Goal: Task Accomplishment & Management: Complete application form

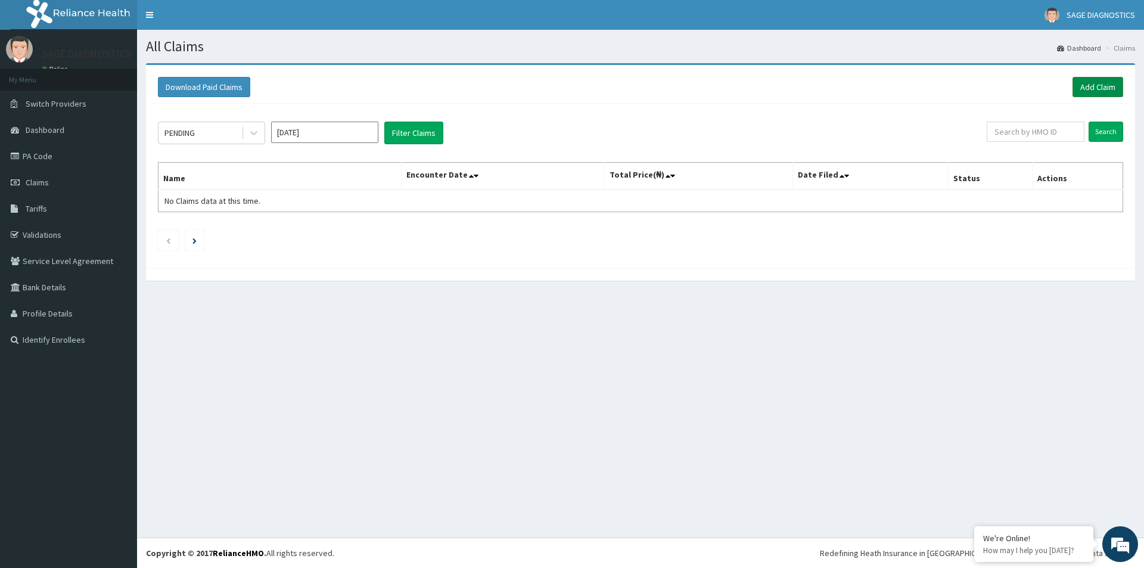
click at [1108, 83] on link "Add Claim" at bounding box center [1097, 87] width 51 height 20
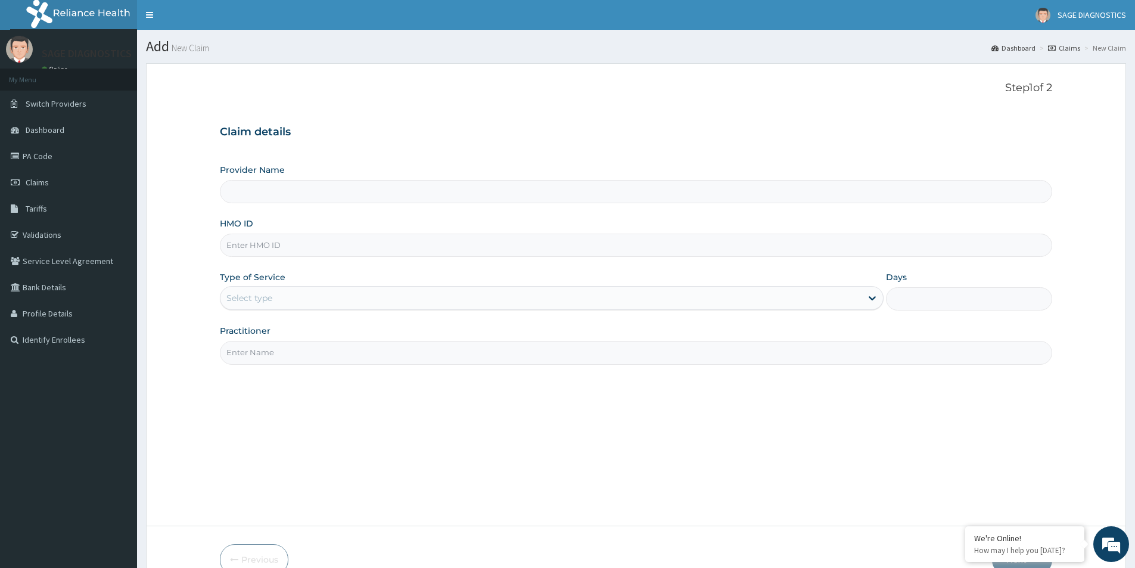
type input "Sage Diagnostics Services Ltd"
click at [301, 242] on input "HMO ID" at bounding box center [636, 244] width 832 height 23
paste input "WGI/10010/A"
type input "WGI/10010/A"
click at [317, 294] on div "Select type" at bounding box center [540, 297] width 641 height 19
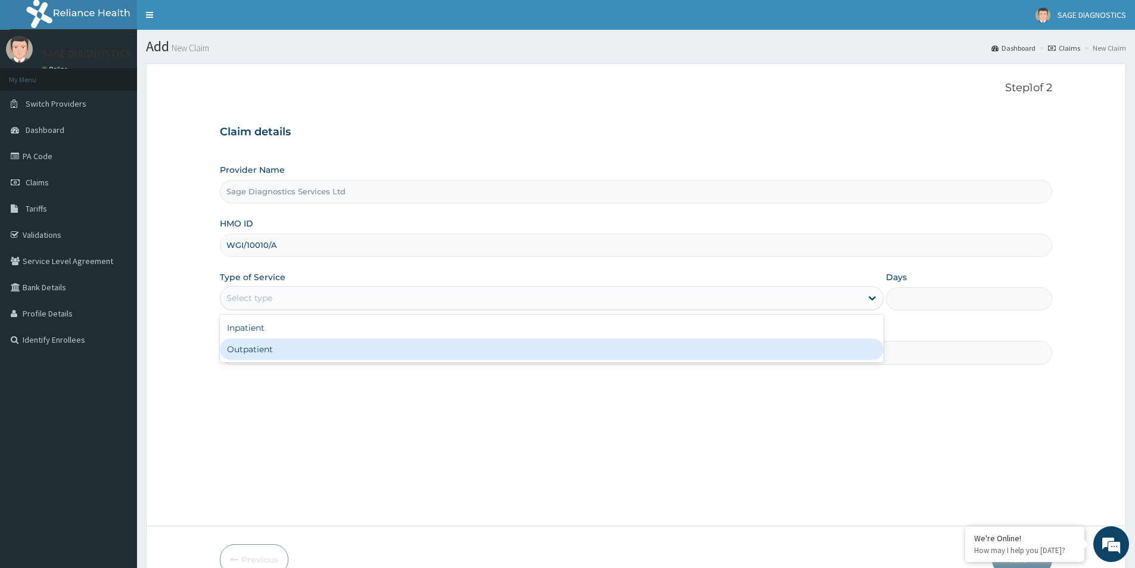
click at [301, 348] on div "Outpatient" at bounding box center [552, 348] width 664 height 21
type input "1"
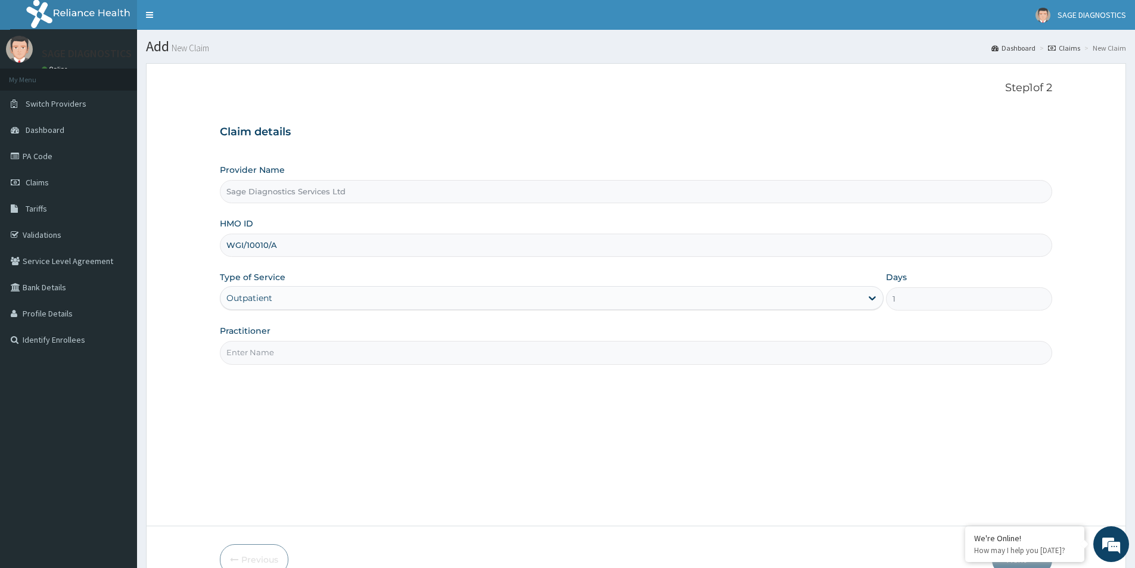
click at [264, 353] on input "Practitioner" at bounding box center [636, 352] width 832 height 23
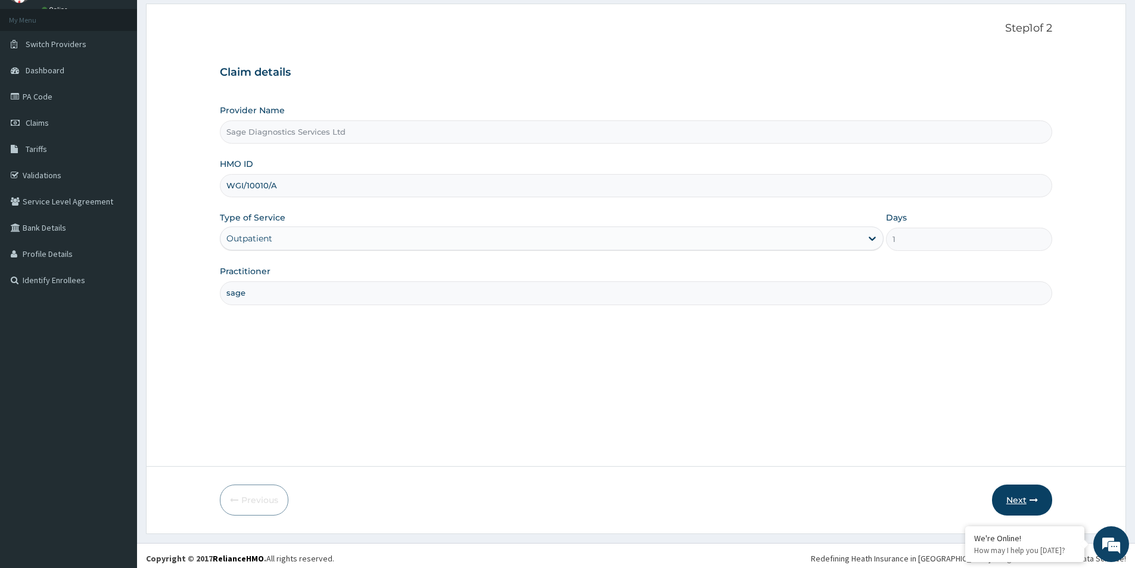
scroll to position [65, 0]
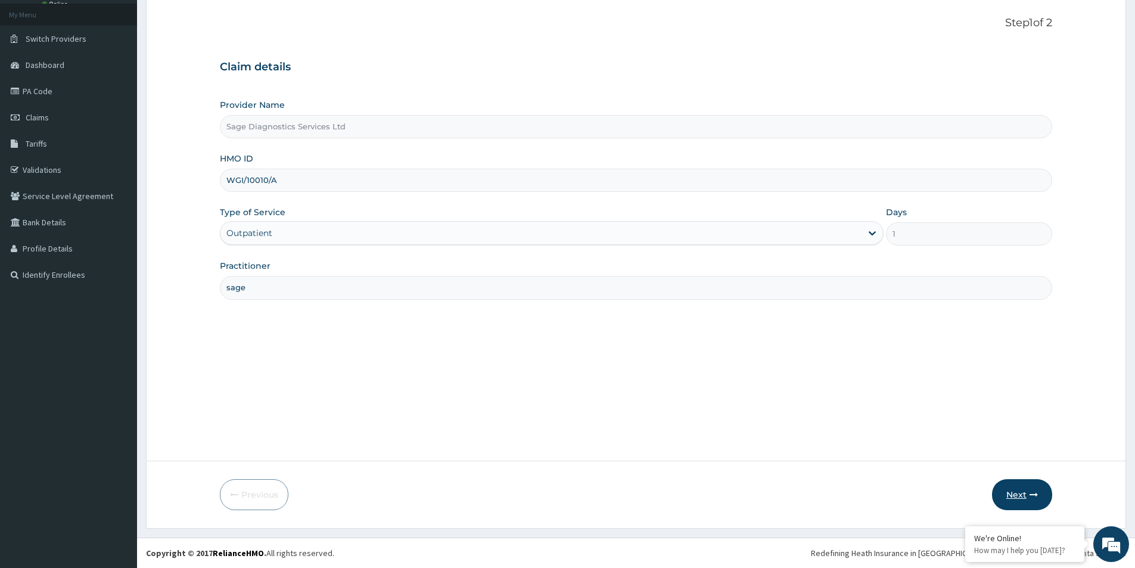
type input "sage"
click at [1023, 491] on button "Next" at bounding box center [1022, 494] width 60 height 31
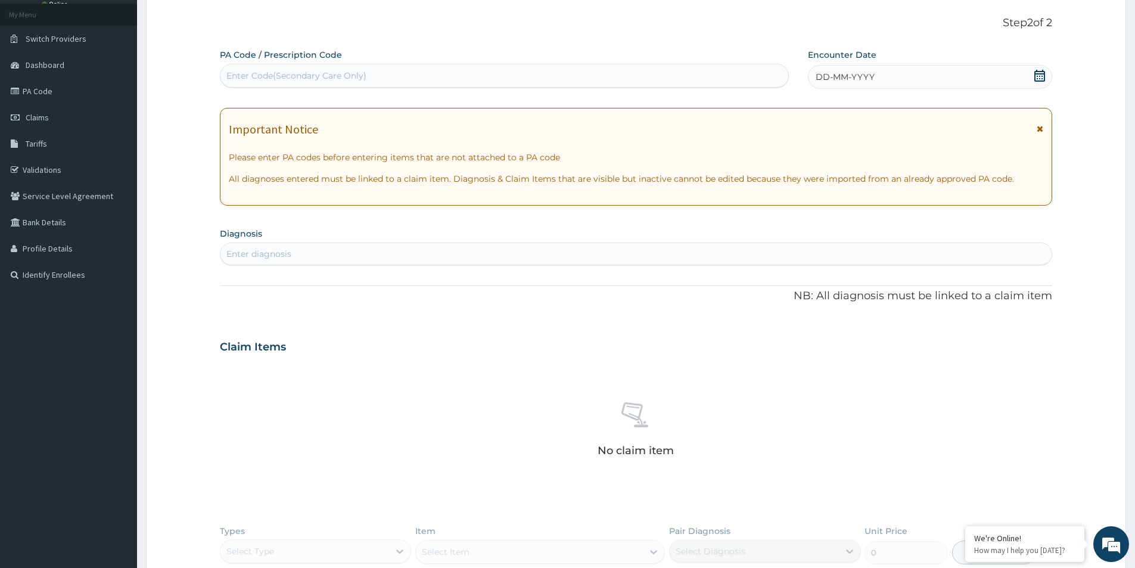
click at [276, 75] on div "Enter Code(Secondary Care Only)" at bounding box center [296, 76] width 140 height 12
click at [309, 71] on div "Enter Code(Secondary Care Only)" at bounding box center [296, 76] width 140 height 12
paste input "PA/BE1BF1"
type input "PA/BE1BF1"
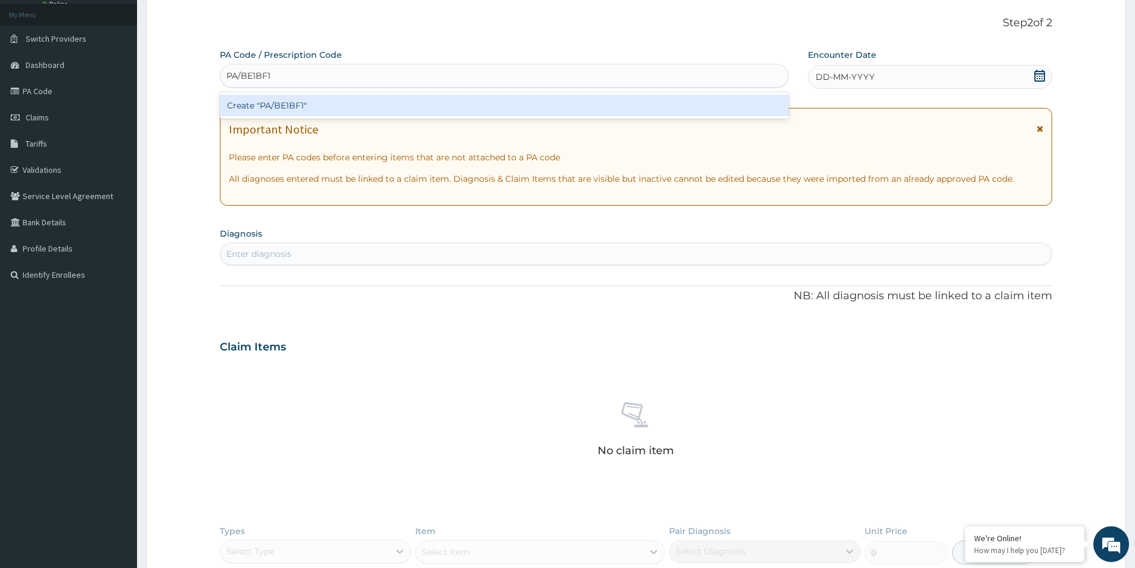
click at [321, 104] on div "Create "PA/BE1BF1"" at bounding box center [504, 105] width 569 height 21
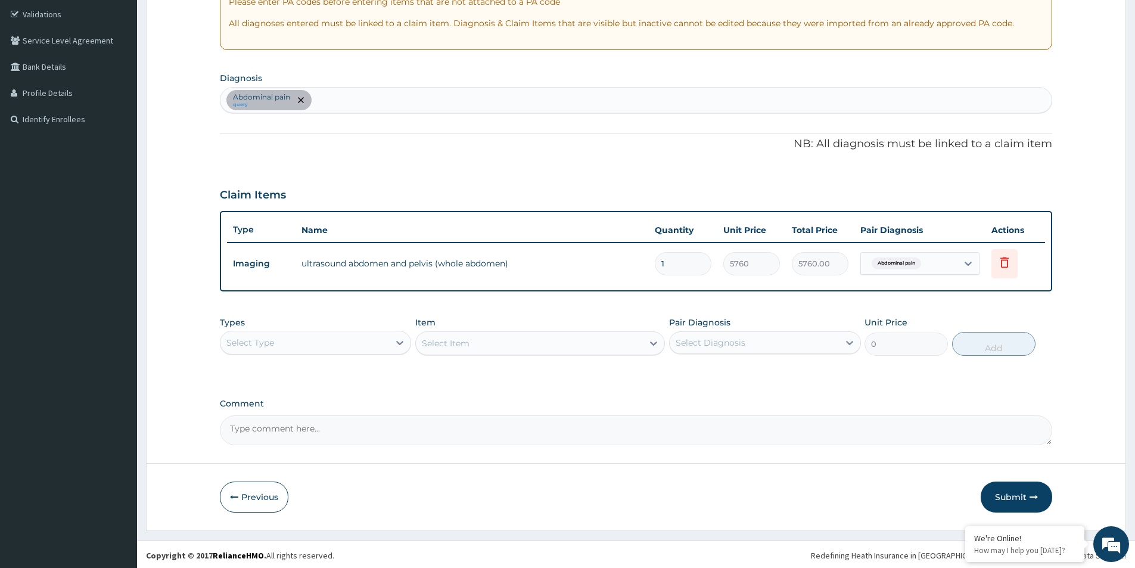
scroll to position [223, 0]
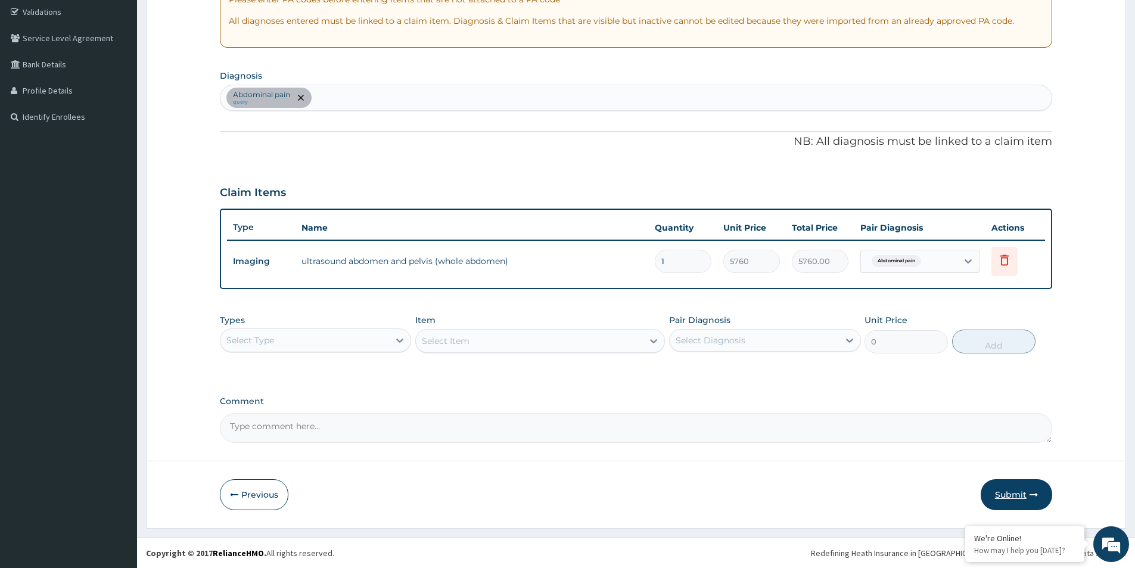
click at [1017, 494] on button "Submit" at bounding box center [1015, 494] width 71 height 31
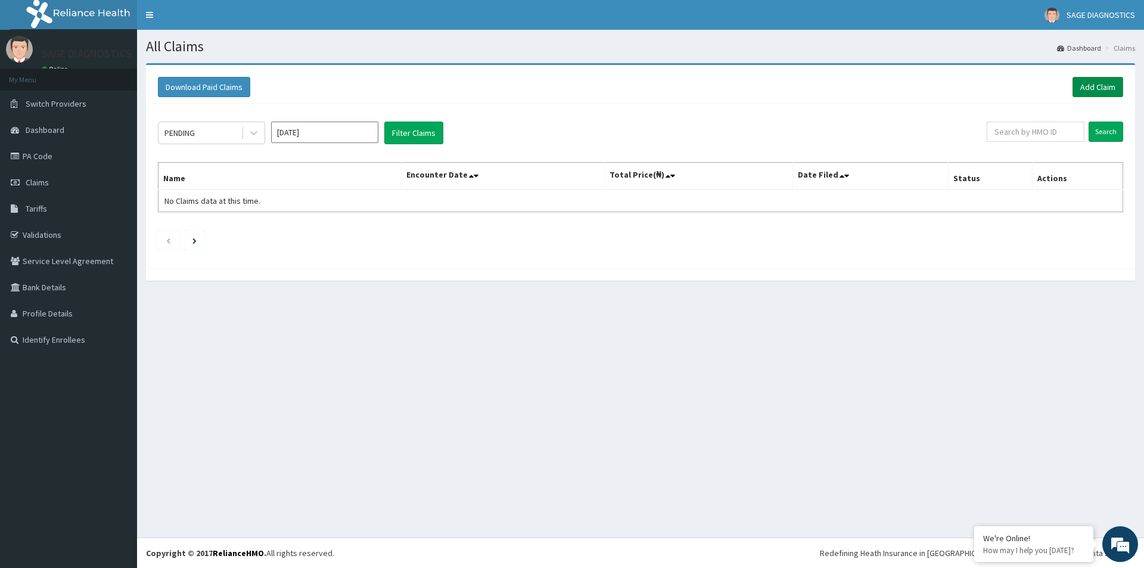
click at [1098, 85] on link "Add Claim" at bounding box center [1097, 87] width 51 height 20
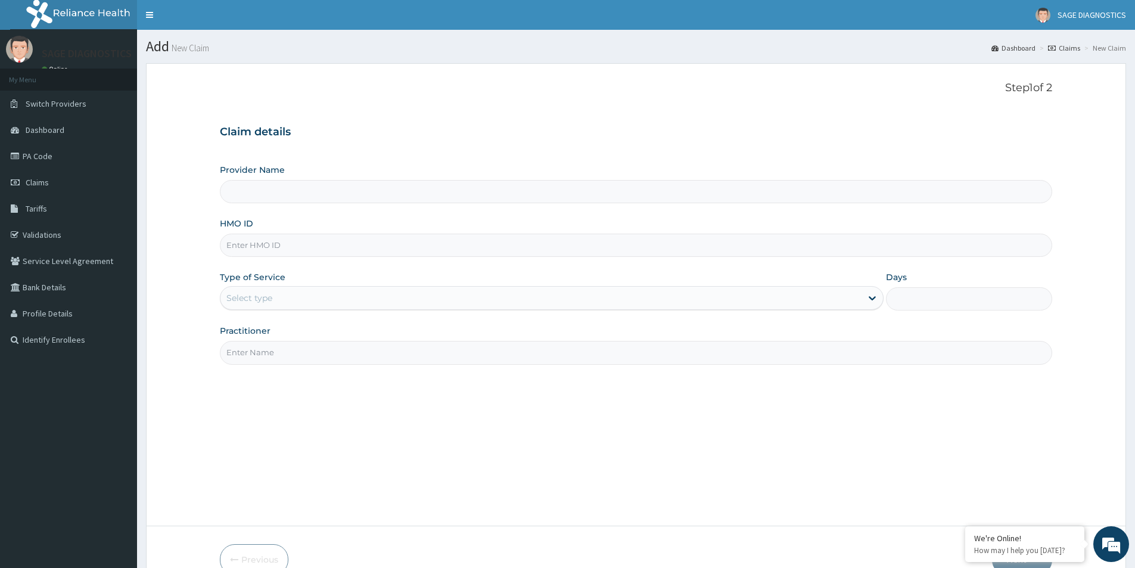
type input "Sage Diagnostics Services Ltd"
click at [271, 247] on input "HMO ID" at bounding box center [636, 244] width 832 height 23
paste input "AQC/10020/A"
type input "AQC/10020/A"
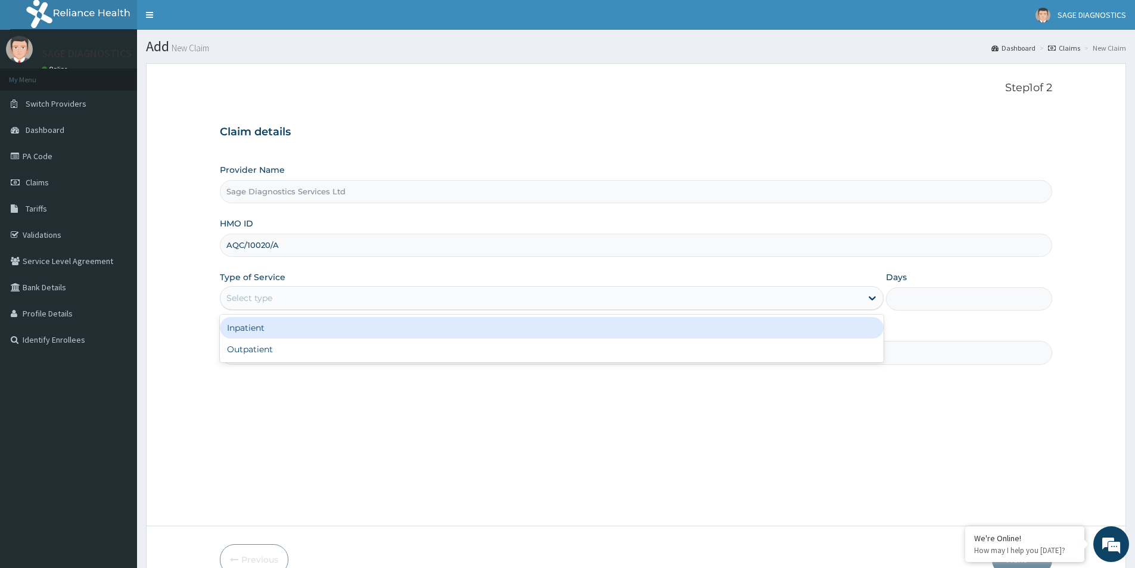
click at [288, 300] on div "Select type" at bounding box center [540, 297] width 641 height 19
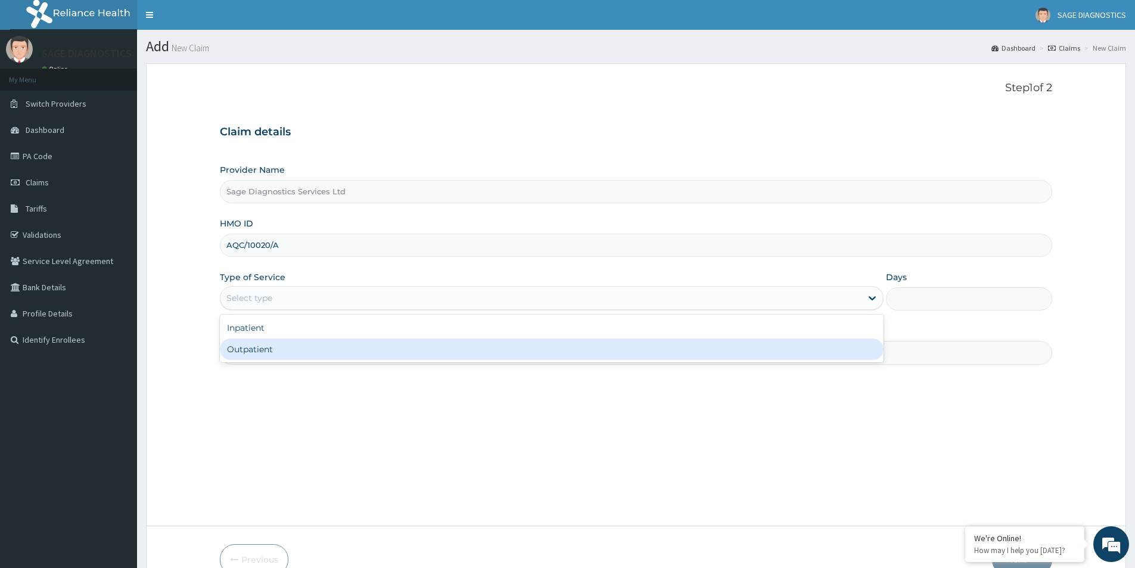
click at [261, 353] on div "Outpatient" at bounding box center [552, 348] width 664 height 21
type input "1"
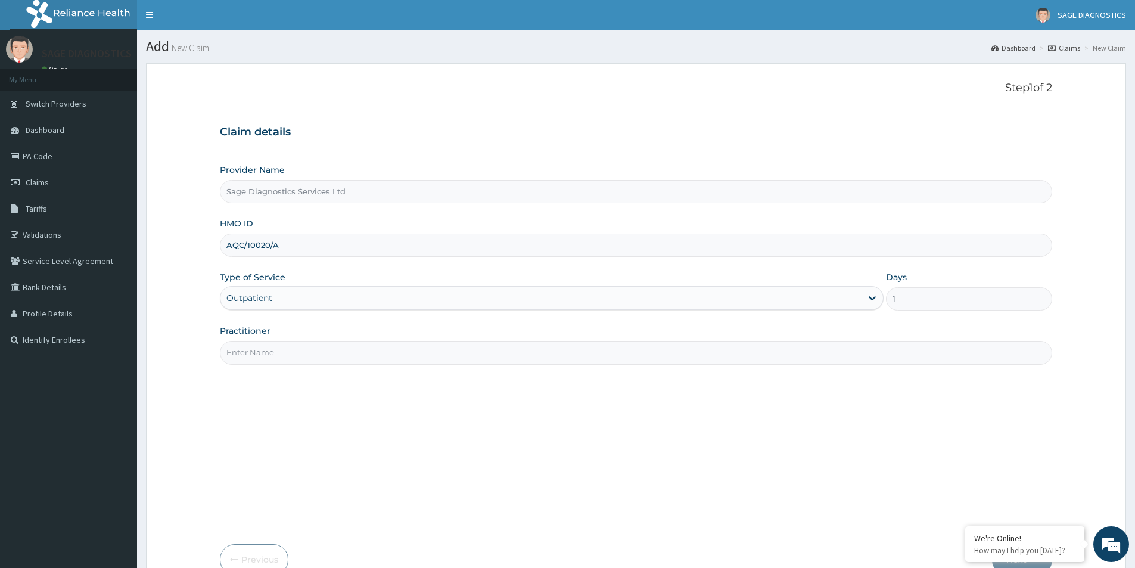
click at [259, 351] on input "Practitioner" at bounding box center [636, 352] width 832 height 23
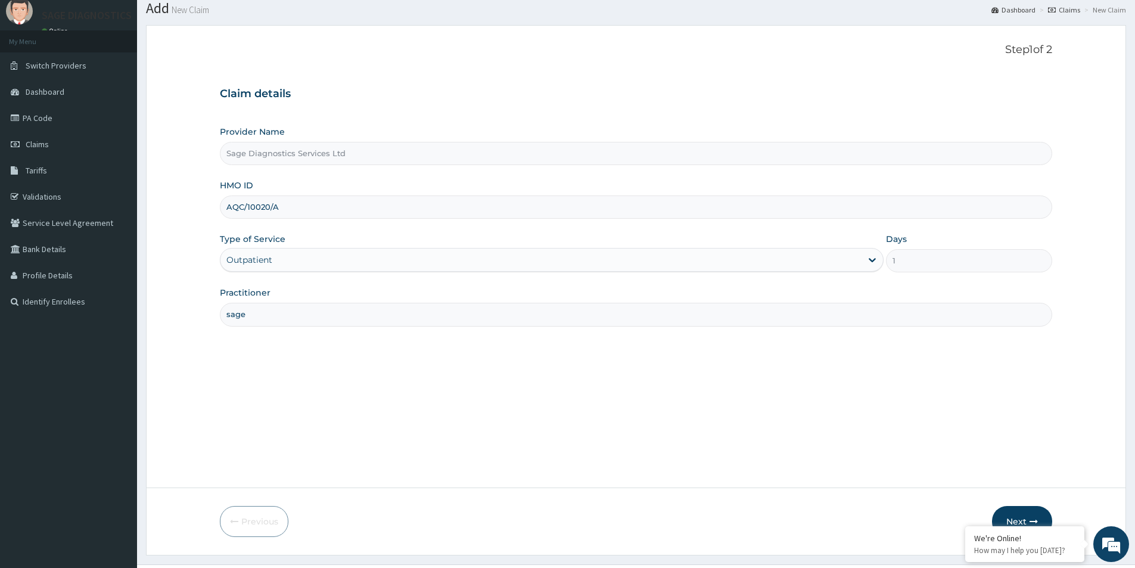
scroll to position [65, 0]
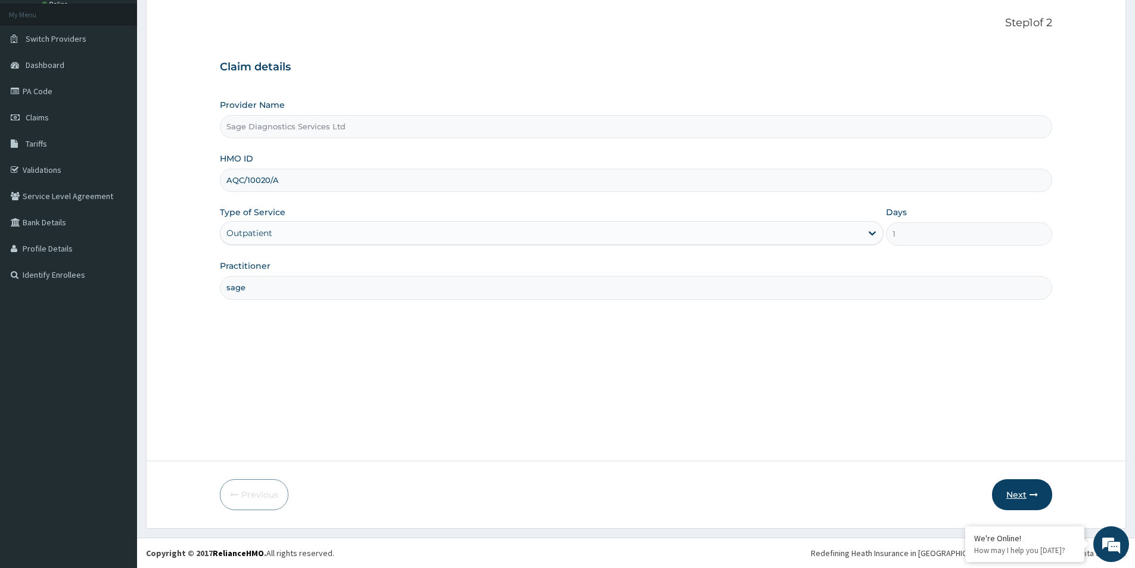
type input "sage"
click at [1002, 494] on button "Next" at bounding box center [1022, 494] width 60 height 31
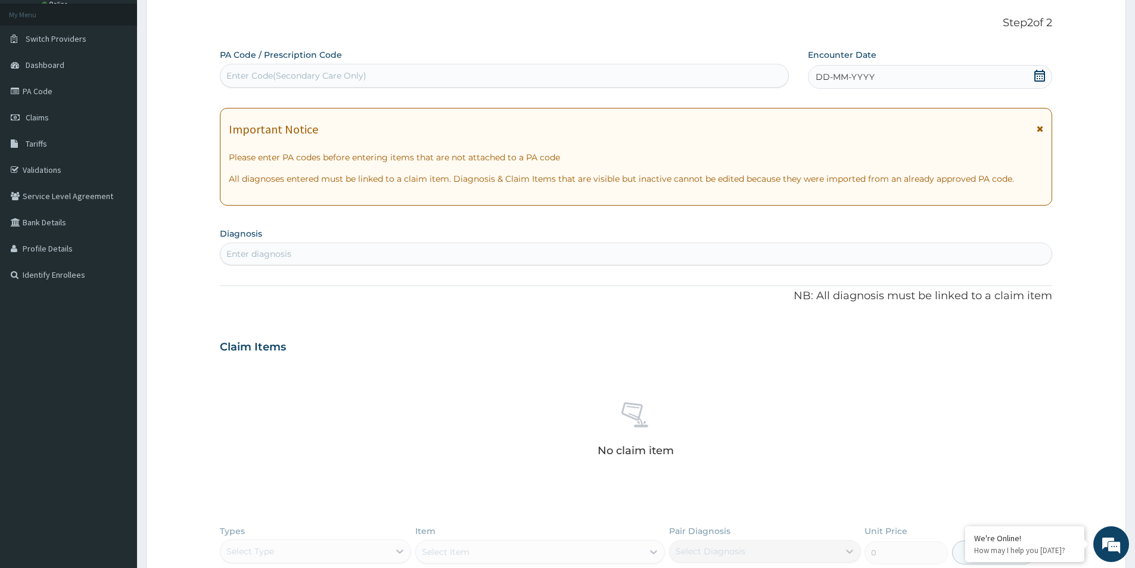
click at [288, 74] on div "Enter Code(Secondary Care Only)" at bounding box center [296, 76] width 140 height 12
paste input "PA/E109C2"
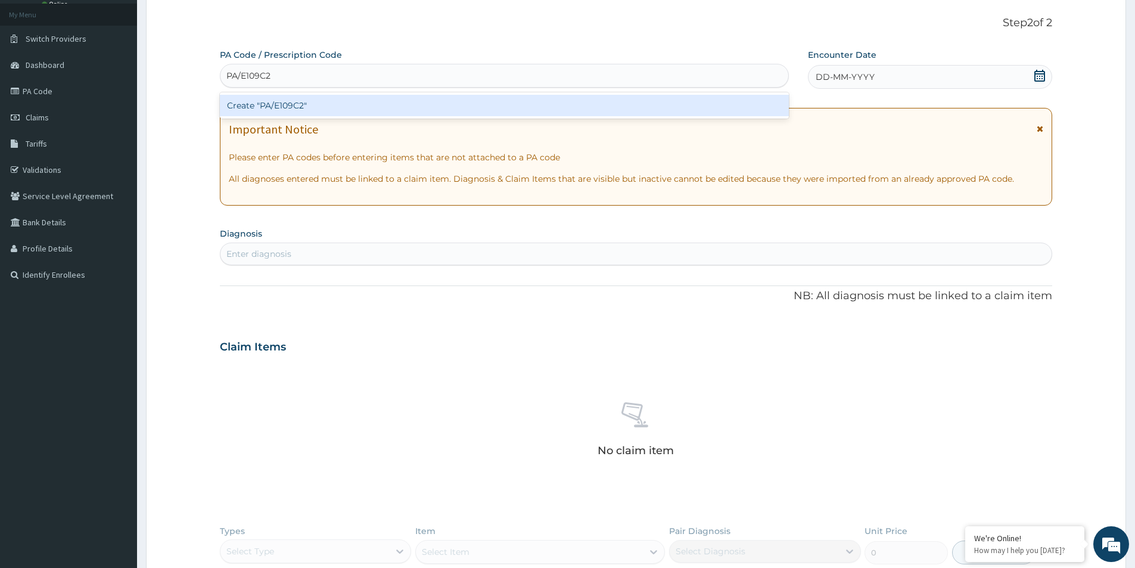
type input "PA/E109C2"
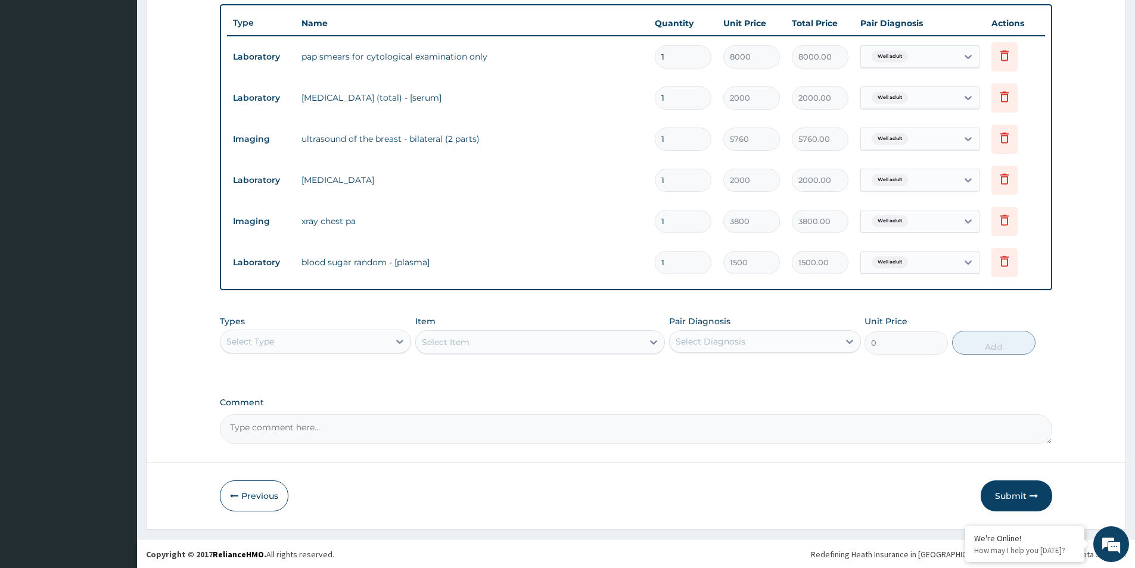
scroll to position [428, 0]
click at [1020, 499] on button "Submit" at bounding box center [1015, 494] width 71 height 31
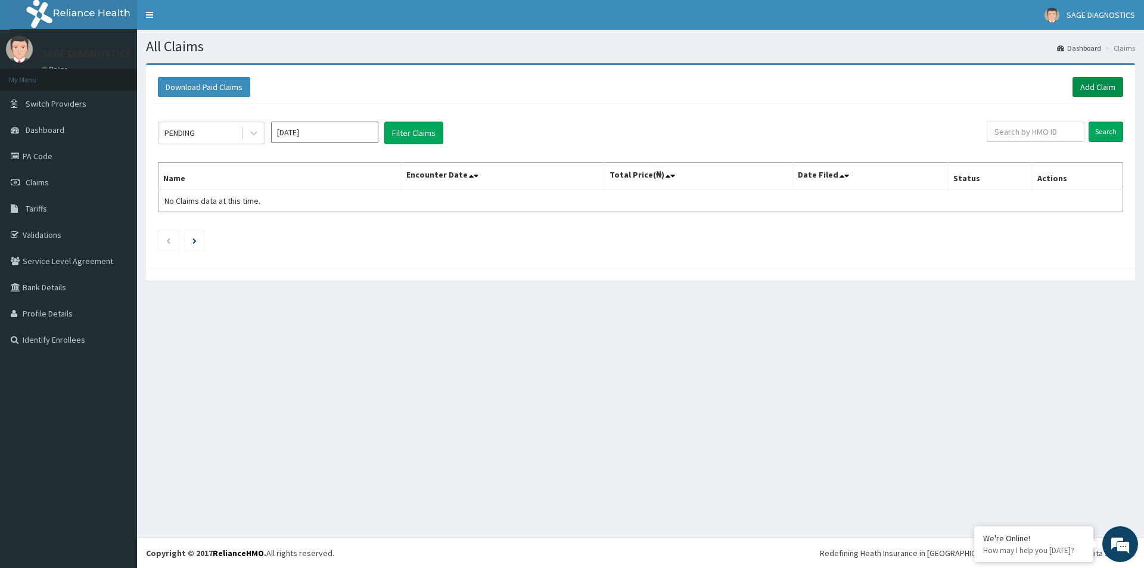
click at [1097, 89] on link "Add Claim" at bounding box center [1097, 87] width 51 height 20
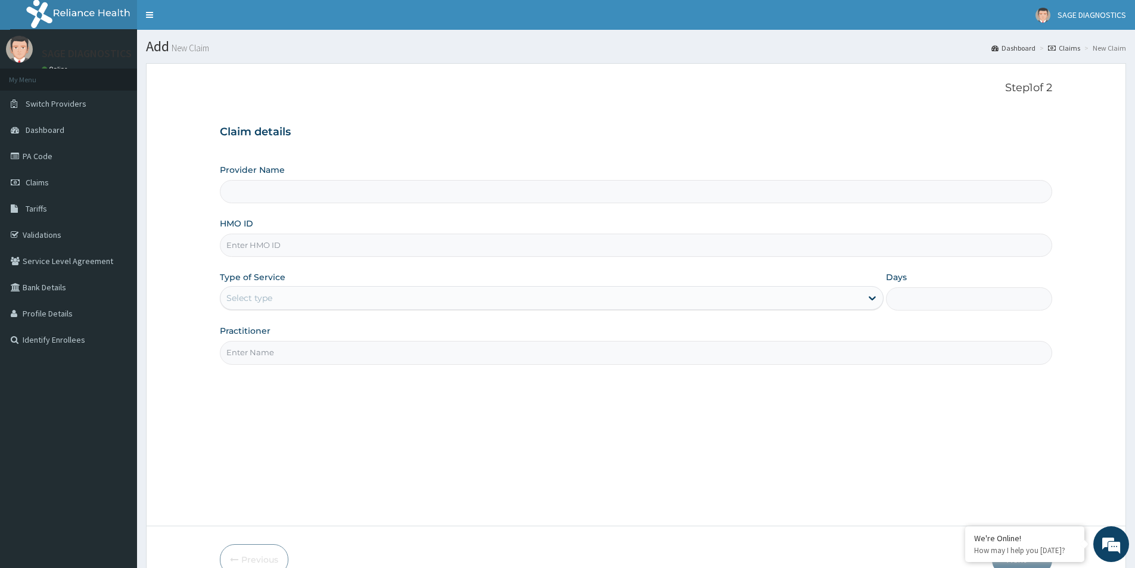
click at [318, 197] on input "Provider Name" at bounding box center [636, 191] width 832 height 23
click at [298, 247] on input "HMO ID" at bounding box center [636, 244] width 832 height 23
type input "Sage Diagnostics Services Ltd"
paste input "QEL/10001/A"
type input "QEL/10001/A"
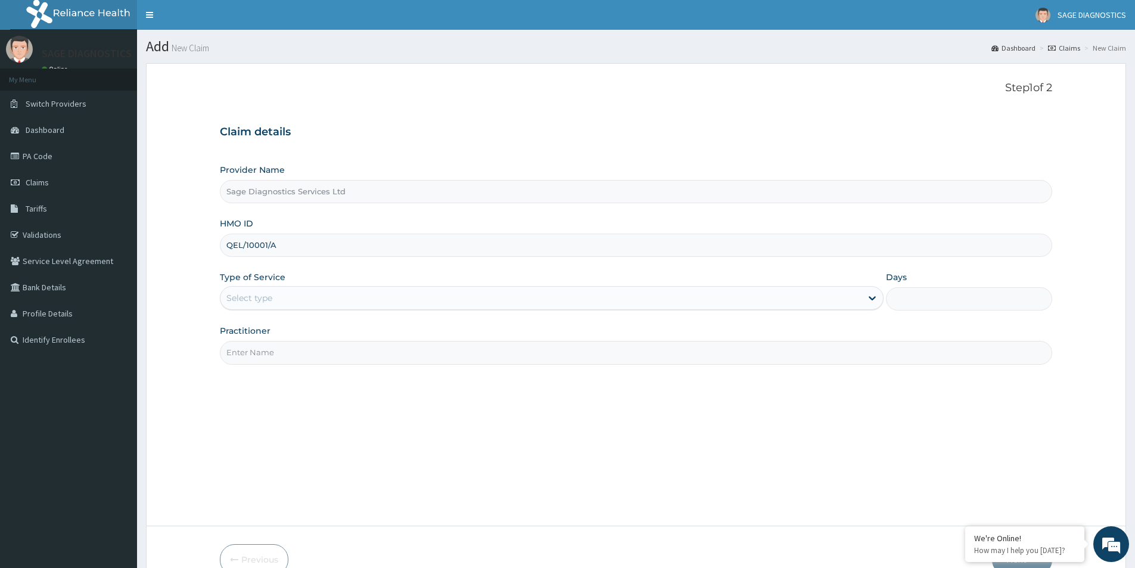
click at [311, 295] on div "Select type" at bounding box center [540, 297] width 641 height 19
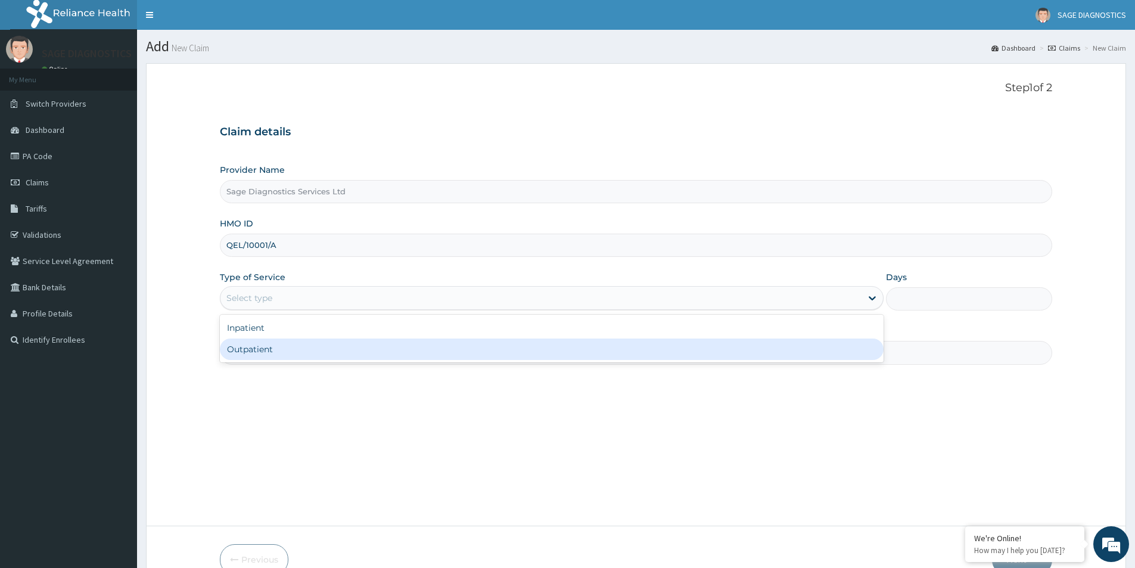
click at [289, 353] on div "Outpatient" at bounding box center [552, 348] width 664 height 21
type input "1"
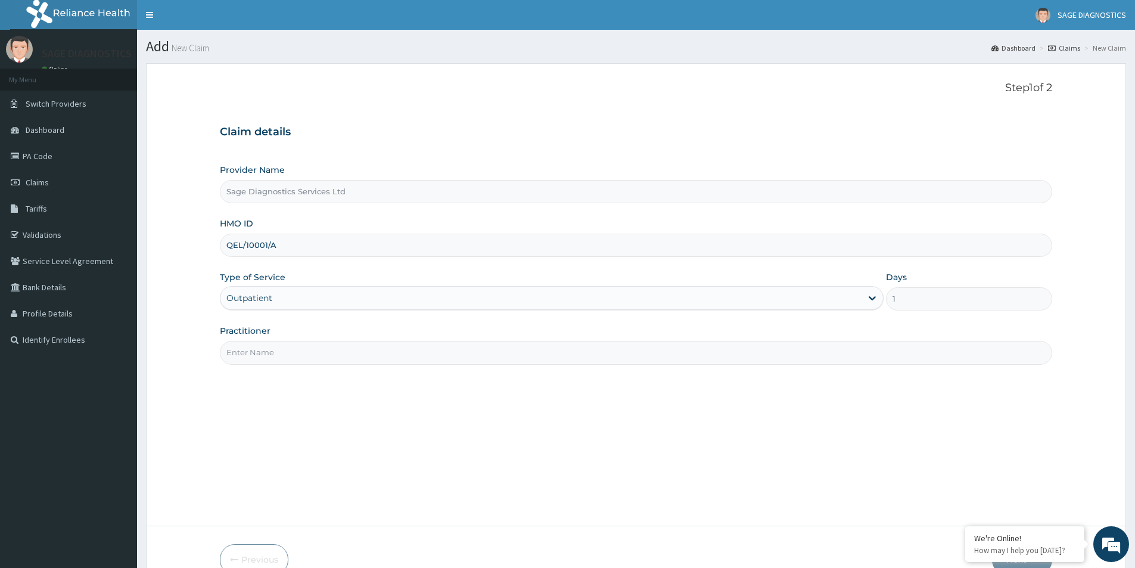
click at [287, 351] on input "Practitioner" at bounding box center [636, 352] width 832 height 23
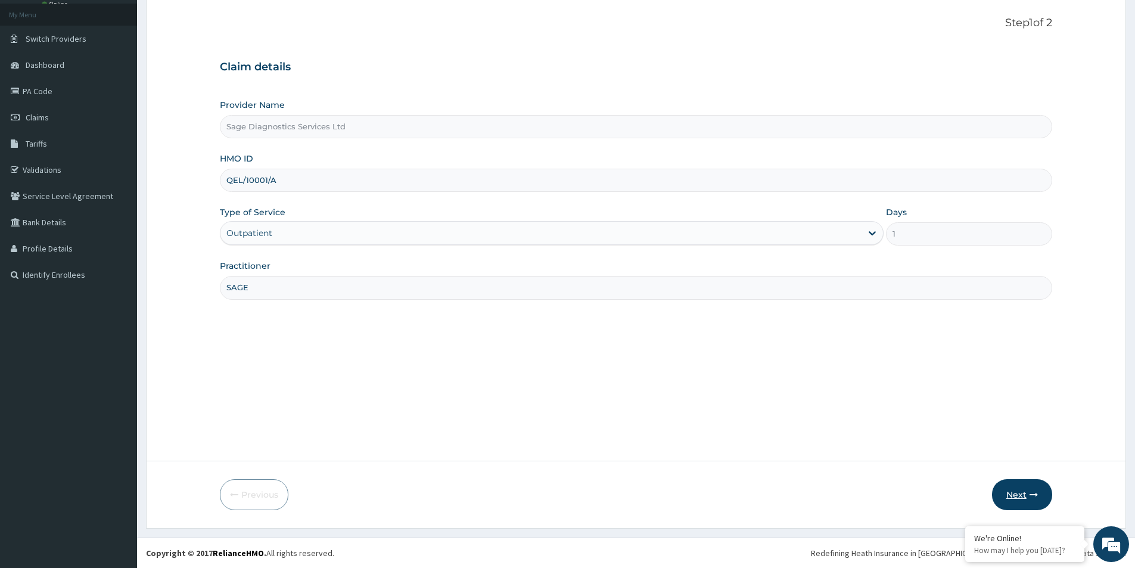
type input "SAGE"
click at [1020, 492] on button "Next" at bounding box center [1022, 494] width 60 height 31
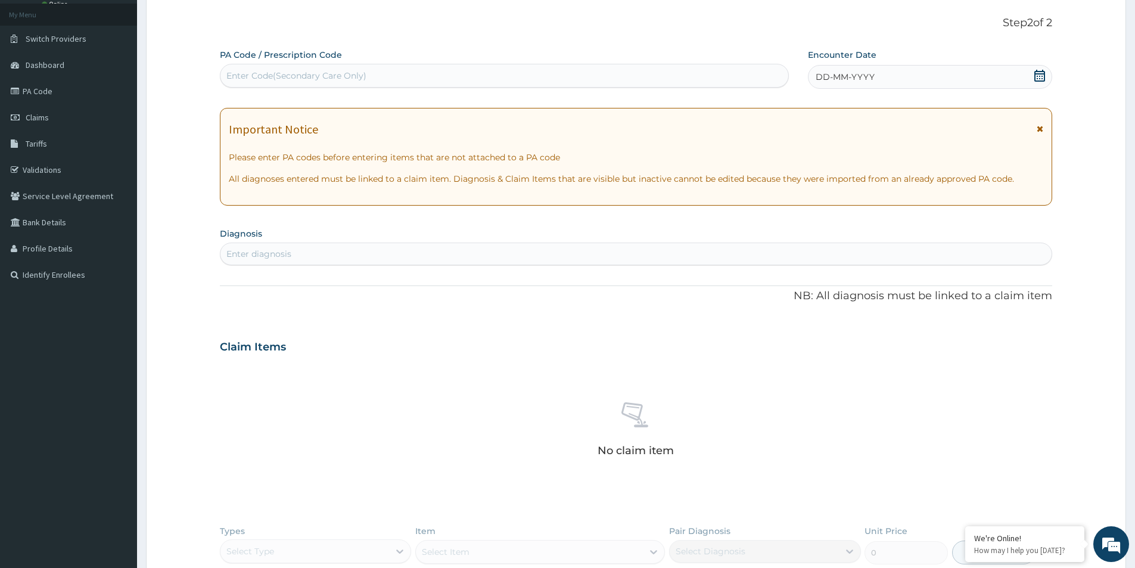
click at [258, 80] on div "Enter Code(Secondary Care Only)" at bounding box center [296, 76] width 140 height 12
paste input "PA/F7CA1F"
type input "PA/F7CA1F"
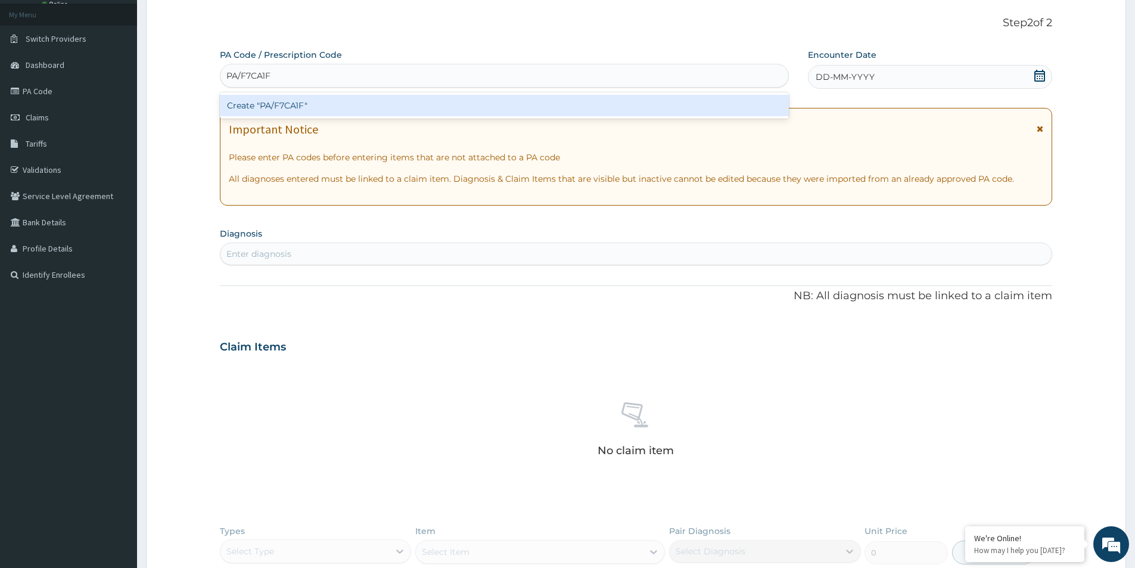
click at [351, 108] on div "Create "PA/F7CA1F"" at bounding box center [504, 105] width 569 height 21
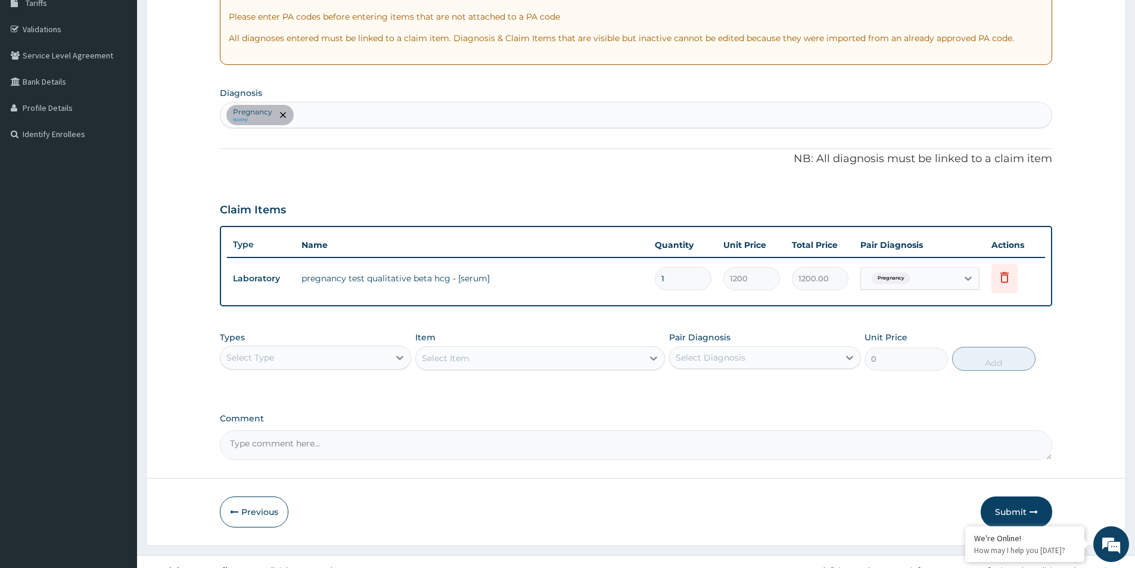
scroll to position [223, 0]
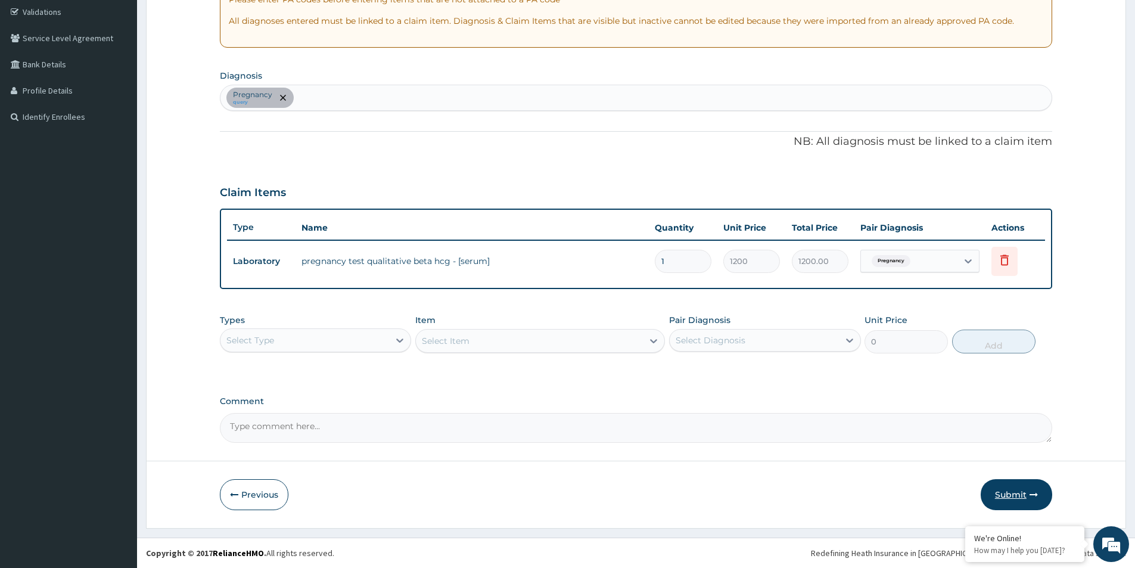
click at [1022, 493] on button "Submit" at bounding box center [1015, 494] width 71 height 31
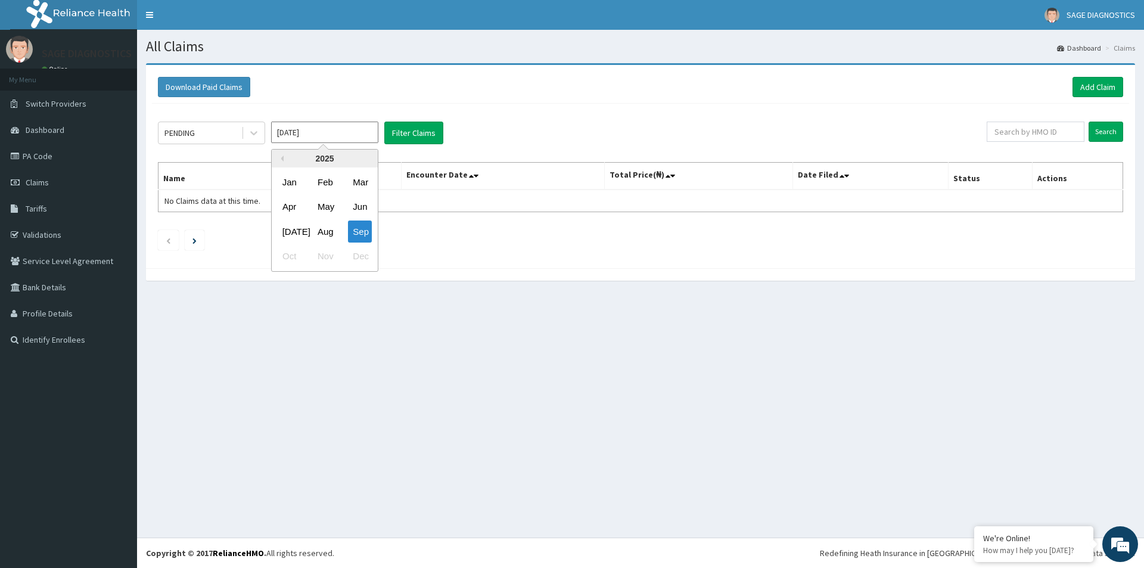
click at [343, 136] on input "Sep 2025" at bounding box center [324, 132] width 107 height 21
click at [291, 231] on div "Jul" at bounding box center [290, 231] width 24 height 22
click at [408, 135] on button "Filter Claims" at bounding box center [413, 133] width 59 height 23
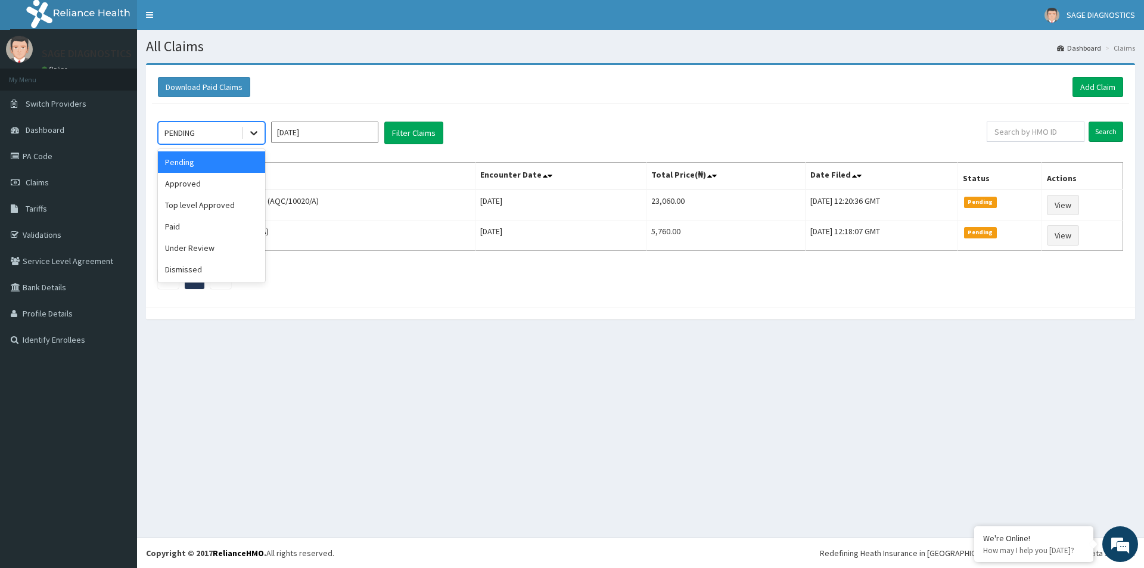
click at [250, 135] on icon at bounding box center [254, 133] width 12 height 12
click at [191, 253] on div "Under Review" at bounding box center [211, 247] width 107 height 21
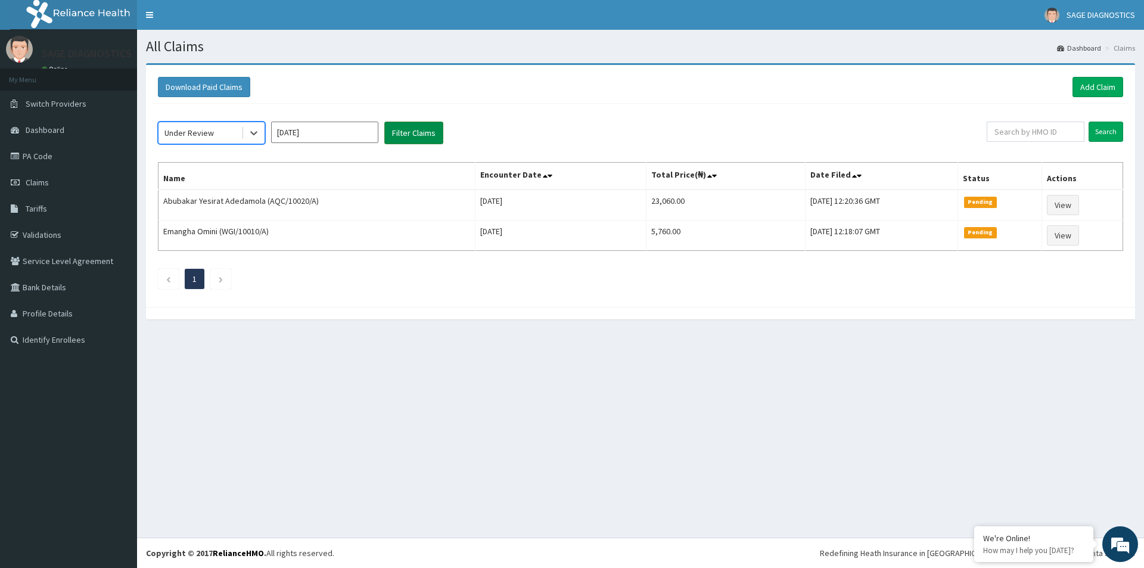
click at [405, 134] on button "Filter Claims" at bounding box center [413, 133] width 59 height 23
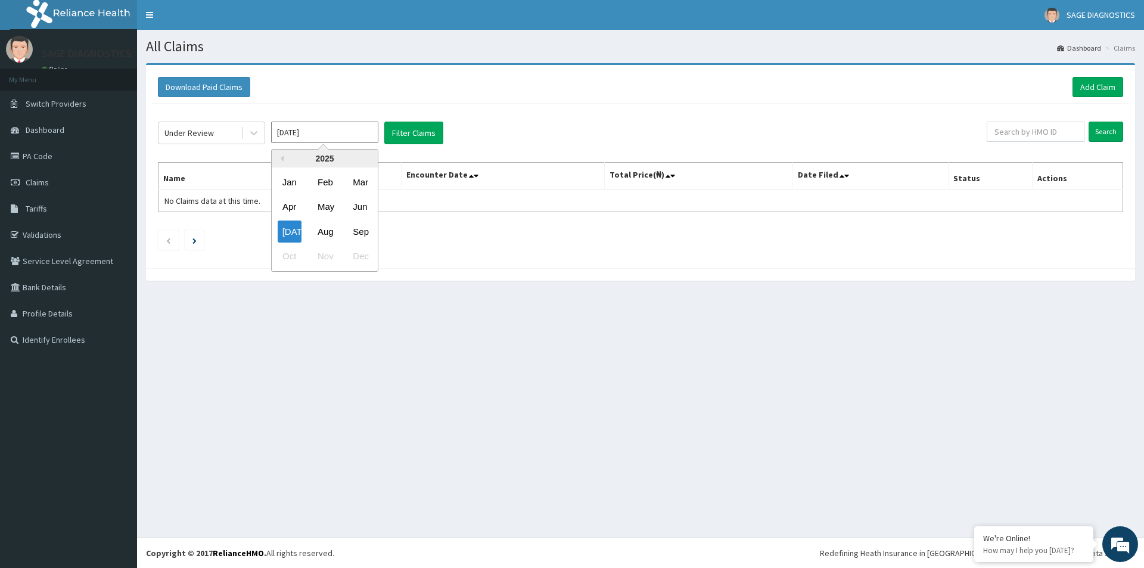
click at [328, 135] on input "Jul 2025" at bounding box center [324, 132] width 107 height 21
click at [323, 178] on div "Feb" at bounding box center [325, 182] width 24 height 22
click at [399, 138] on button "Filter Claims" at bounding box center [413, 133] width 59 height 23
click at [334, 141] on input "Feb 2025" at bounding box center [324, 132] width 107 height 21
drag, startPoint x: 352, startPoint y: 178, endPoint x: 367, endPoint y: 173, distance: 15.5
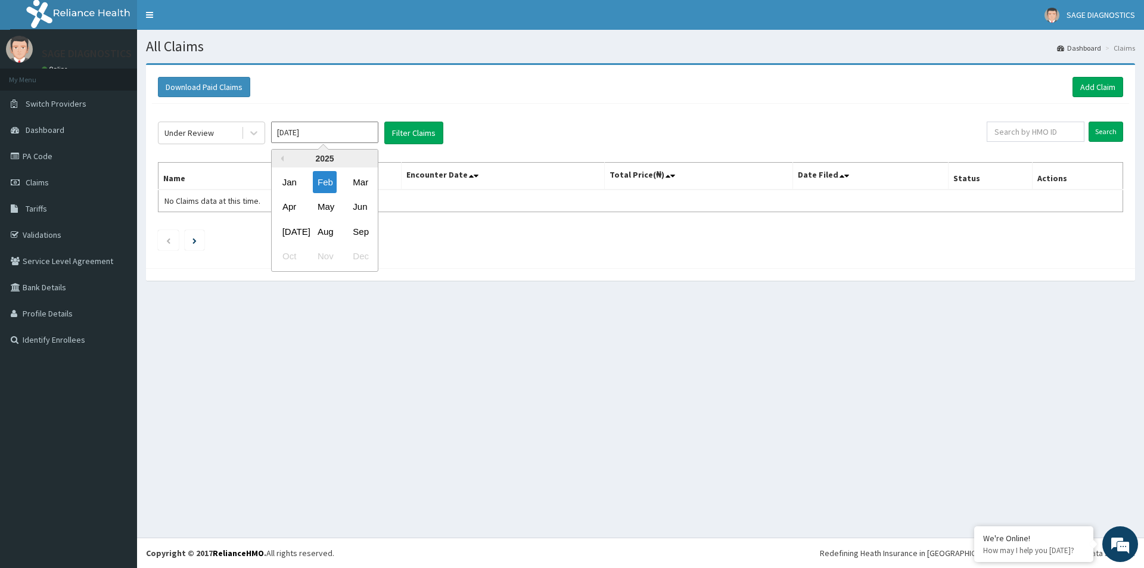
click at [353, 178] on div "Mar" at bounding box center [360, 182] width 24 height 22
click at [426, 134] on button "Filter Claims" at bounding box center [413, 133] width 59 height 23
click at [313, 137] on input "Mar 2025" at bounding box center [324, 132] width 107 height 21
click at [282, 210] on div "Apr" at bounding box center [290, 207] width 24 height 22
click at [419, 134] on button "Filter Claims" at bounding box center [413, 133] width 59 height 23
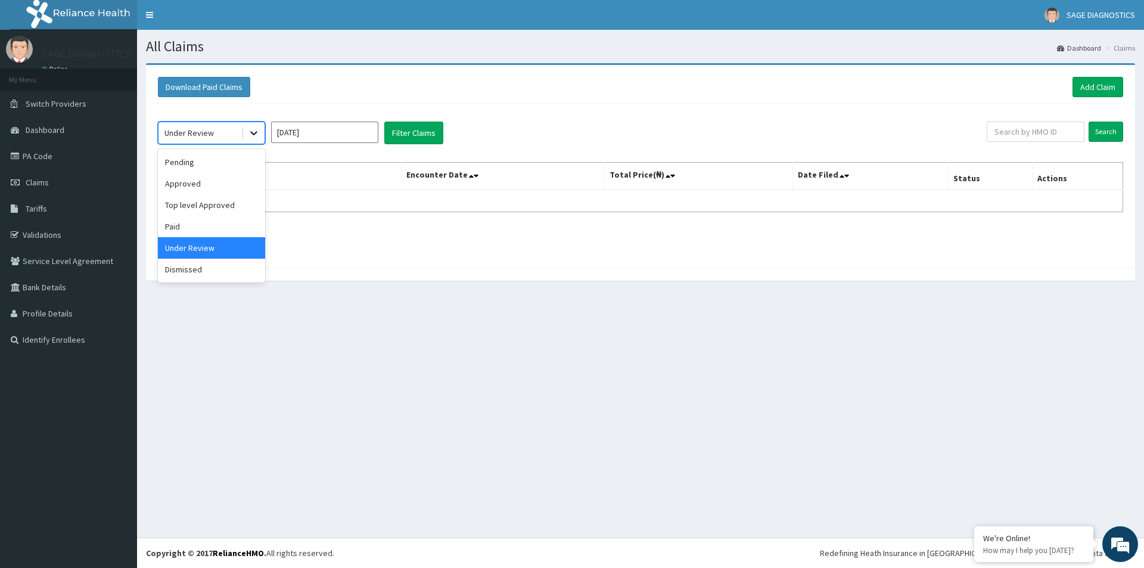
click at [252, 136] on icon at bounding box center [254, 133] width 12 height 12
click at [194, 229] on div "Paid" at bounding box center [211, 226] width 107 height 21
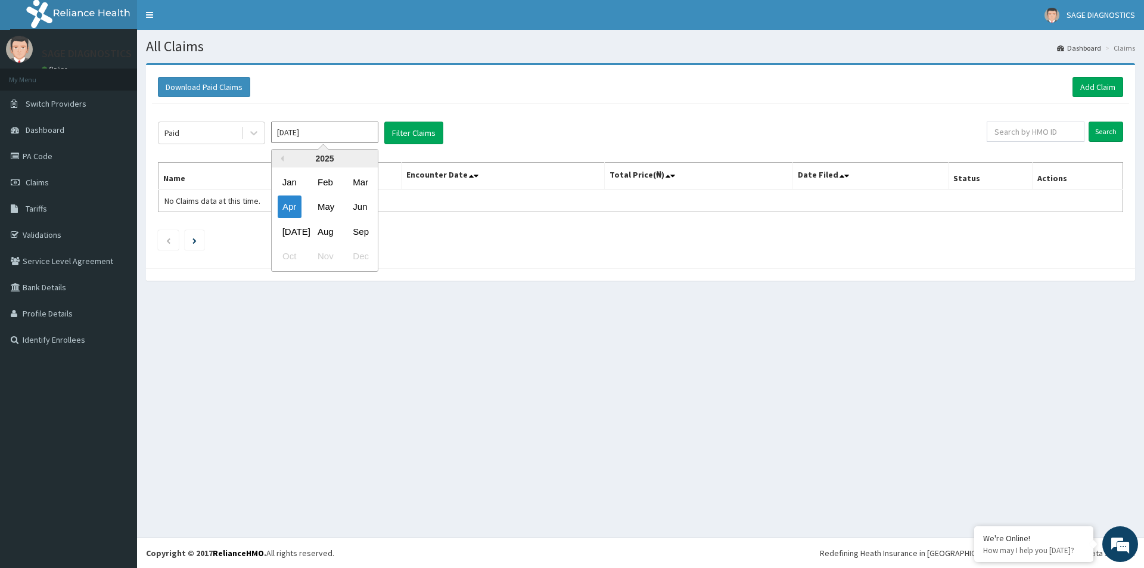
click at [338, 135] on input "Apr 2025" at bounding box center [324, 132] width 107 height 21
click at [283, 189] on div "Jan" at bounding box center [290, 182] width 24 height 22
click at [403, 127] on button "Filter Claims" at bounding box center [413, 133] width 59 height 23
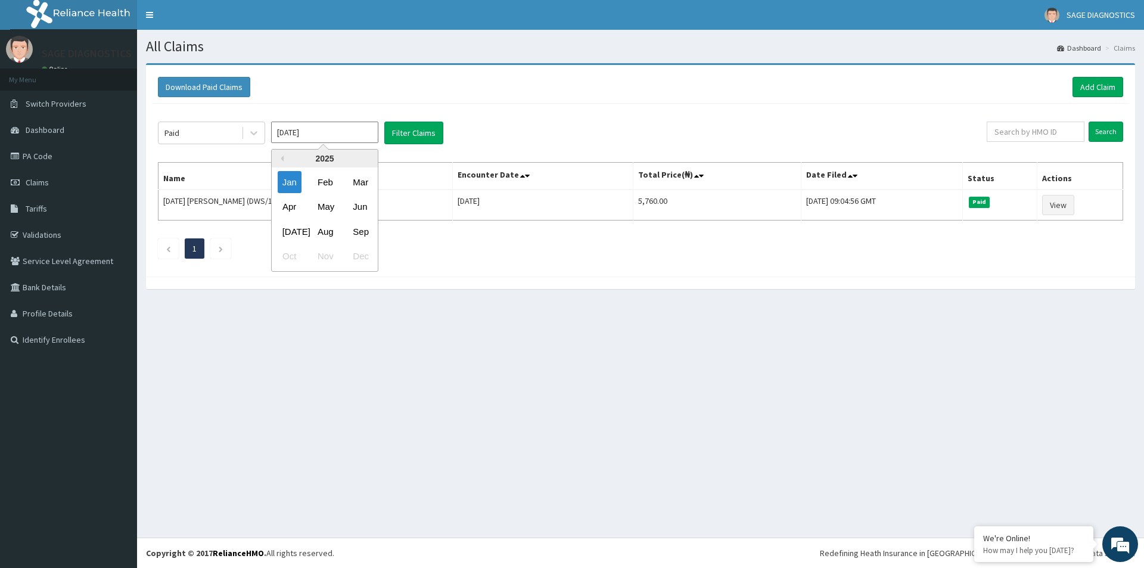
click at [362, 135] on input "Jan 2025" at bounding box center [324, 132] width 107 height 21
click at [323, 185] on div "Feb" at bounding box center [325, 182] width 24 height 22
click at [424, 135] on button "Filter Claims" at bounding box center [413, 133] width 59 height 23
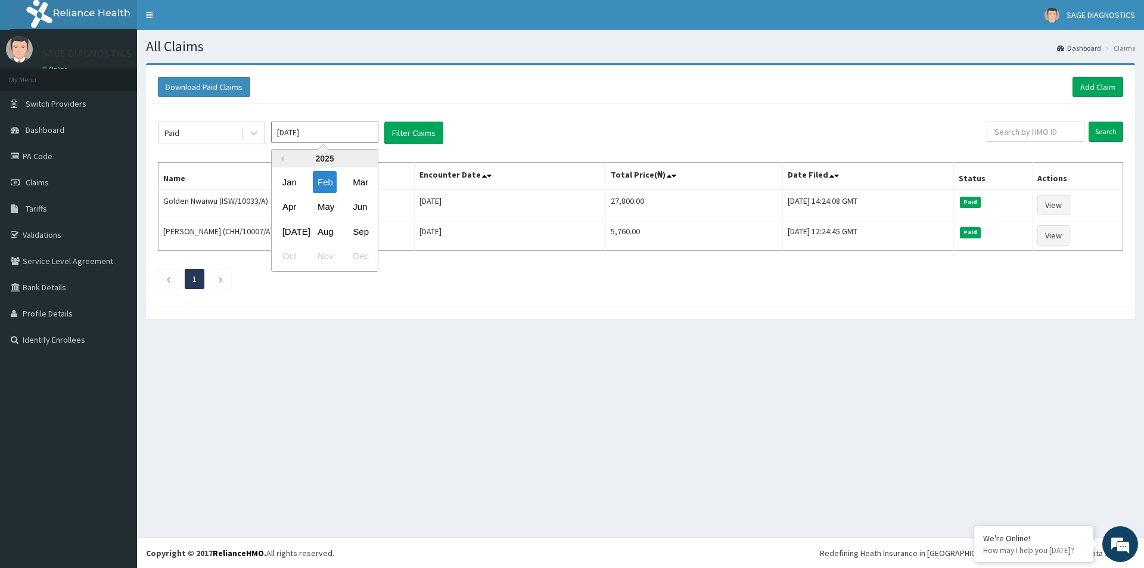
click at [350, 138] on input "Feb 2025" at bounding box center [324, 132] width 107 height 21
click at [362, 181] on div "Mar" at bounding box center [360, 182] width 24 height 22
type input "Mar 2025"
click at [395, 134] on button "Filter Claims" at bounding box center [413, 133] width 59 height 23
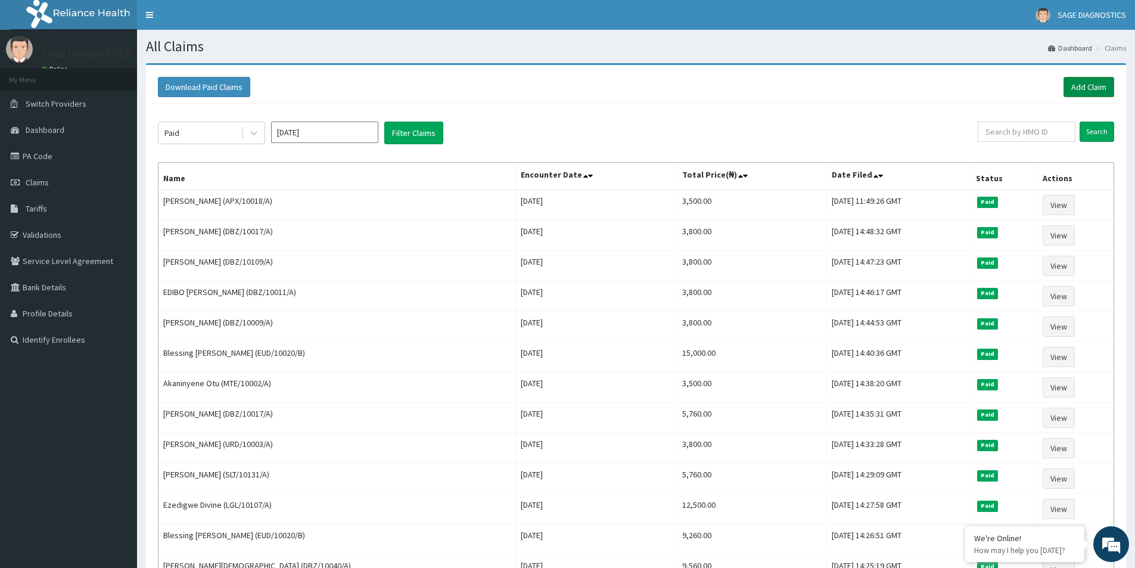
click at [1092, 83] on link "Add Claim" at bounding box center [1088, 87] width 51 height 20
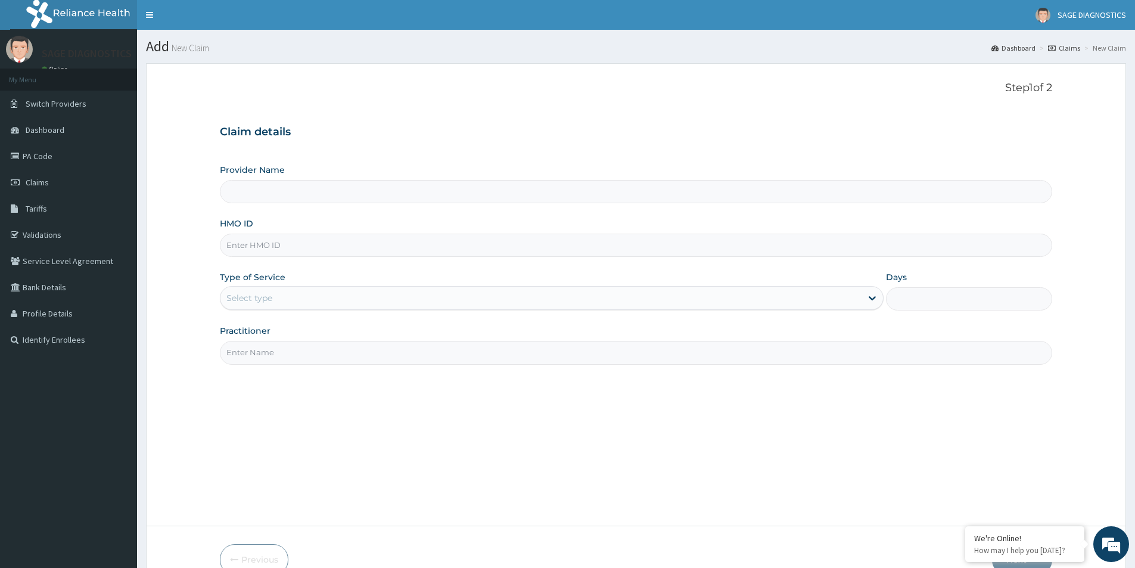
click at [255, 247] on input "HMO ID" at bounding box center [636, 244] width 832 height 23
type input "Sage Diagnostics Services Ltd"
click at [270, 245] on input "HMO ID" at bounding box center [636, 244] width 832 height 23
paste input "PA/F7CA1F"
drag, startPoint x: 274, startPoint y: 244, endPoint x: 216, endPoint y: 246, distance: 57.8
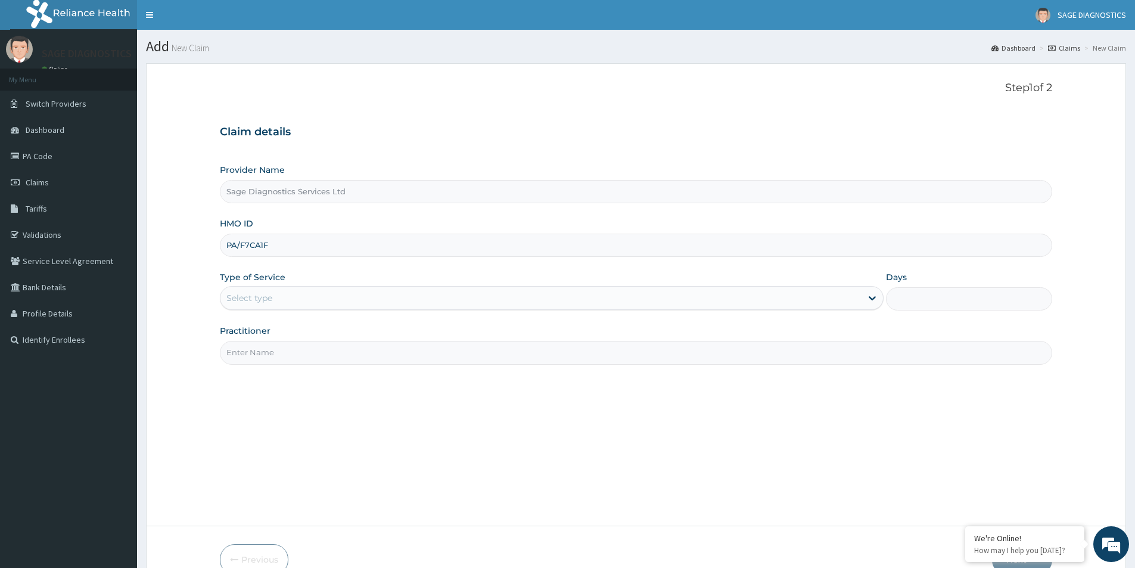
click at [216, 246] on form "Step 1 of 2 Claim details Provider Name Sage Diagnostics Services Ltd HMO ID PA…" at bounding box center [636, 328] width 980 height 530
paste input "LGH/10159/A"
type input "LGH/10159/A"
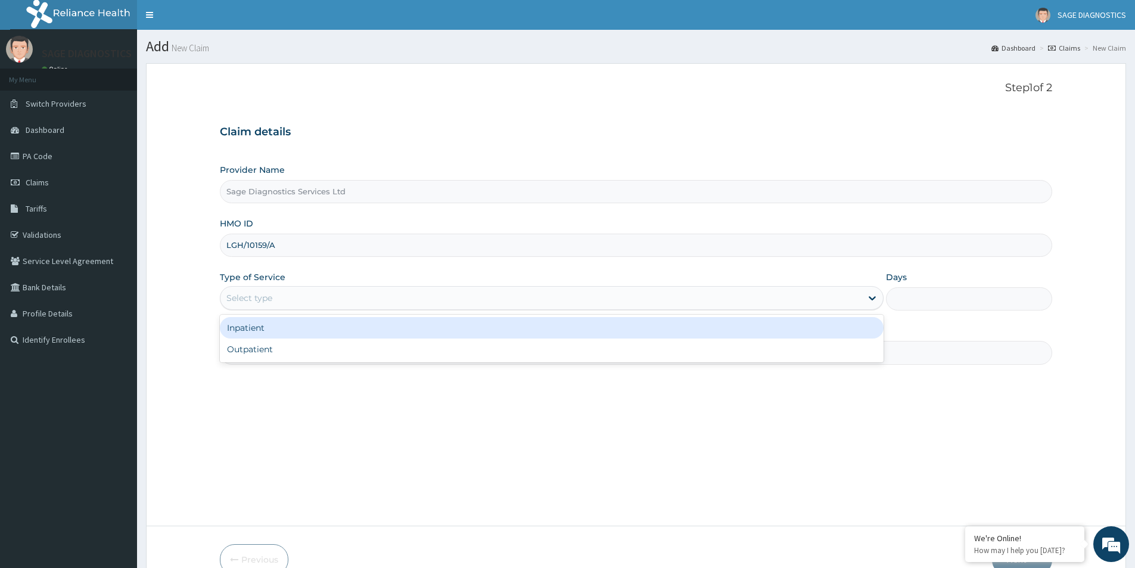
click at [309, 292] on div "Select type" at bounding box center [540, 297] width 641 height 19
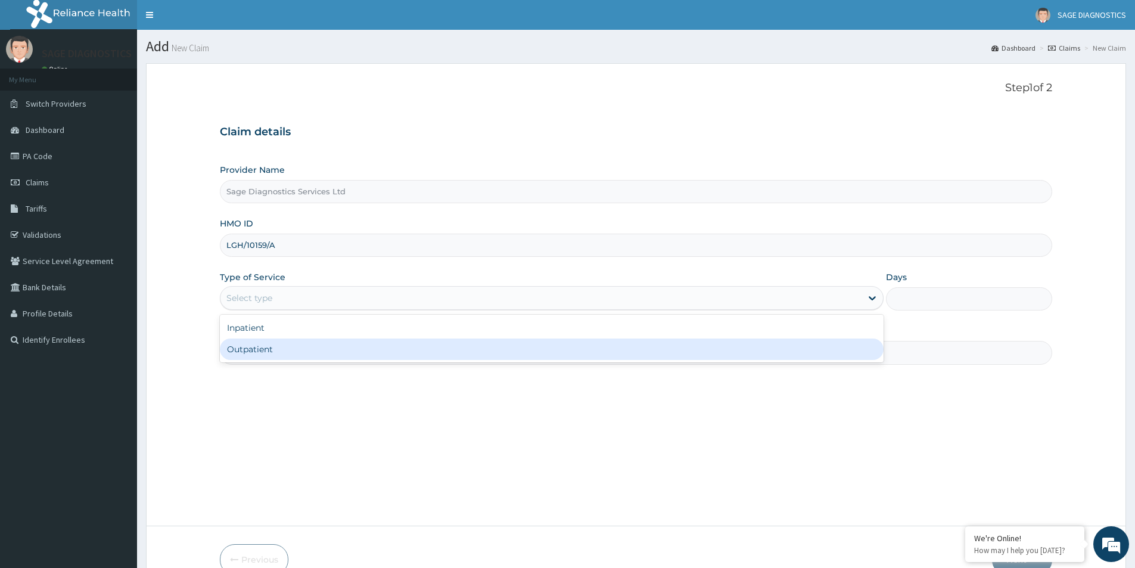
click at [292, 354] on div "Outpatient" at bounding box center [552, 348] width 664 height 21
type input "1"
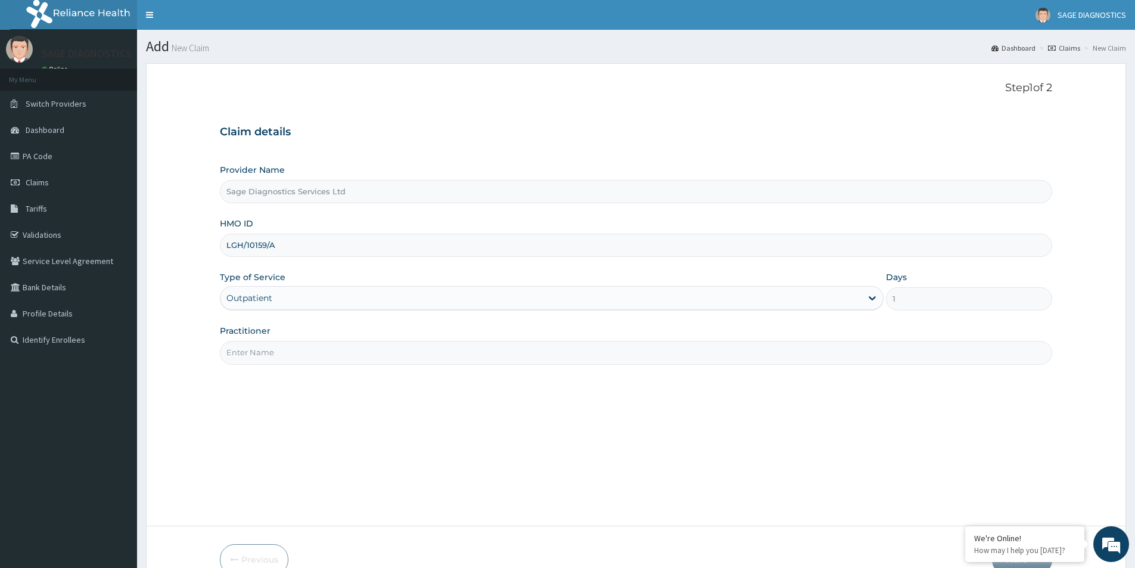
click at [282, 355] on input "Practitioner" at bounding box center [636, 352] width 832 height 23
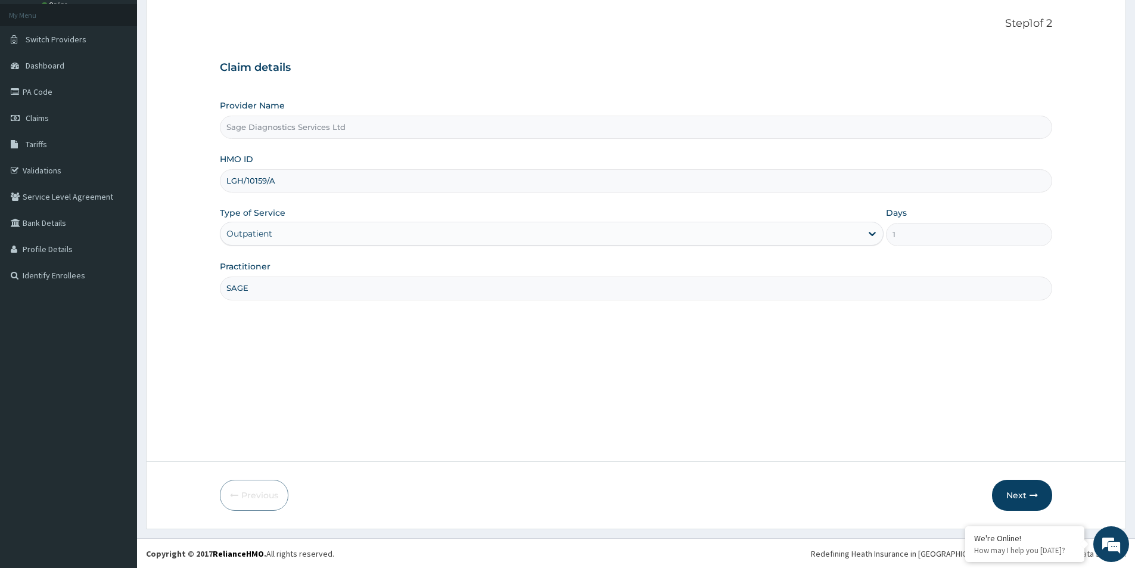
scroll to position [65, 0]
type input "SAGE"
click at [1025, 491] on button "Next" at bounding box center [1022, 494] width 60 height 31
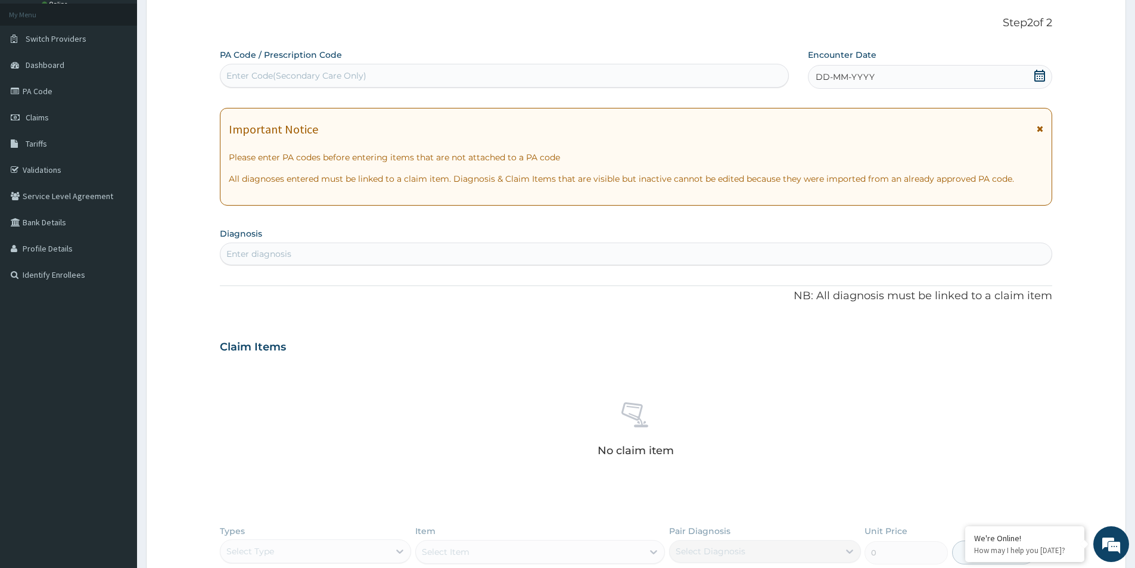
click at [279, 76] on div "Enter Code(Secondary Care Only)" at bounding box center [296, 76] width 140 height 12
paste input "PA/B3AC61"
type input "PA/B3AC61"
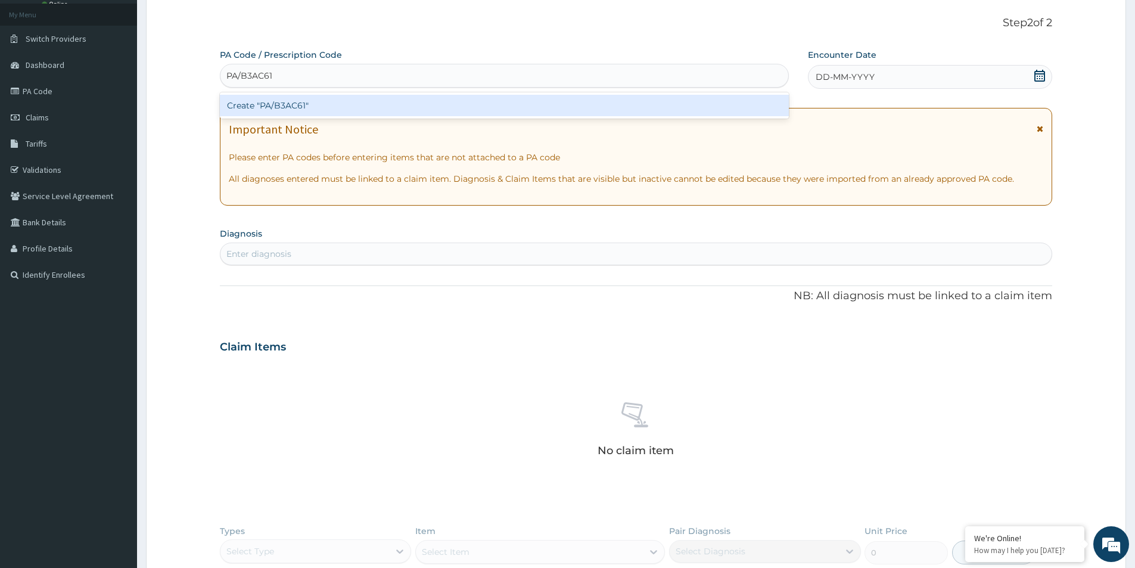
click at [369, 109] on div "Create "PA/B3AC61"" at bounding box center [504, 105] width 569 height 21
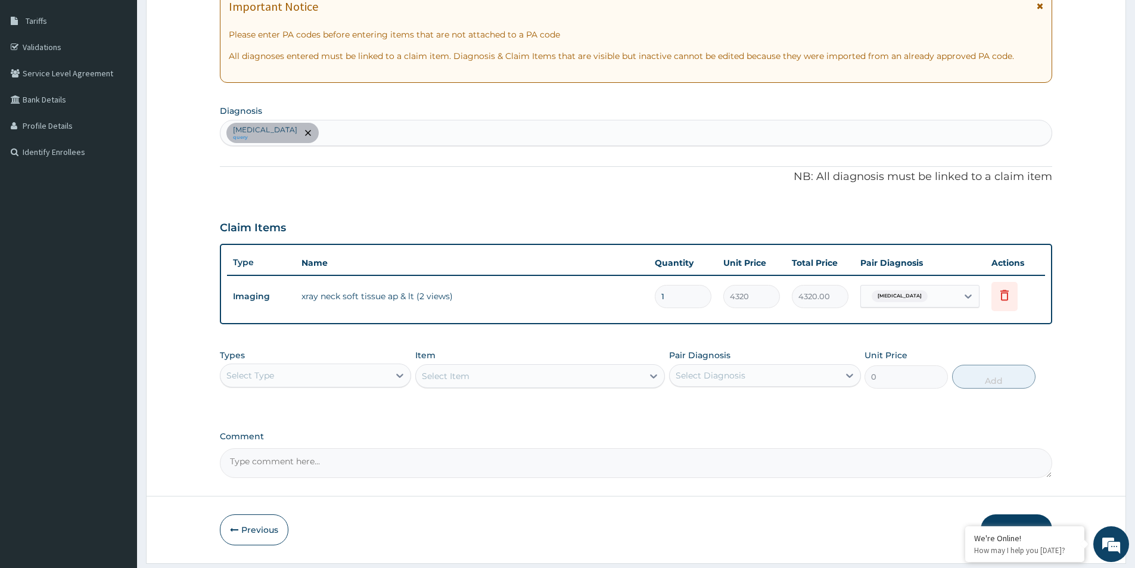
scroll to position [223, 0]
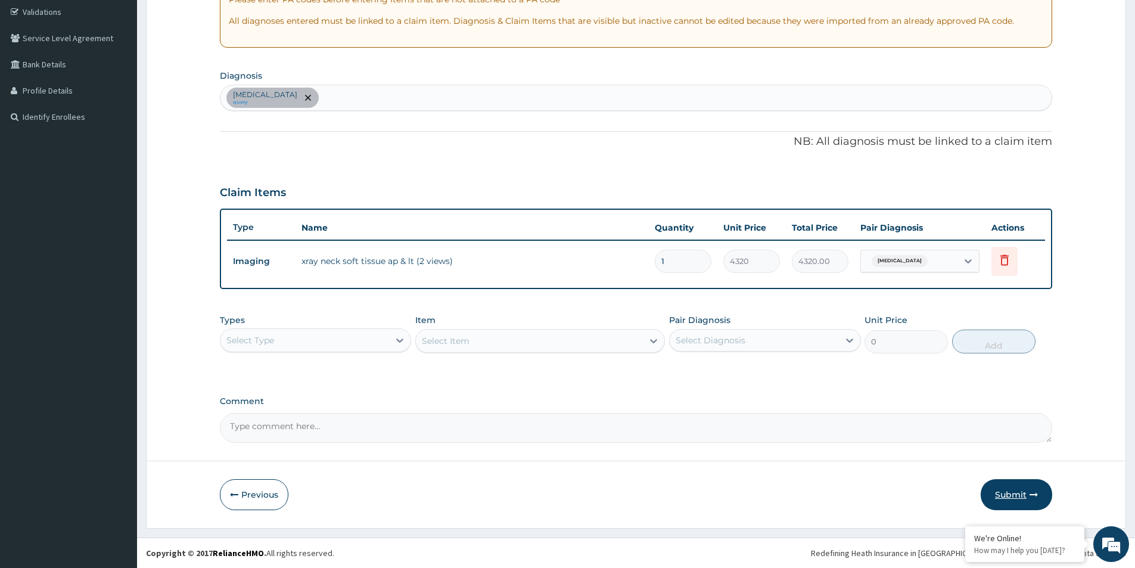
click at [1012, 493] on button "Submit" at bounding box center [1015, 494] width 71 height 31
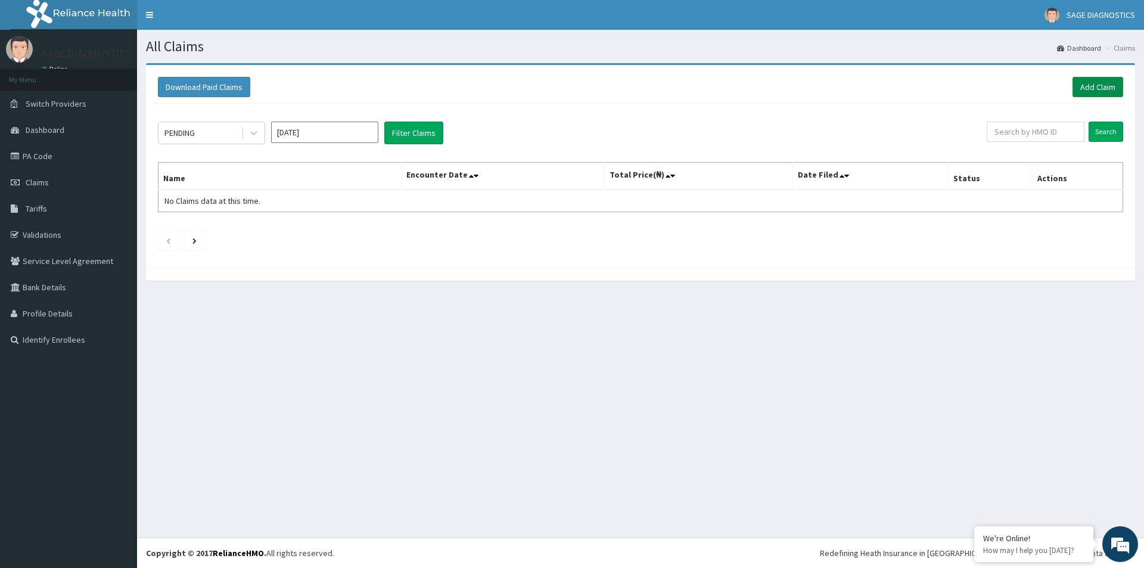
click at [1106, 83] on link "Add Claim" at bounding box center [1097, 87] width 51 height 20
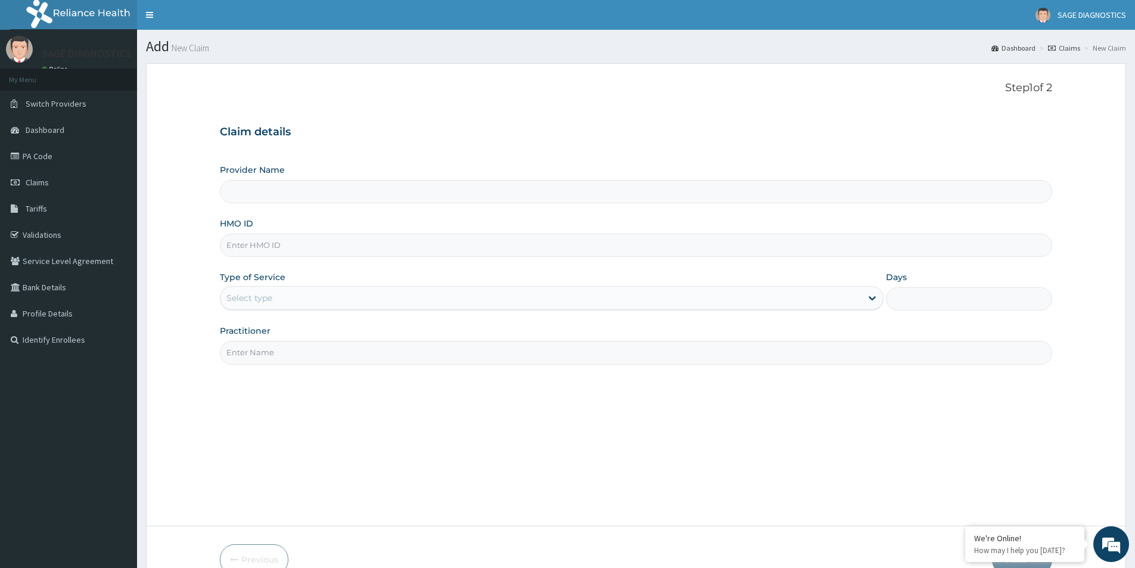
click at [266, 242] on input "HMO ID" at bounding box center [636, 244] width 832 height 23
paste input "LGH/10159/A"
type input "LGH/10159/A"
type input "Sage Diagnostics Services Ltd"
type input "LGH/10159/A"
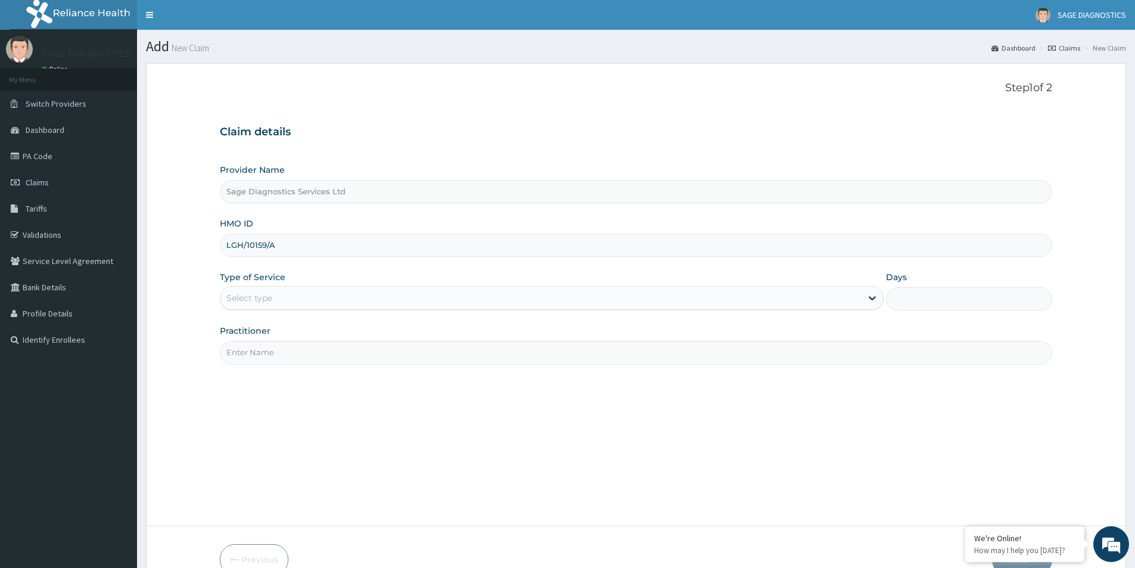
click at [259, 299] on div "Select type" at bounding box center [249, 298] width 46 height 12
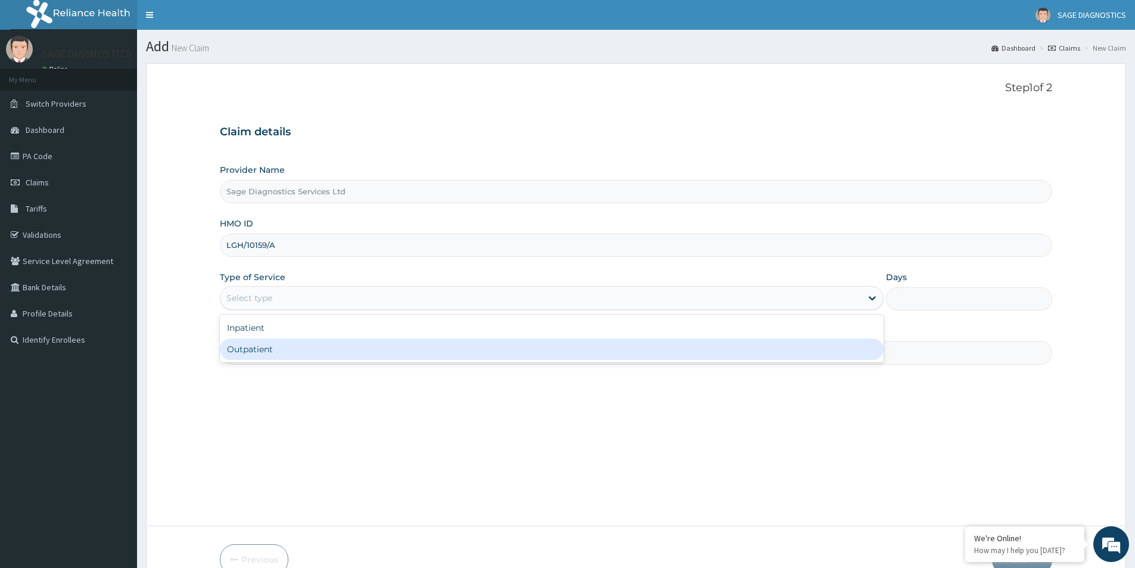
click at [264, 354] on div "Outpatient" at bounding box center [552, 348] width 664 height 21
type input "1"
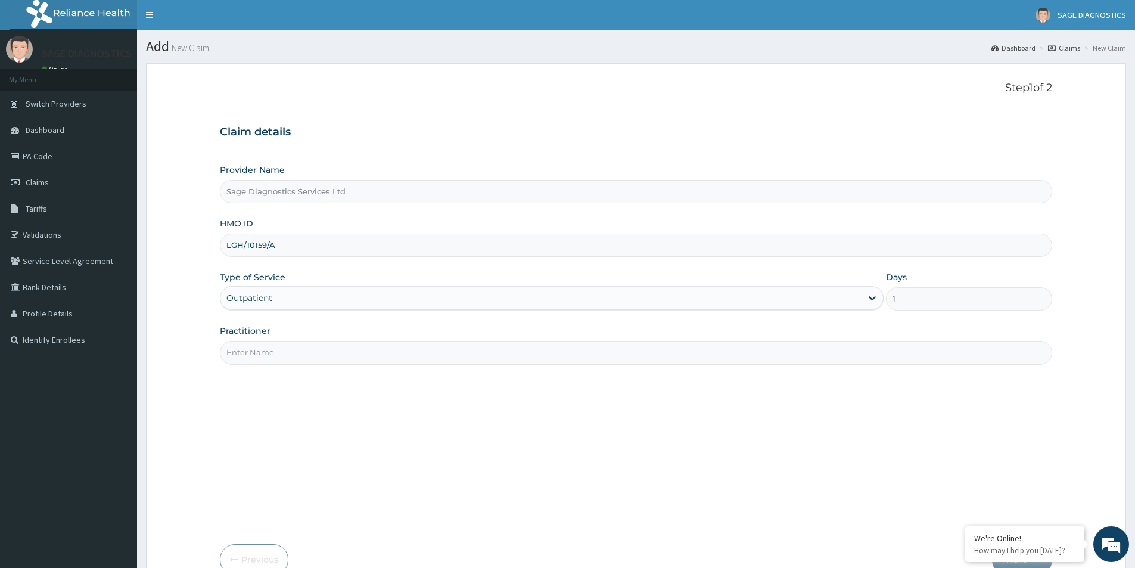
click at [260, 350] on input "Practitioner" at bounding box center [636, 352] width 832 height 23
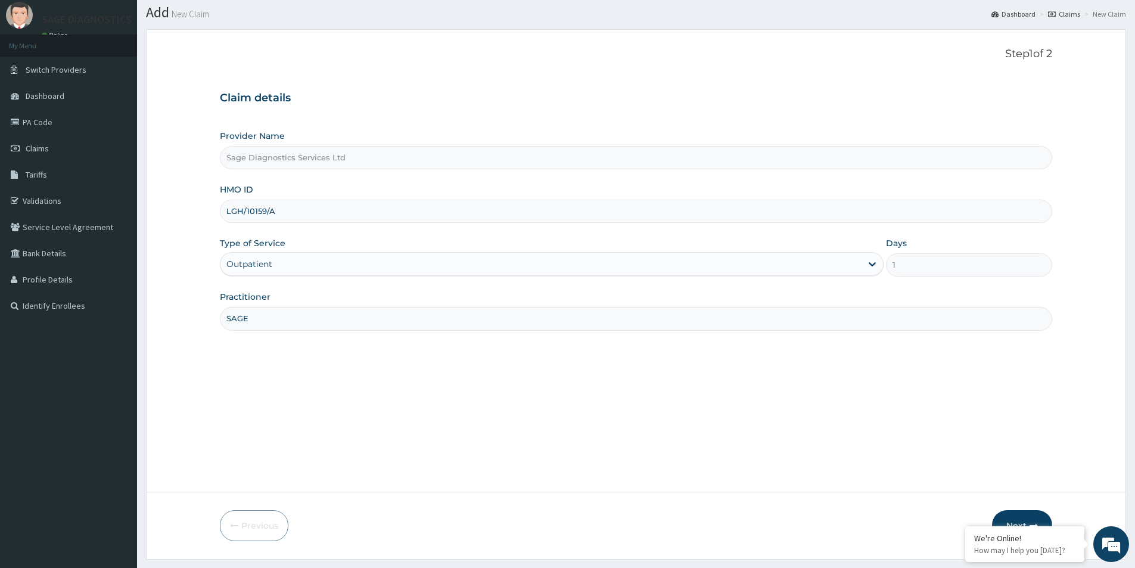
scroll to position [65, 0]
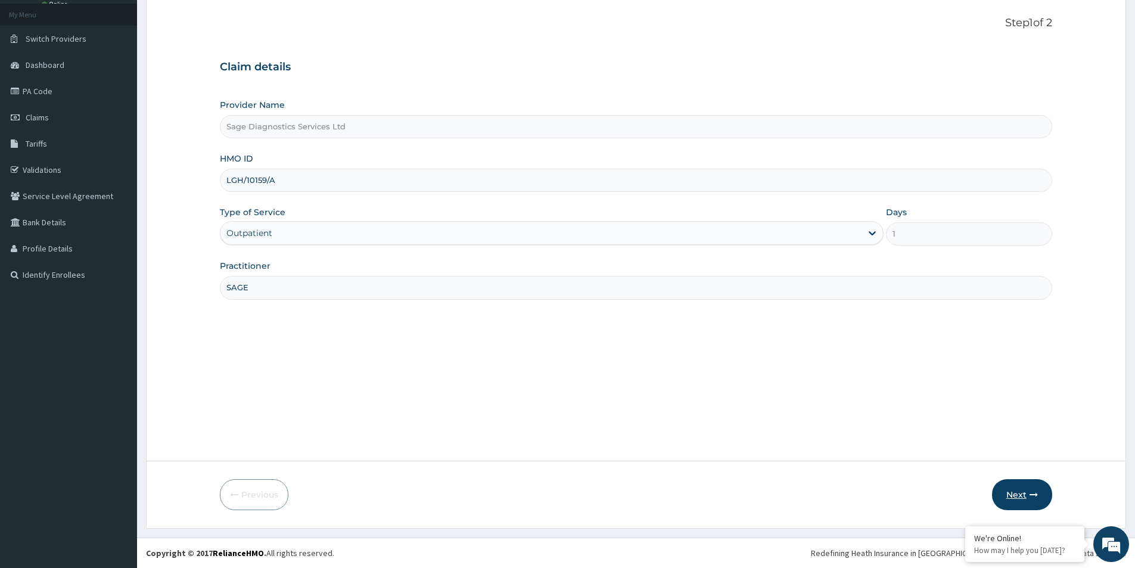
type input "SAGE"
click at [1020, 497] on button "Next" at bounding box center [1022, 494] width 60 height 31
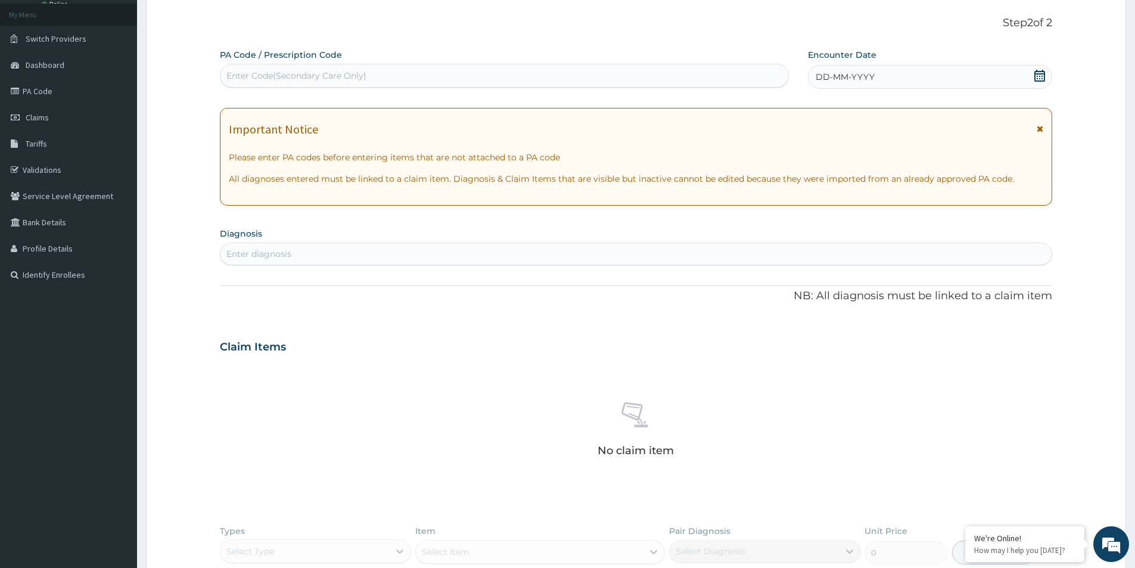
scroll to position [0, 0]
click at [264, 73] on div "Enter Code(Secondary Care Only)" at bounding box center [296, 76] width 140 height 12
paste input "PA/DAFE6B"
type input "PA/DAFE6B"
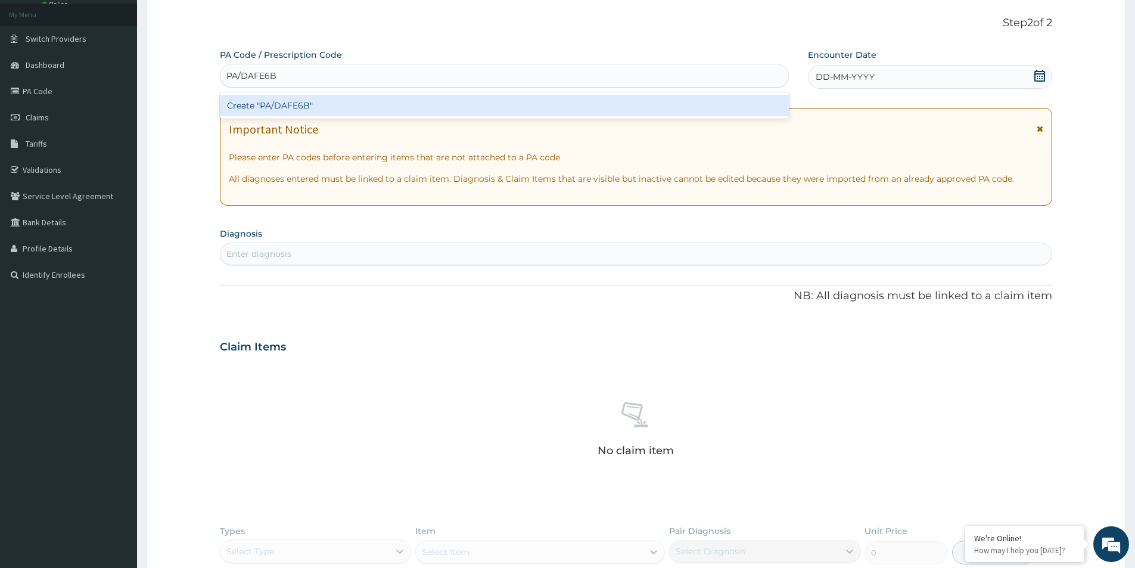
click at [323, 110] on div "Create "PA/DAFE6B"" at bounding box center [504, 105] width 569 height 21
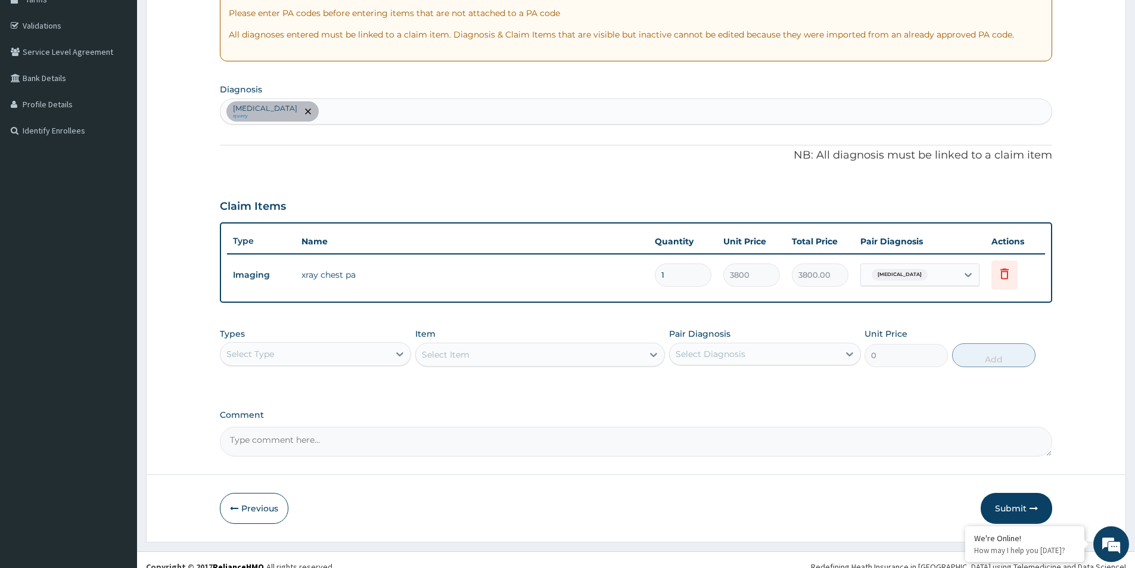
scroll to position [223, 0]
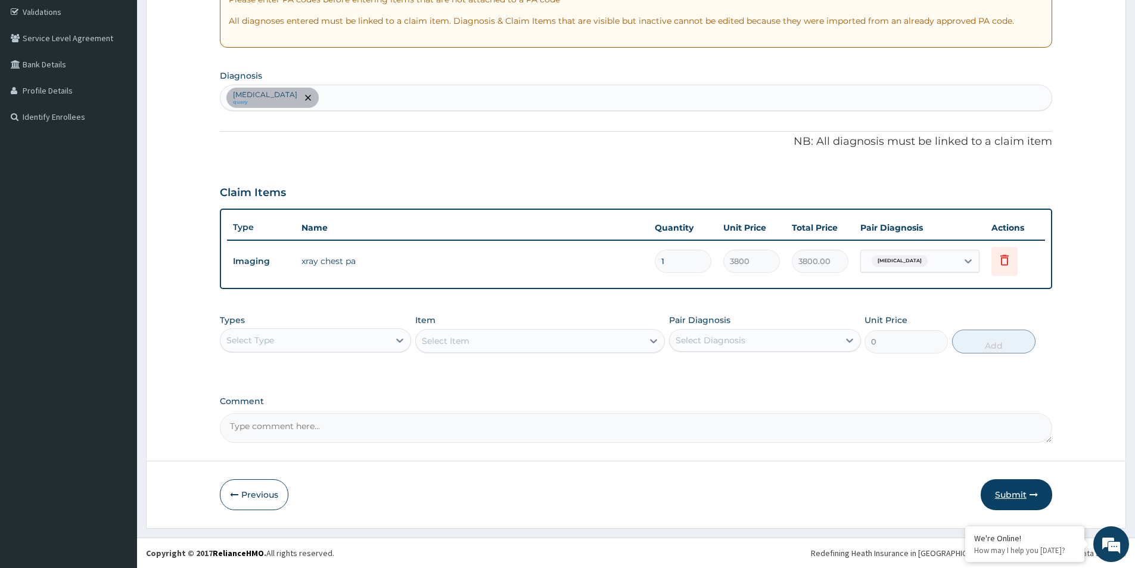
click at [1013, 494] on button "Submit" at bounding box center [1015, 494] width 71 height 31
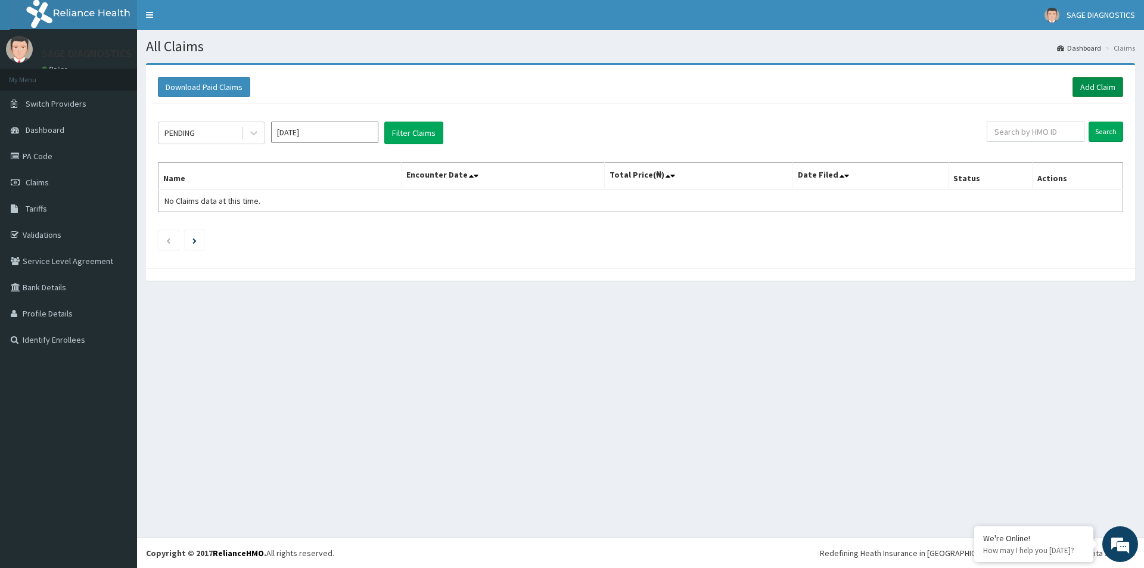
drag, startPoint x: 1101, startPoint y: 86, endPoint x: 1042, endPoint y: 104, distance: 61.6
click at [1100, 86] on link "Add Claim" at bounding box center [1097, 87] width 51 height 20
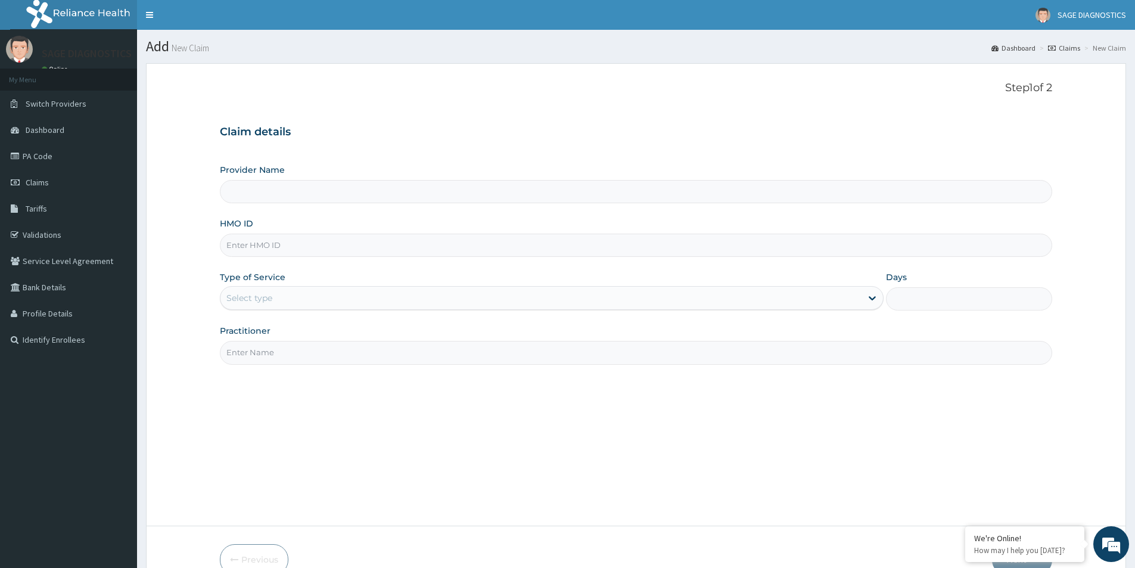
click at [257, 247] on input "HMO ID" at bounding box center [636, 244] width 832 height 23
paste input "AKM/10054/A"
type input "AKM/10054/A"
type input "Sage Diagnostics Services Ltd"
type input "AKM/10054/A"
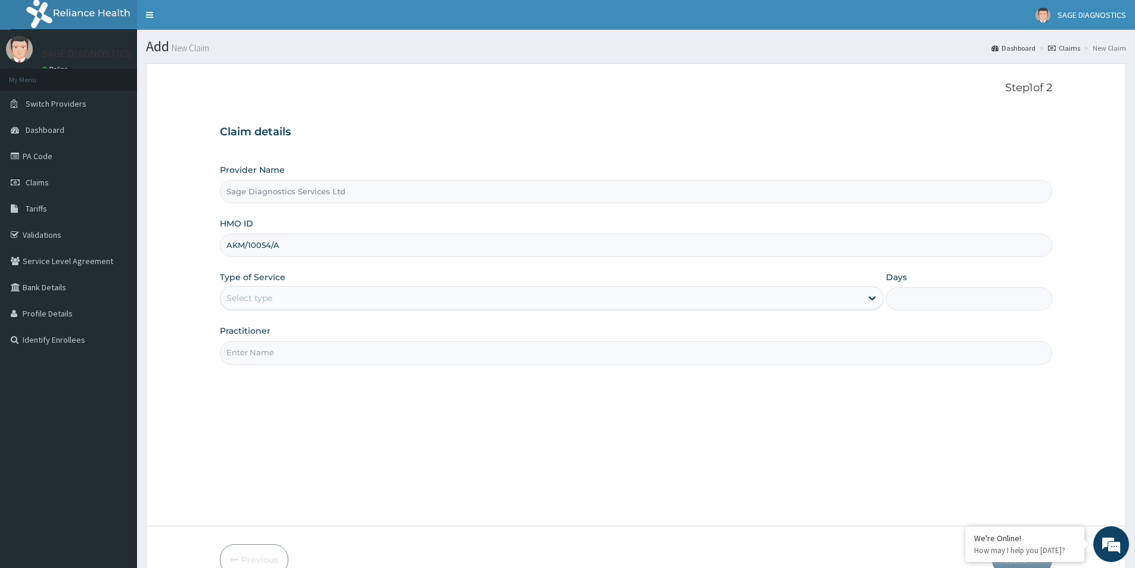
click at [271, 298] on div "Select type" at bounding box center [249, 298] width 46 height 12
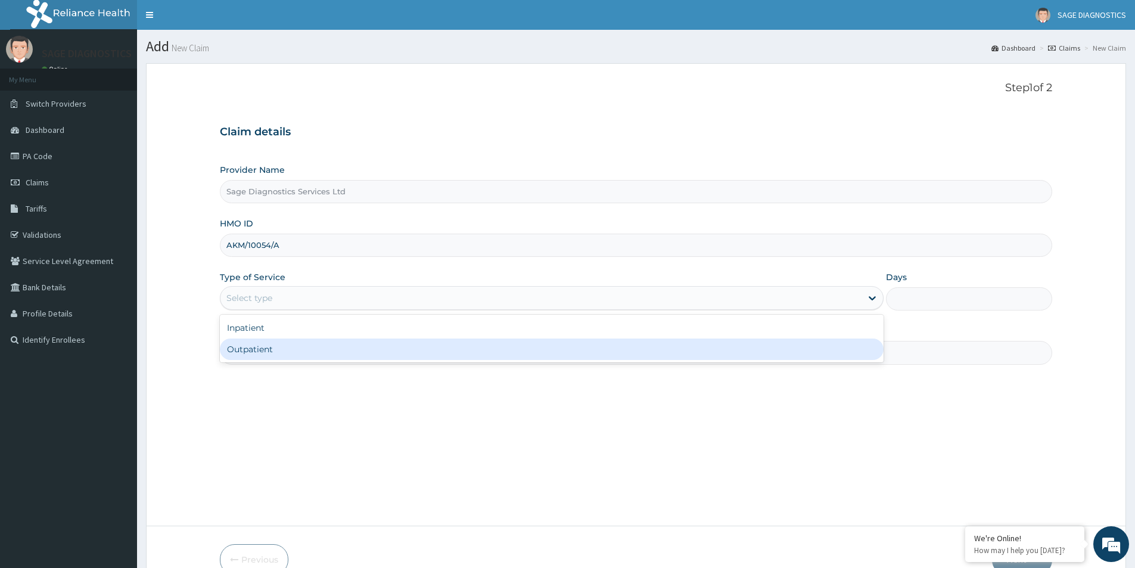
click at [278, 355] on div "Outpatient" at bounding box center [552, 348] width 664 height 21
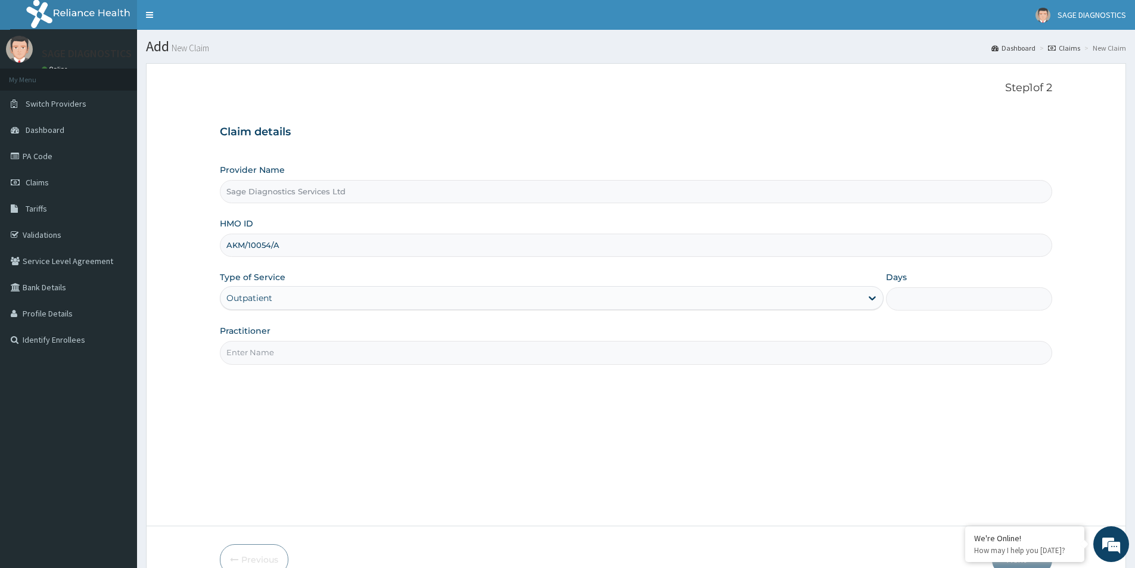
type input "1"
click at [278, 351] on input "Practitioner" at bounding box center [636, 352] width 832 height 23
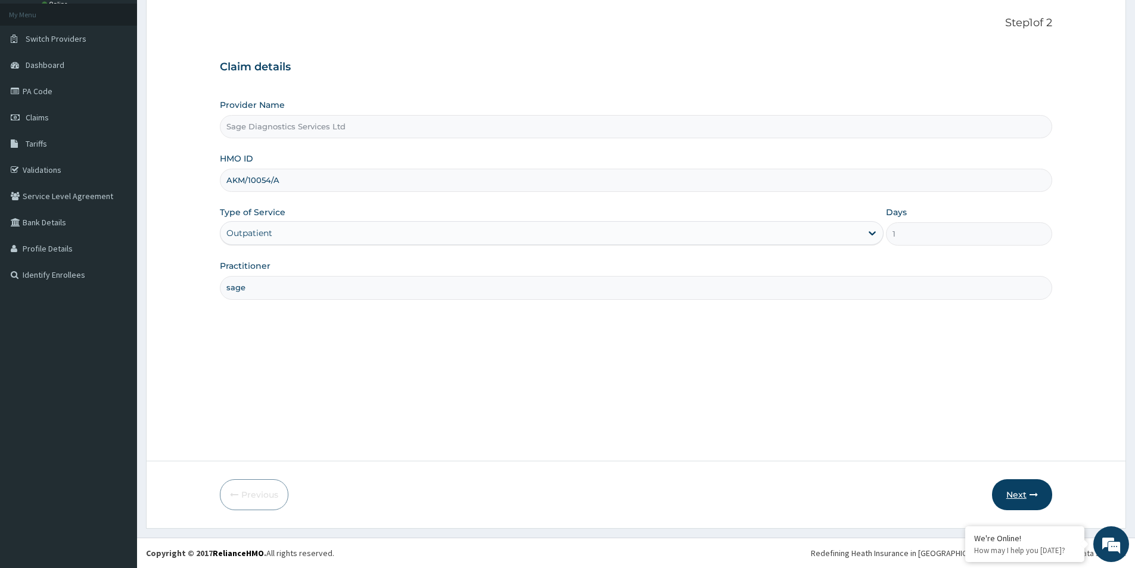
type input "sage"
click at [1025, 495] on button "Next" at bounding box center [1022, 494] width 60 height 31
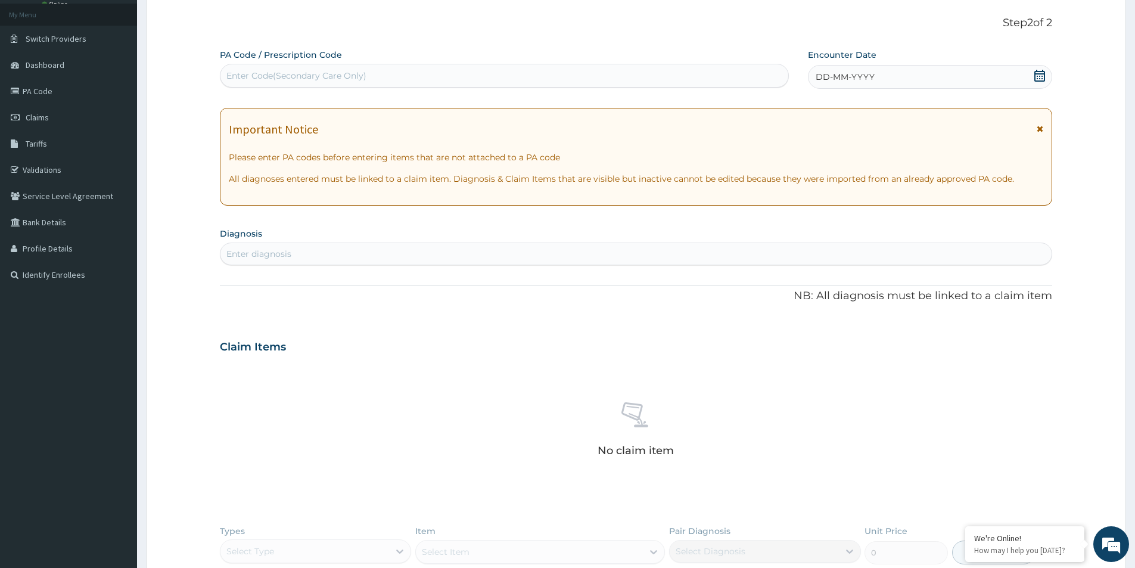
click at [290, 71] on div "Enter Code(Secondary Care Only)" at bounding box center [296, 76] width 140 height 12
paste input "PA/CD895B"
type input "PA/CD895B"
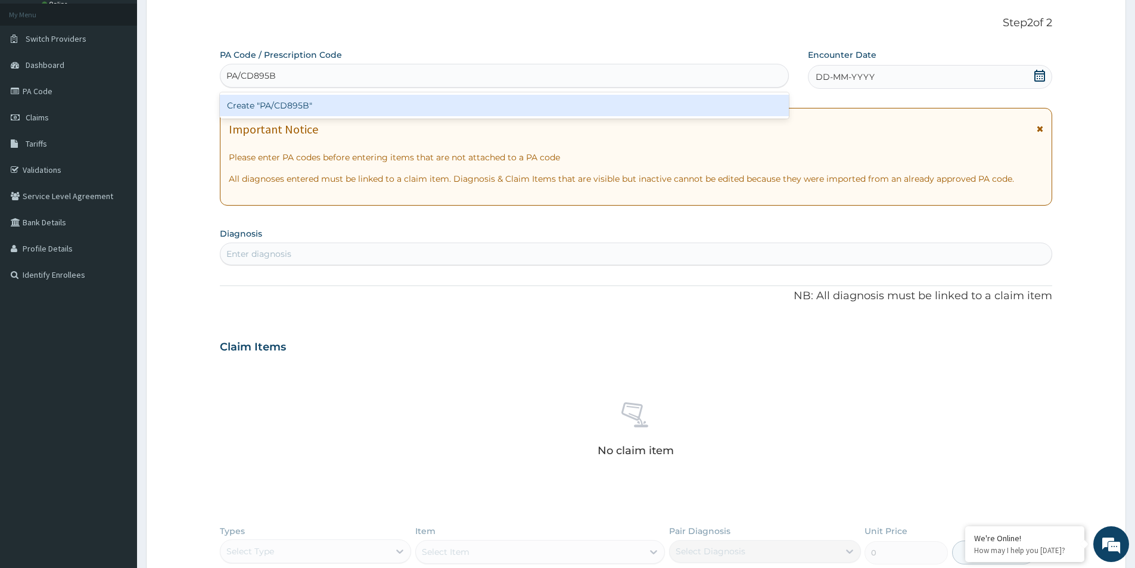
click at [338, 114] on div "Create "PA/CD895B"" at bounding box center [504, 105] width 569 height 21
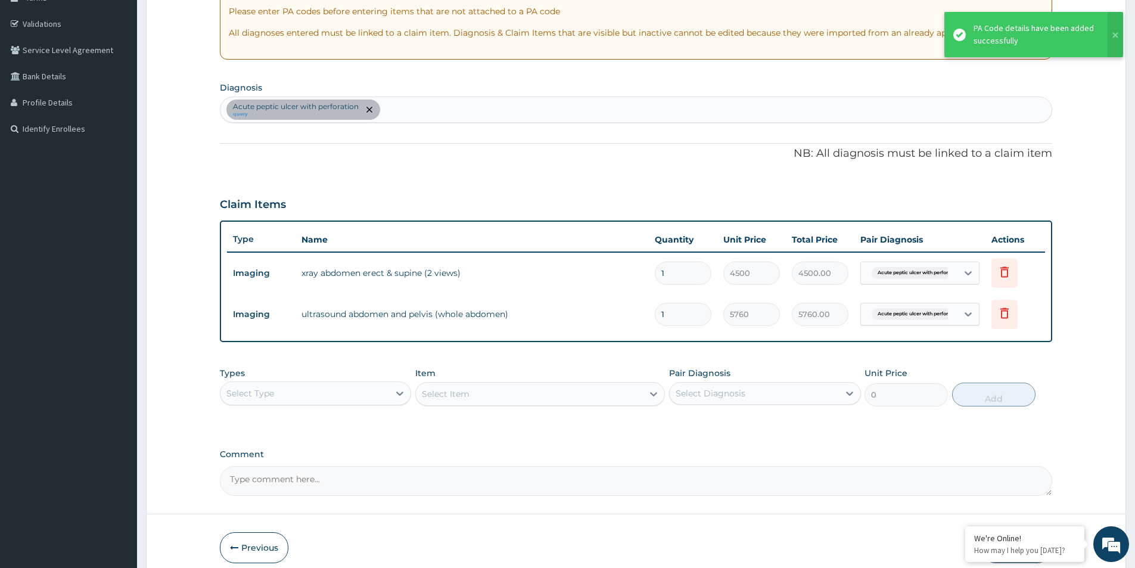
scroll to position [244, 0]
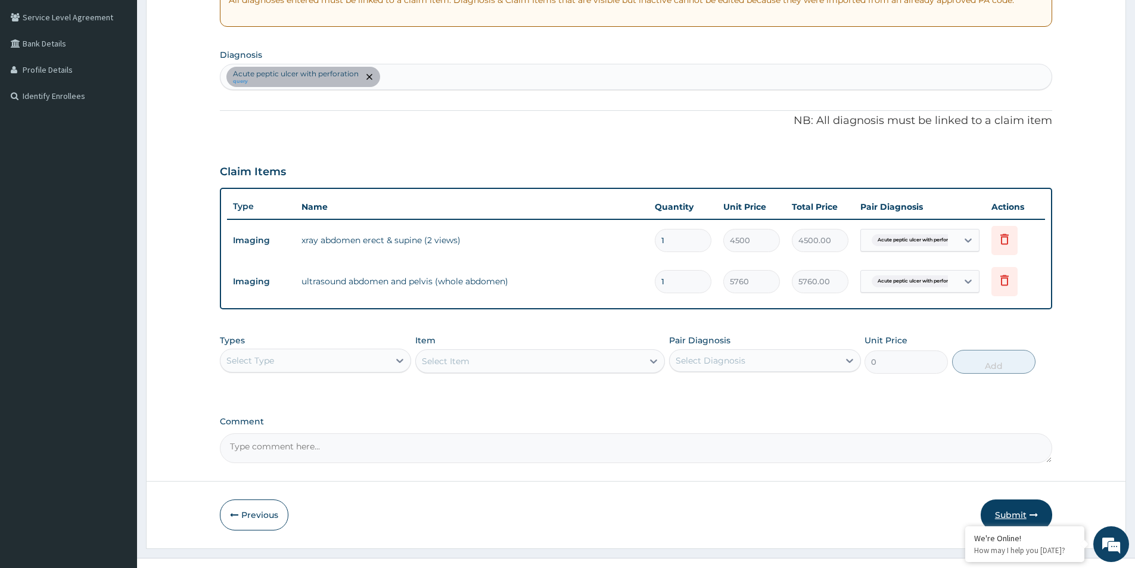
click at [1007, 516] on button "Submit" at bounding box center [1015, 514] width 71 height 31
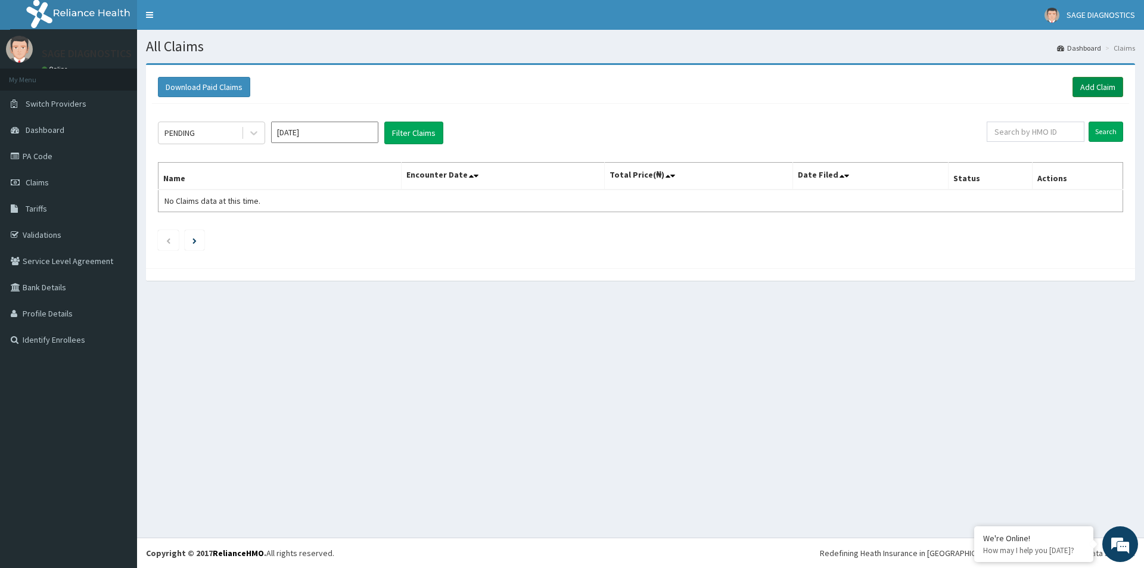
click at [1103, 83] on link "Add Claim" at bounding box center [1097, 87] width 51 height 20
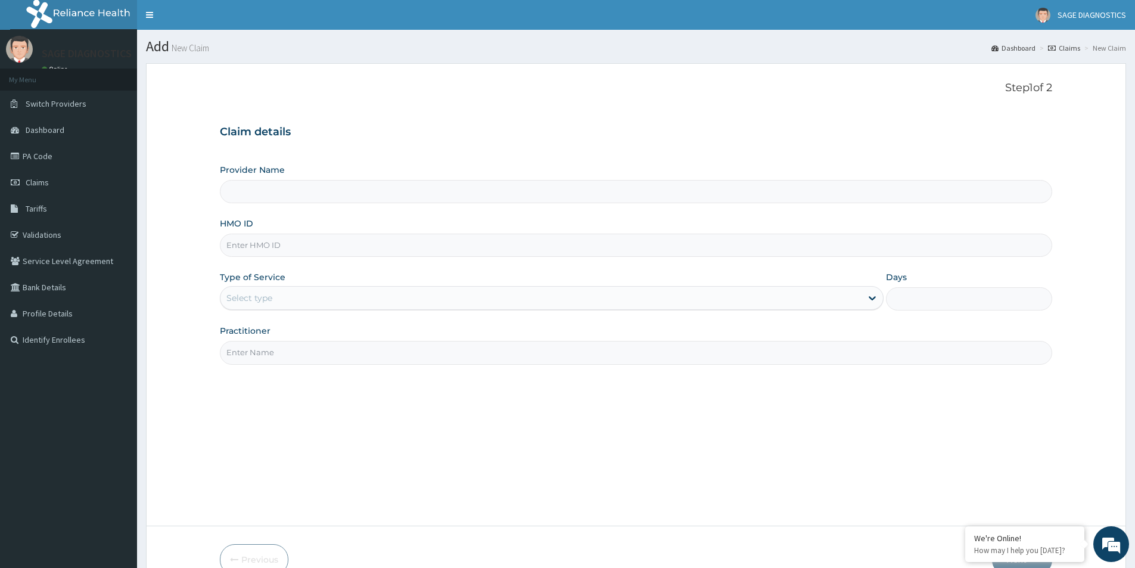
click at [263, 246] on input "HMO ID" at bounding box center [636, 244] width 832 height 23
type input "Sage Diagnostics Services Ltd"
paste input "SDN/10002/D"
type input "SDN/10002/D"
click at [288, 295] on div "Select type" at bounding box center [540, 297] width 641 height 19
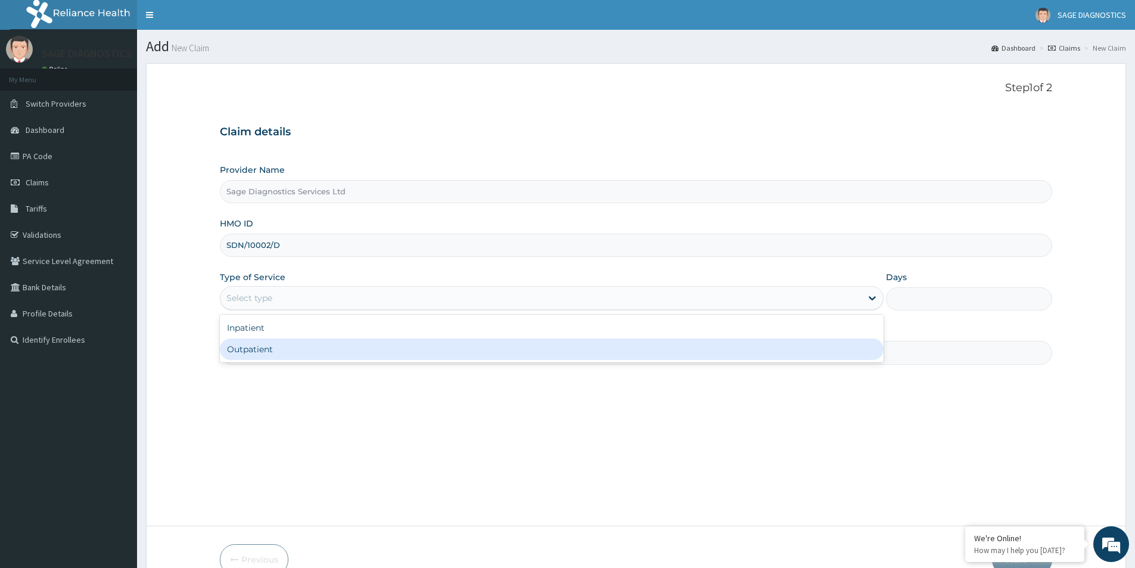
click at [259, 357] on div "Outpatient" at bounding box center [552, 348] width 664 height 21
type input "1"
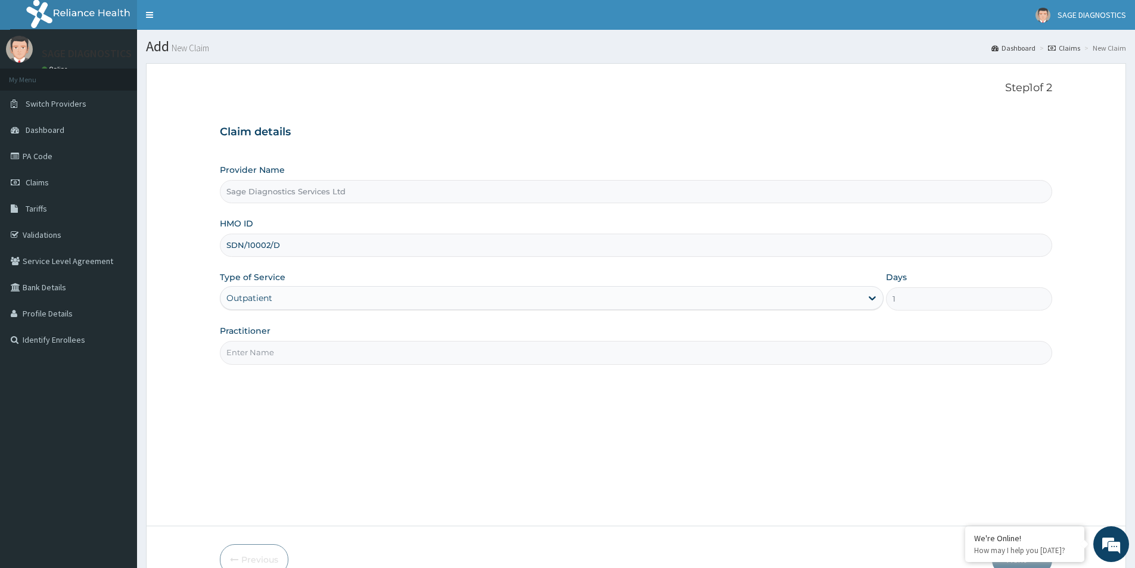
click at [265, 351] on input "Practitioner" at bounding box center [636, 352] width 832 height 23
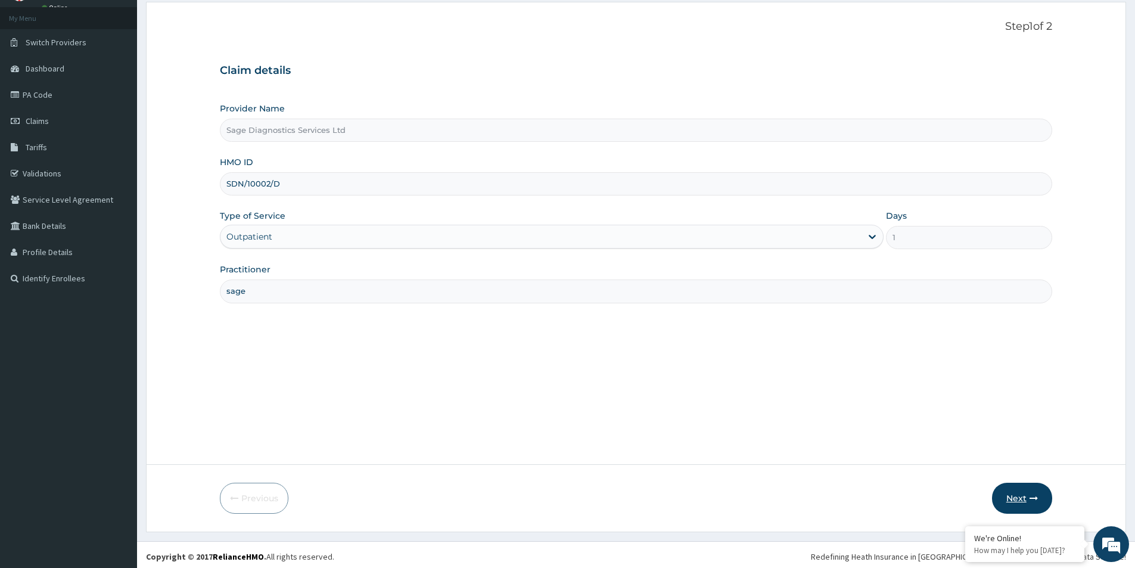
scroll to position [65, 0]
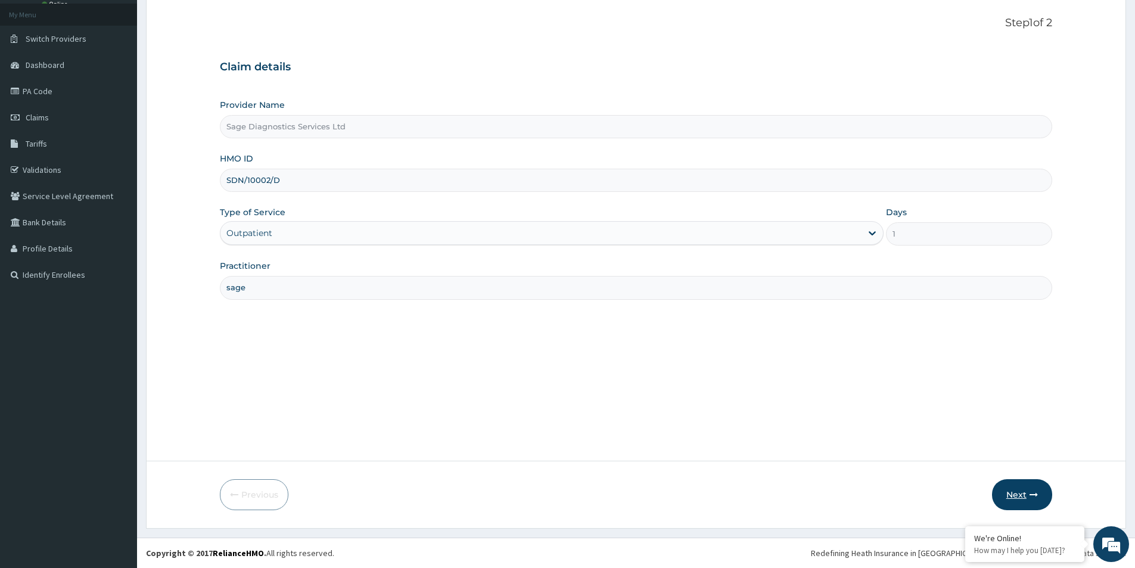
type input "sage"
click at [1020, 493] on button "Next" at bounding box center [1022, 494] width 60 height 31
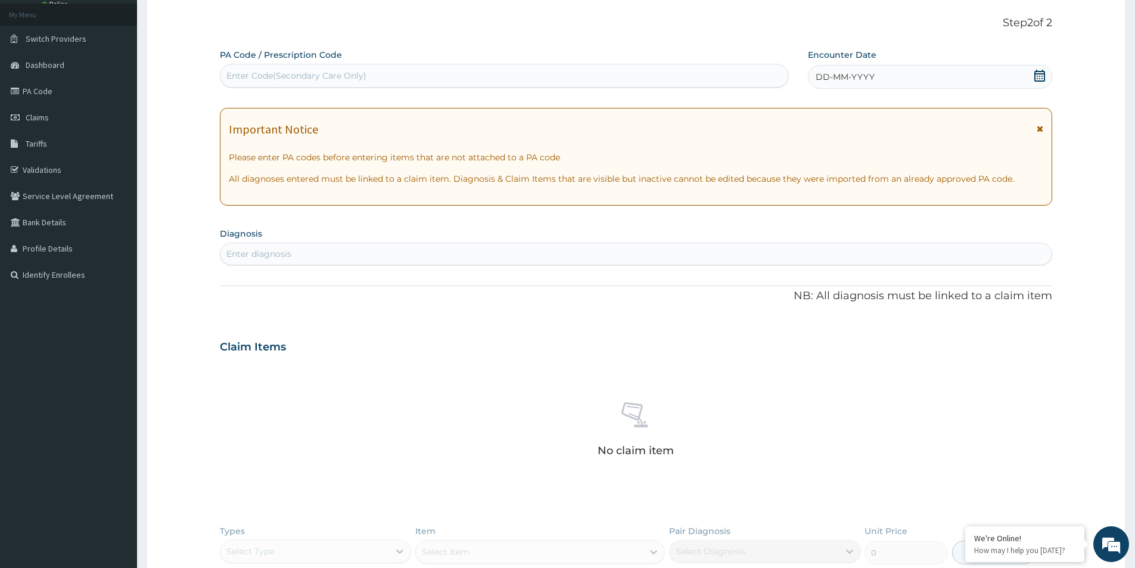
click at [283, 71] on div "Enter Code(Secondary Care Only)" at bounding box center [296, 76] width 140 height 12
paste input "PA/355961"
type input "PA/355961"
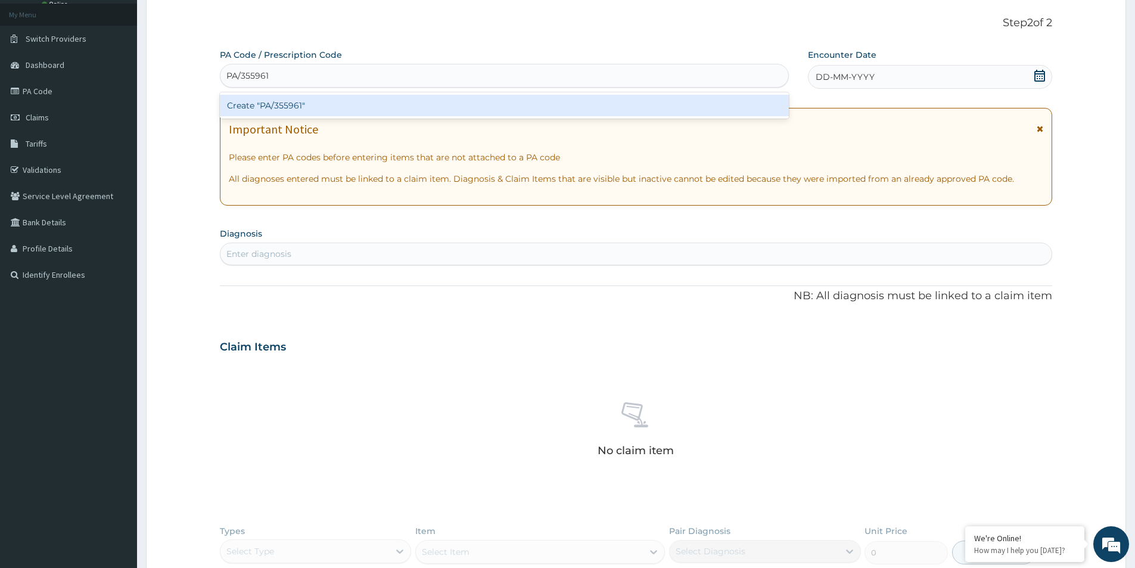
click at [302, 107] on div "Create "PA/355961"" at bounding box center [504, 105] width 569 height 21
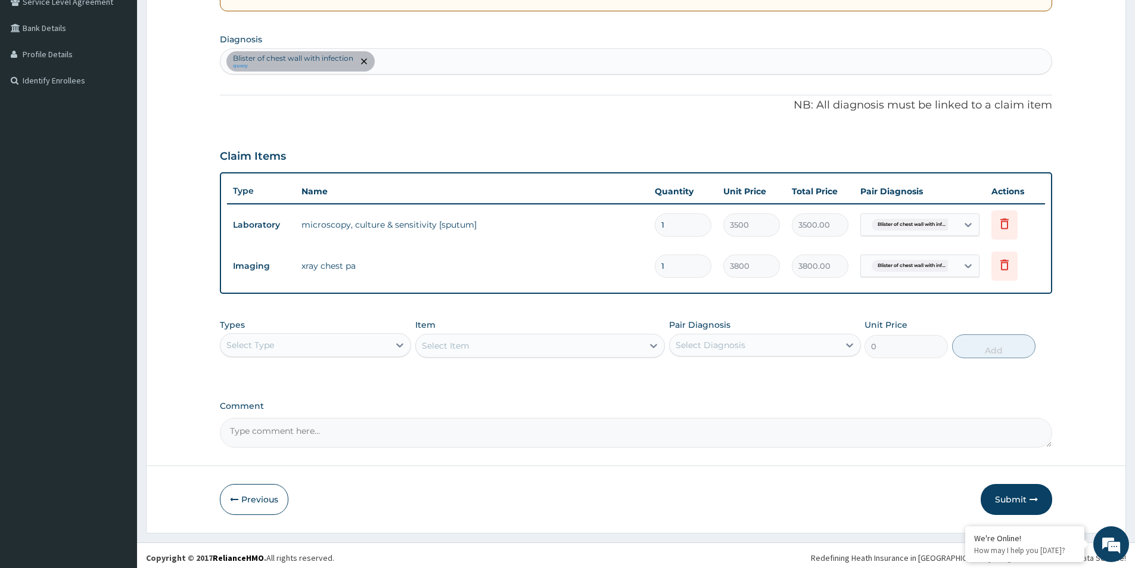
scroll to position [264, 0]
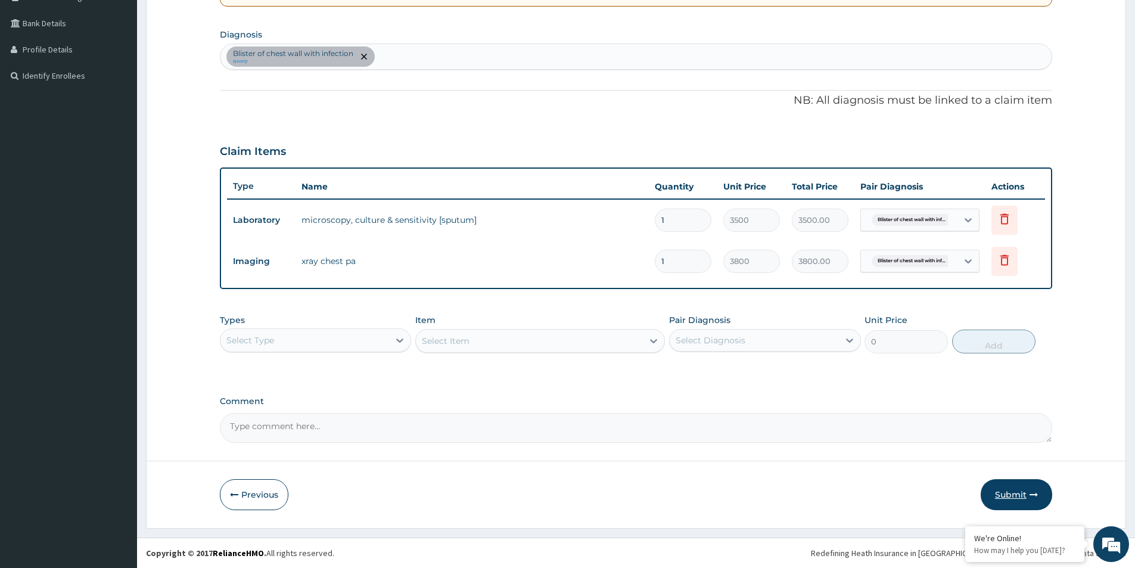
click at [1008, 495] on button "Submit" at bounding box center [1015, 494] width 71 height 31
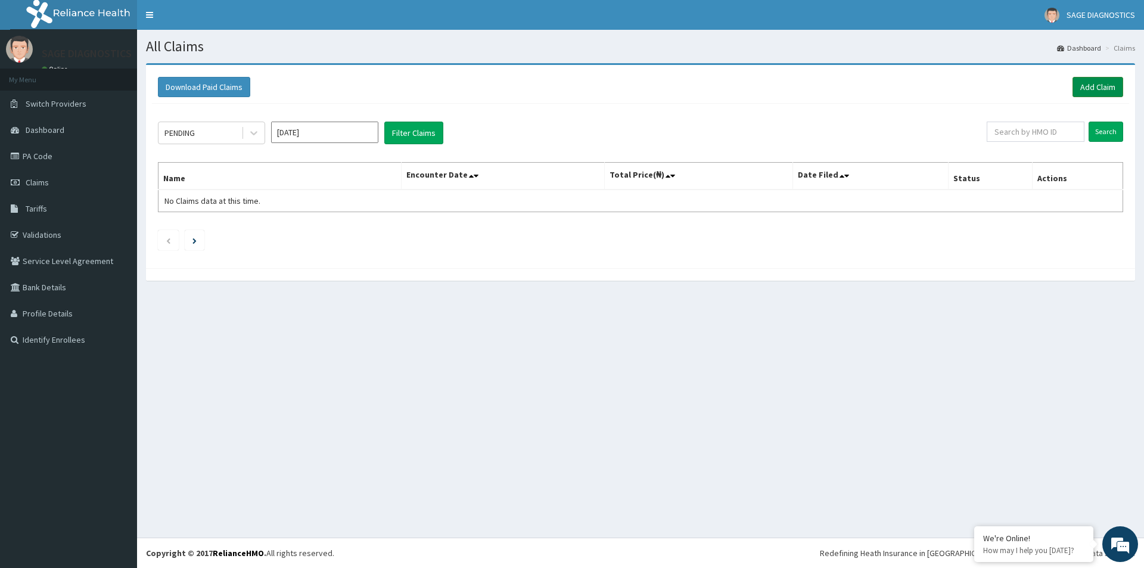
click at [1098, 87] on link "Add Claim" at bounding box center [1097, 87] width 51 height 20
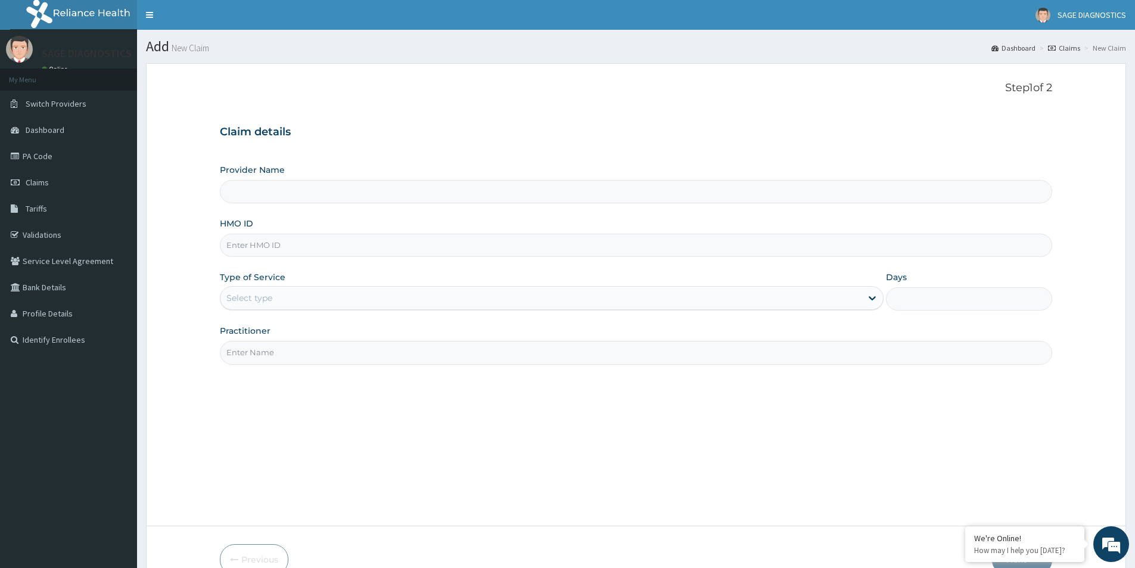
type input "Sage Diagnostics Services Ltd"
click at [272, 248] on input "HMO ID" at bounding box center [636, 244] width 832 height 23
paste input "CCG/10060/A"
type input "CCG/10060/A"
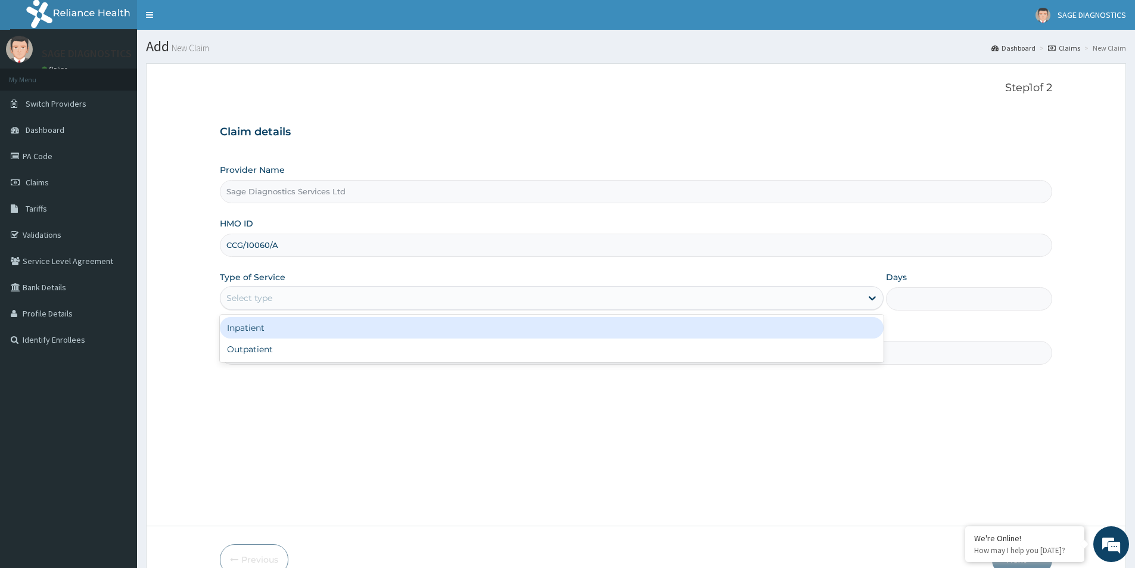
click at [278, 288] on div "Select type" at bounding box center [552, 298] width 664 height 24
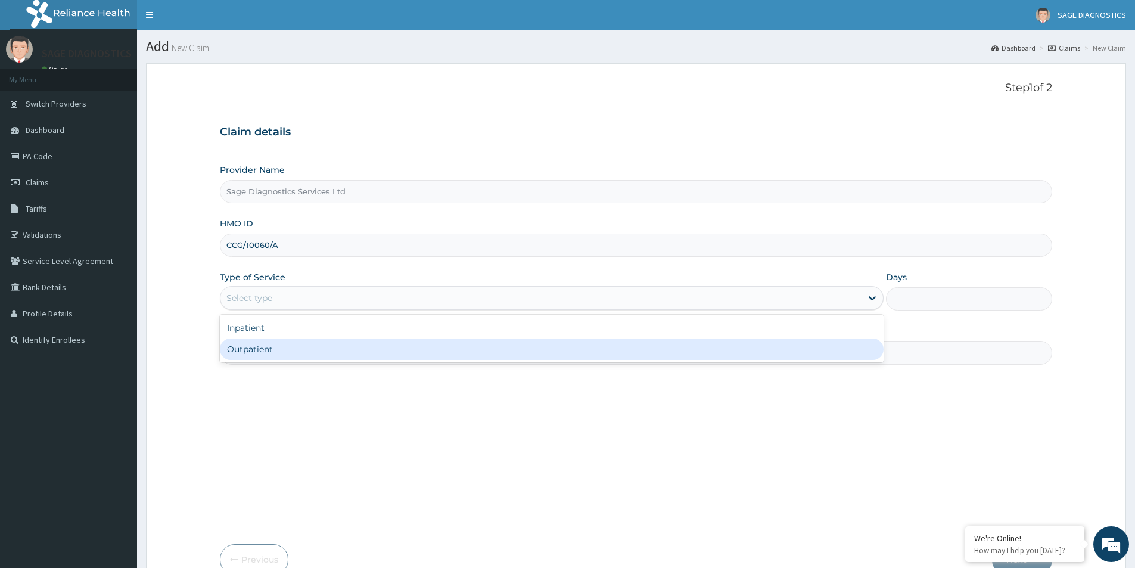
click at [278, 352] on div "Outpatient" at bounding box center [552, 348] width 664 height 21
type input "1"
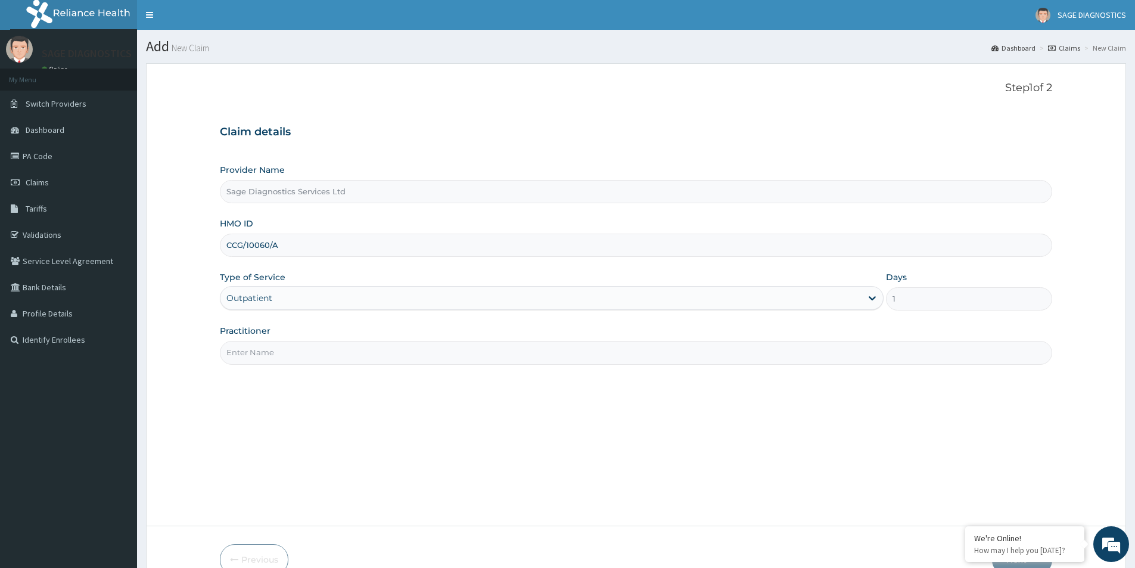
click at [273, 345] on input "Practitioner" at bounding box center [636, 352] width 832 height 23
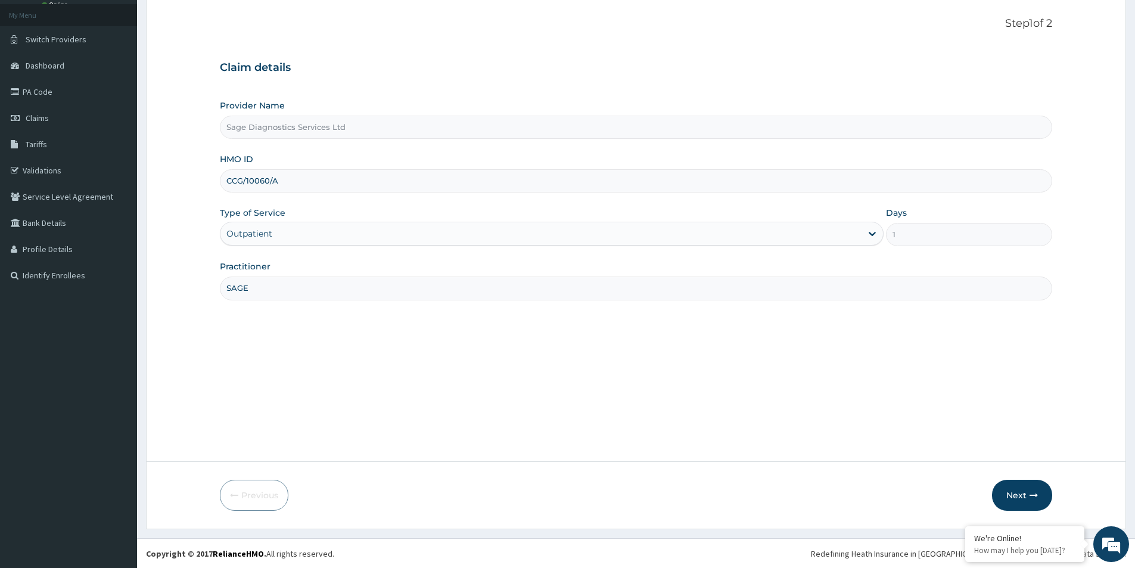
scroll to position [65, 0]
type input "SAGE"
click at [1013, 490] on button "Next" at bounding box center [1022, 494] width 60 height 31
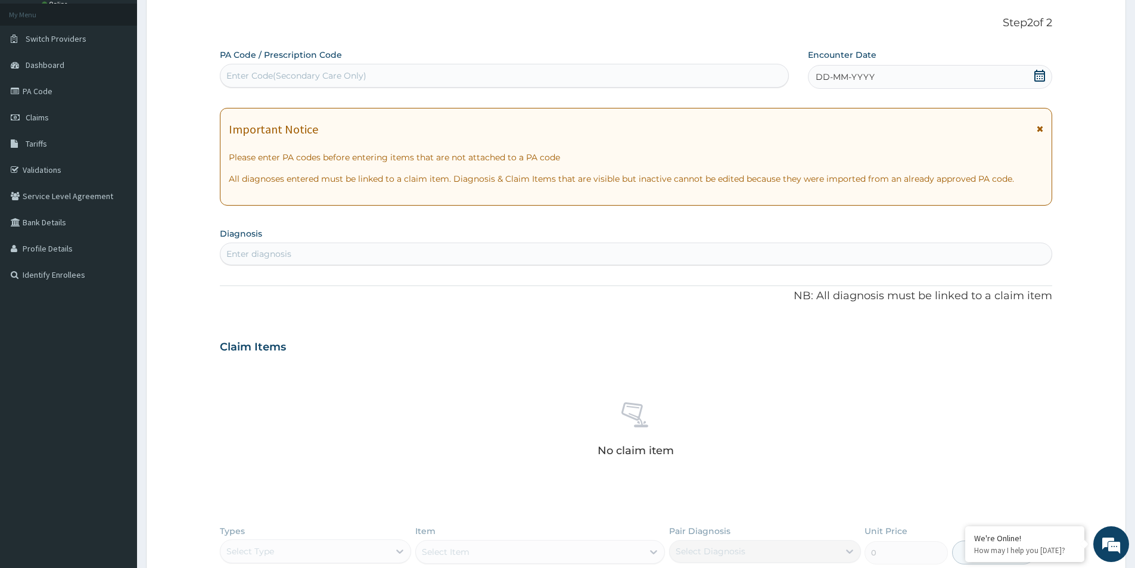
click at [285, 71] on div "Enter Code(Secondary Care Only)" at bounding box center [296, 76] width 140 height 12
paste input "PA/CE740E"
type input "PA/CE740E"
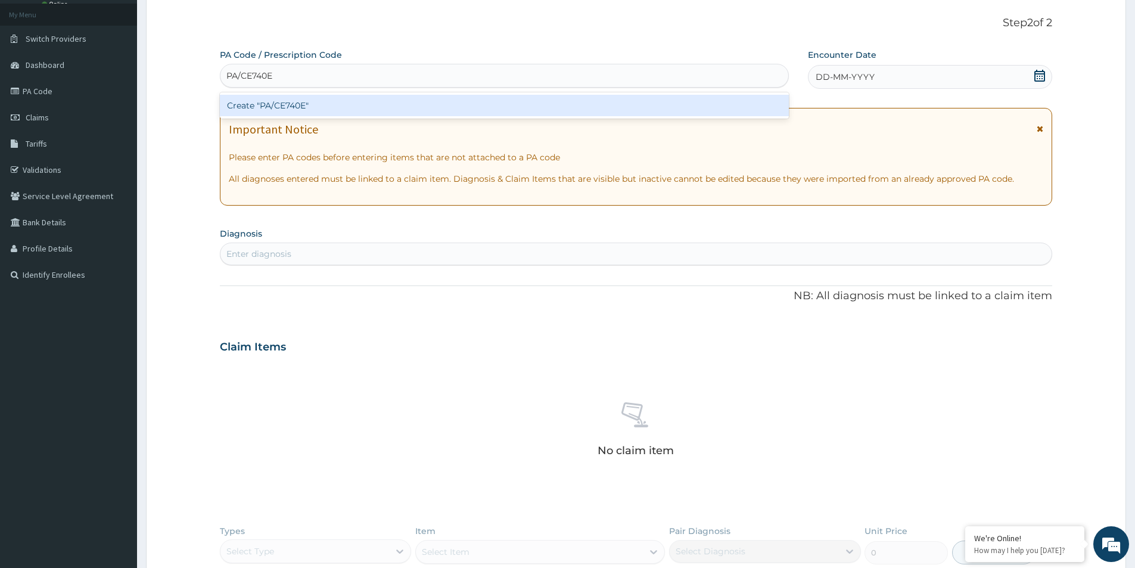
click at [297, 105] on div "Create "PA/CE740E"" at bounding box center [504, 105] width 569 height 21
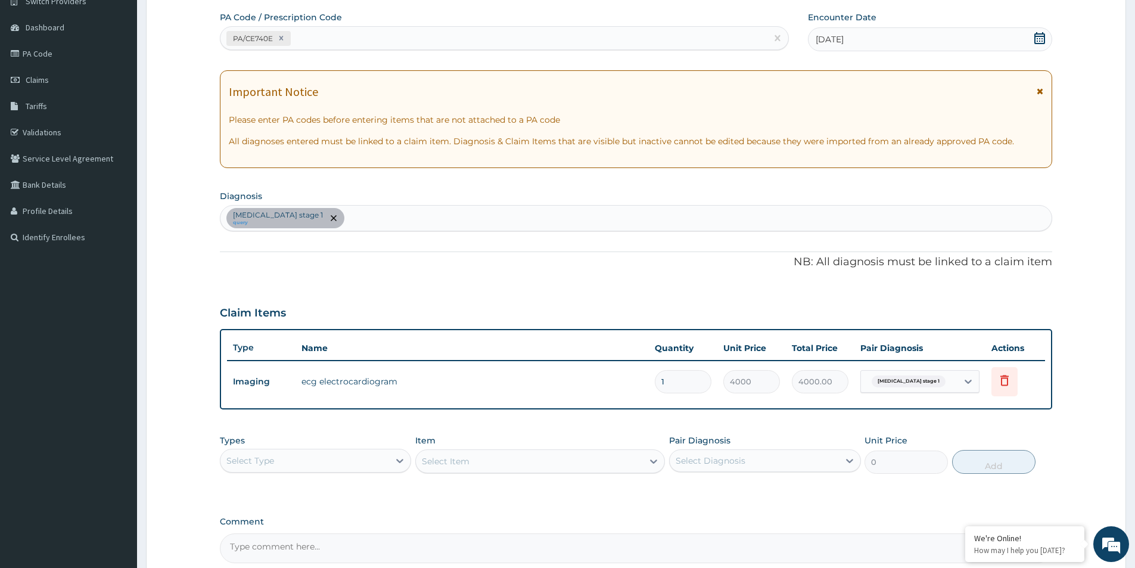
scroll to position [223, 0]
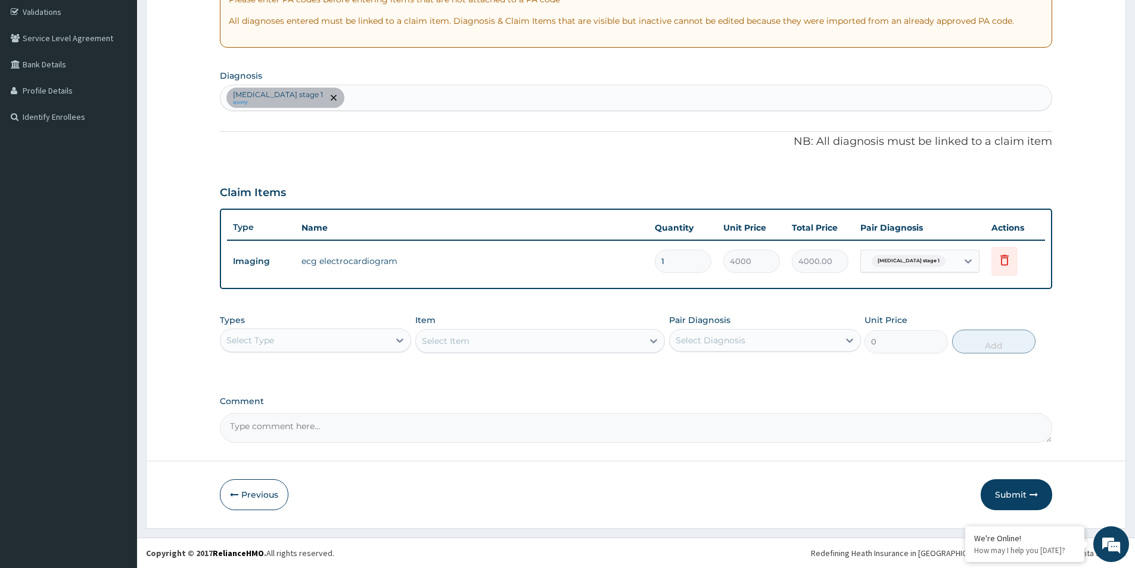
click at [388, 338] on div "Select Type" at bounding box center [304, 340] width 169 height 19
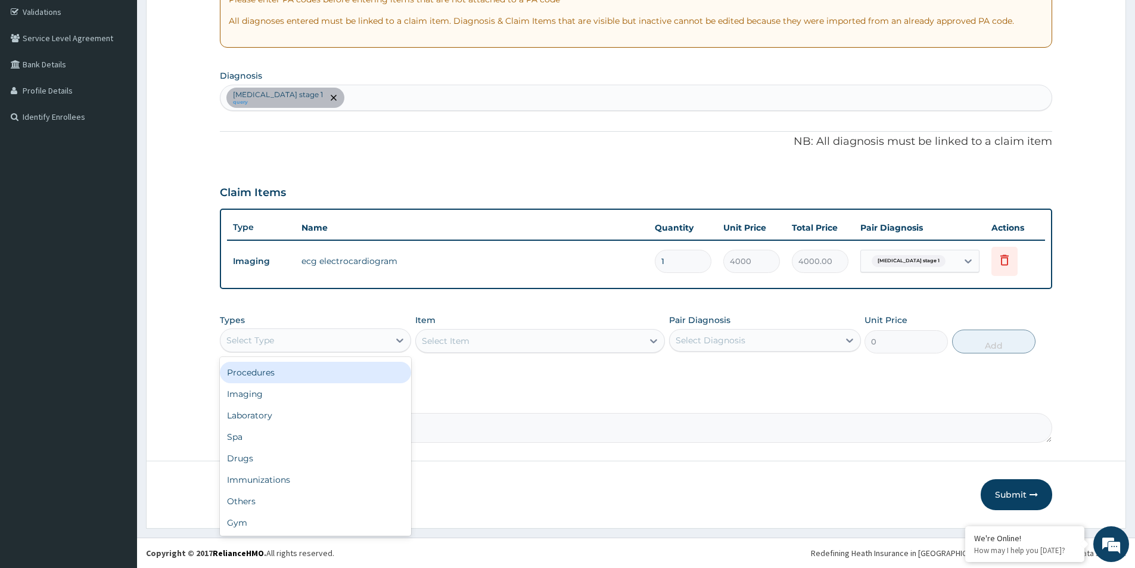
click at [338, 379] on div "Procedures" at bounding box center [315, 372] width 191 height 21
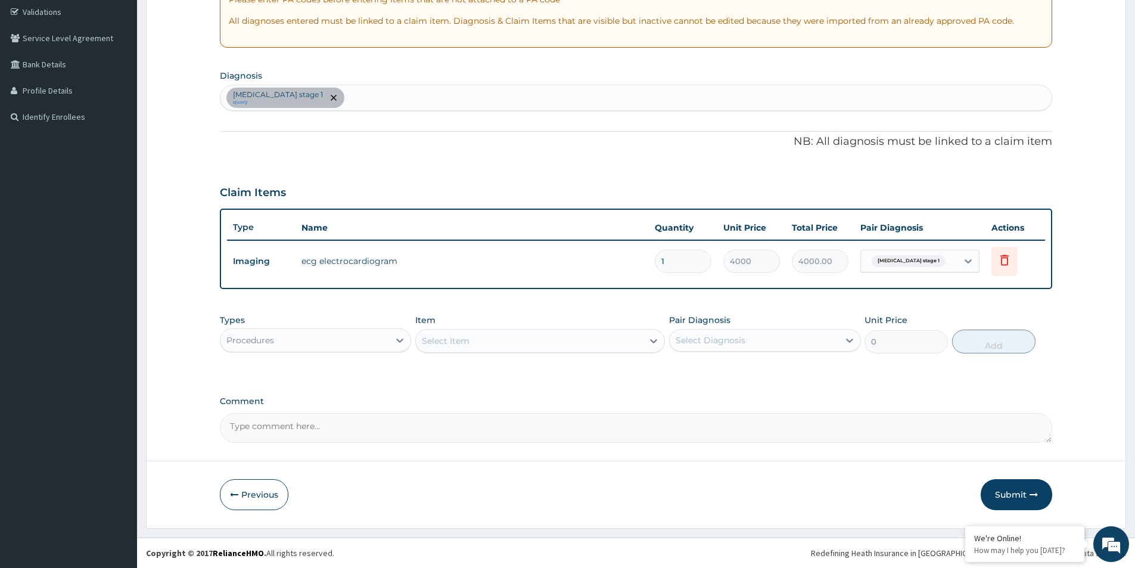
click at [528, 344] on div "Select Item" at bounding box center [529, 340] width 227 height 19
click at [391, 335] on div at bounding box center [399, 339] width 21 height 21
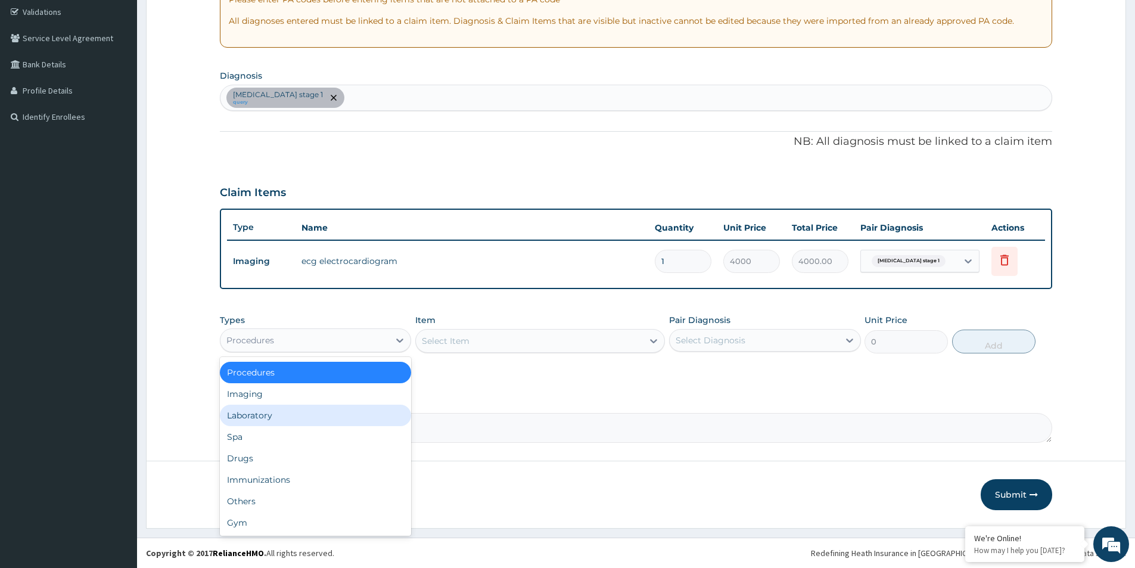
click at [289, 411] on div "Laboratory" at bounding box center [315, 414] width 191 height 21
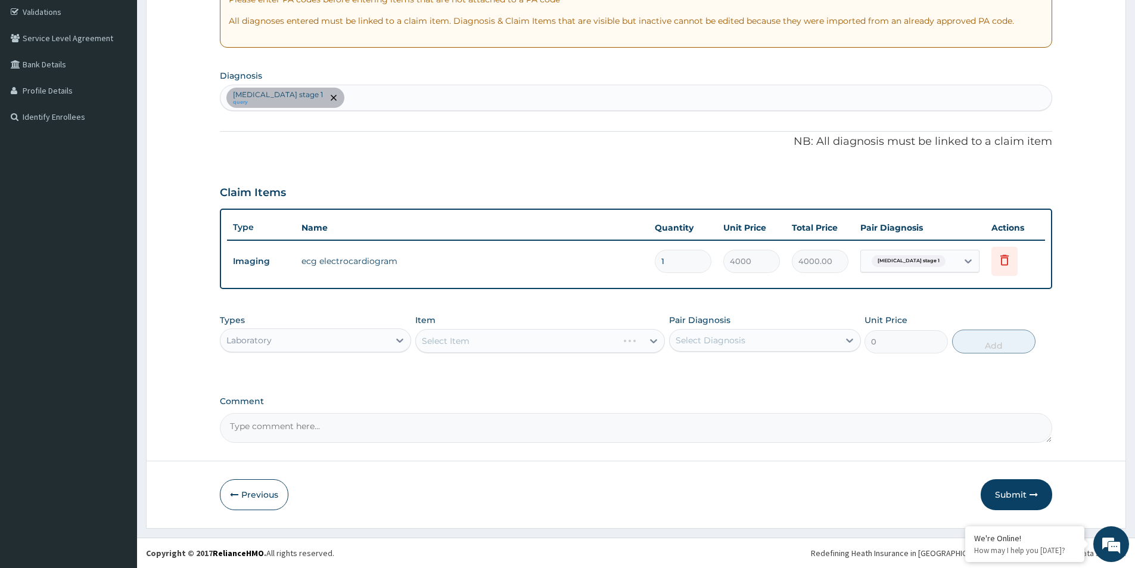
click at [591, 344] on div "Select Item" at bounding box center [540, 341] width 250 height 24
click at [614, 347] on div "Select Item" at bounding box center [529, 340] width 227 height 19
click at [528, 342] on div "Select Item" at bounding box center [529, 340] width 227 height 19
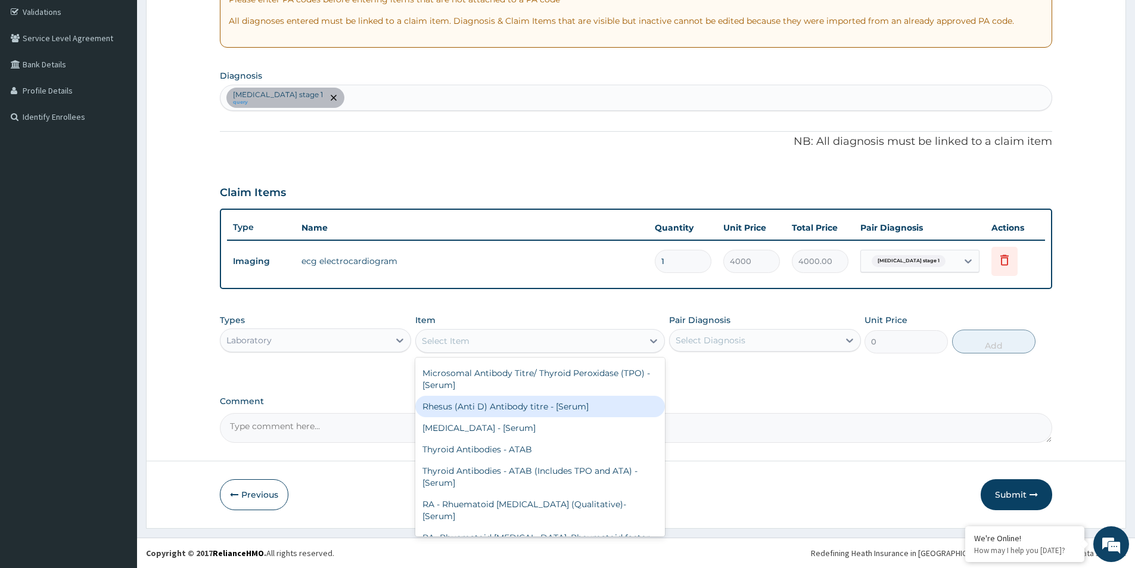
scroll to position [60, 0]
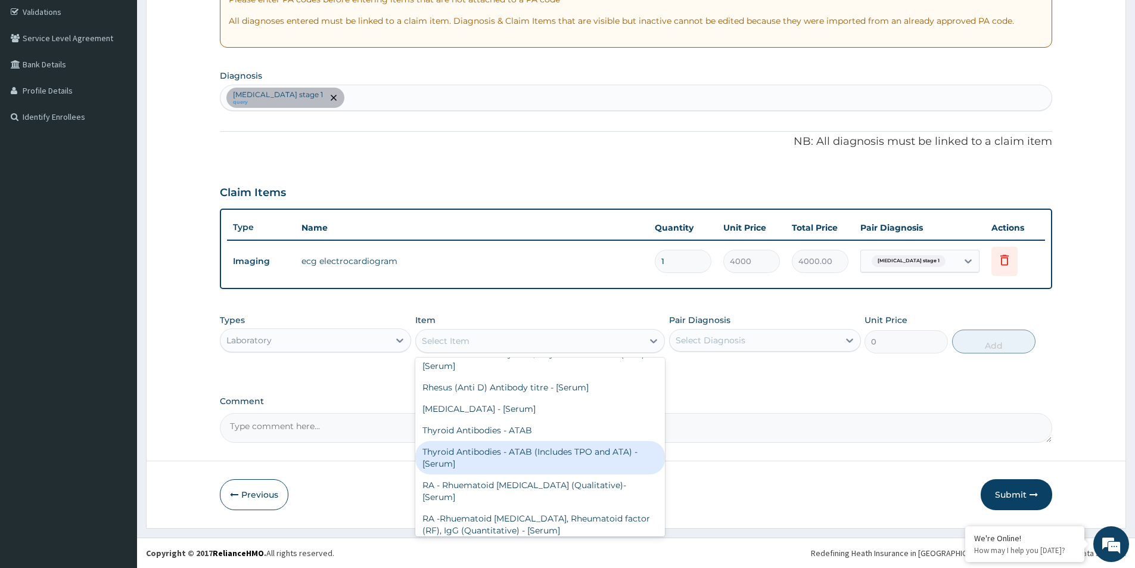
click at [482, 453] on div "Thyroid Antibodies - ATAB (Includes TPO and ATA) - [Serum]" at bounding box center [540, 457] width 250 height 33
type input "4000"
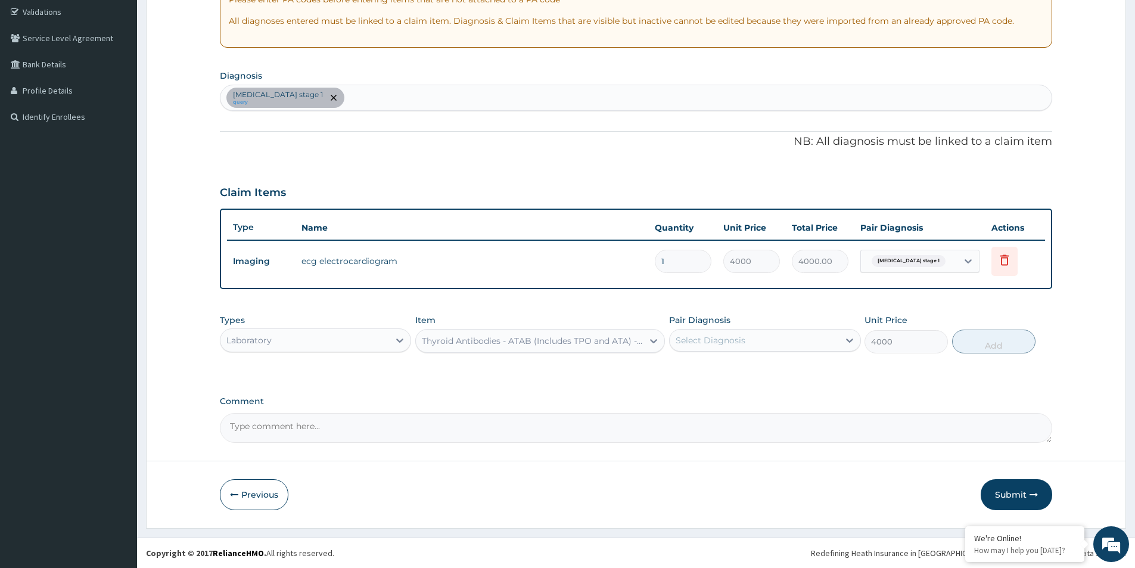
click at [789, 340] on div "Select Diagnosis" at bounding box center [754, 340] width 169 height 19
click at [722, 372] on label "Hypertension stage 1" at bounding box center [741, 369] width 105 height 12
checkbox input "false"
click at [555, 335] on div "Thyroid Antibodies - ATAB (Includes TPO and ATA) - [Serum]" at bounding box center [533, 341] width 222 height 12
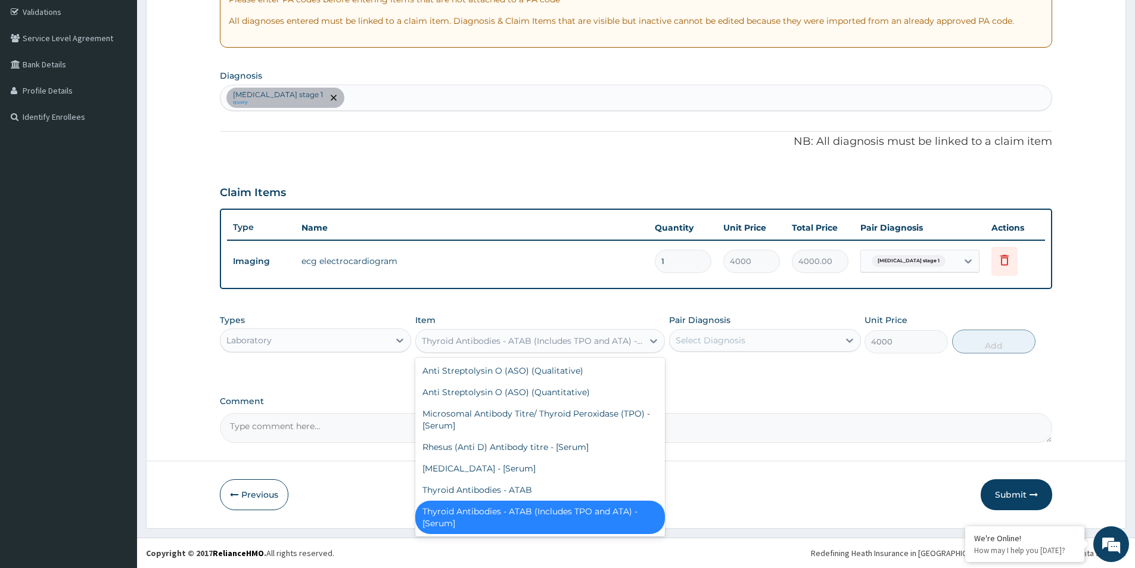
scroll to position [9, 0]
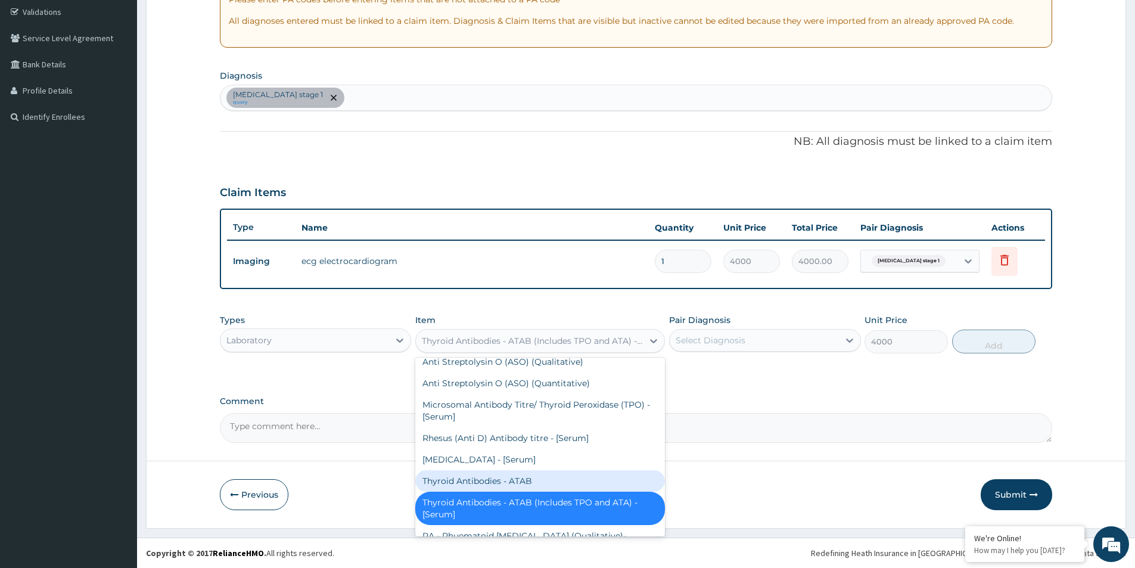
click at [457, 484] on div "Thyroid Antibodies - ATAB" at bounding box center [540, 480] width 250 height 21
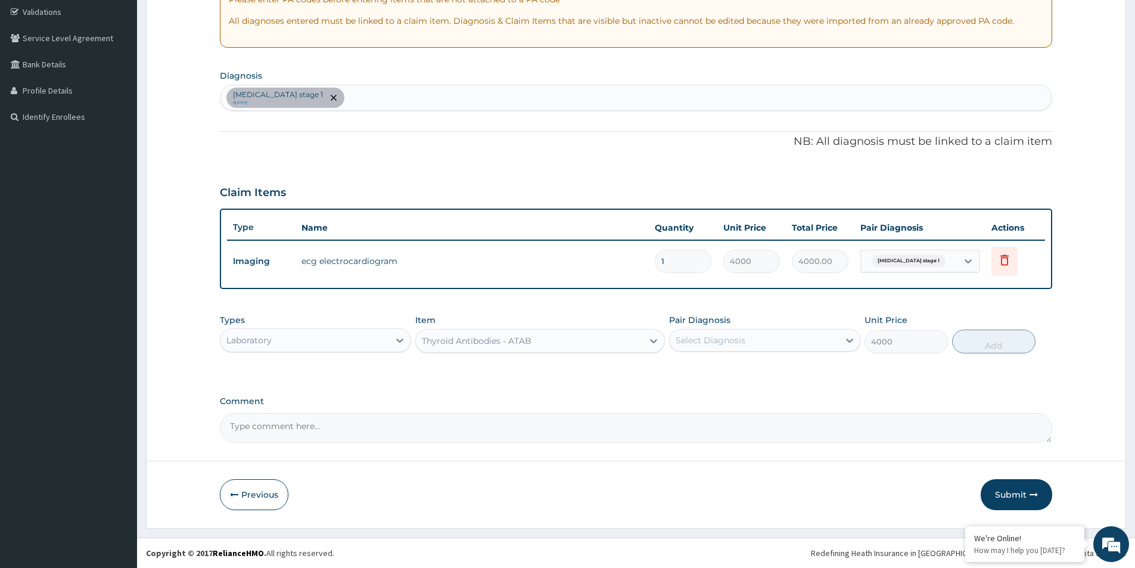
click at [773, 341] on div "Select Diagnosis" at bounding box center [754, 340] width 169 height 19
click at [723, 336] on div "Select Diagnosis" at bounding box center [710, 340] width 70 height 12
click at [721, 365] on label "Hypertension stage 1" at bounding box center [741, 369] width 105 height 12
checkbox input "true"
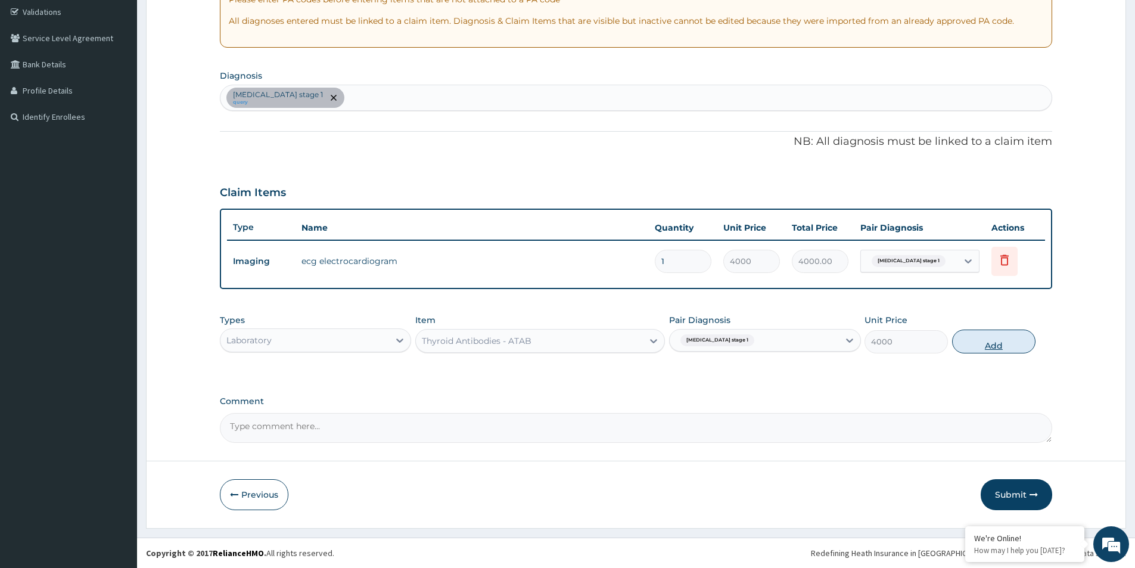
click at [988, 342] on button "Add" at bounding box center [993, 341] width 83 height 24
type input "0"
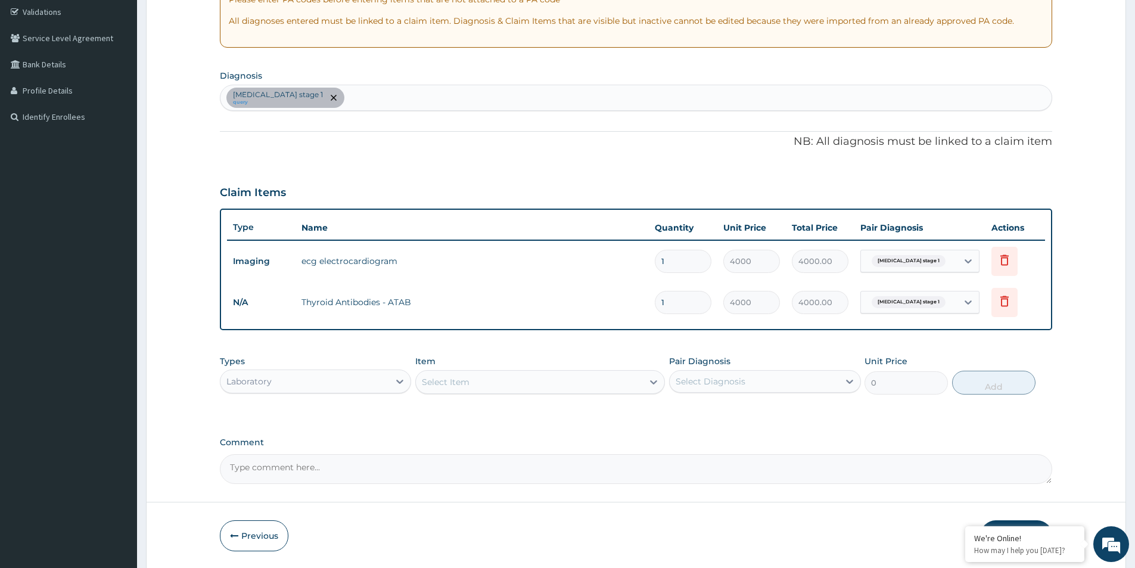
scroll to position [264, 0]
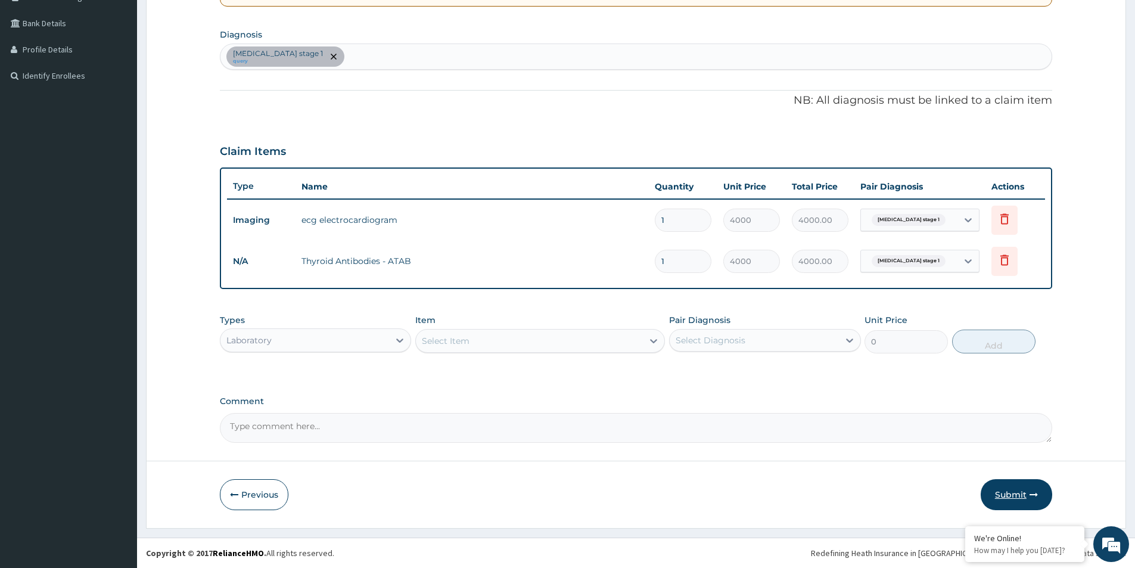
click at [1005, 495] on button "Submit" at bounding box center [1015, 494] width 71 height 31
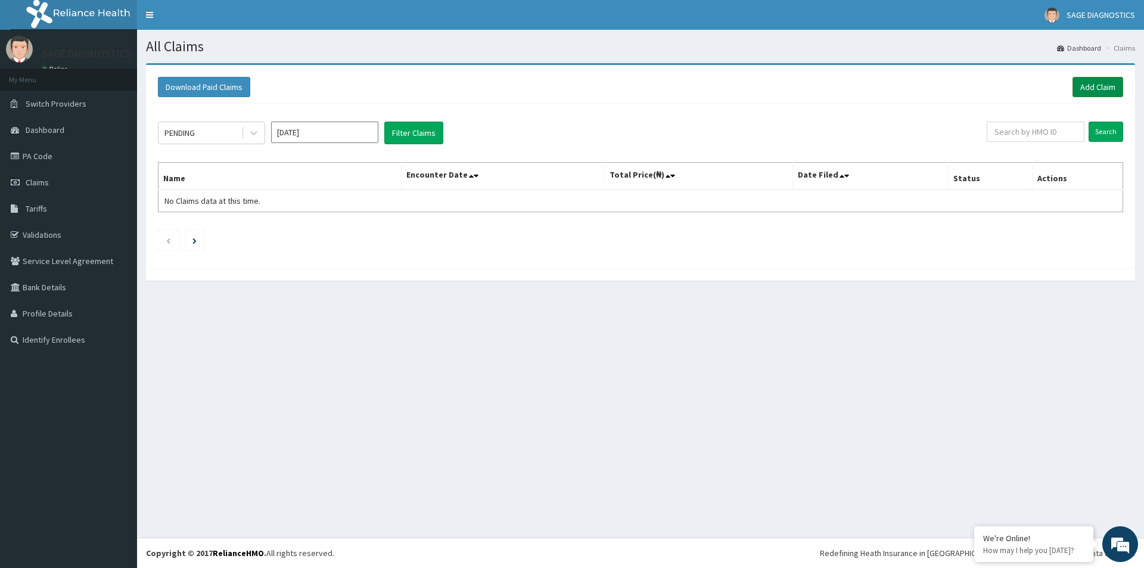
click at [1098, 87] on link "Add Claim" at bounding box center [1097, 87] width 51 height 20
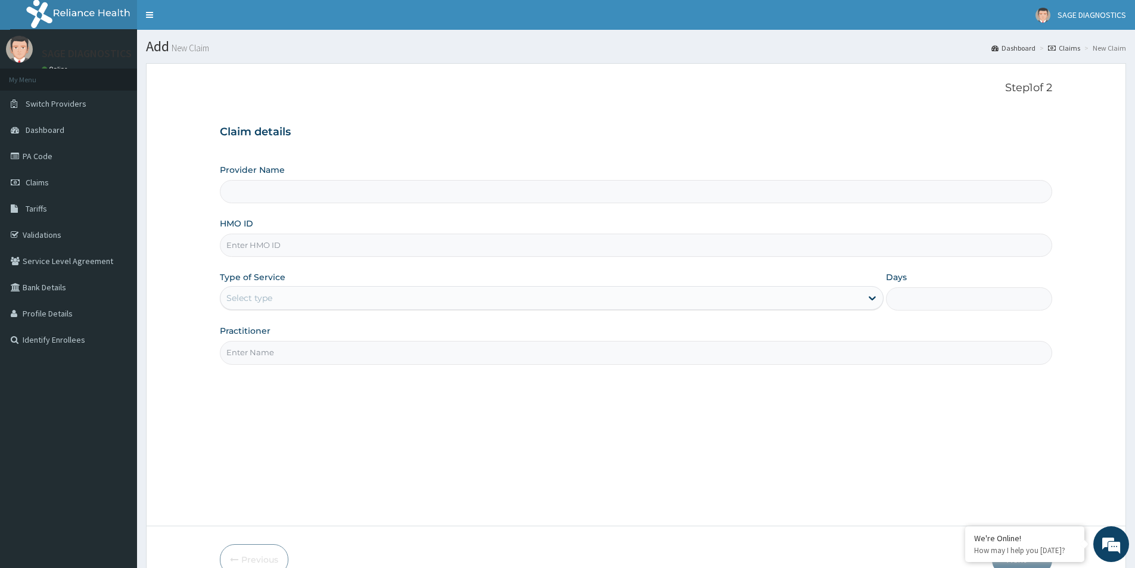
click at [238, 247] on input "HMO ID" at bounding box center [636, 244] width 832 height 23
paste input "TLR/10229/A"
type input "TLR/10229/A"
type input "Sage Diagnostics Services Ltd"
type input "TLR/10229/A"
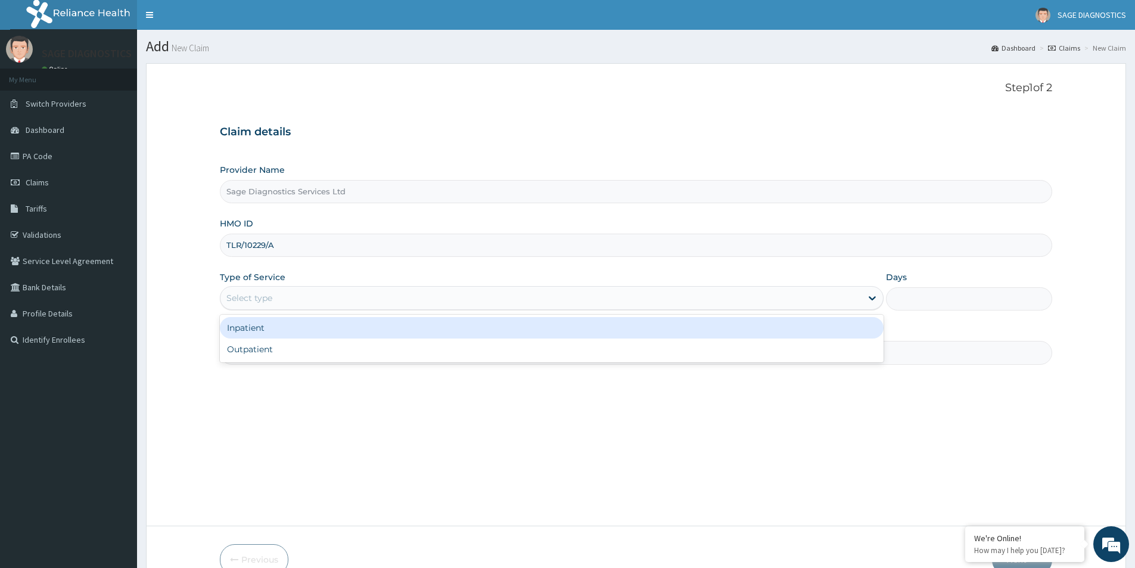
click at [273, 294] on div "Select type" at bounding box center [540, 297] width 641 height 19
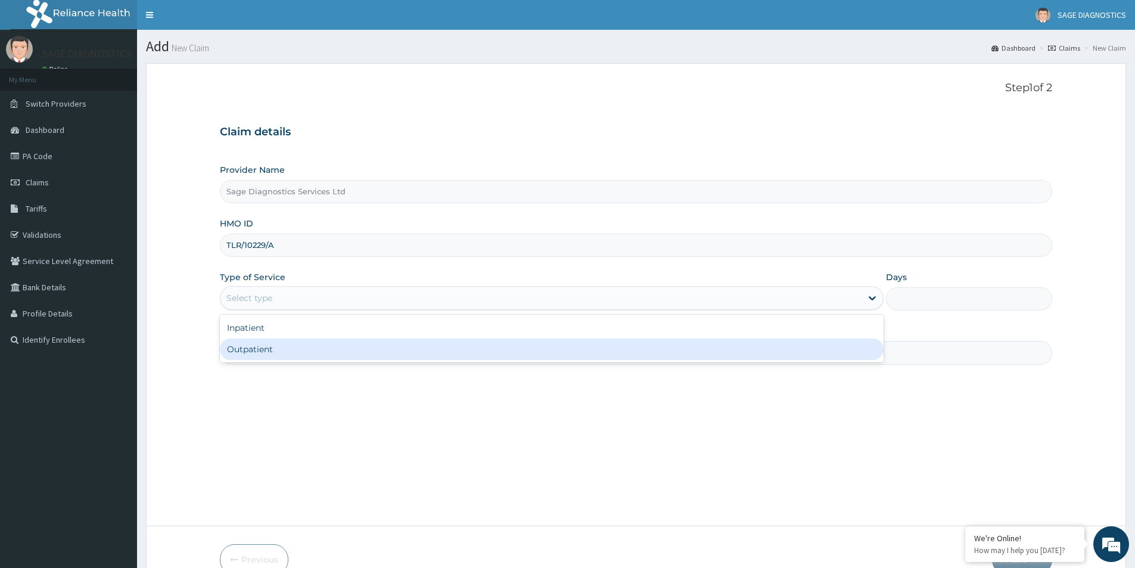
click at [256, 350] on div "Outpatient" at bounding box center [552, 348] width 664 height 21
type input "1"
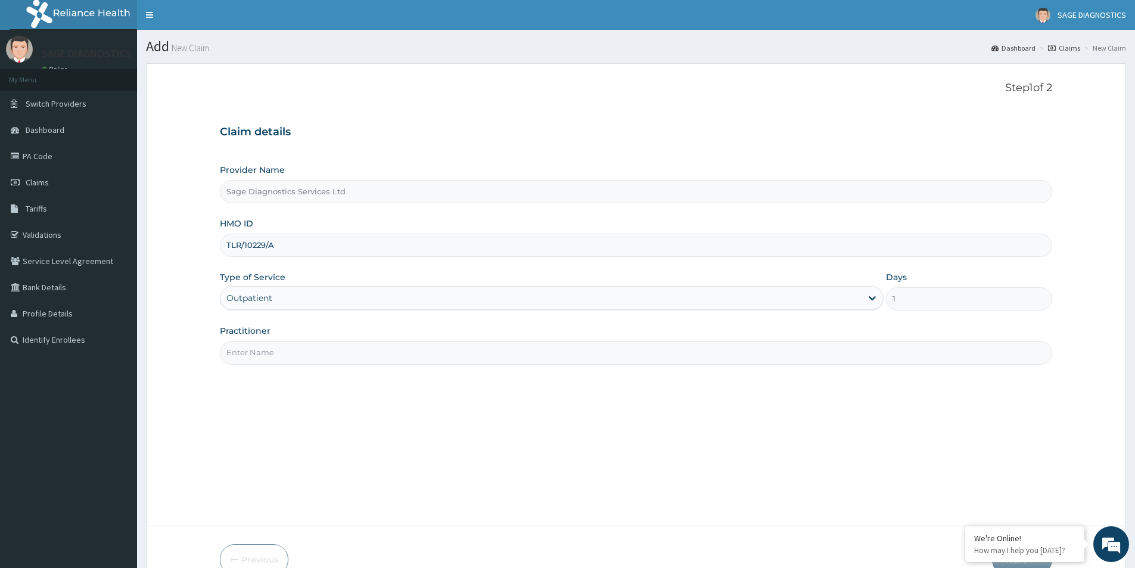
click at [289, 351] on input "Practitioner" at bounding box center [636, 352] width 832 height 23
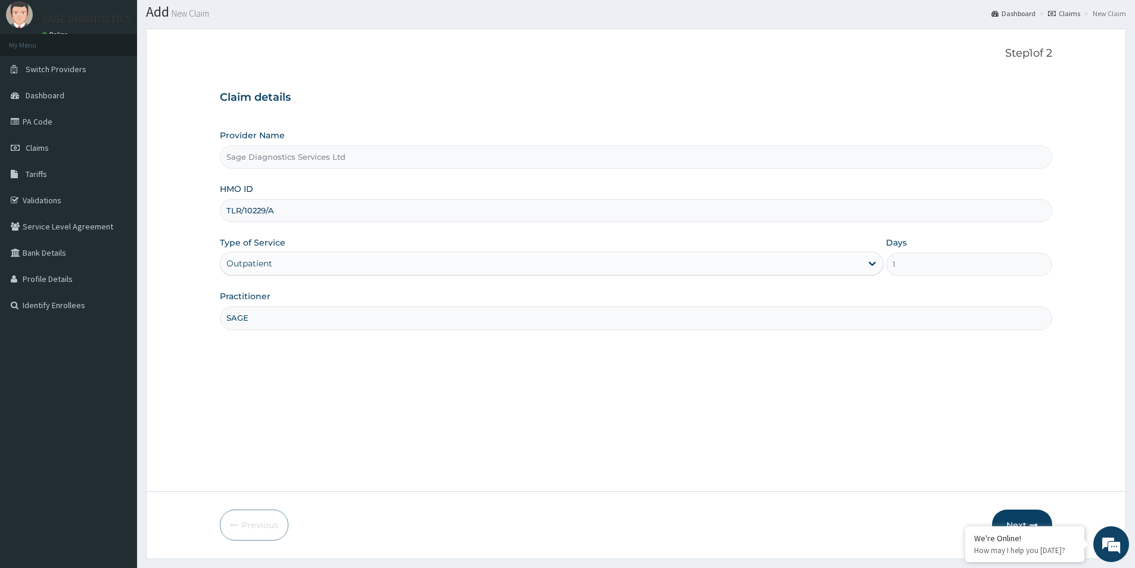
scroll to position [65, 0]
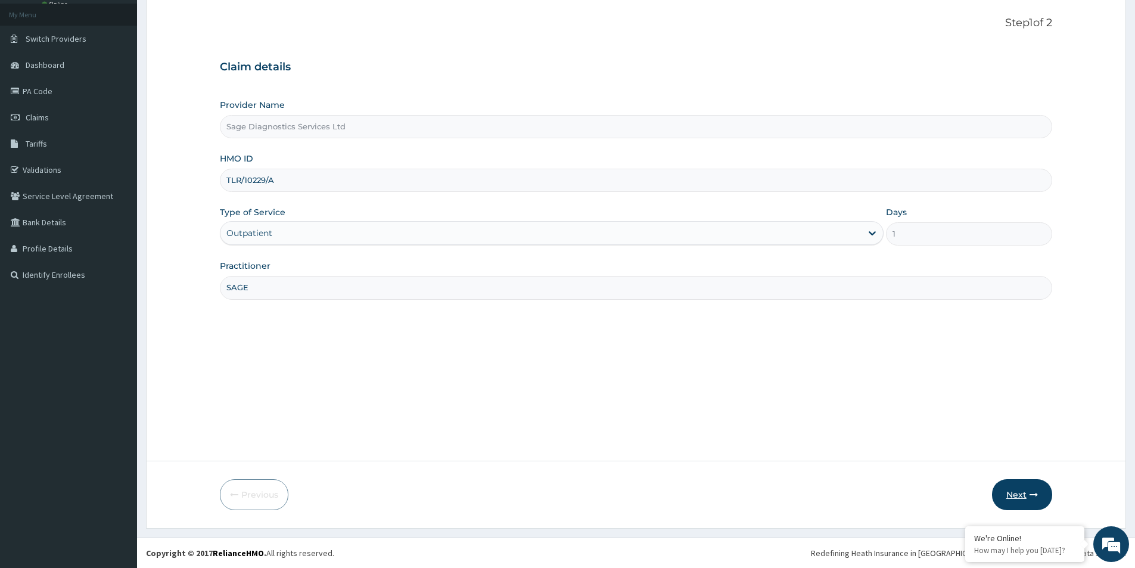
type input "SAGE"
click at [1022, 496] on button "Next" at bounding box center [1022, 494] width 60 height 31
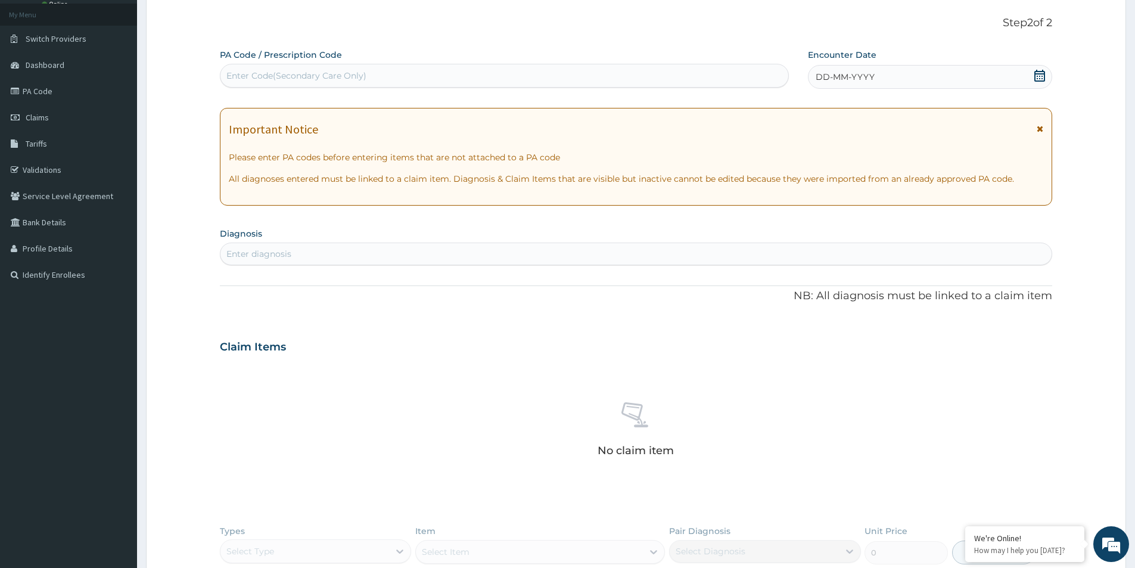
click at [261, 76] on div "Enter Code(Secondary Care Only)" at bounding box center [296, 76] width 140 height 12
click at [299, 67] on div "Enter Code(Secondary Care Only)" at bounding box center [504, 75] width 568 height 19
paste input "PA/2F2CB3"
type input "PA/2F2CB3"
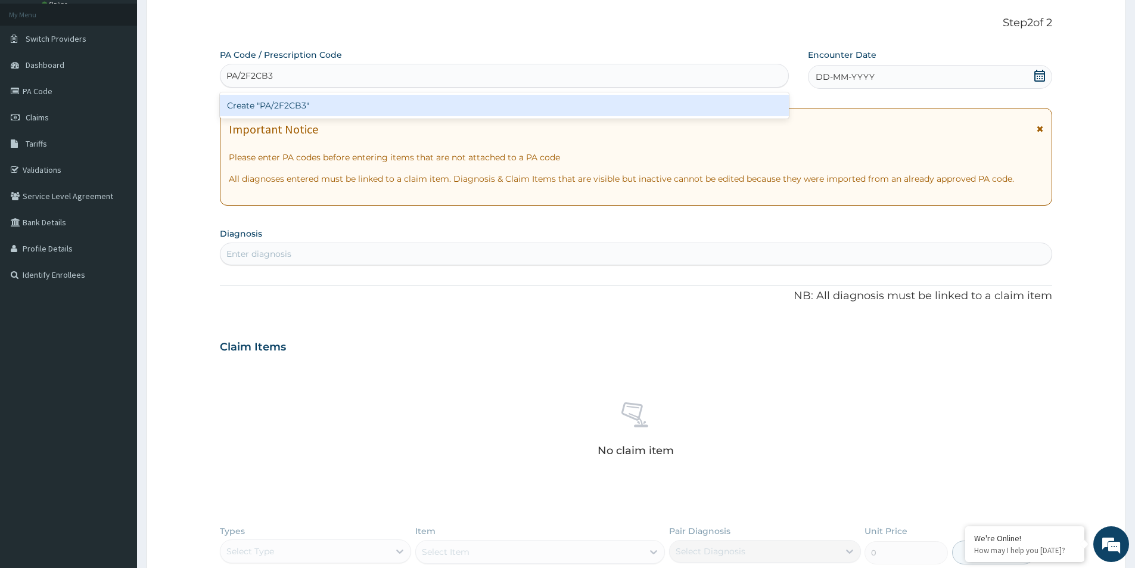
click at [363, 113] on div "Create "PA/2F2CB3"" at bounding box center [504, 105] width 569 height 21
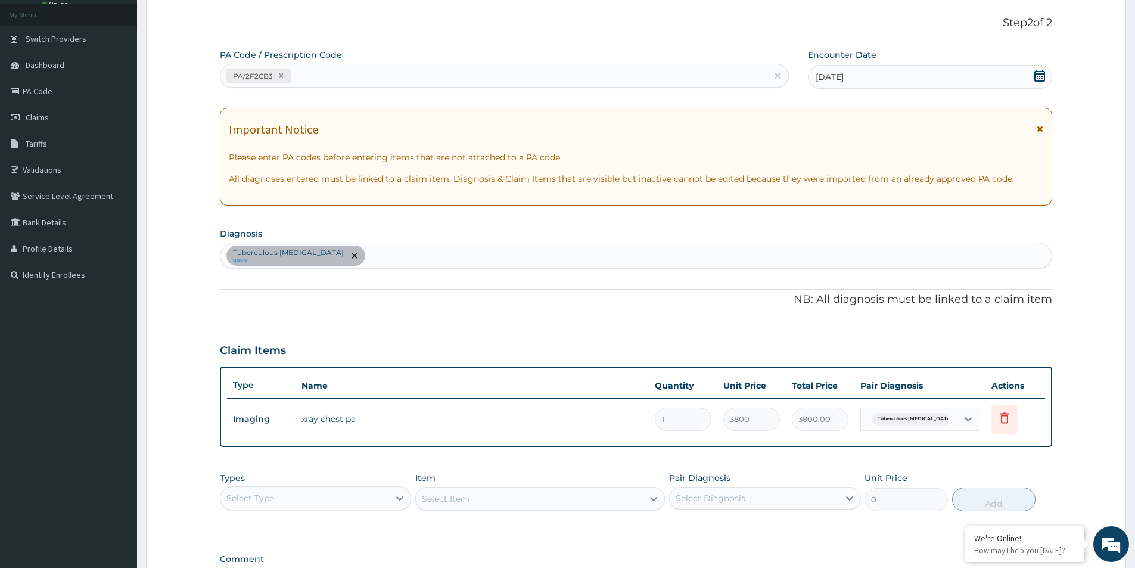
scroll to position [223, 0]
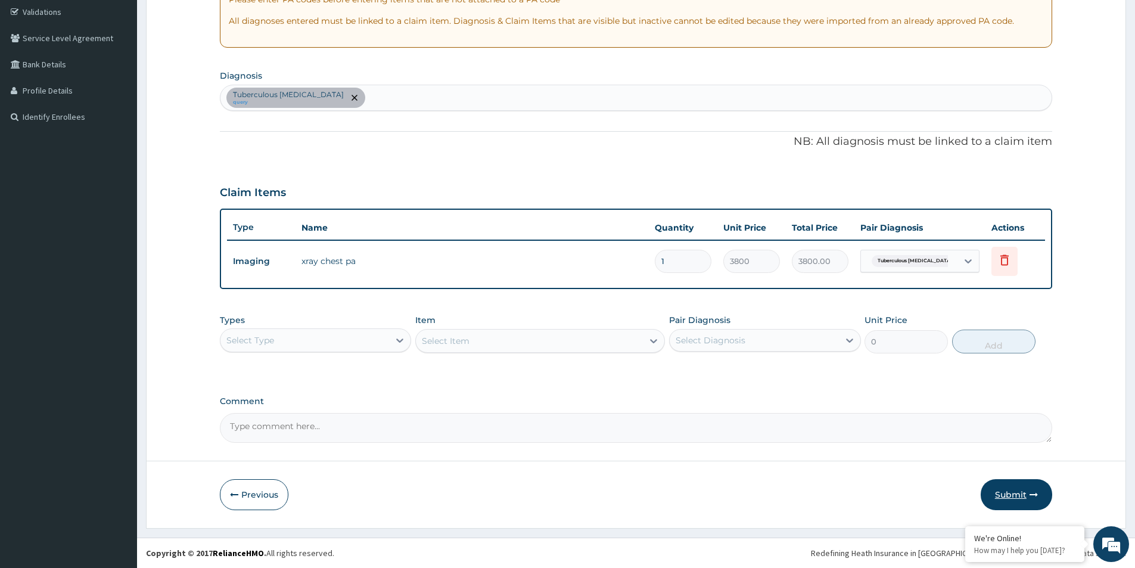
click at [1005, 493] on button "Submit" at bounding box center [1015, 494] width 71 height 31
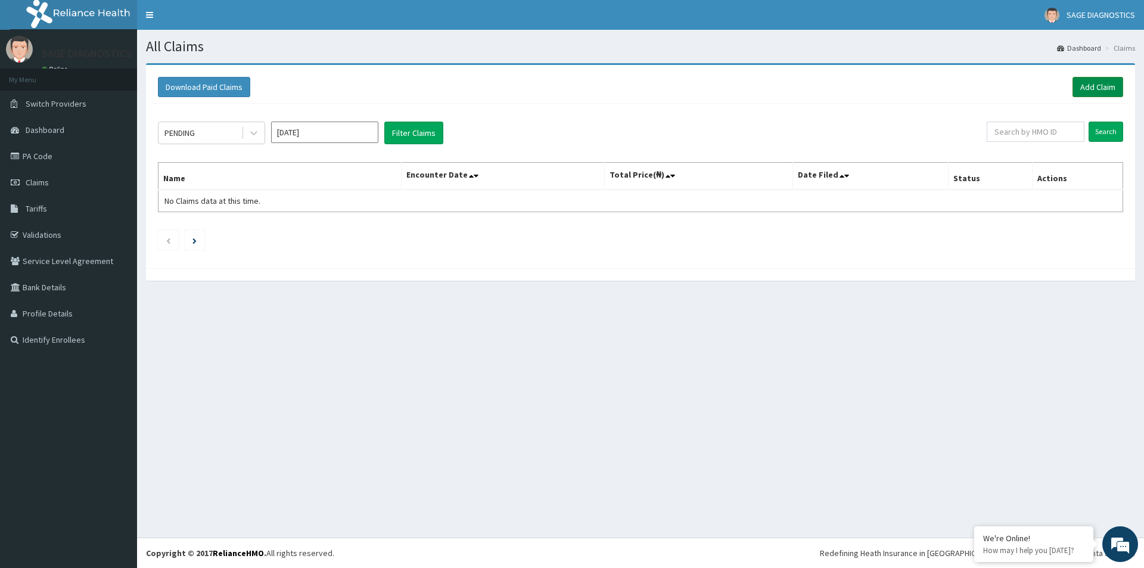
click at [1116, 90] on link "Add Claim" at bounding box center [1097, 87] width 51 height 20
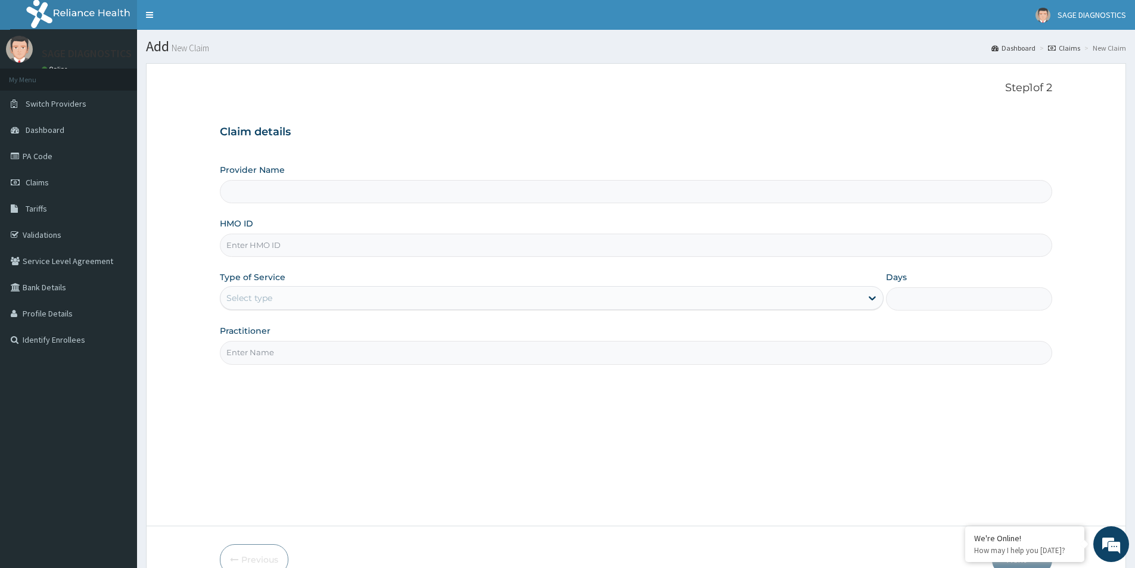
click at [263, 246] on input "HMO ID" at bounding box center [636, 244] width 832 height 23
paste input "AVL/10325/A"
type input "AVL/10325/A"
type input "Sage Diagnostics Services Ltd"
type input "AVL/10325/A"
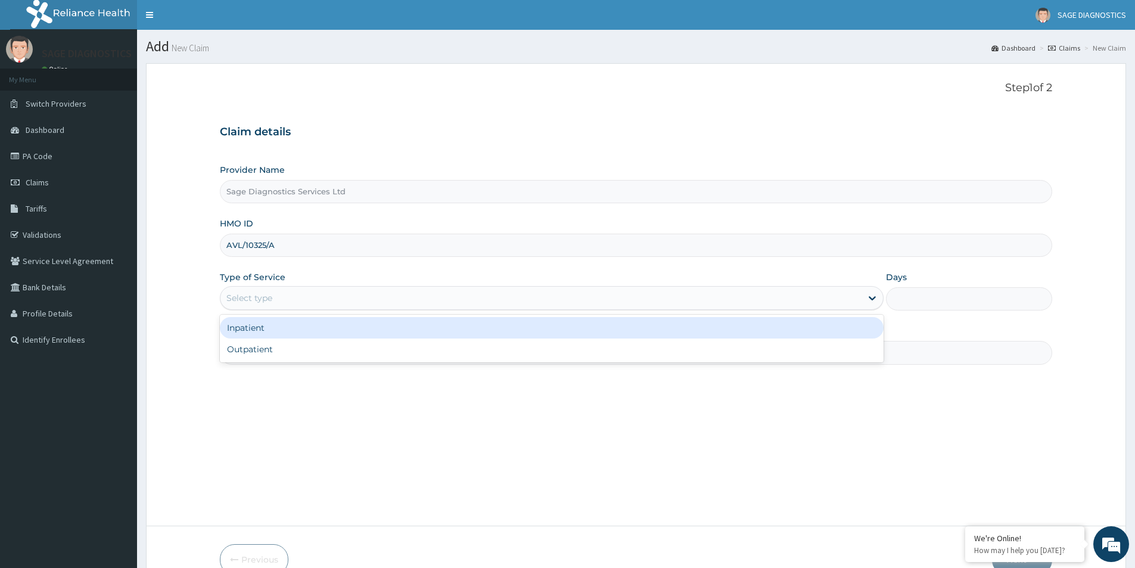
click at [279, 298] on div "Select type" at bounding box center [540, 297] width 641 height 19
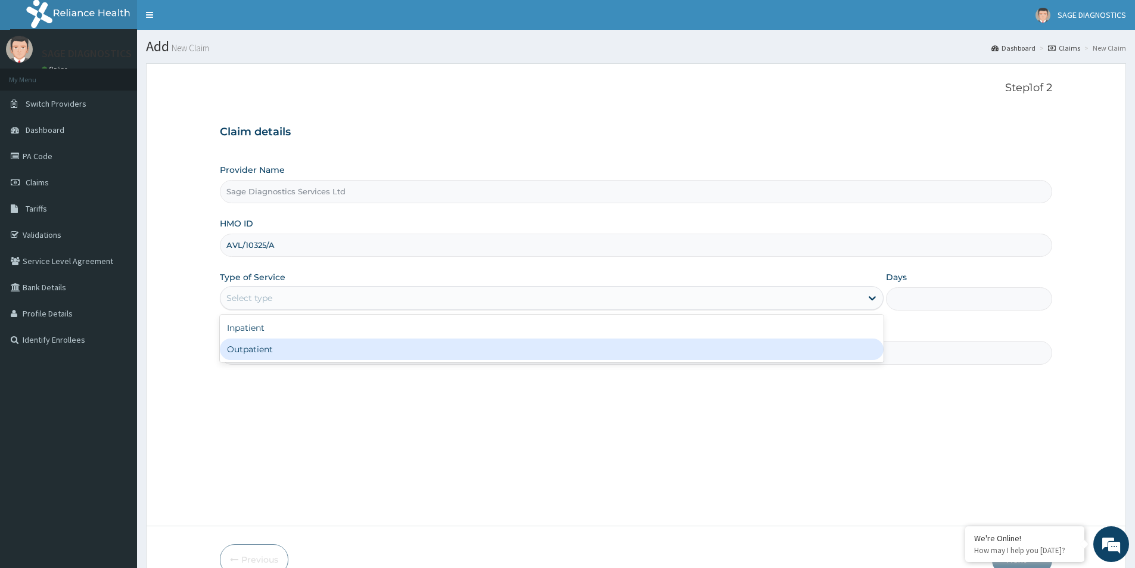
click at [270, 352] on div "Outpatient" at bounding box center [552, 348] width 664 height 21
type input "1"
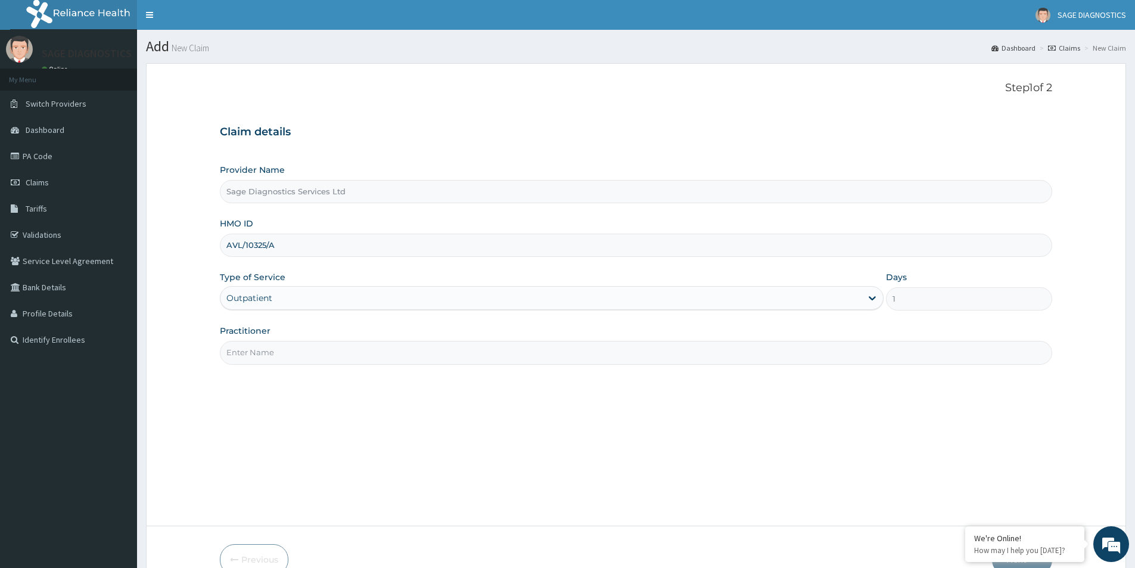
click at [268, 357] on input "Practitioner" at bounding box center [636, 352] width 832 height 23
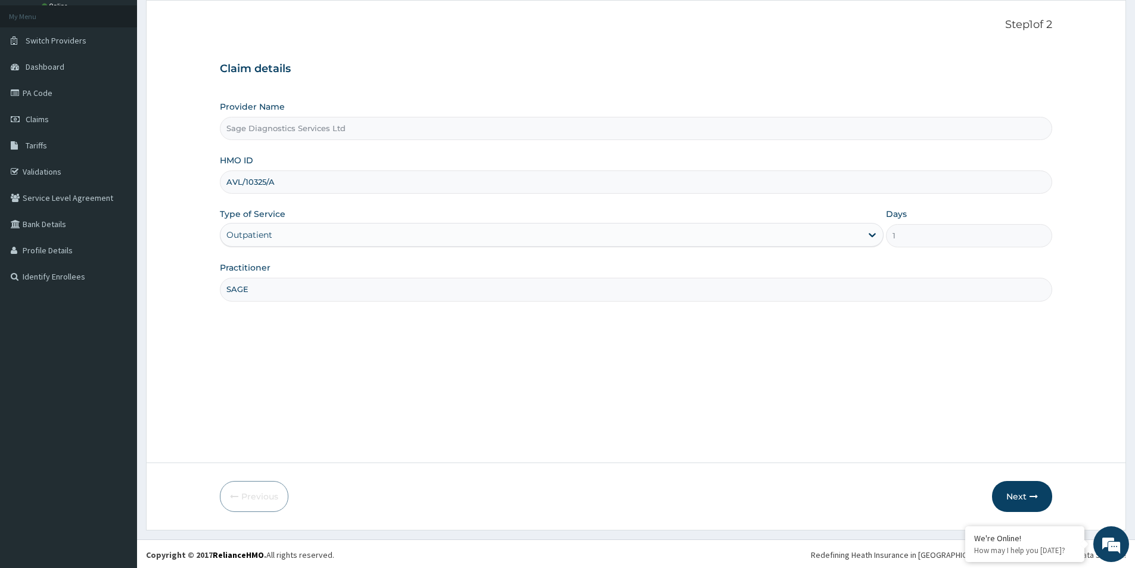
scroll to position [65, 0]
type input "SAGE"
click at [1020, 502] on button "Next" at bounding box center [1022, 494] width 60 height 31
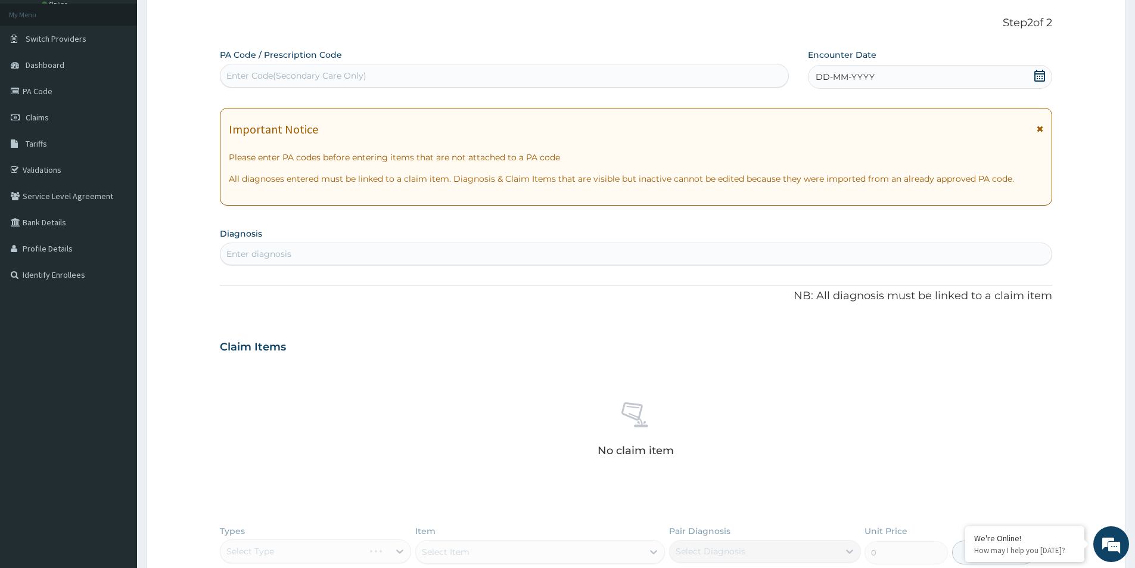
scroll to position [0, 0]
click at [276, 73] on div "Enter Code(Secondary Care Only)" at bounding box center [296, 76] width 140 height 12
paste input "PA/8EEAB5"
type input "PA/8EEAB5"
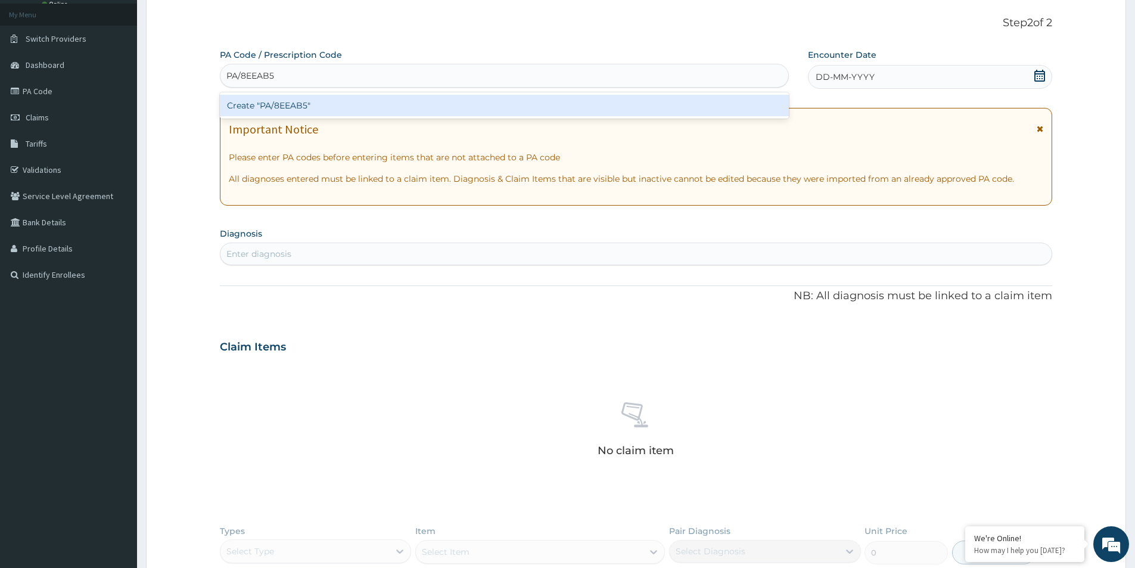
click at [313, 110] on div "Create "PA/8EEAB5"" at bounding box center [504, 105] width 569 height 21
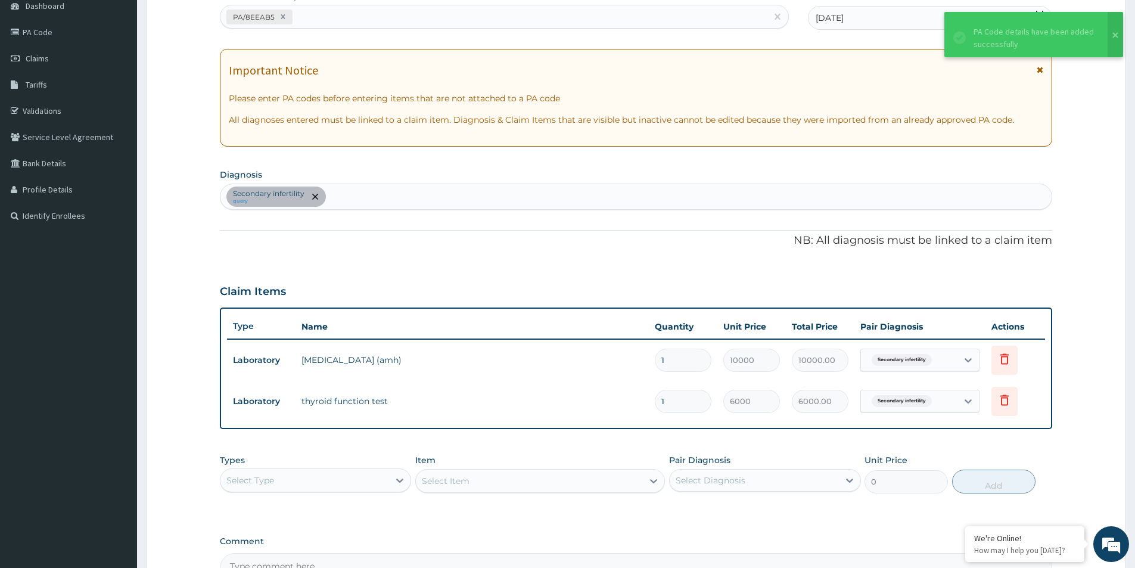
scroll to position [244, 0]
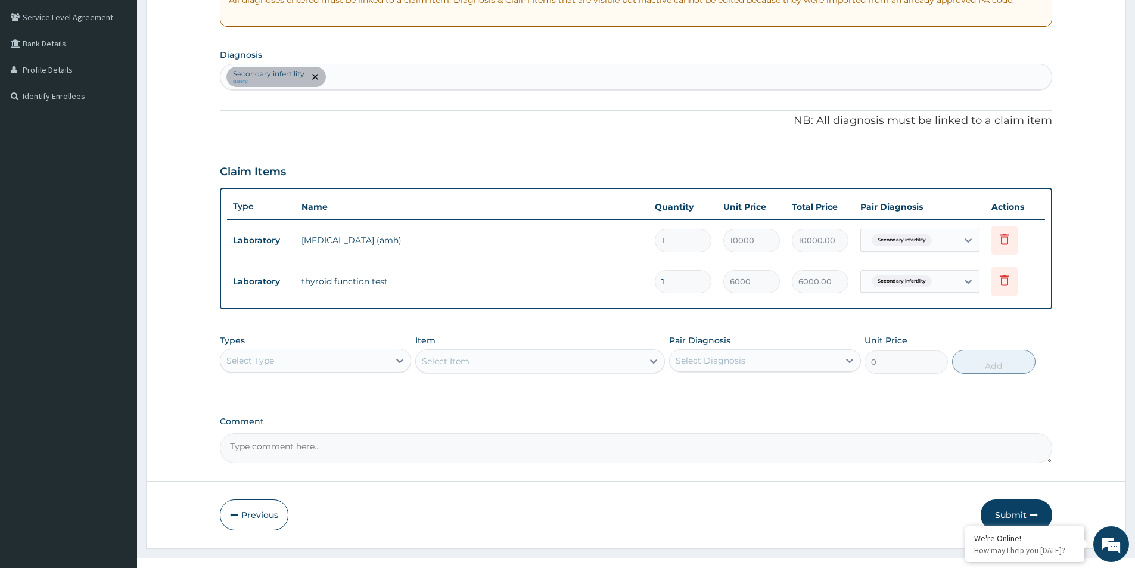
click at [1014, 516] on button "Submit" at bounding box center [1015, 514] width 71 height 31
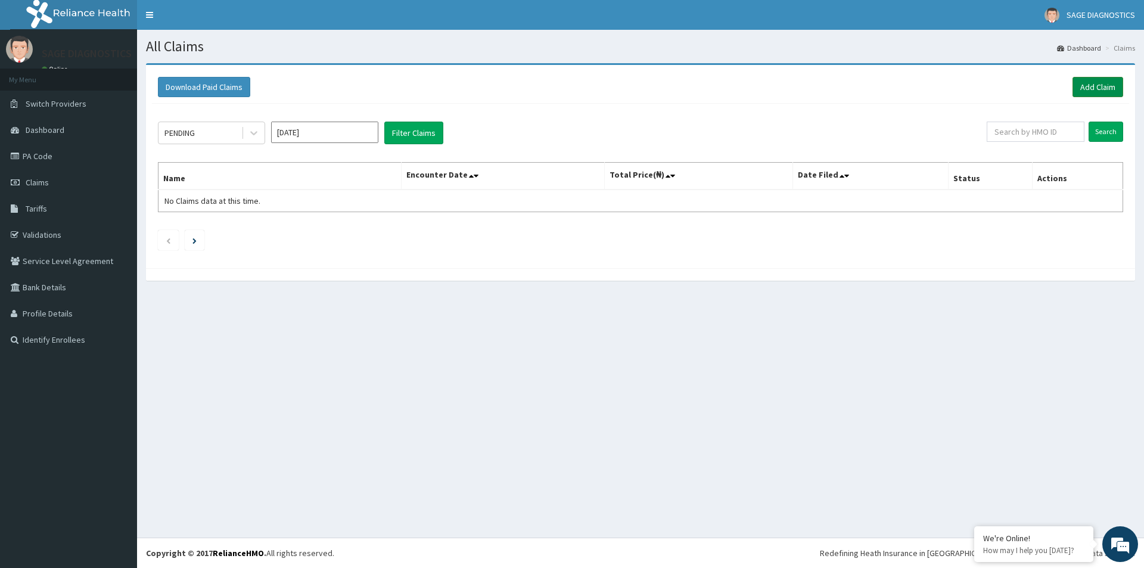
click at [1085, 86] on link "Add Claim" at bounding box center [1097, 87] width 51 height 20
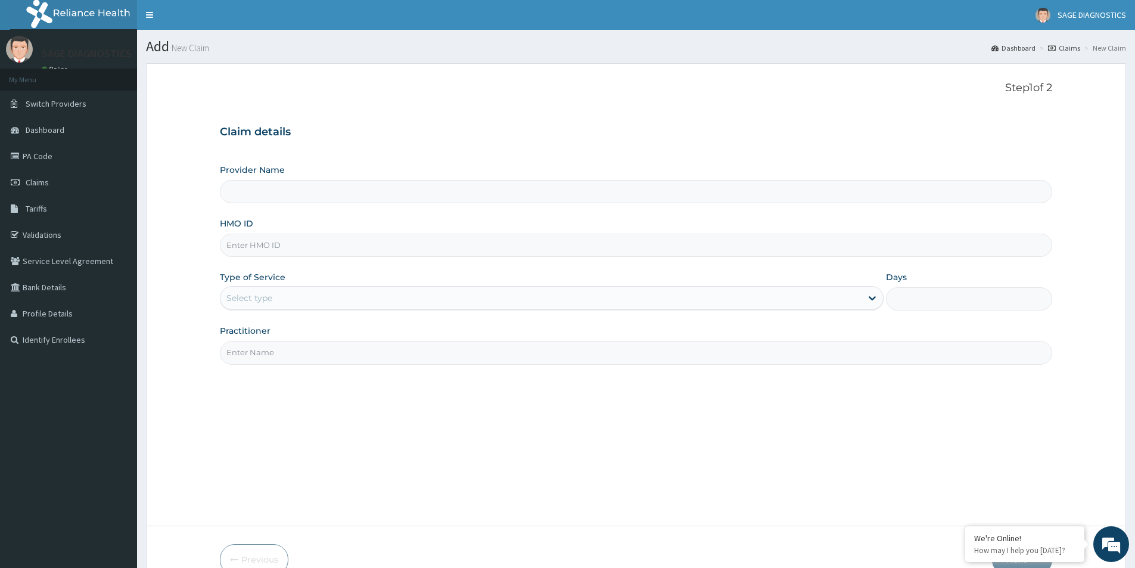
click at [266, 249] on input "HMO ID" at bounding box center [636, 244] width 832 height 23
paste input "ENP/10842/A"
type input "ENP/10842/A"
type input "Sage Diagnostics Services Ltd"
type input "ENP/10842/A"
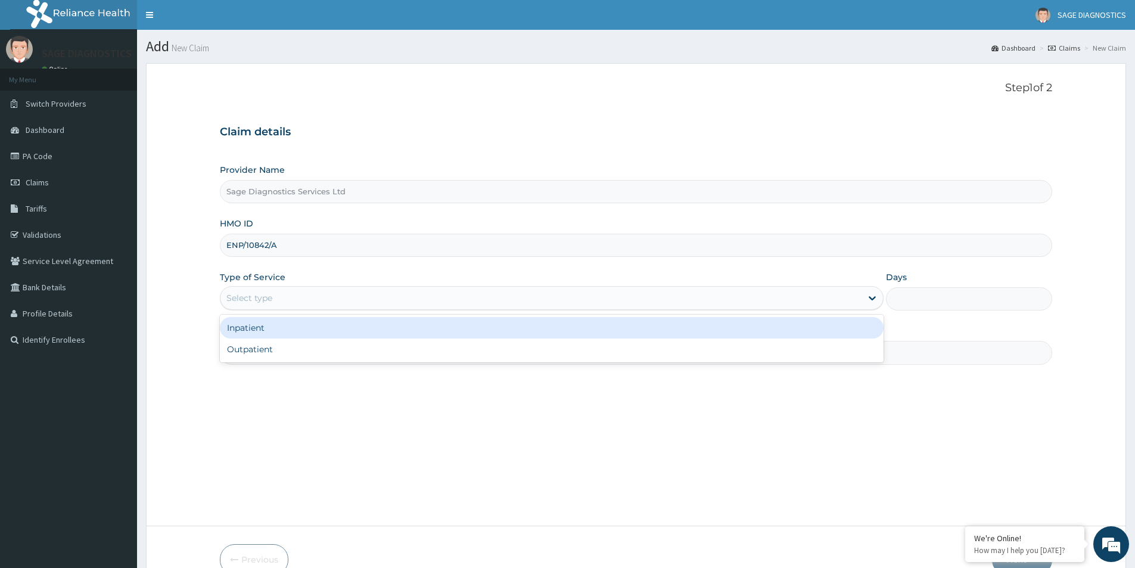
click at [301, 294] on div "Select type" at bounding box center [540, 297] width 641 height 19
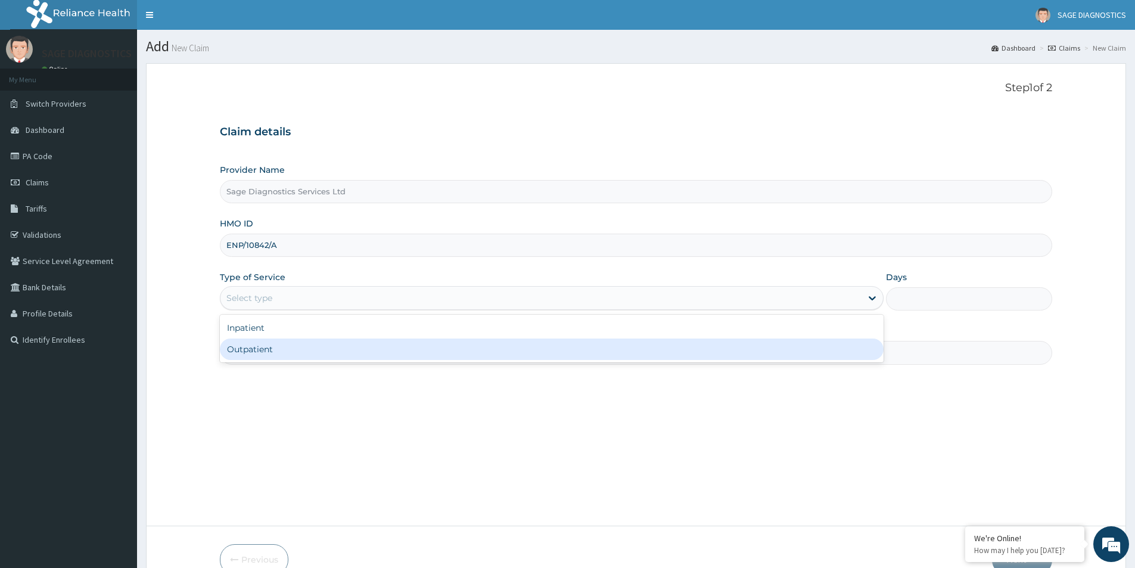
click at [285, 359] on div "Outpatient" at bounding box center [552, 348] width 664 height 21
type input "1"
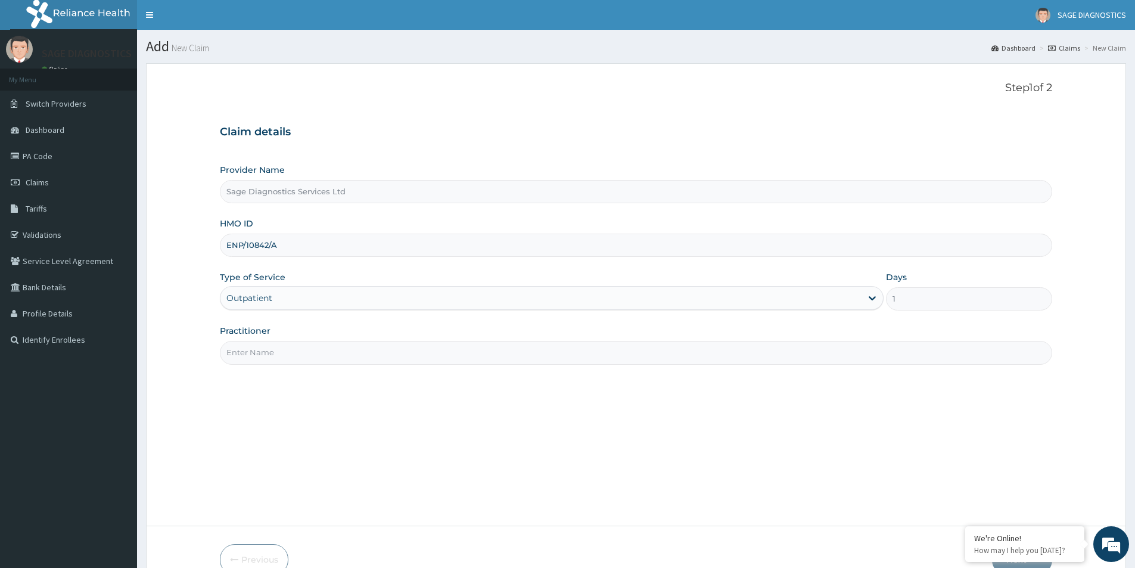
click at [279, 348] on input "Practitioner" at bounding box center [636, 352] width 832 height 23
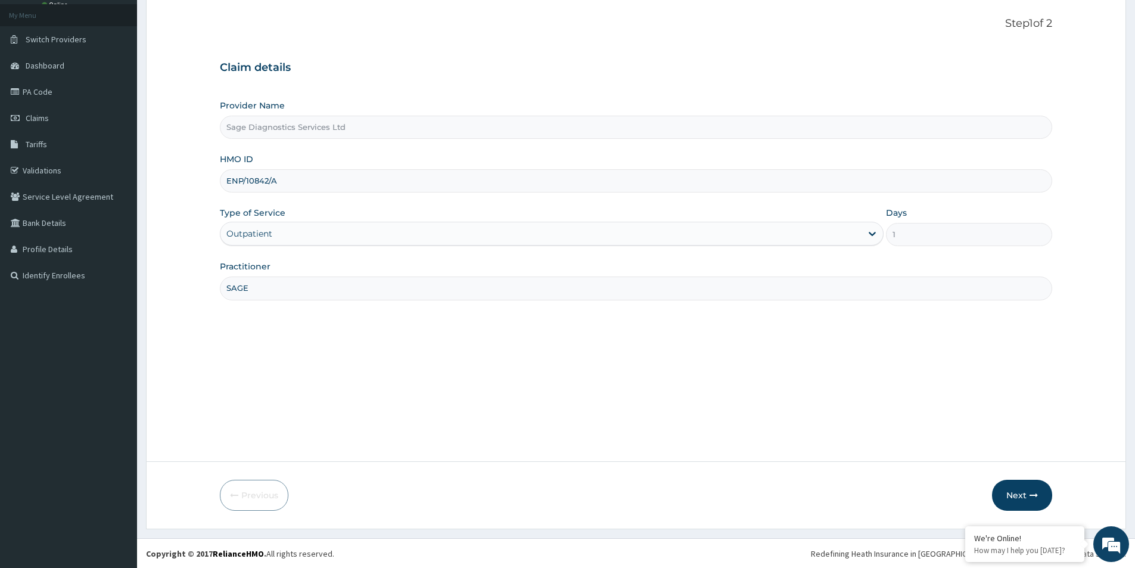
scroll to position [65, 0]
type input "SAGE"
click at [1021, 493] on button "Next" at bounding box center [1022, 494] width 60 height 31
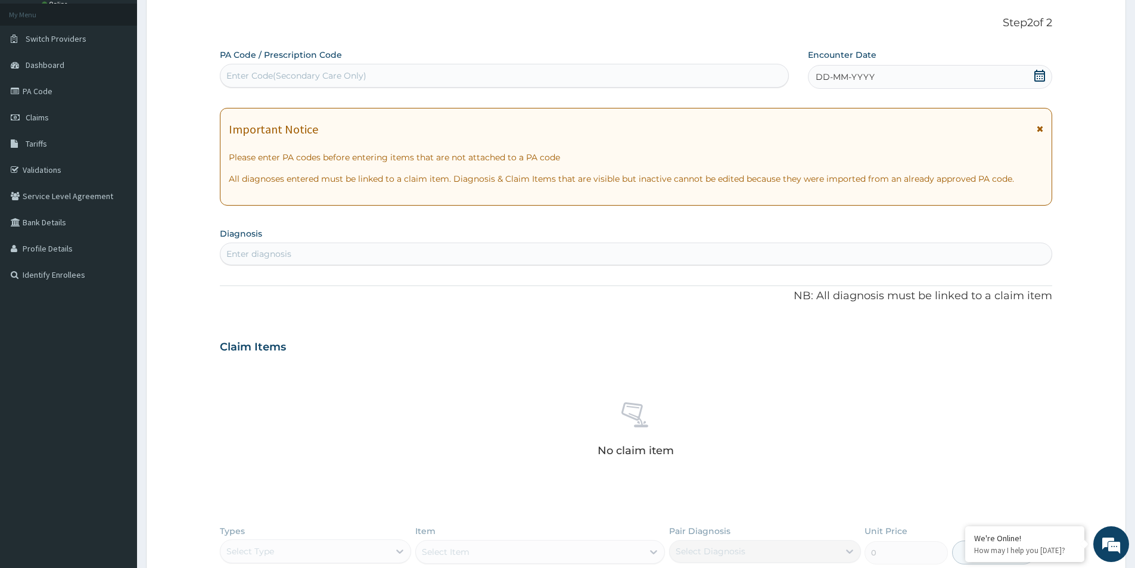
scroll to position [0, 0]
click at [275, 73] on div "Enter Code(Secondary Care Only)" at bounding box center [296, 76] width 140 height 12
paste input "PA/16F4A2"
type input "PA/16F4A2"
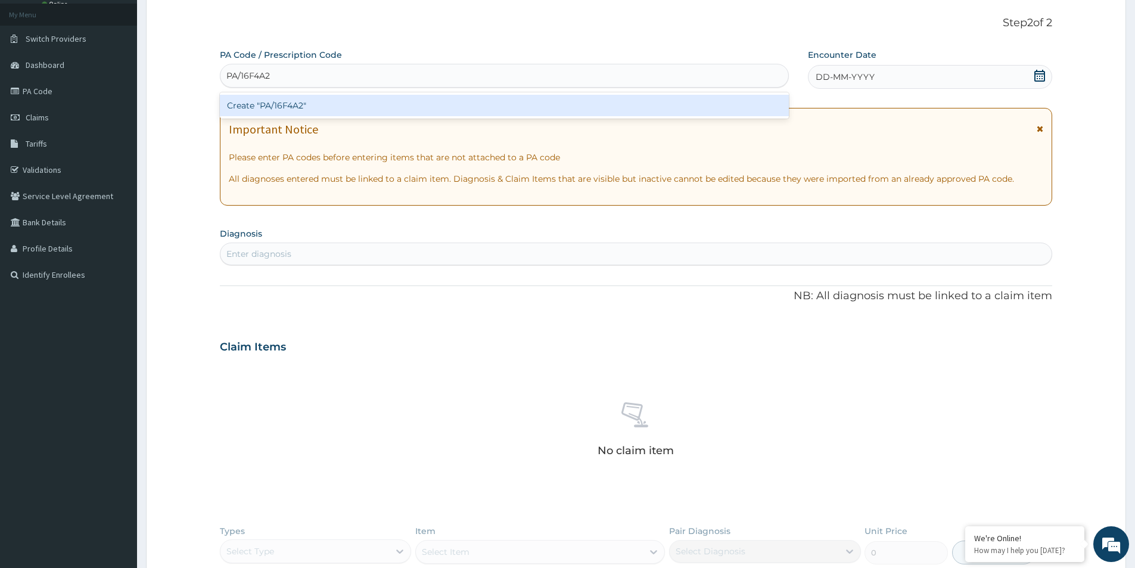
click at [357, 107] on div "Create "PA/16F4A2"" at bounding box center [504, 105] width 569 height 21
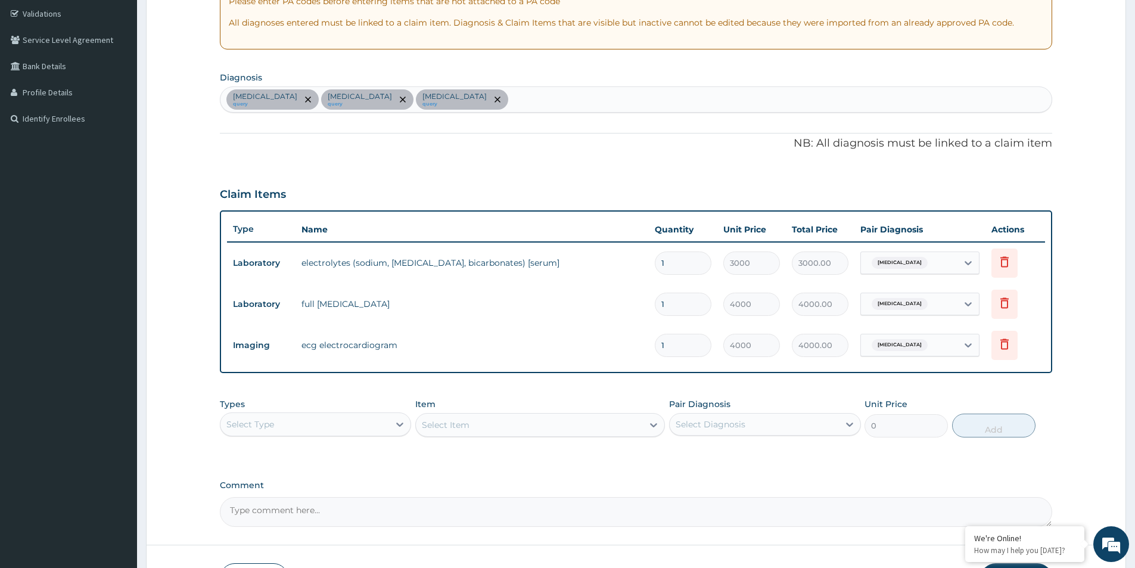
scroll to position [305, 0]
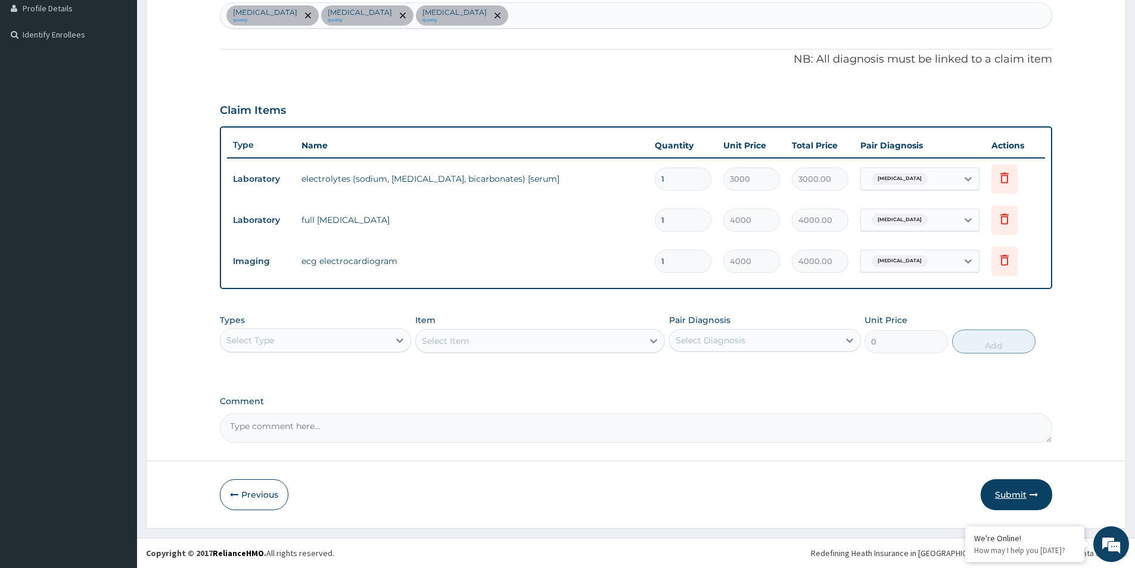
click at [1001, 485] on button "Submit" at bounding box center [1015, 494] width 71 height 31
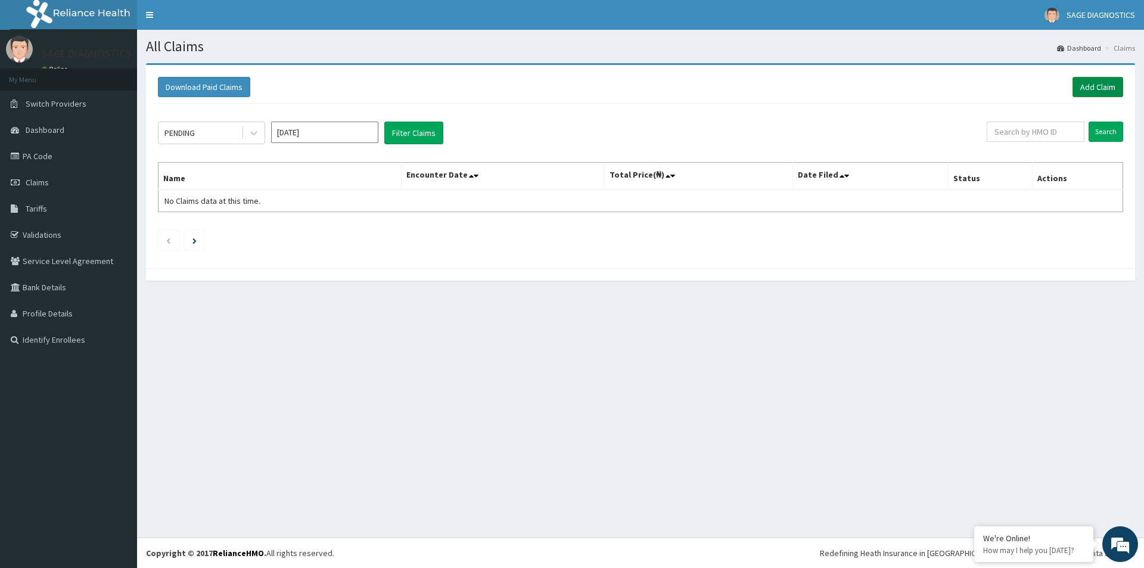
click at [1088, 91] on link "Add Claim" at bounding box center [1097, 87] width 51 height 20
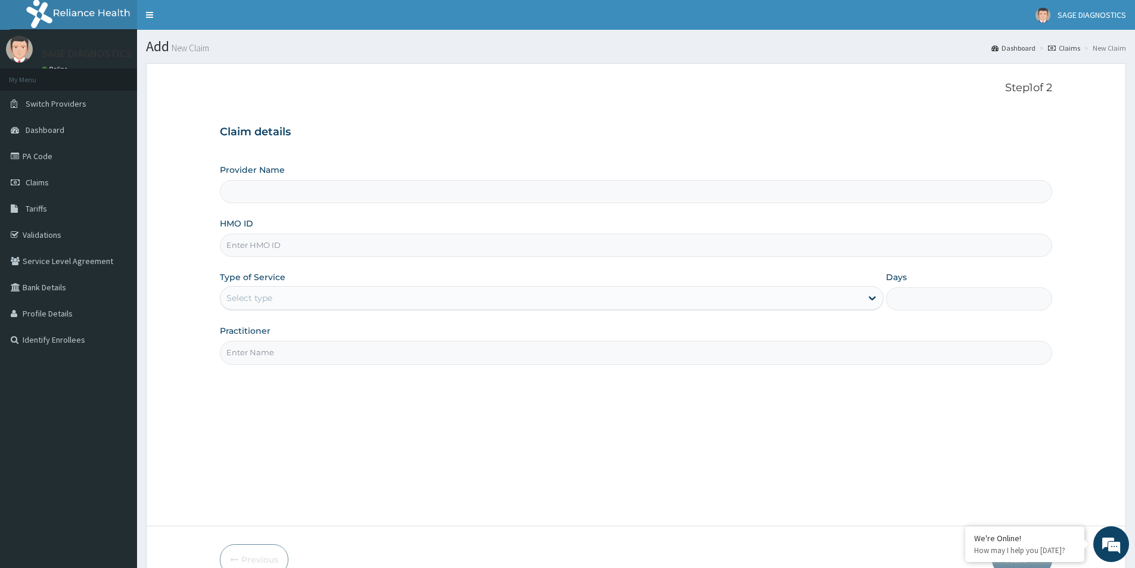
click at [275, 246] on input "HMO ID" at bounding box center [636, 244] width 832 height 23
paste input "SDN/10003/A"
type input "SDN/10003/A"
type input "Sage Diagnostics Services Ltd"
type input "SDN/10003/A"
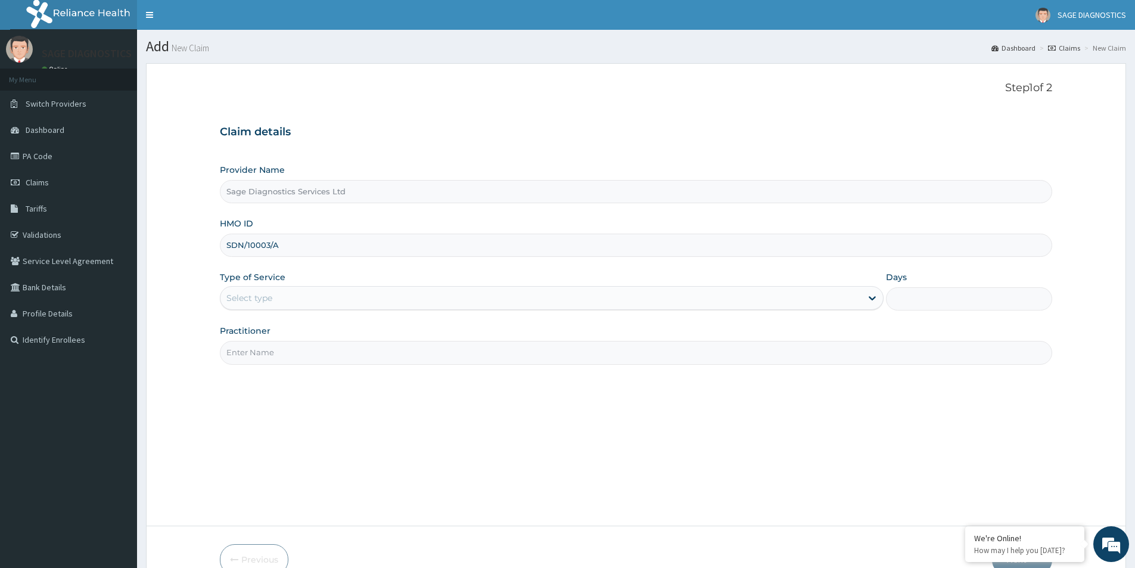
click at [287, 298] on div "Select type" at bounding box center [540, 297] width 641 height 19
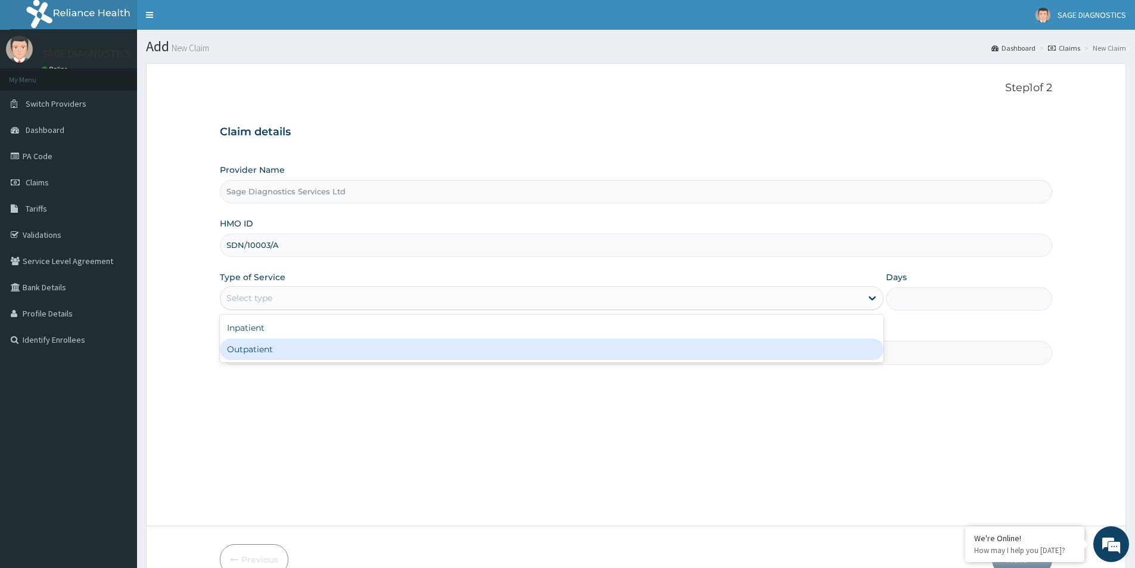
click at [264, 354] on div "Outpatient" at bounding box center [552, 348] width 664 height 21
type input "1"
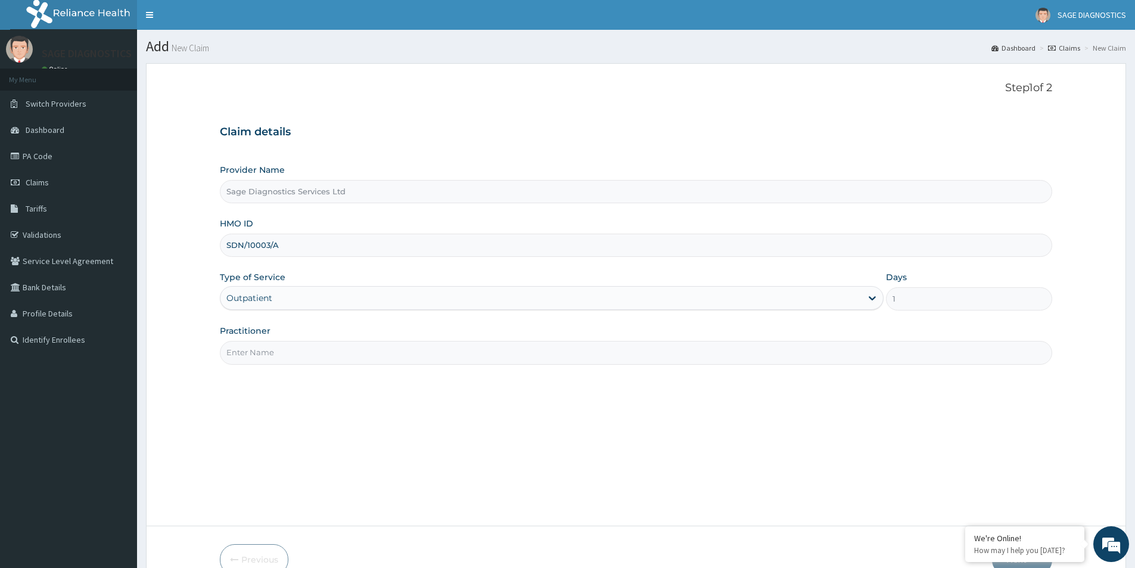
click at [269, 353] on input "Practitioner" at bounding box center [636, 352] width 832 height 23
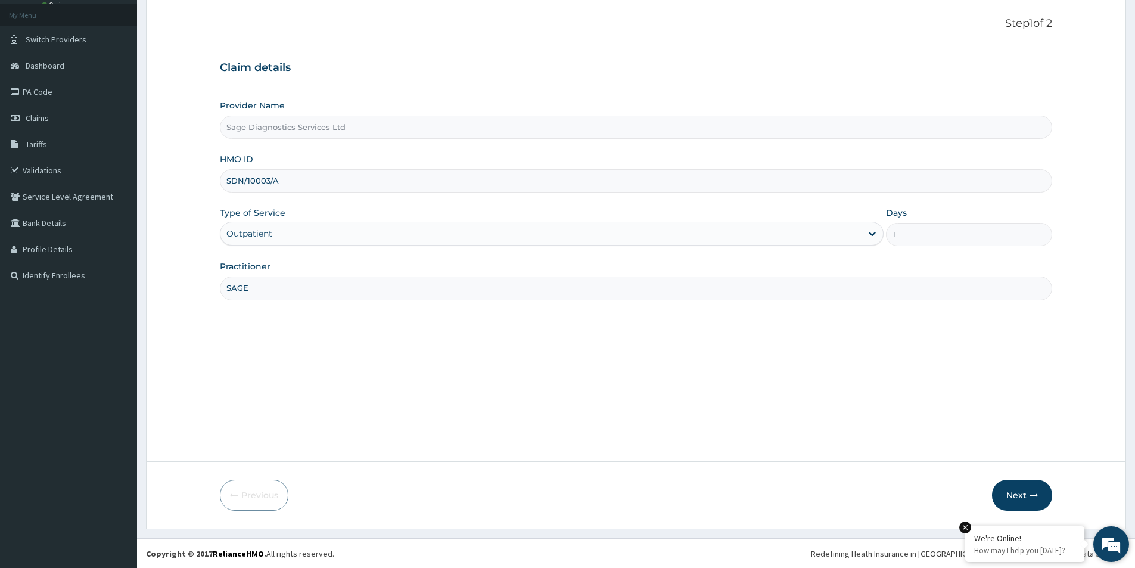
scroll to position [65, 0]
type input "SAGE"
click at [1031, 494] on icon "button" at bounding box center [1033, 494] width 8 height 8
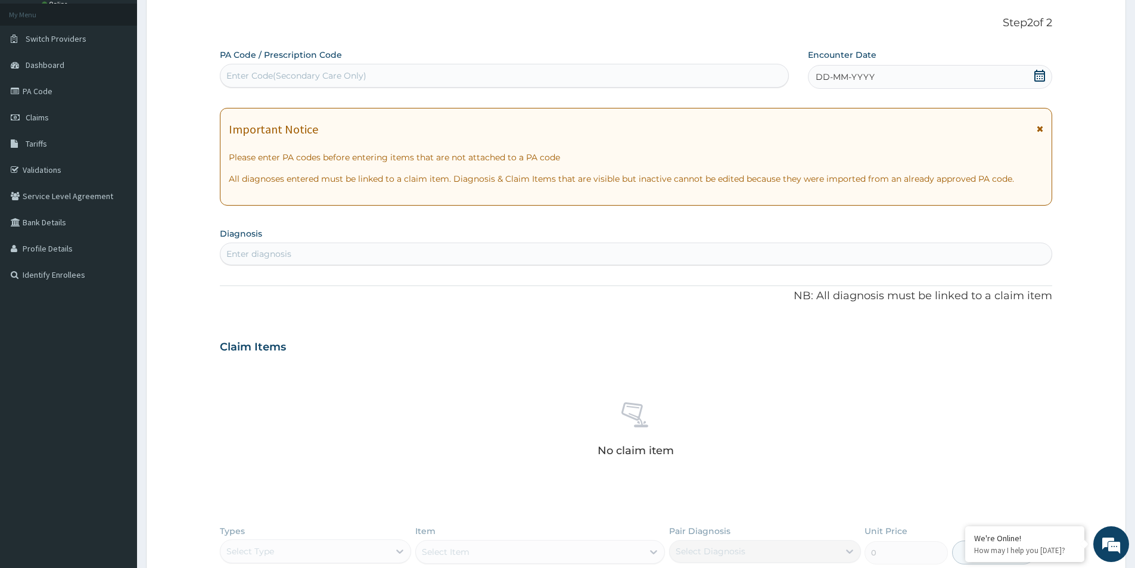
scroll to position [0, 0]
click at [289, 73] on div "Enter Code(Secondary Care Only)" at bounding box center [296, 76] width 140 height 12
paste input "PA/AFDE37"
type input "PA/AFDE37"
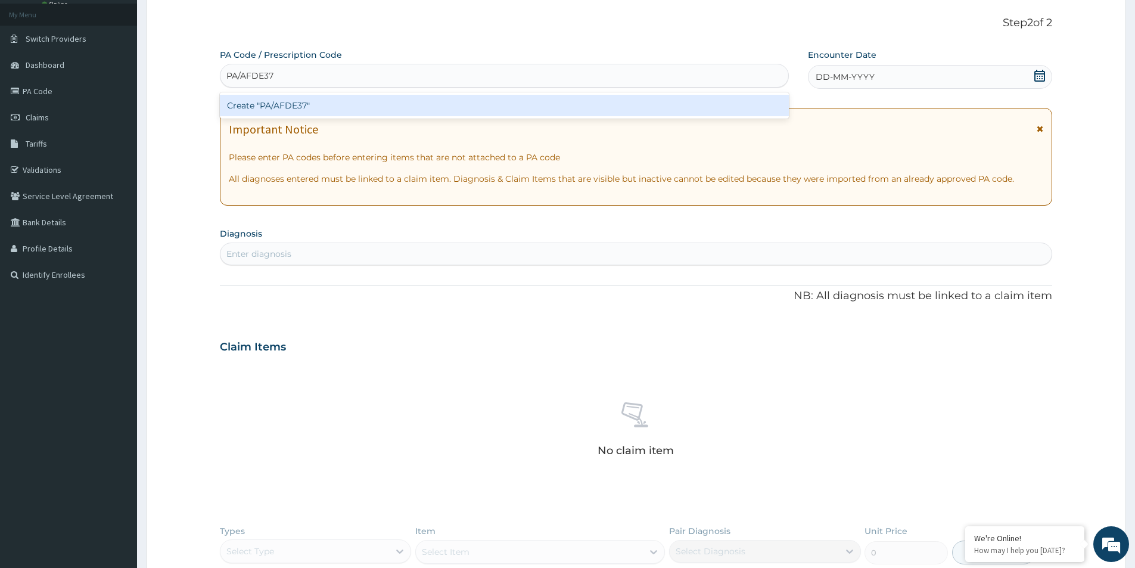
click at [309, 103] on div "Create "PA/AFDE37"" at bounding box center [504, 105] width 569 height 21
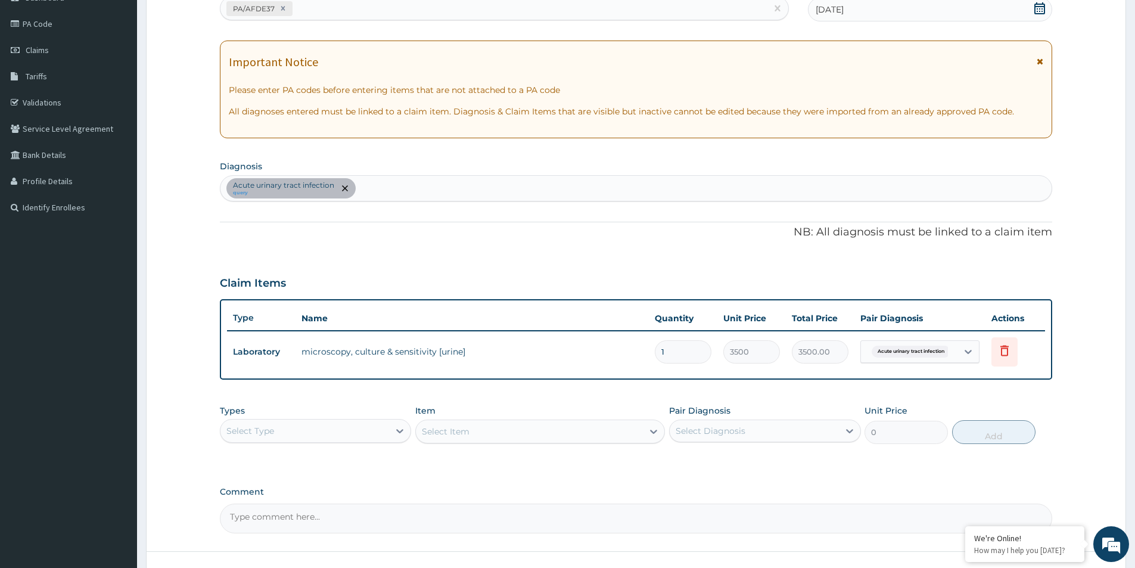
scroll to position [223, 0]
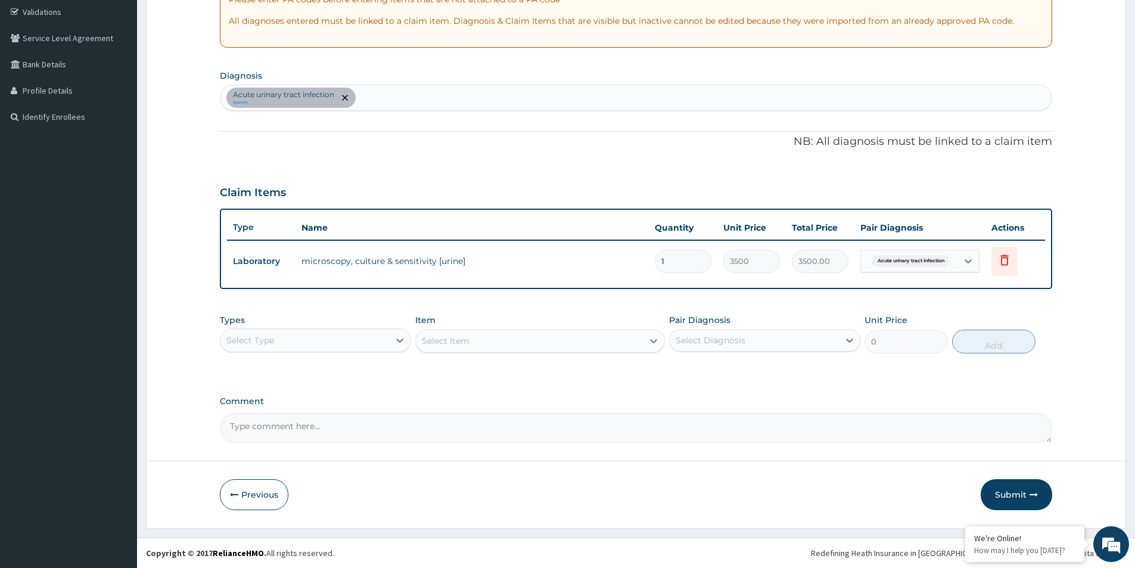
click at [1014, 491] on button "Submit" at bounding box center [1015, 494] width 71 height 31
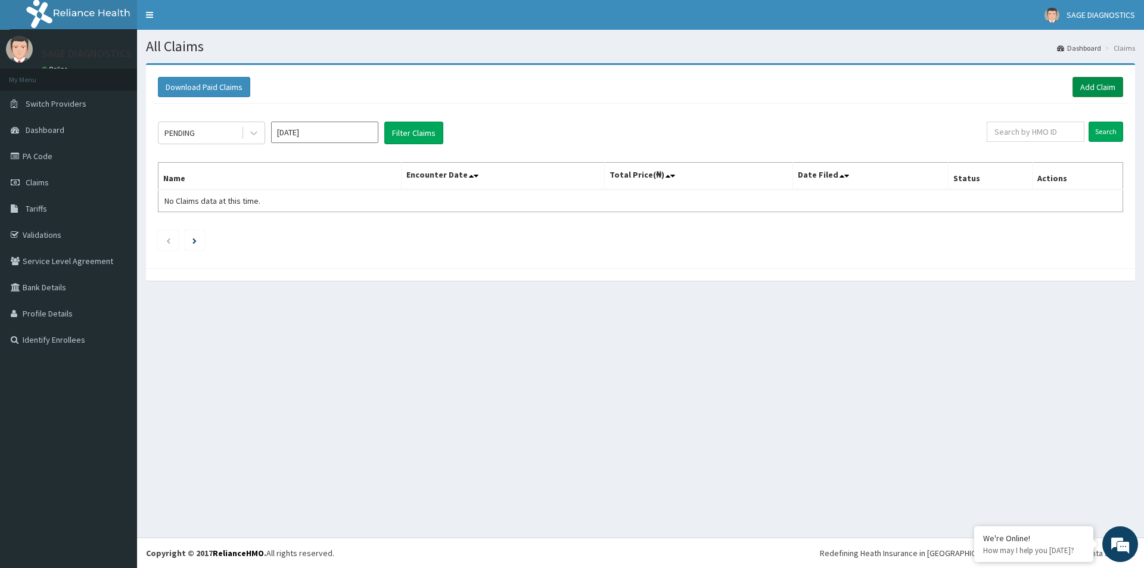
click at [1093, 82] on link "Add Claim" at bounding box center [1097, 87] width 51 height 20
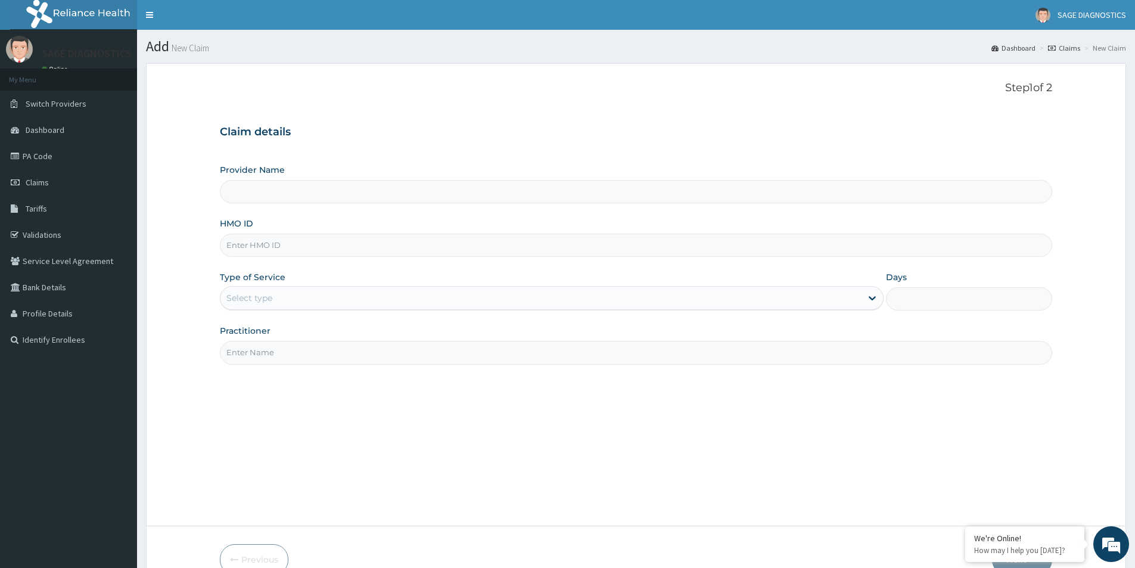
type input "Sage Diagnostics Services Ltd"
click at [268, 247] on input "HMO ID" at bounding box center [636, 244] width 832 height 23
paste input "SDN/10014/A"
type input "SDN/10014/A"
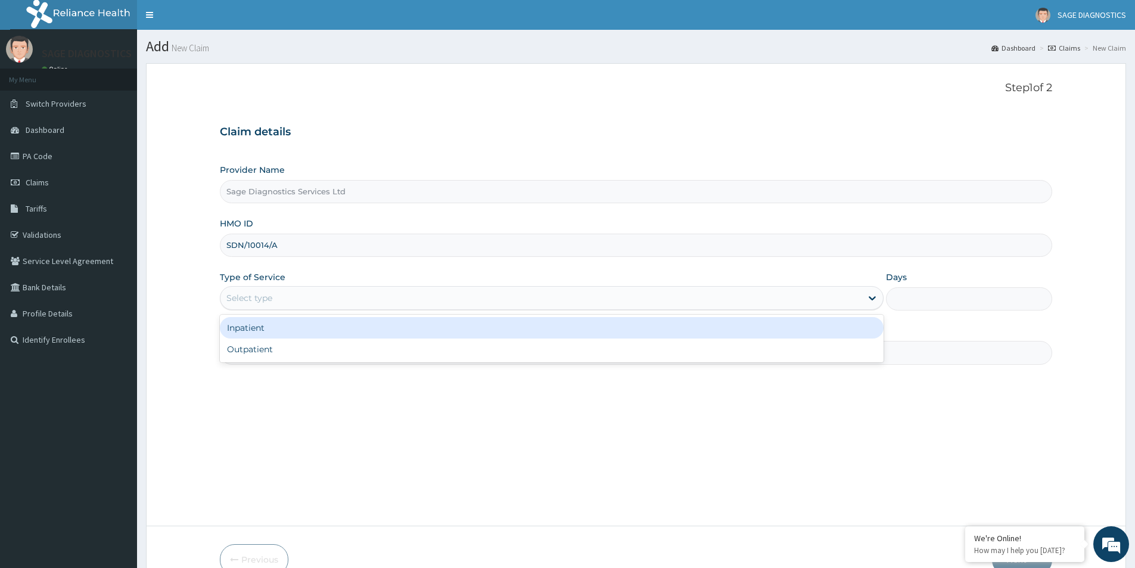
click at [271, 295] on div "Select type" at bounding box center [249, 298] width 46 height 12
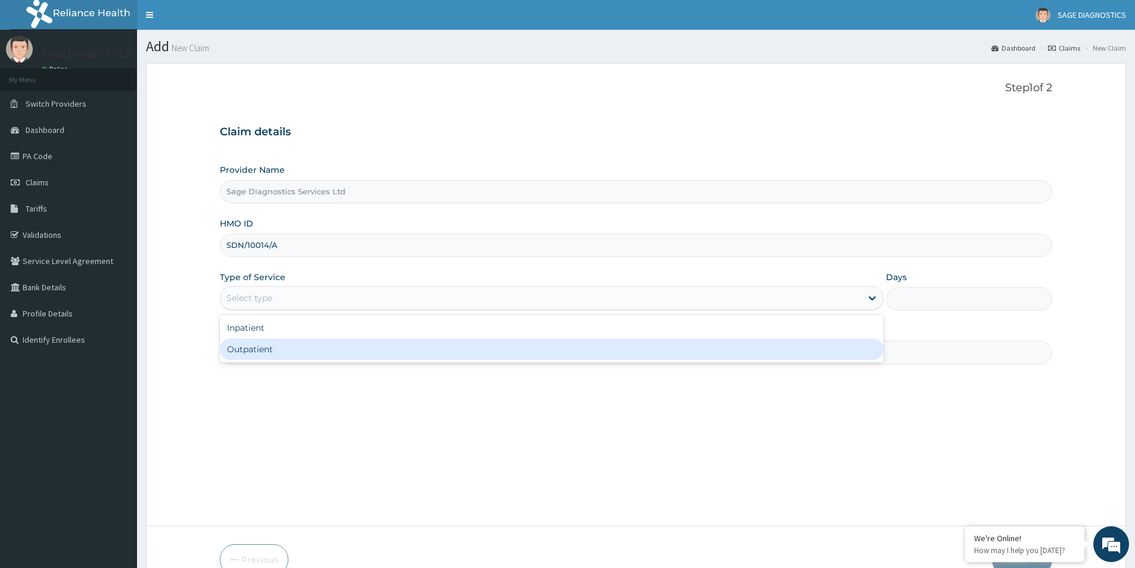
click at [259, 353] on div "Outpatient" at bounding box center [552, 348] width 664 height 21
type input "1"
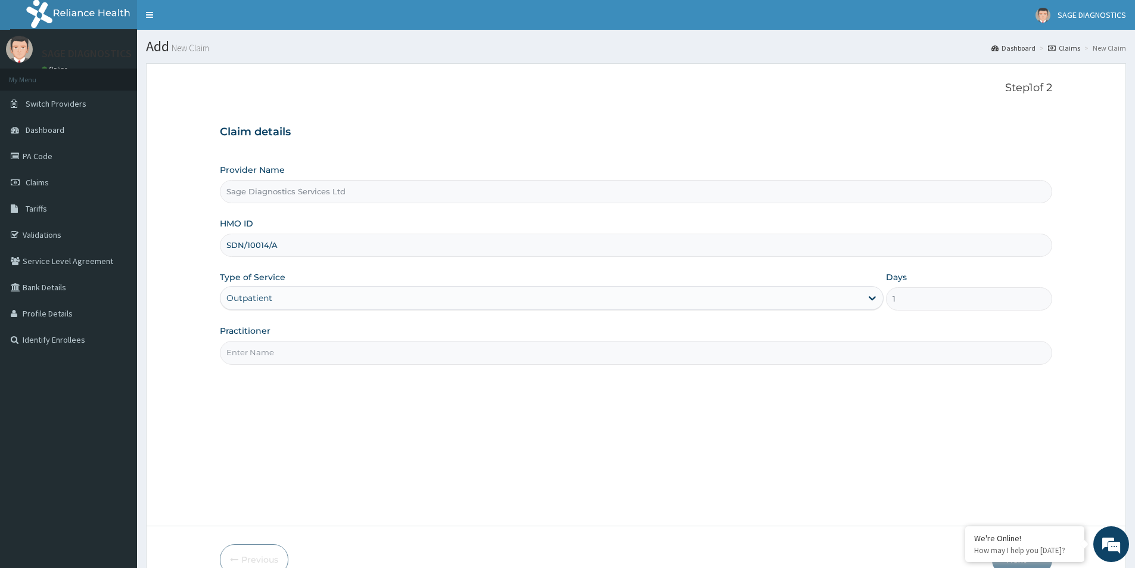
click at [263, 354] on input "Practitioner" at bounding box center [636, 352] width 832 height 23
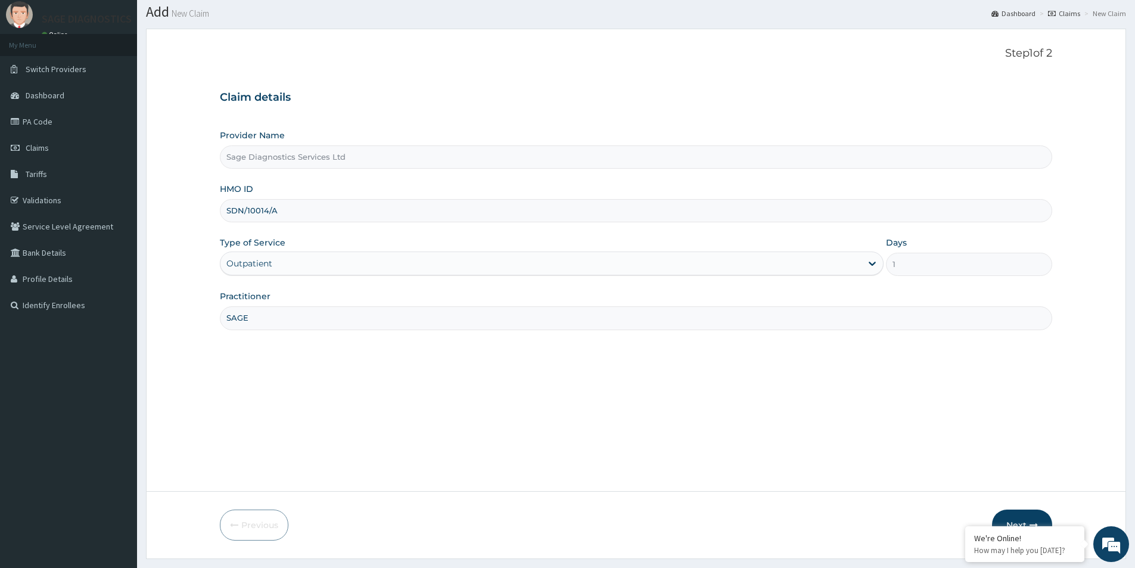
scroll to position [65, 0]
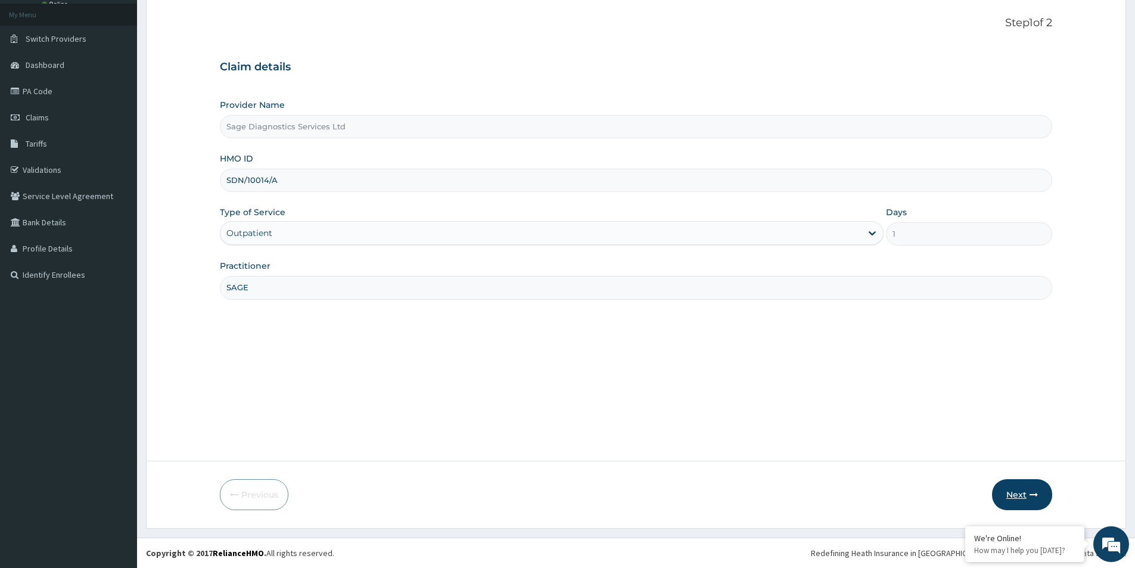
type input "SAGE"
click at [1011, 498] on button "Next" at bounding box center [1022, 494] width 60 height 31
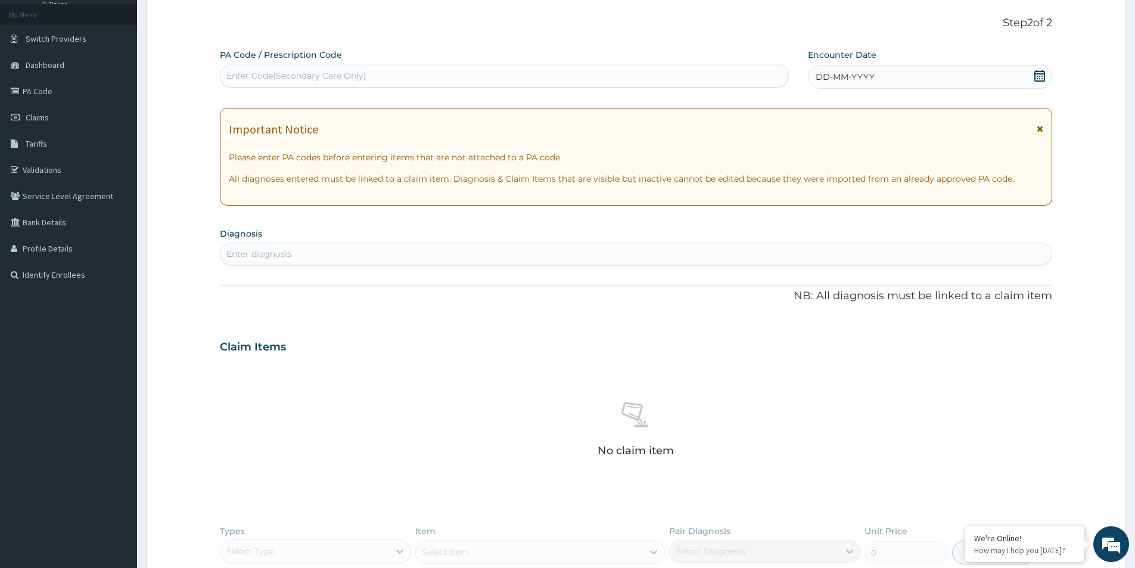
click at [292, 72] on div "Enter Code(Secondary Care Only)" at bounding box center [296, 76] width 140 height 12
paste input "PA/620BC3"
type input "PA/620BC3"
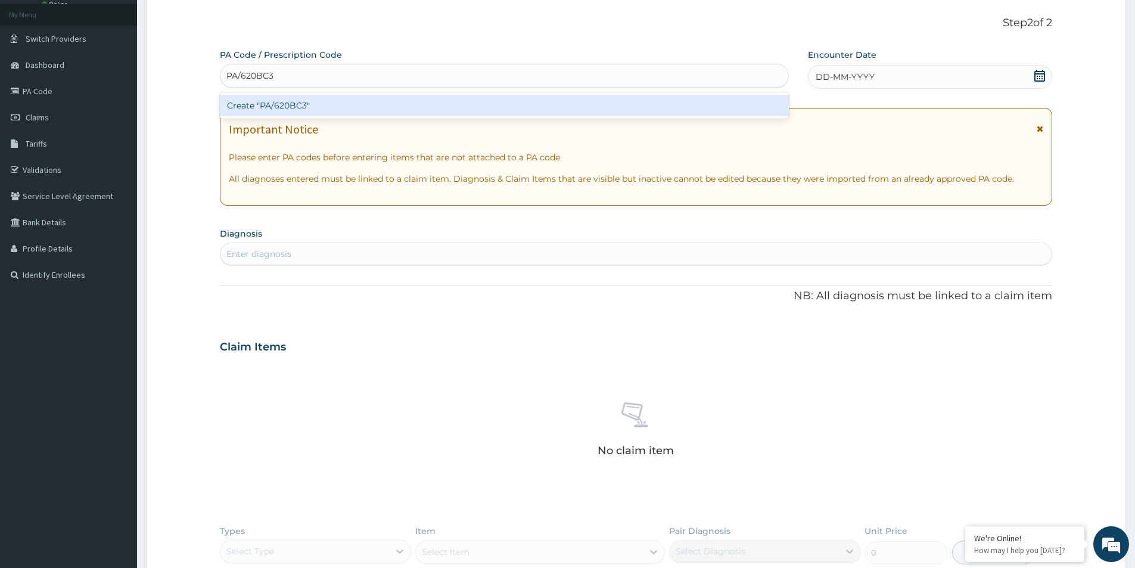
click at [332, 104] on div "Create "PA/620BC3"" at bounding box center [504, 105] width 569 height 21
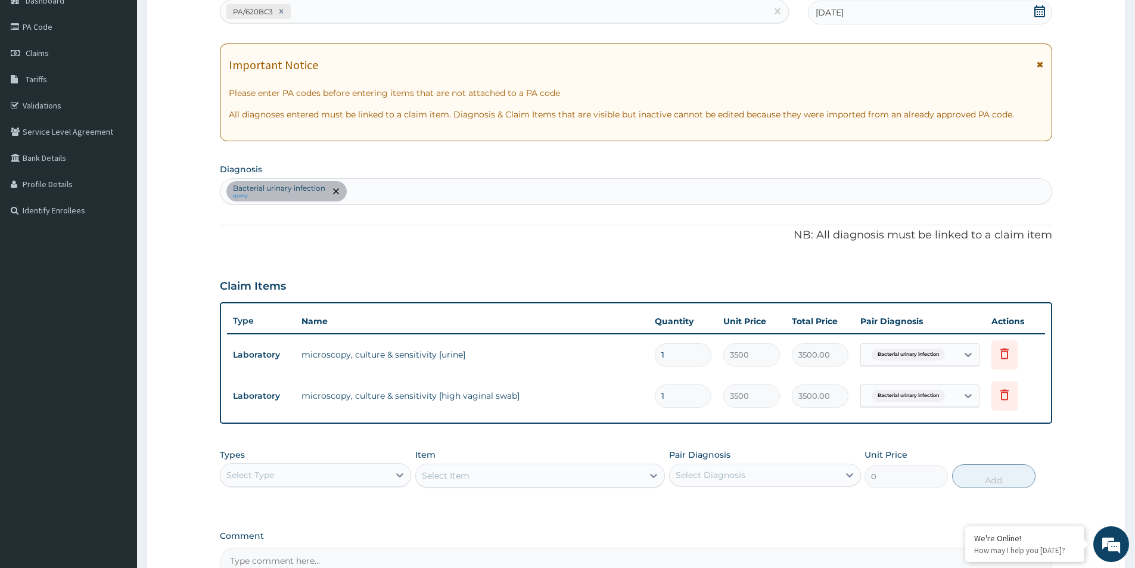
scroll to position [244, 0]
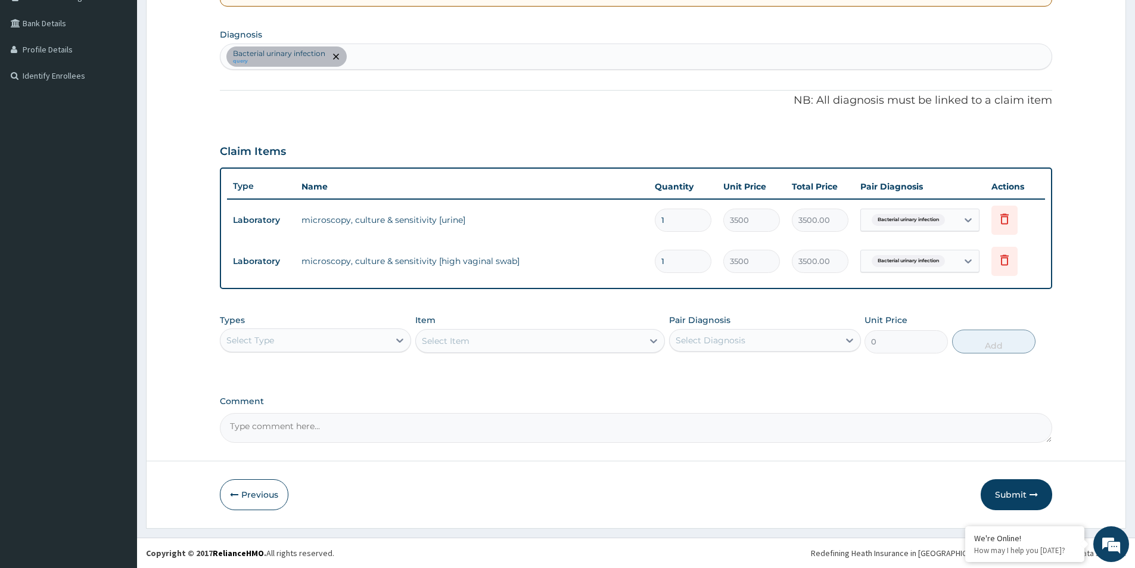
click at [1019, 496] on button "Submit" at bounding box center [1015, 494] width 71 height 31
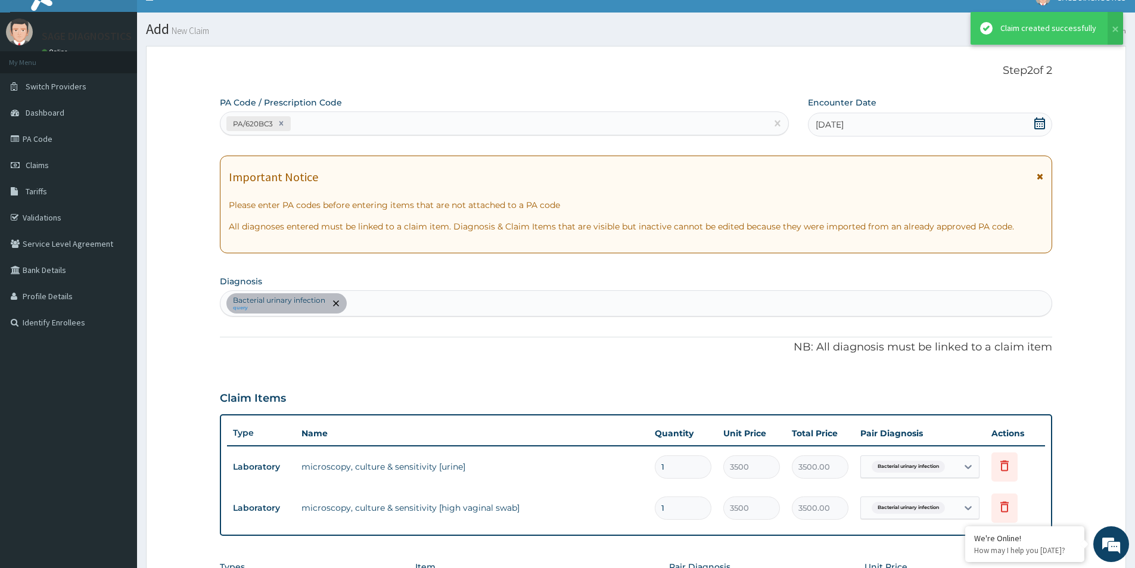
scroll to position [264, 0]
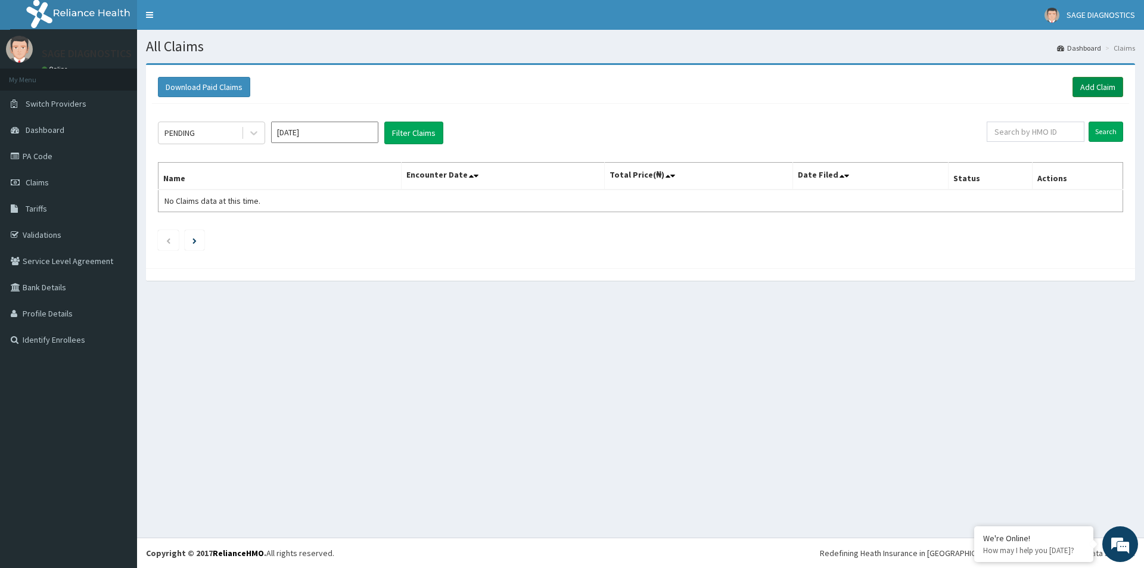
drag, startPoint x: 1095, startPoint y: 86, endPoint x: 1089, endPoint y: 91, distance: 7.8
click at [1095, 86] on link "Add Claim" at bounding box center [1097, 87] width 51 height 20
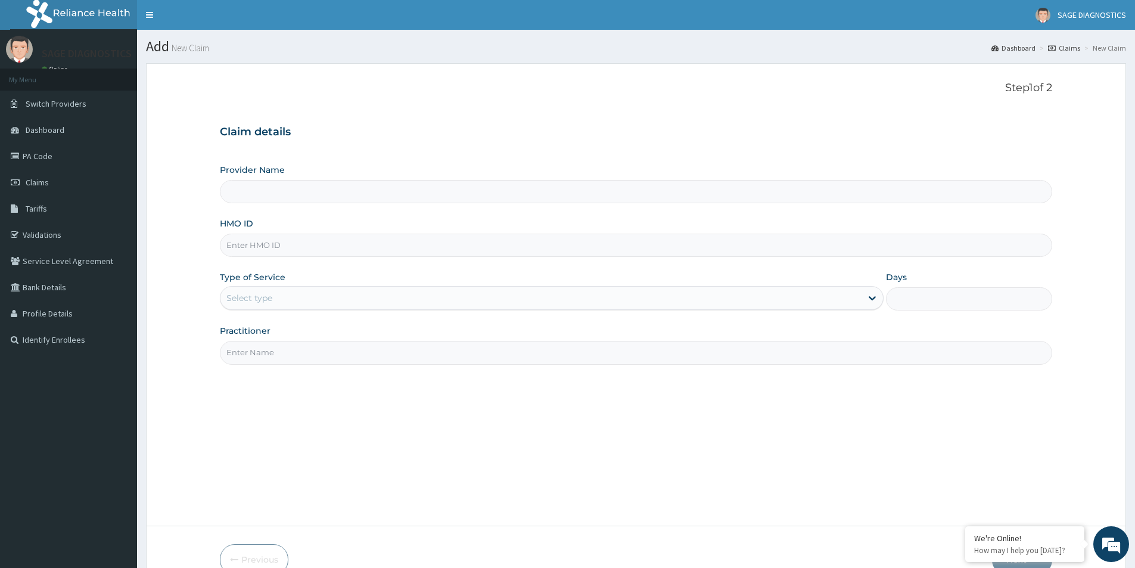
click input "HMO ID"
paste input "SDN/10007/A"
type input "SDN/10007/A"
type input "Sage Diagnostics Services Ltd"
type input "SDN/10007/A"
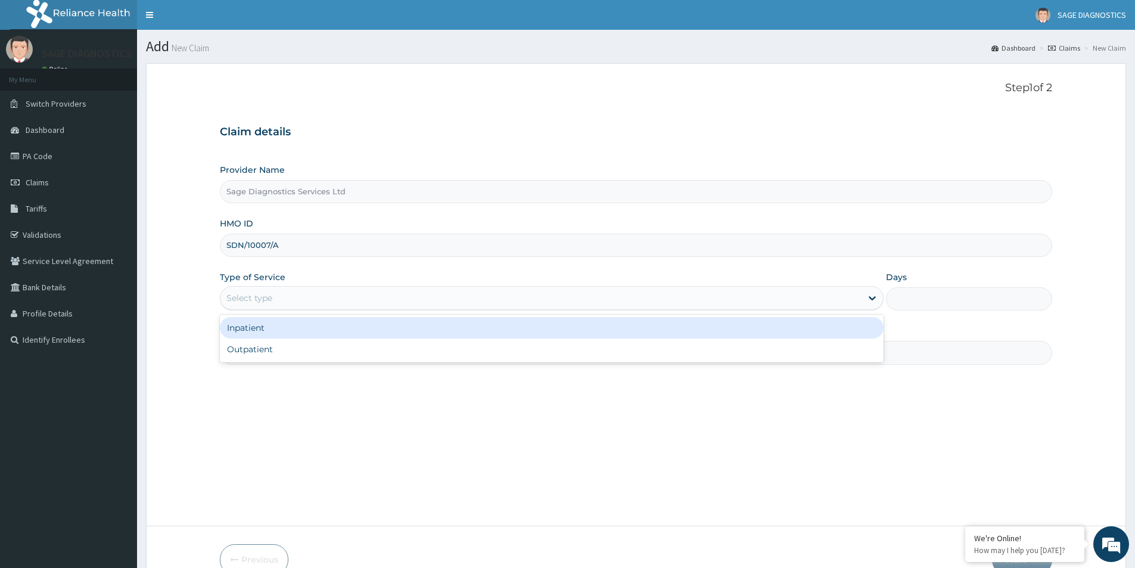
click div "Select type"
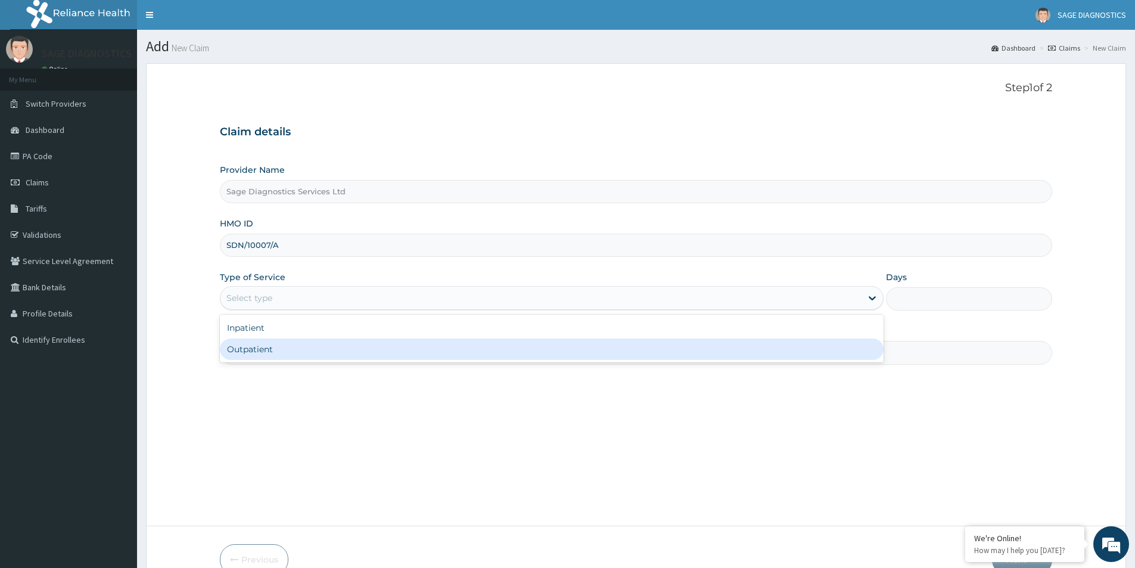
click div "Outpatient"
type input "1"
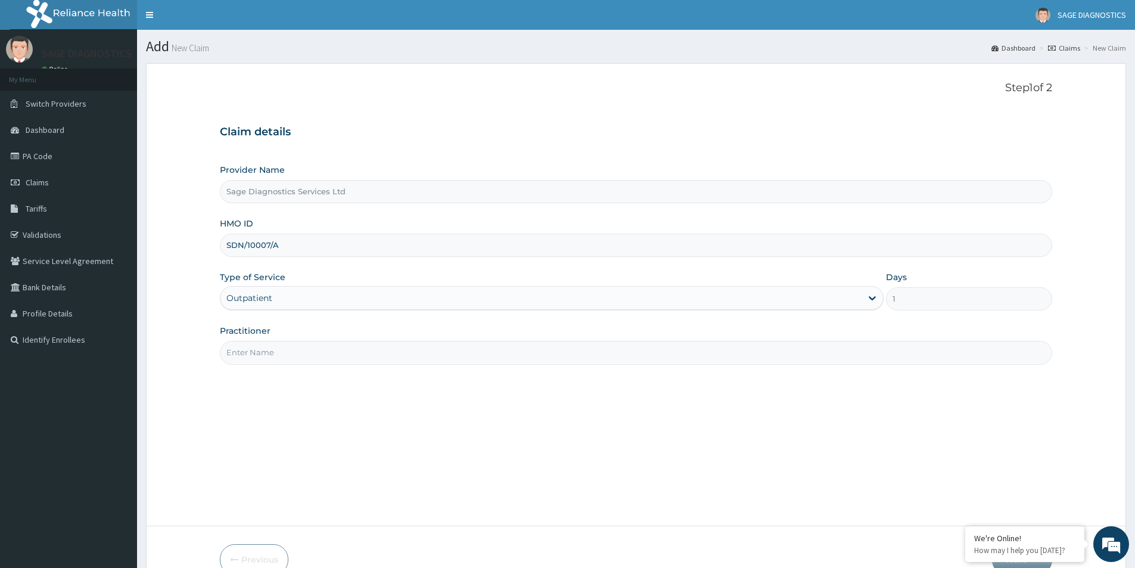
click input "Practitioner"
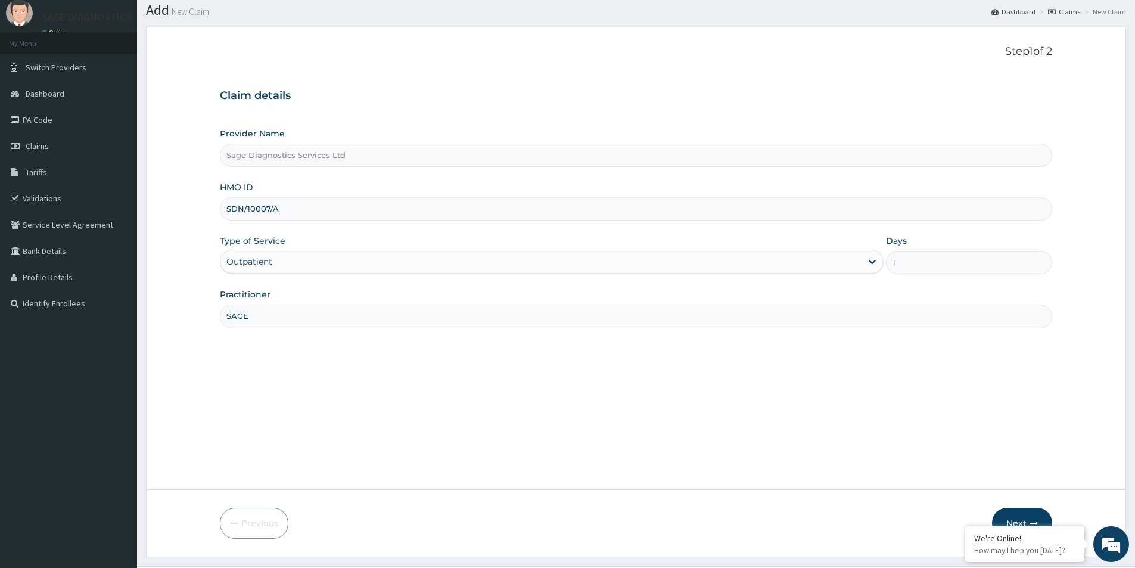
scroll to position [65, 0]
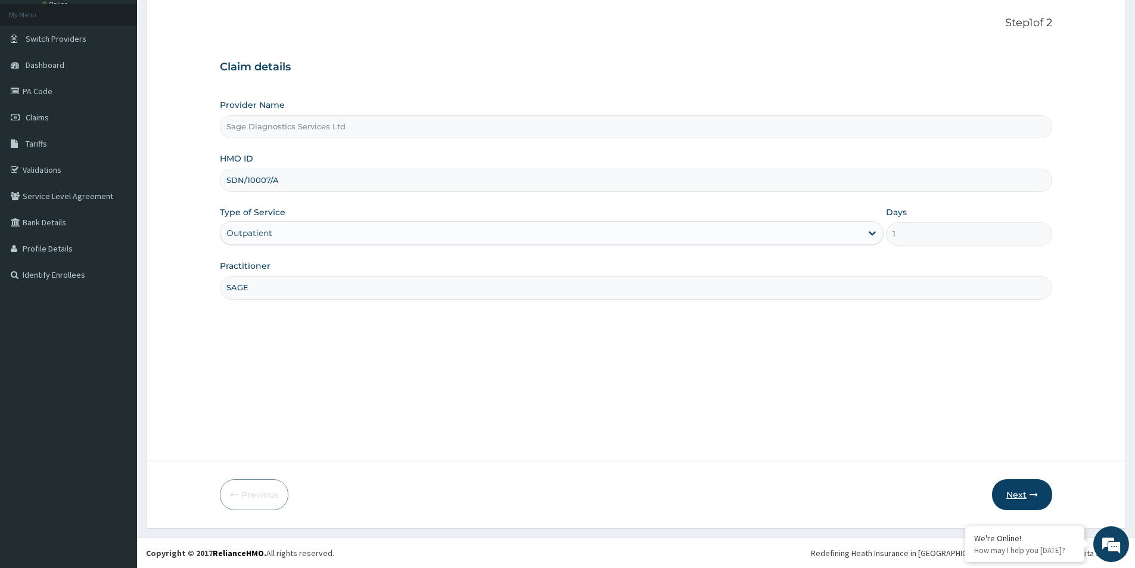
type input "SAGE"
click button "Next"
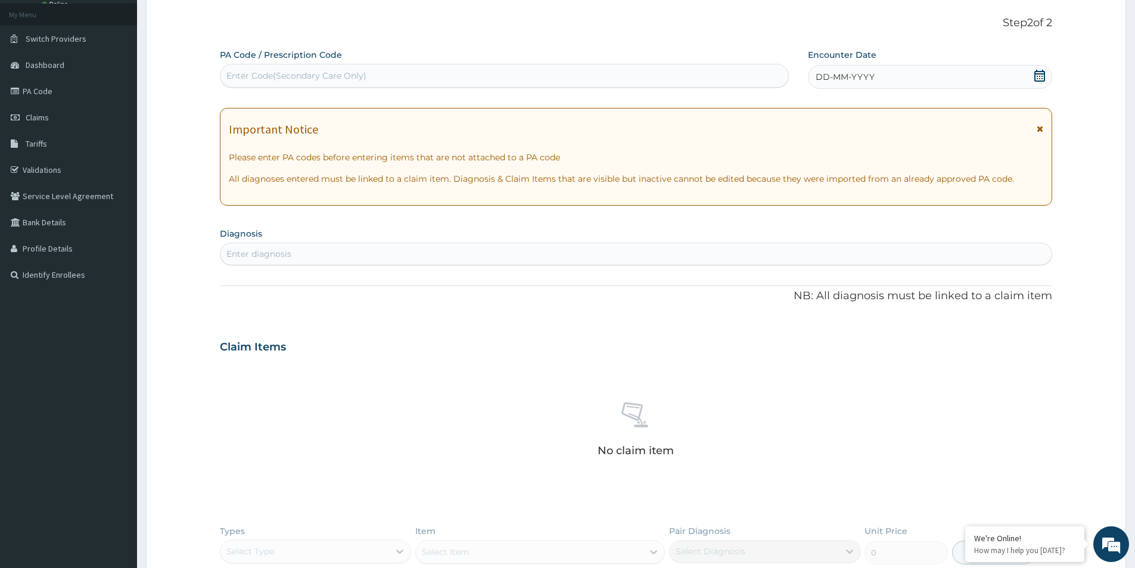
click div "Enter Code(Secondary Care Only)"
paste input "PA/8A07B4"
type input "PA/8A07B4"
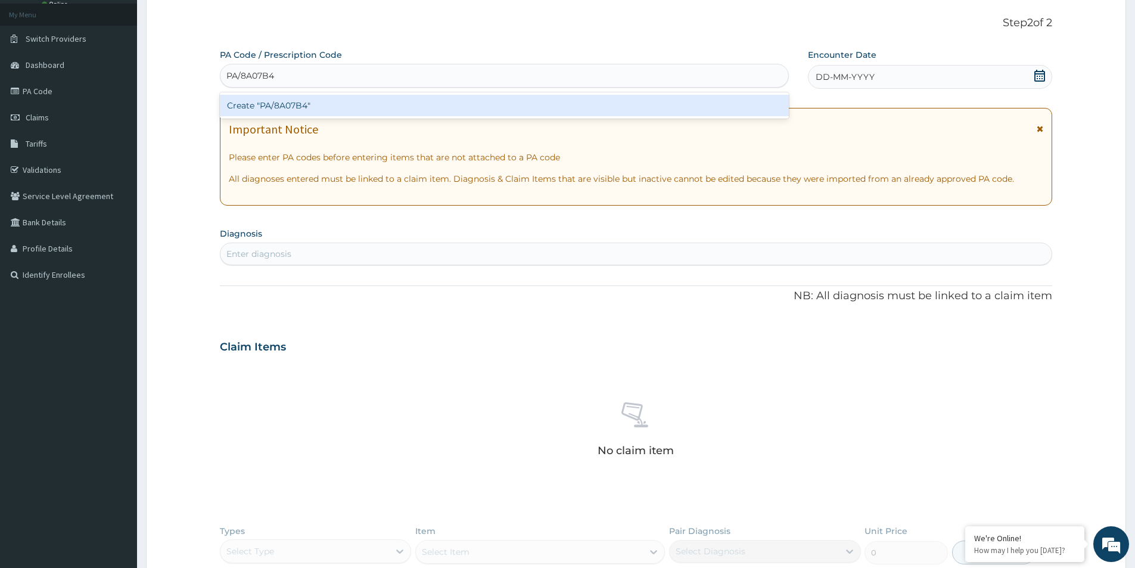
click div "Create "PA/8A07B4""
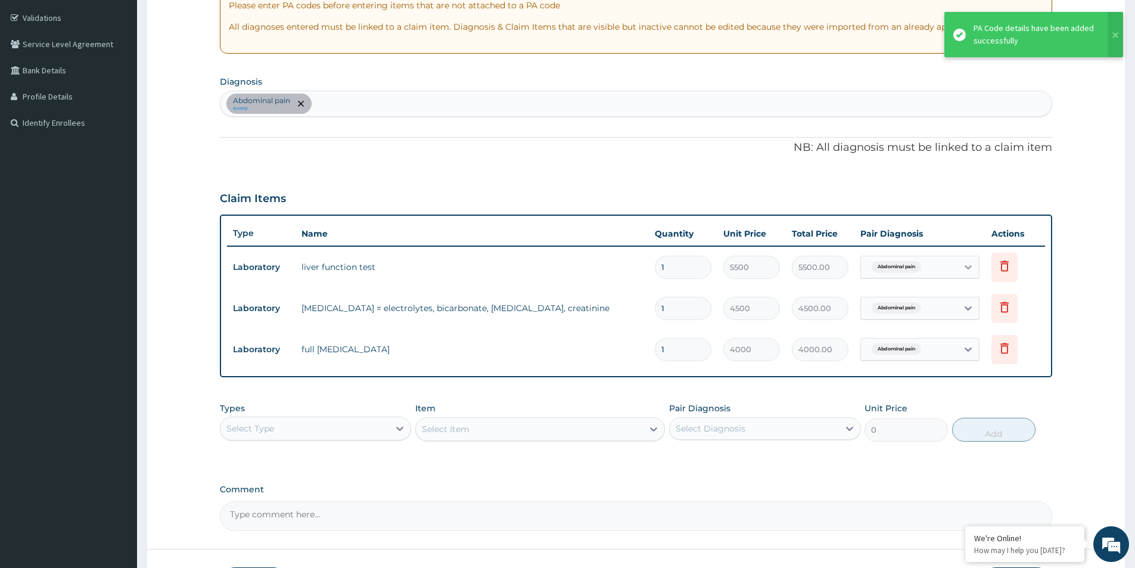
scroll to position [244, 0]
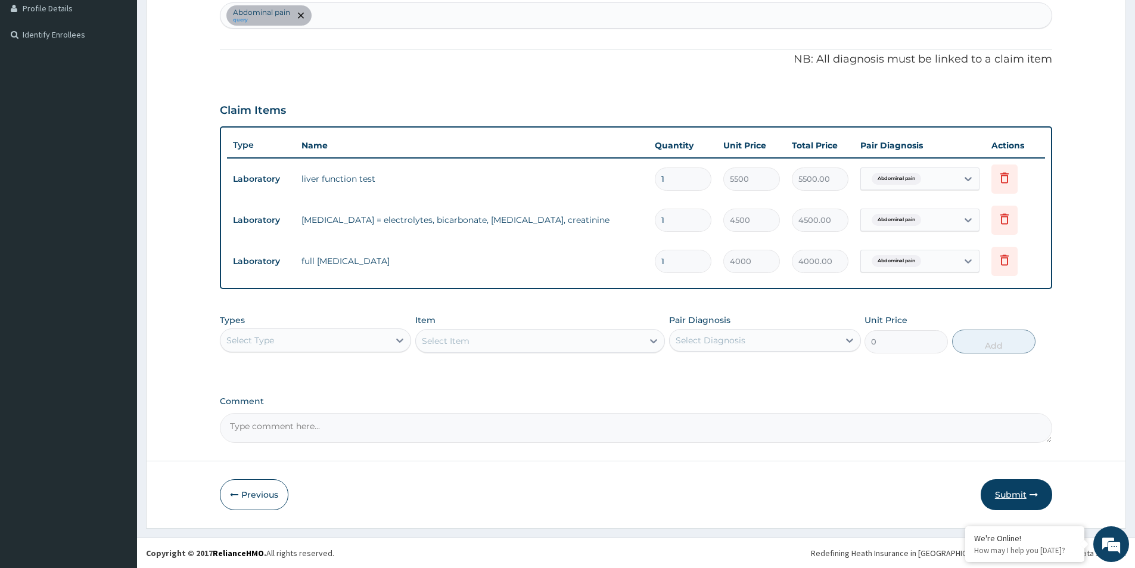
click button "Submit"
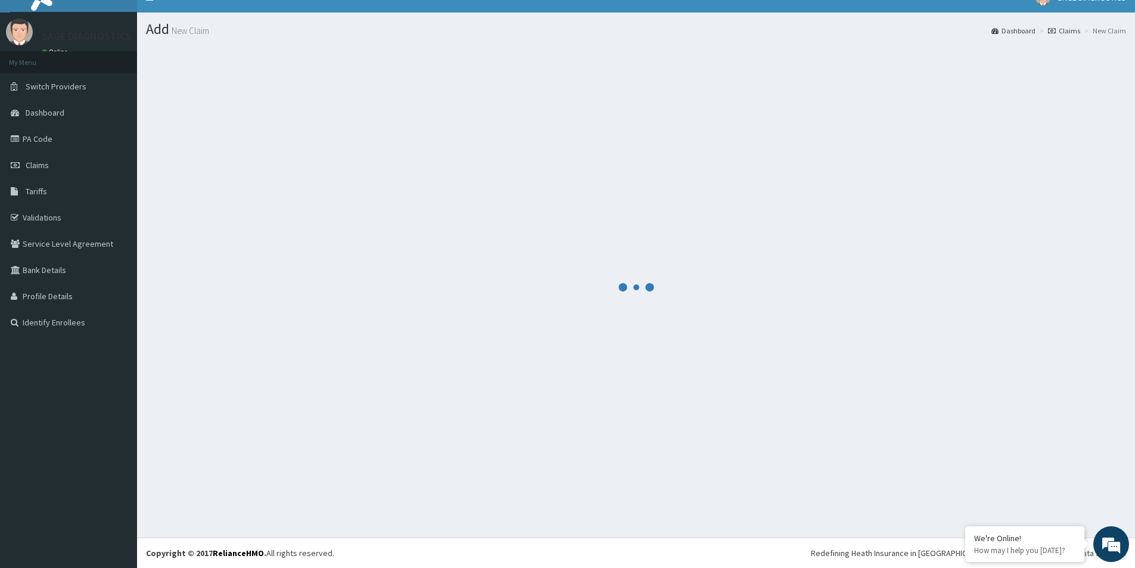
scroll to position [17, 0]
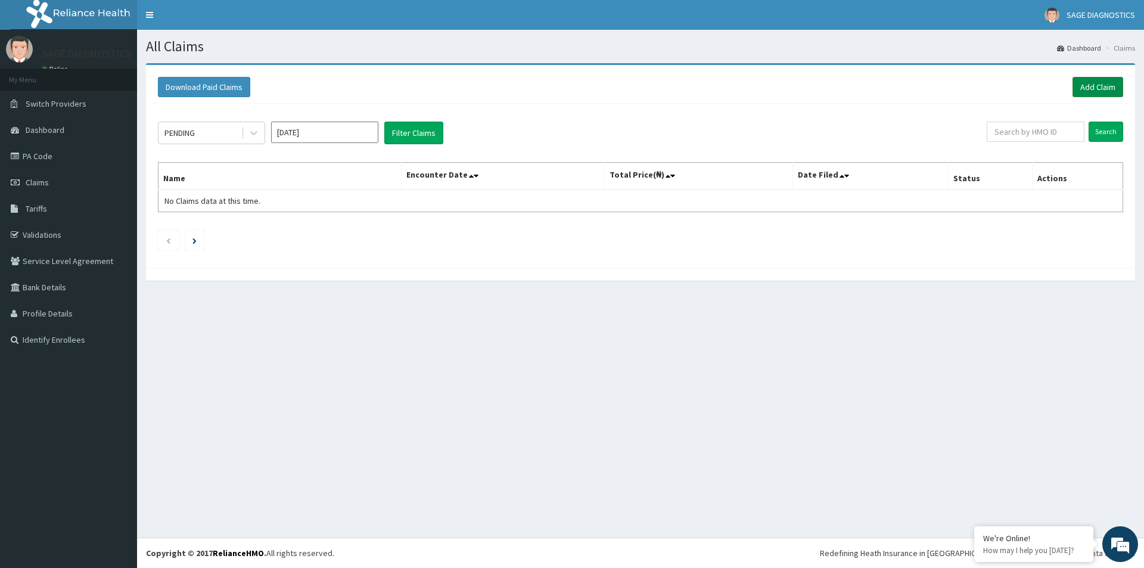
click at [1093, 91] on link "Add Claim" at bounding box center [1097, 87] width 51 height 20
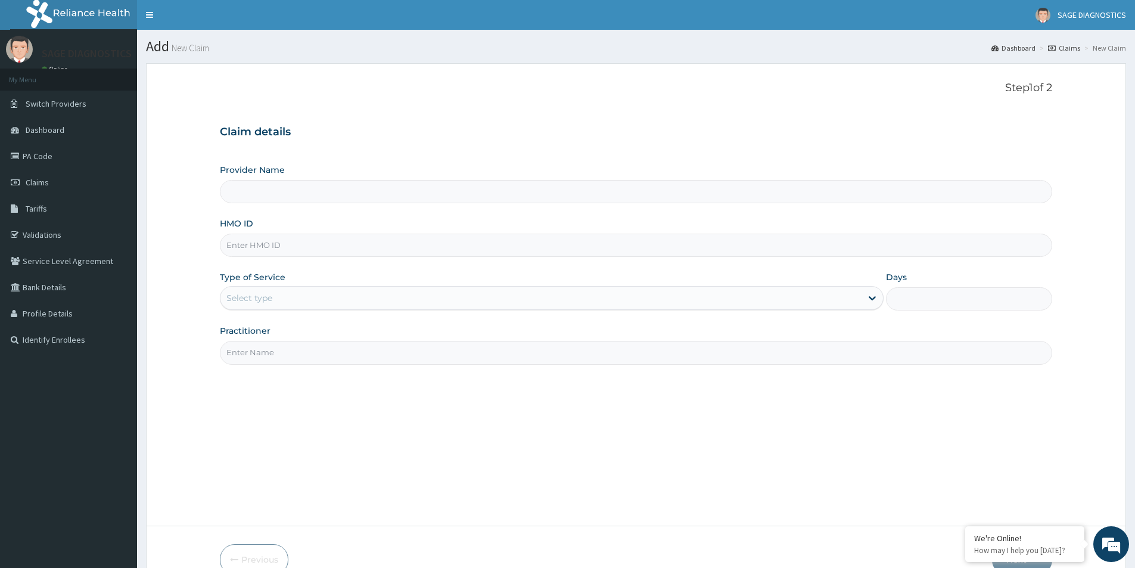
type input "Sage Diagnostics Services Ltd"
click at [277, 252] on input "HMO ID" at bounding box center [636, 244] width 832 height 23
paste input "SNK/10020/A"
type input "SNK/10020/A"
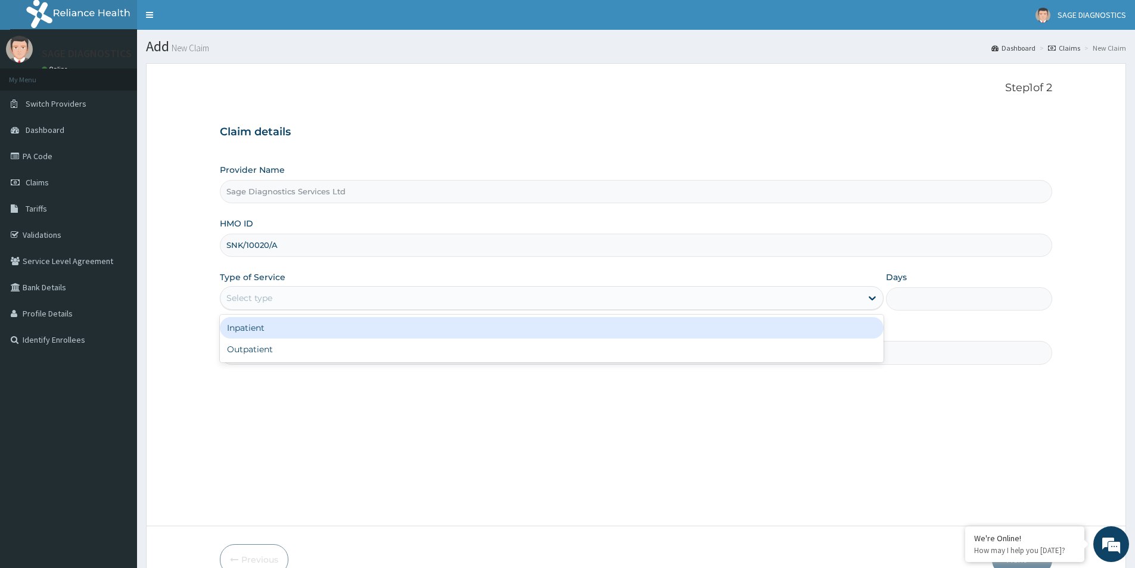
click at [289, 298] on div "Select type" at bounding box center [540, 297] width 641 height 19
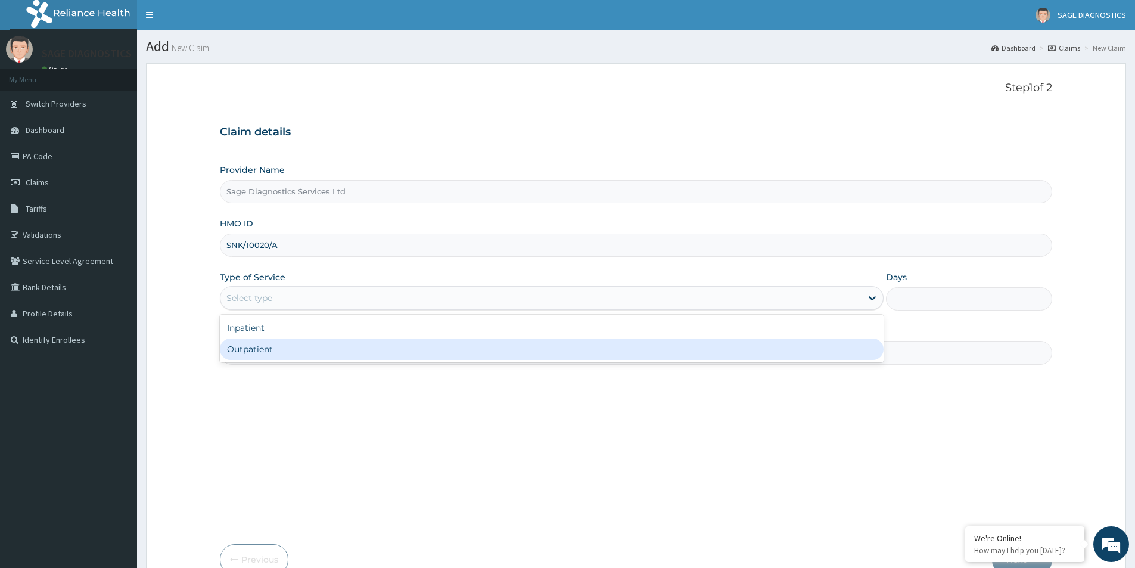
click at [269, 360] on div "Inpatient Outpatient" at bounding box center [552, 338] width 664 height 48
click at [278, 358] on div "Outpatient" at bounding box center [552, 348] width 664 height 21
type input "1"
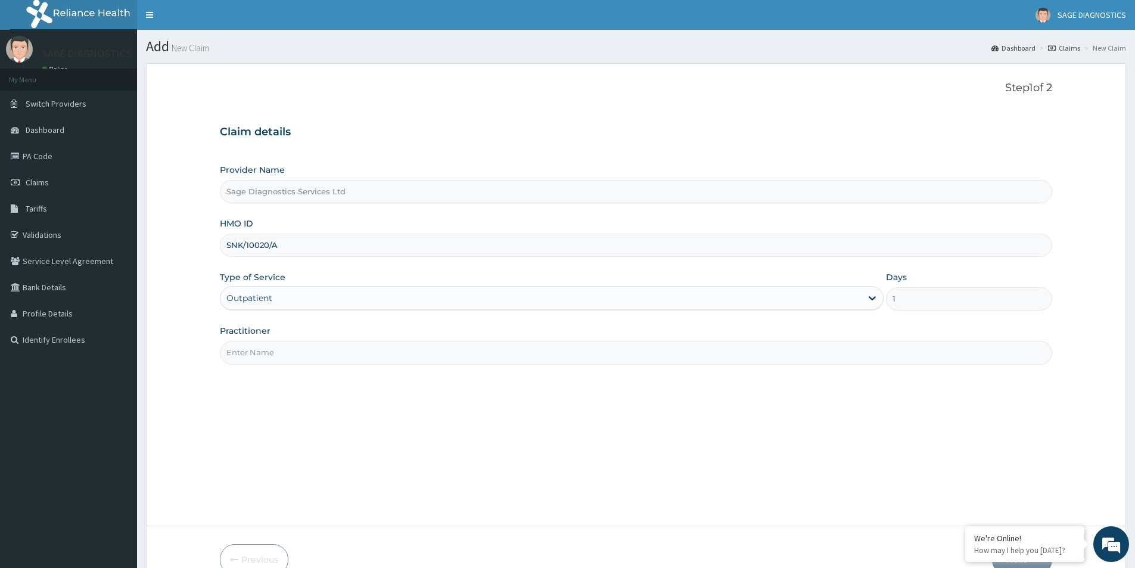
click at [275, 347] on input "Practitioner" at bounding box center [636, 352] width 832 height 23
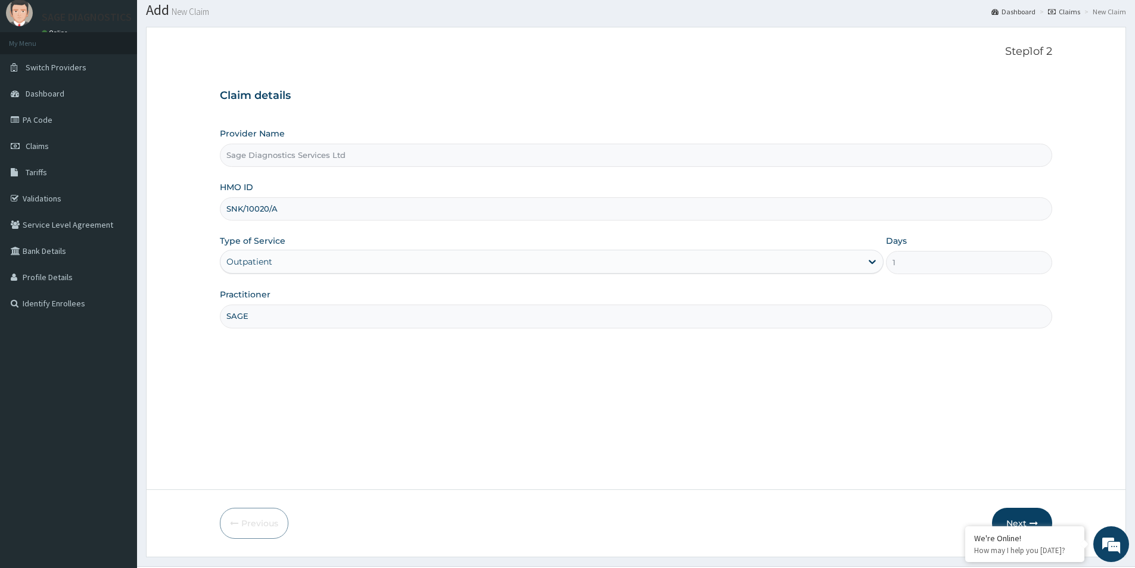
scroll to position [65, 0]
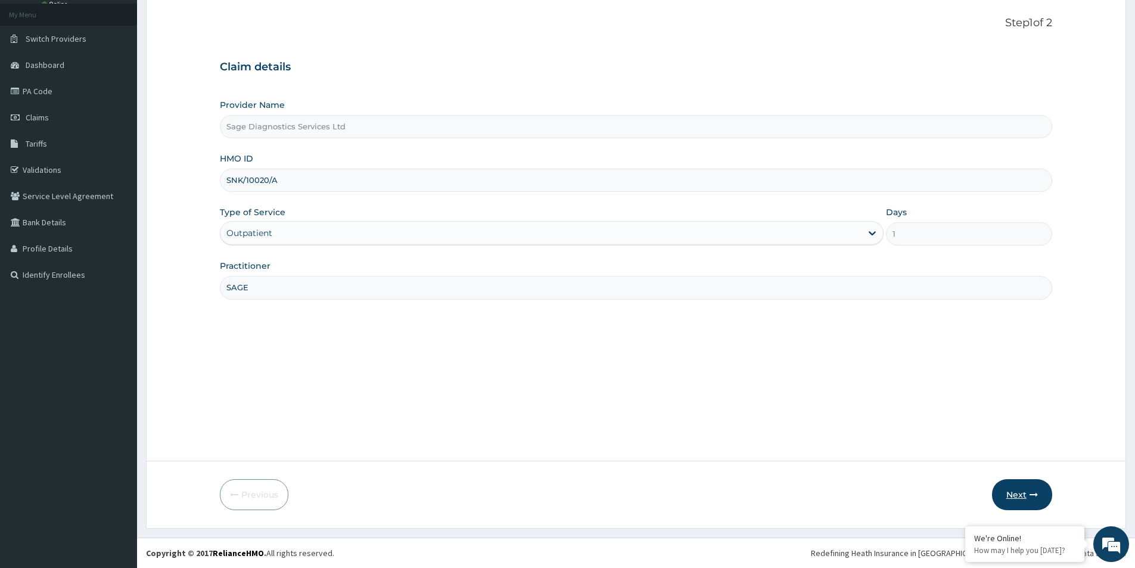
type input "SAGE"
click at [1022, 488] on button "Next" at bounding box center [1022, 494] width 60 height 31
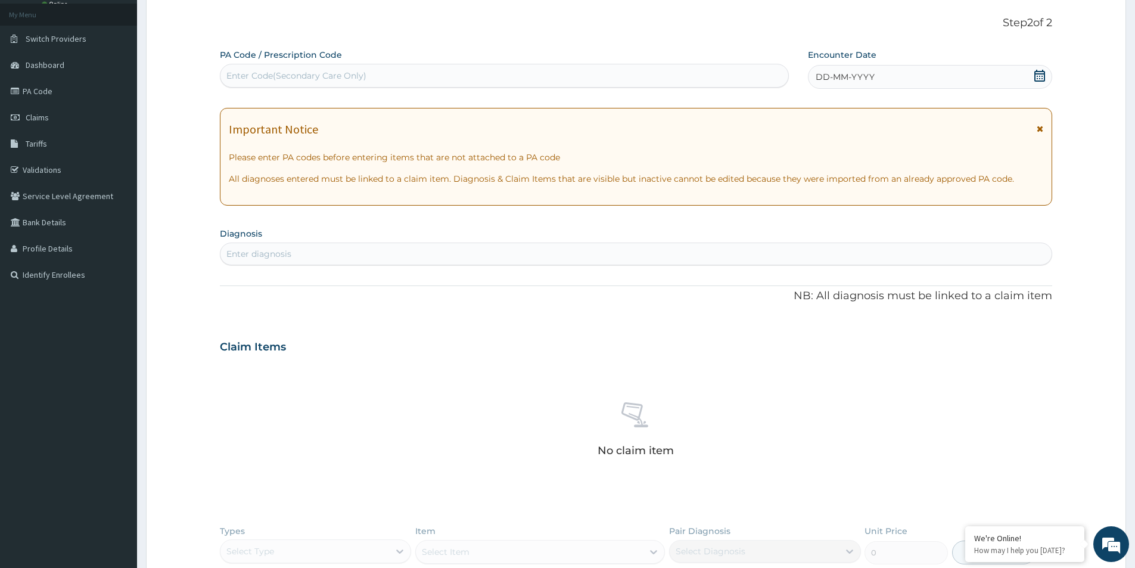
click at [279, 74] on div "Enter Code(Secondary Care Only)" at bounding box center [296, 76] width 140 height 12
click at [284, 74] on div "Enter Code(Secondary Care Only)" at bounding box center [296, 76] width 140 height 12
paste input "PA/8B6C27"
type input "PA/8B6C27"
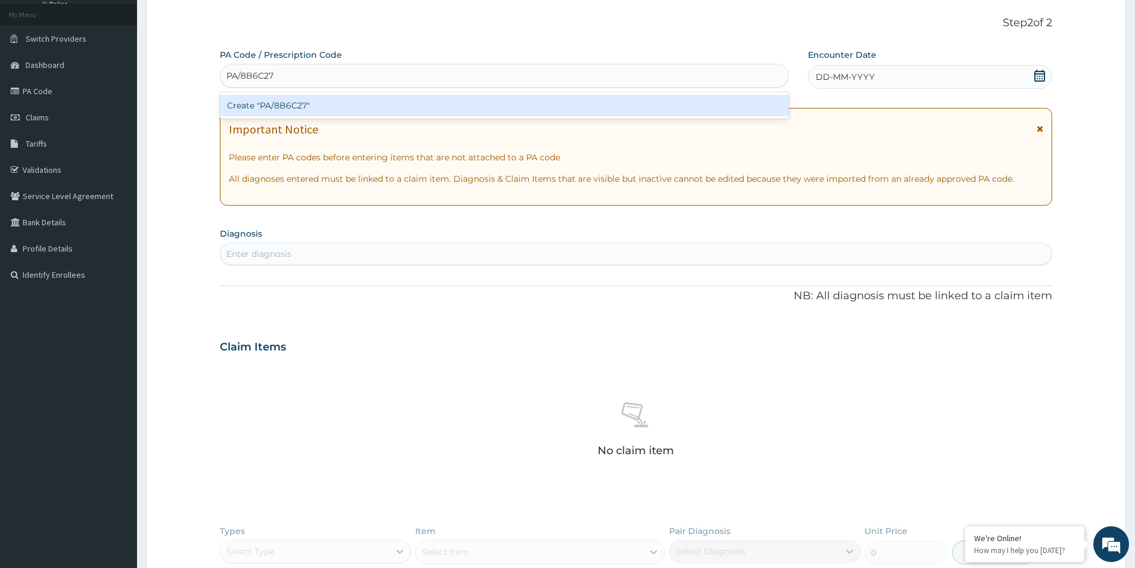
click at [318, 110] on div "Create "PA/8B6C27"" at bounding box center [504, 105] width 569 height 21
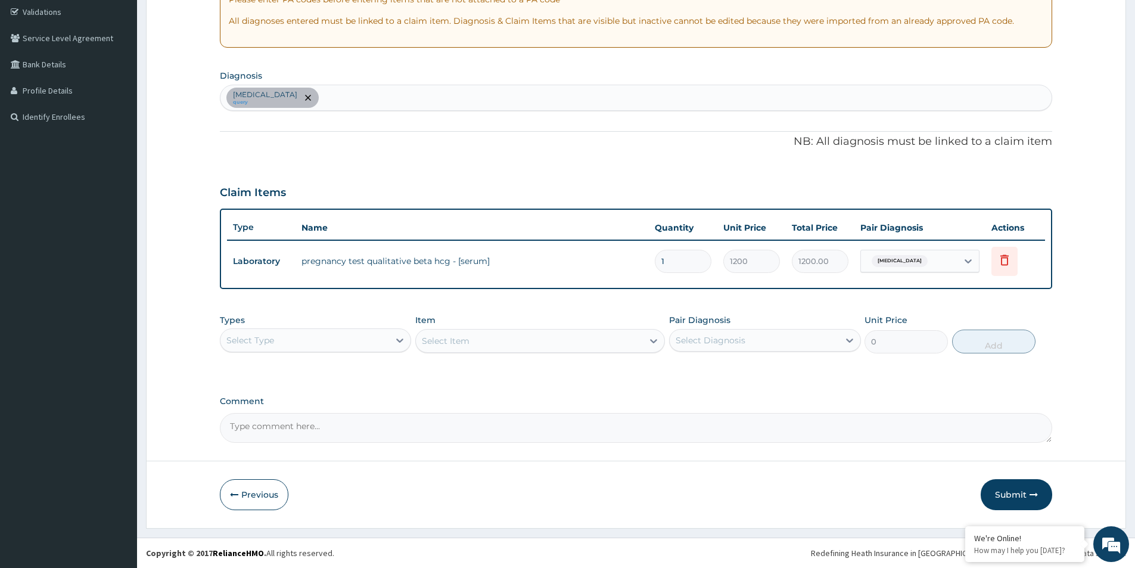
drag, startPoint x: 1014, startPoint y: 495, endPoint x: 988, endPoint y: 478, distance: 30.6
click at [1012, 495] on button "Submit" at bounding box center [1015, 494] width 71 height 31
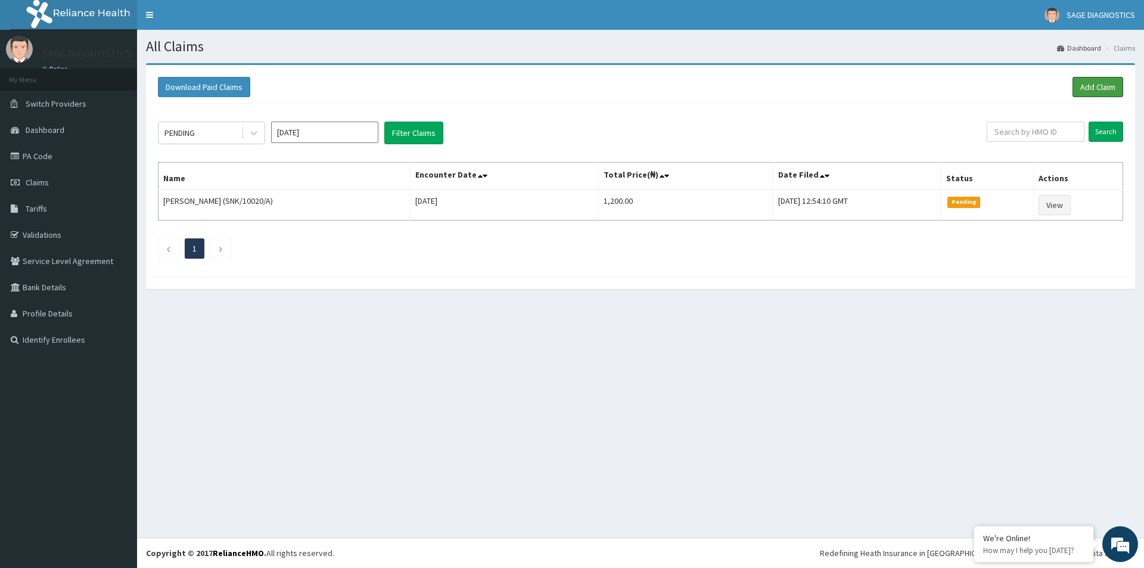
drag, startPoint x: 1102, startPoint y: 86, endPoint x: 1063, endPoint y: 79, distance: 40.0
click at [1101, 86] on link "Add Claim" at bounding box center [1097, 87] width 51 height 20
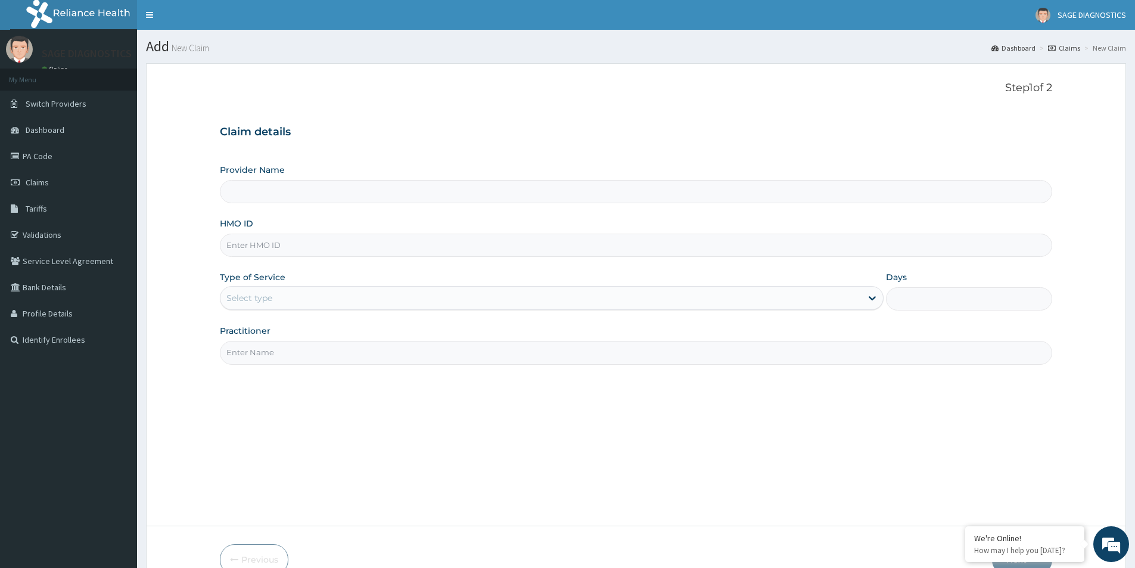
type input "Sage Diagnostics Services Ltd"
click at [269, 250] on input "HMO ID" at bounding box center [636, 244] width 832 height 23
paste input "RGI/10108/A"
type input "RGI/10108/A"
click at [281, 298] on div "Select type" at bounding box center [540, 297] width 641 height 19
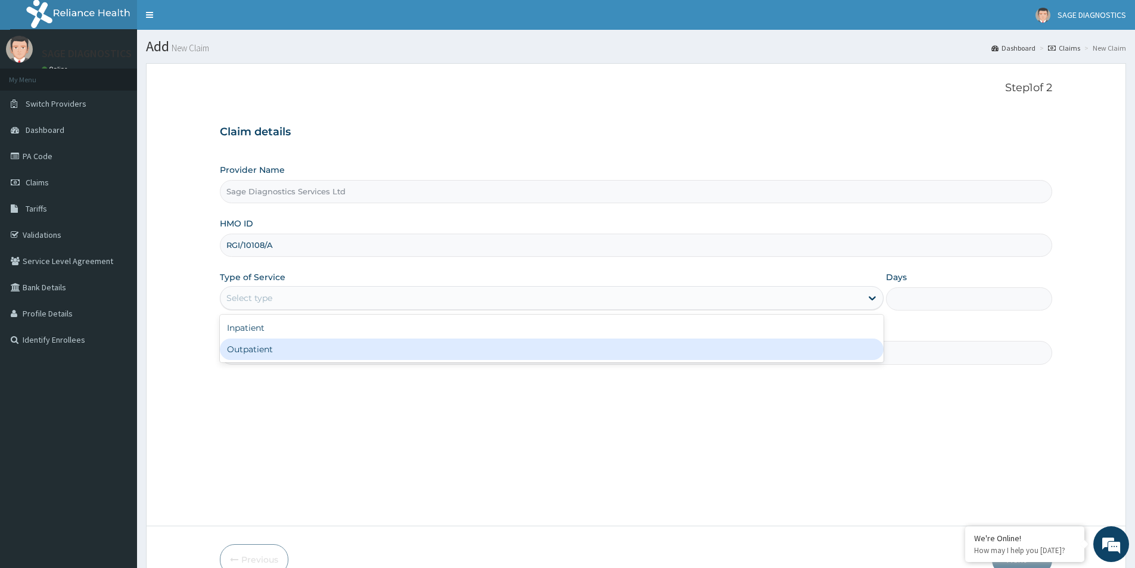
click at [289, 349] on div "Outpatient" at bounding box center [552, 348] width 664 height 21
type input "1"
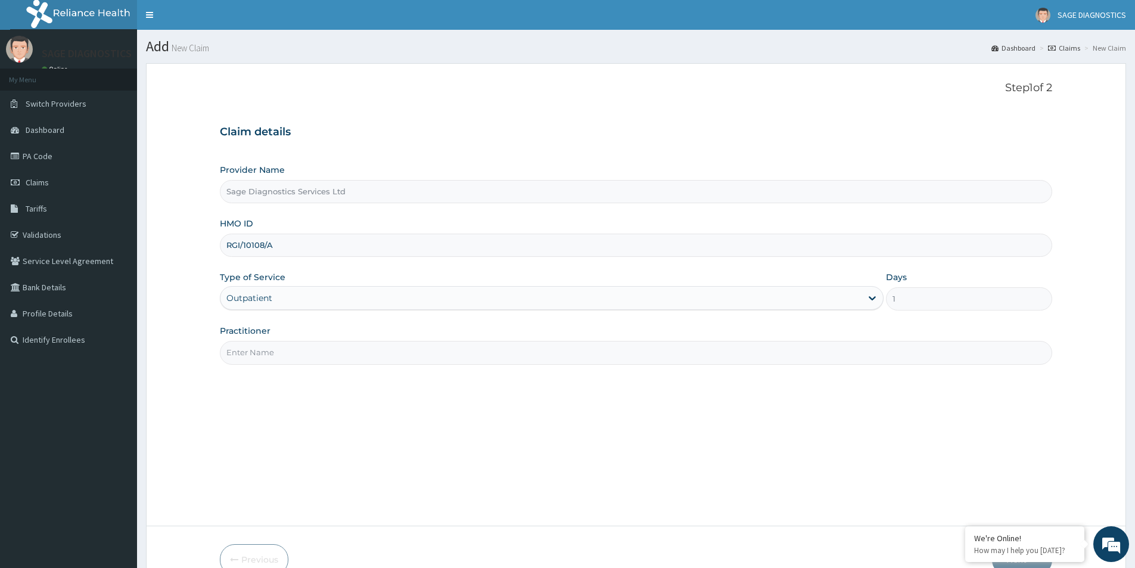
click at [273, 348] on input "Practitioner" at bounding box center [636, 352] width 832 height 23
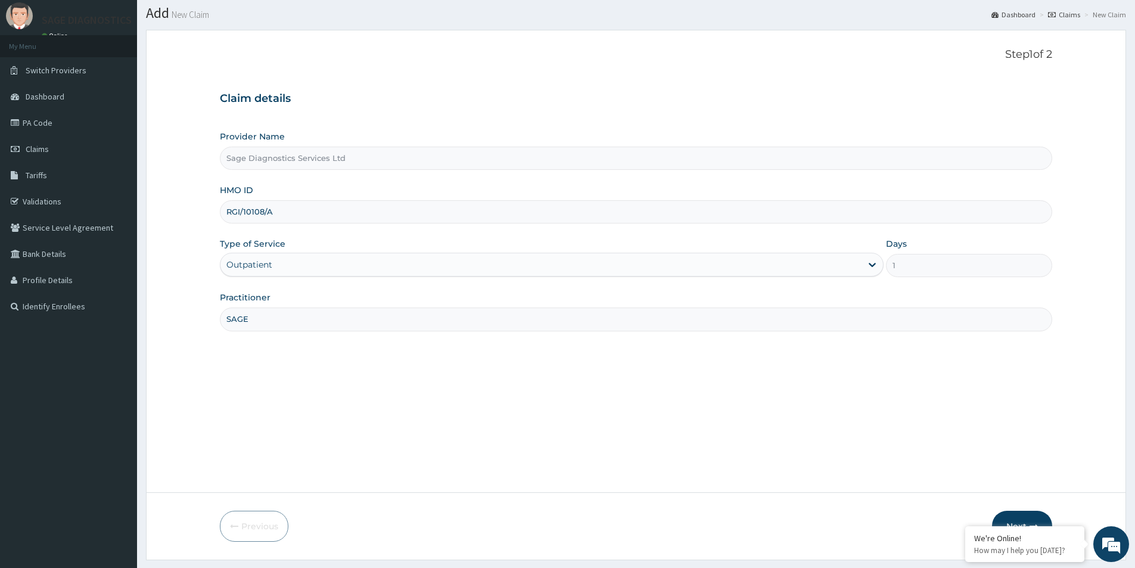
scroll to position [65, 0]
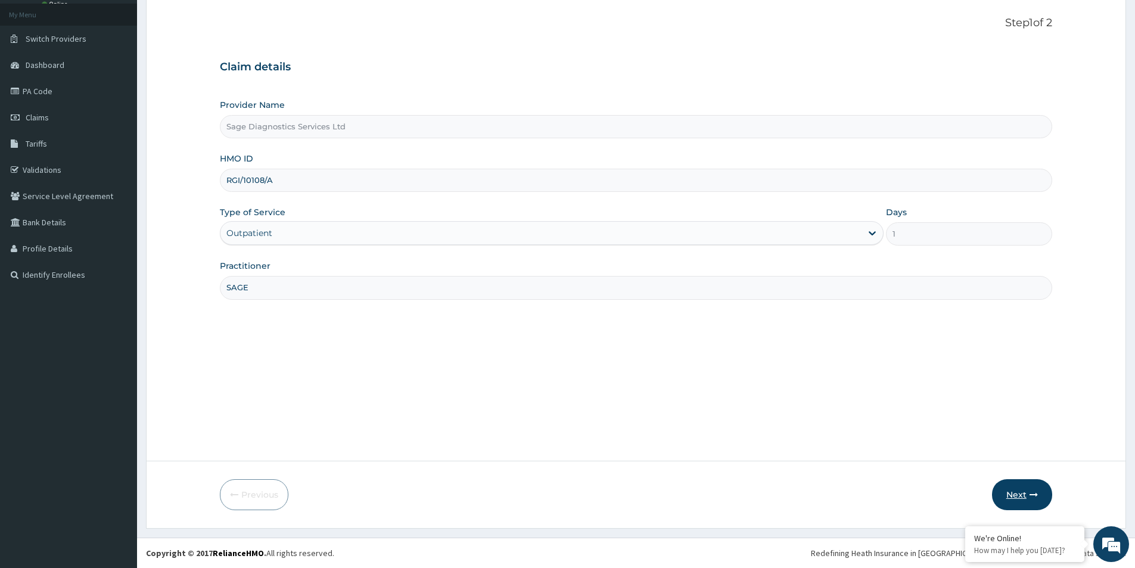
type input "SAGE"
click at [1018, 489] on button "Next" at bounding box center [1022, 494] width 60 height 31
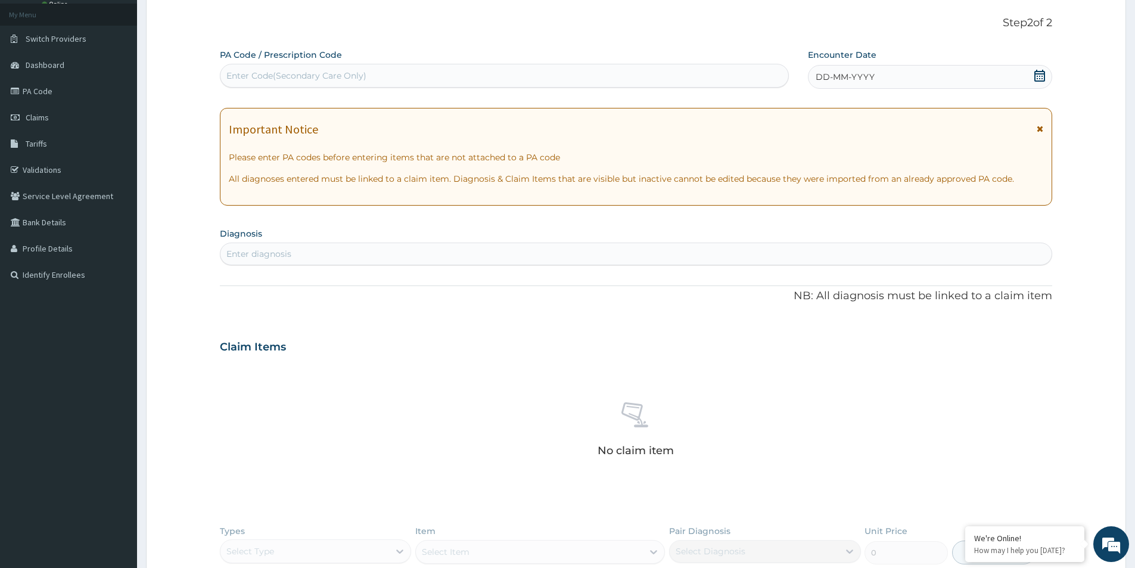
click at [269, 78] on div "Enter Code(Secondary Care Only)" at bounding box center [296, 76] width 140 height 12
paste input "PA/DA9B2C"
type input "PA/DA9B2C"
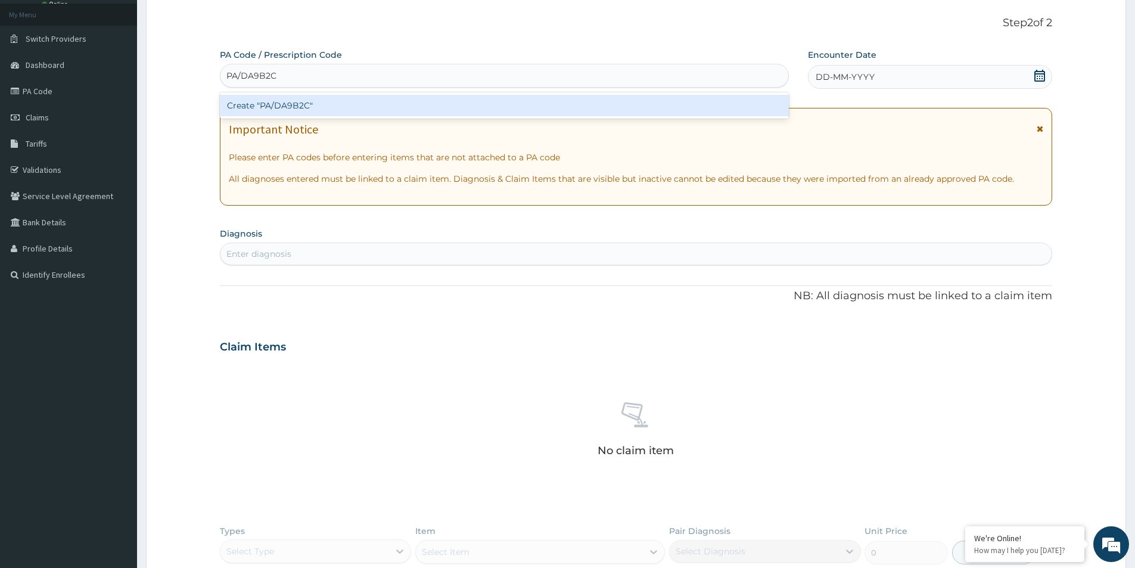
click at [289, 103] on div "Create "PA/DA9B2C"" at bounding box center [504, 105] width 569 height 21
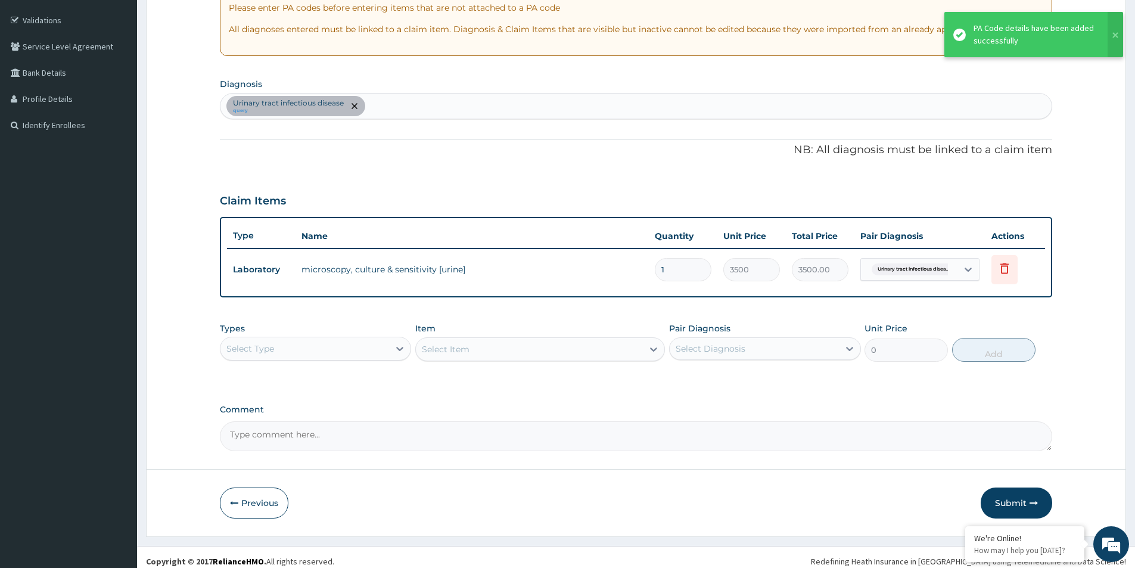
scroll to position [223, 0]
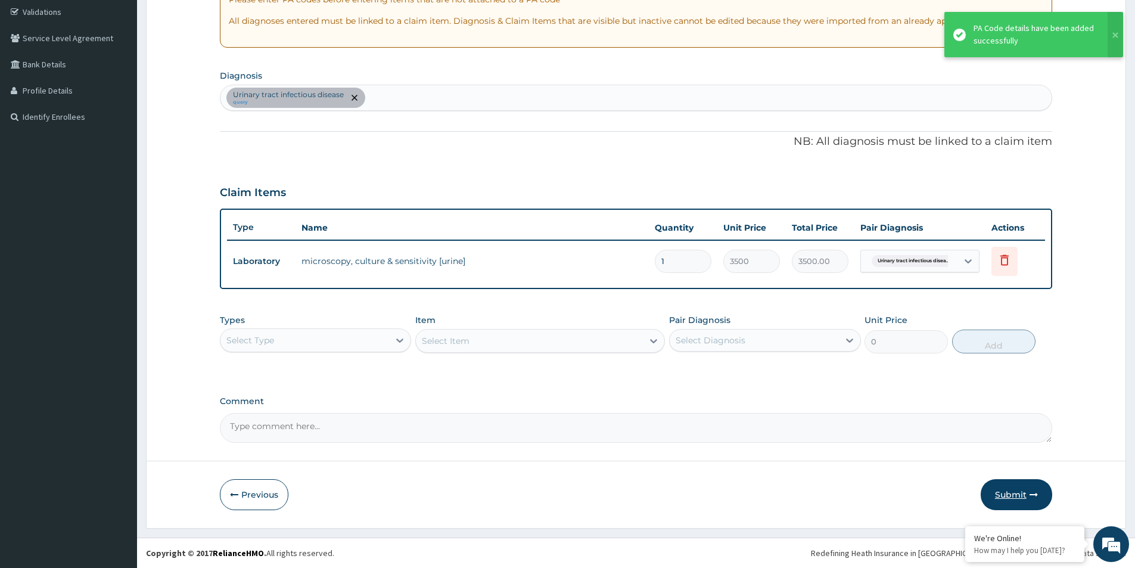
click at [1014, 490] on button "Submit" at bounding box center [1015, 494] width 71 height 31
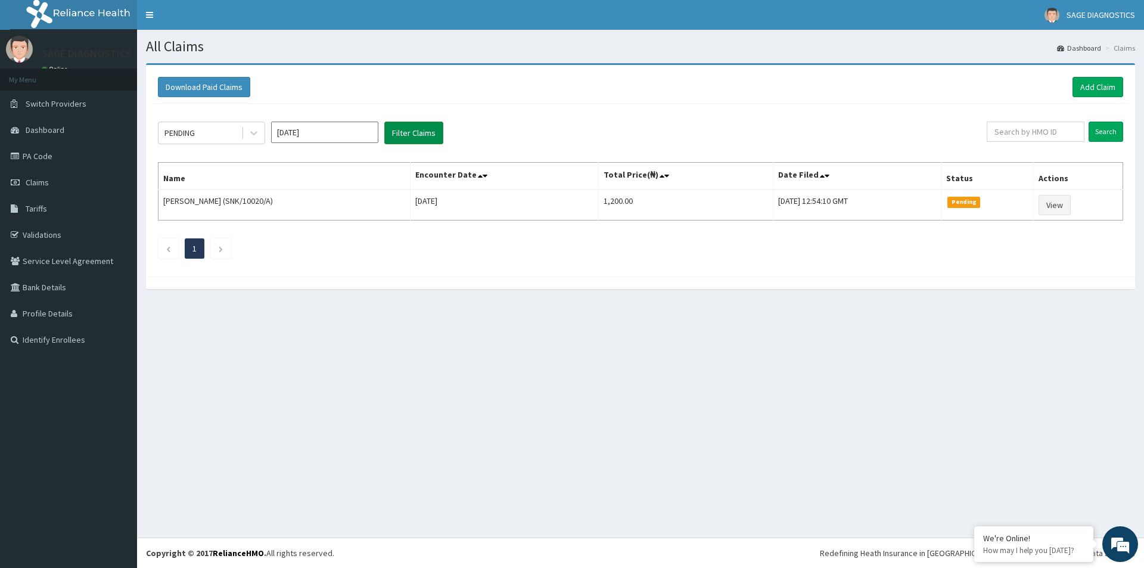
click at [414, 134] on button "Filter Claims" at bounding box center [413, 133] width 59 height 23
click at [413, 135] on button "Filter Claims" at bounding box center [413, 133] width 59 height 23
click at [1089, 93] on link "Add Claim" at bounding box center [1097, 87] width 51 height 20
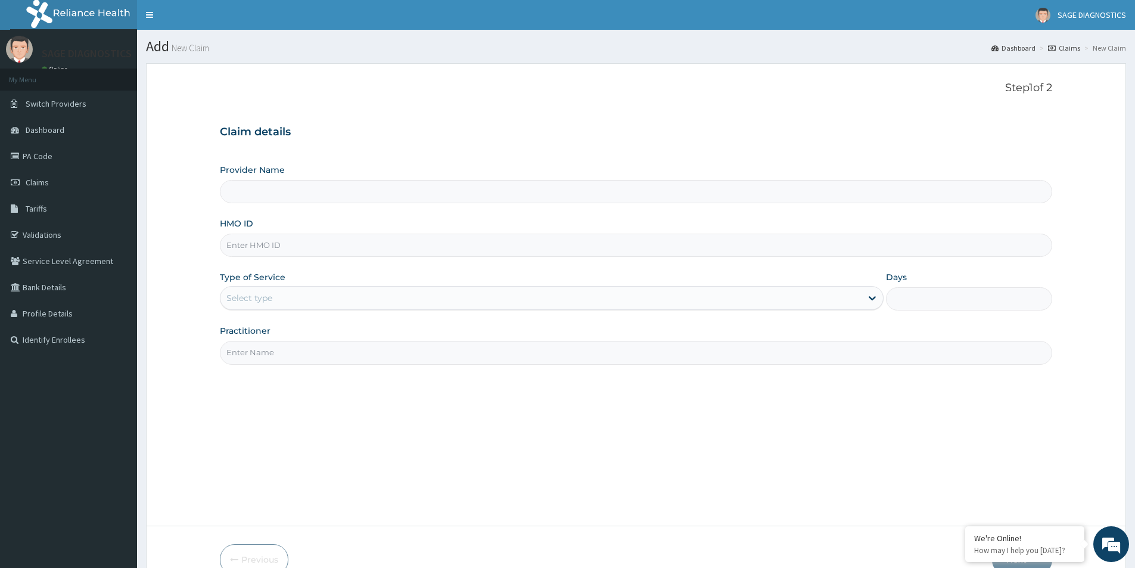
click at [249, 248] on input "HMO ID" at bounding box center [636, 244] width 832 height 23
paste input "CPS/10210/A"
type input "CPS/10210/A"
type input "Sage Diagnostics Services Ltd"
type input "CPS/10210/A"
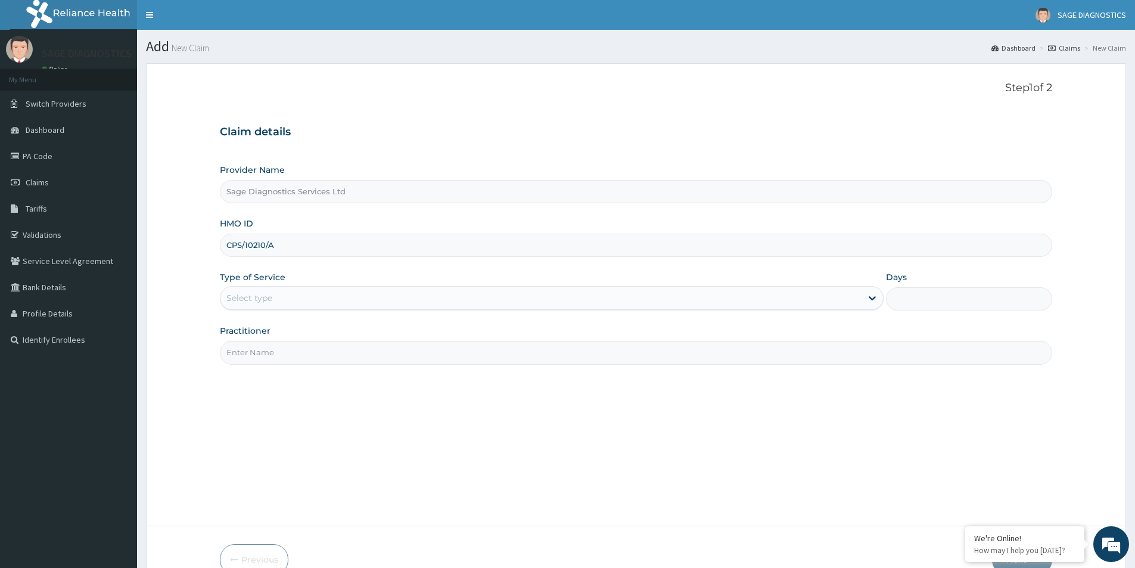
click at [284, 298] on div "Select type" at bounding box center [540, 297] width 641 height 19
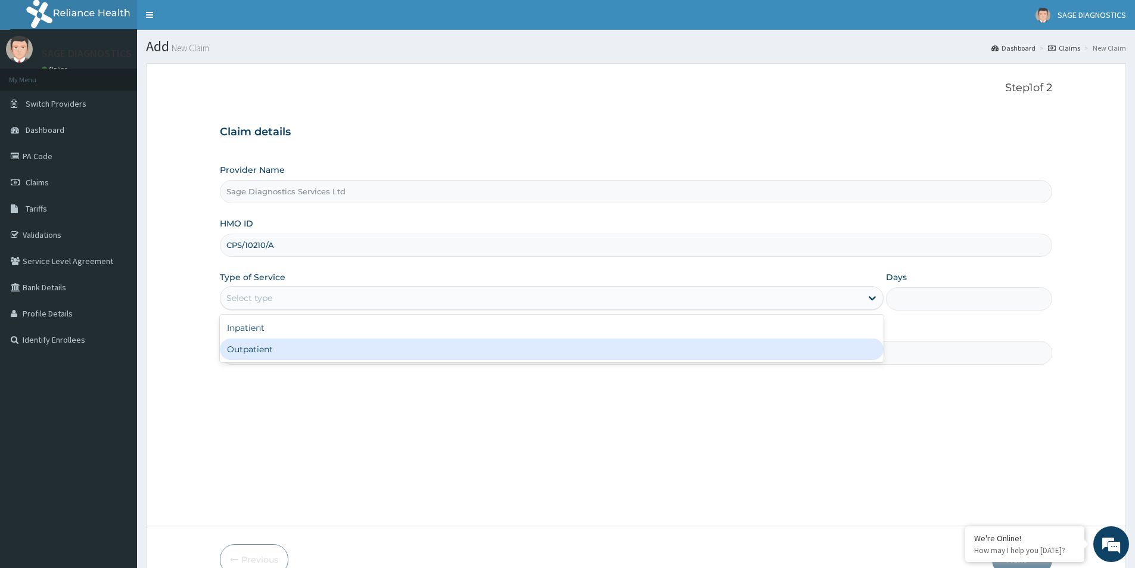
click at [279, 351] on div "Outpatient" at bounding box center [552, 348] width 664 height 21
type input "1"
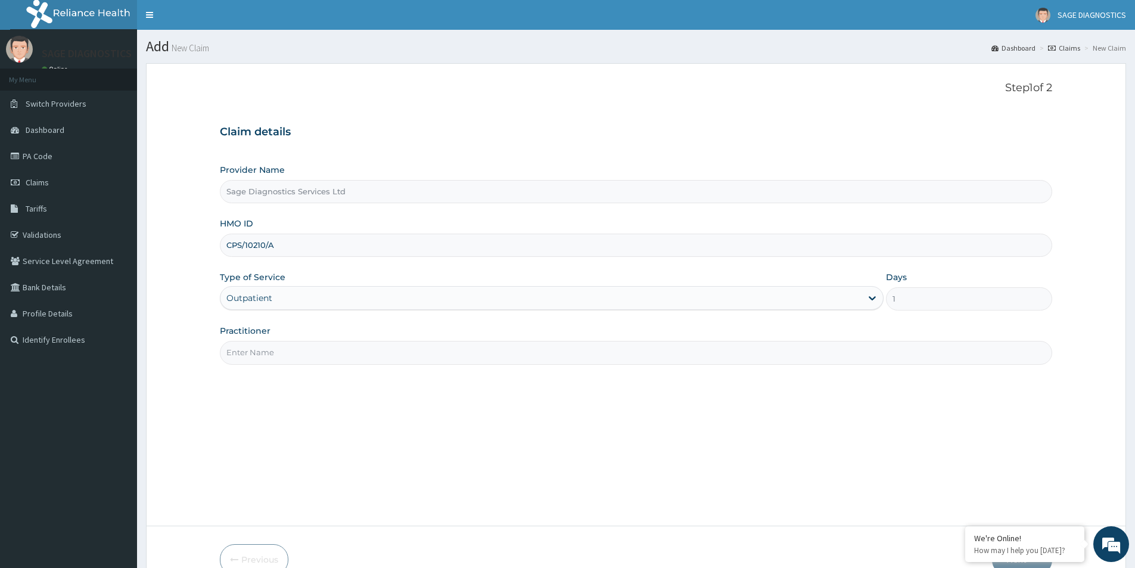
click at [279, 351] on input "Practitioner" at bounding box center [636, 352] width 832 height 23
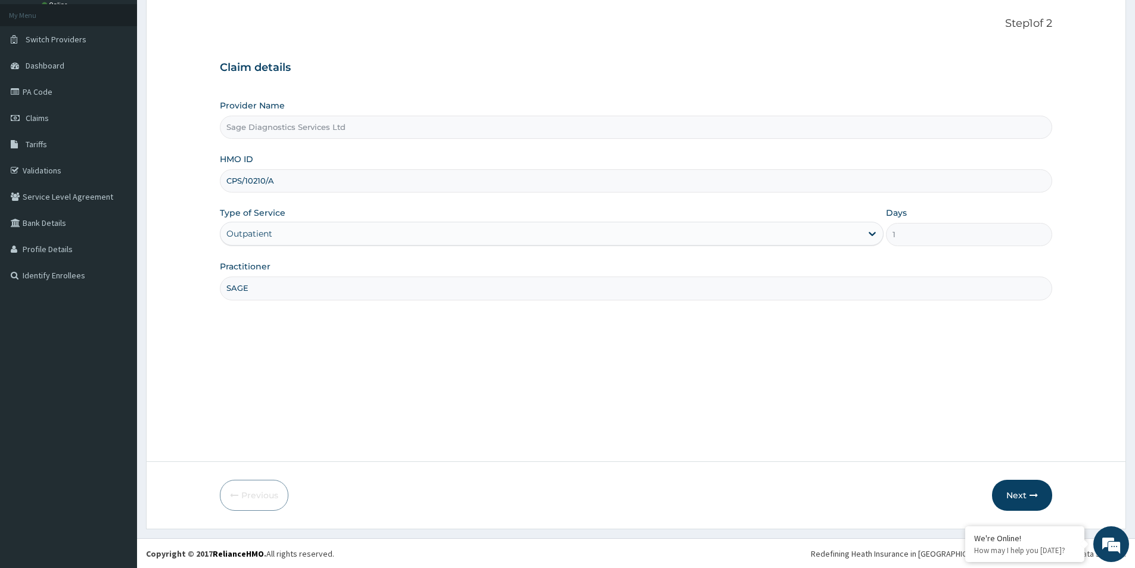
scroll to position [65, 0]
type input "SAGE"
click at [1017, 490] on button "Next" at bounding box center [1022, 494] width 60 height 31
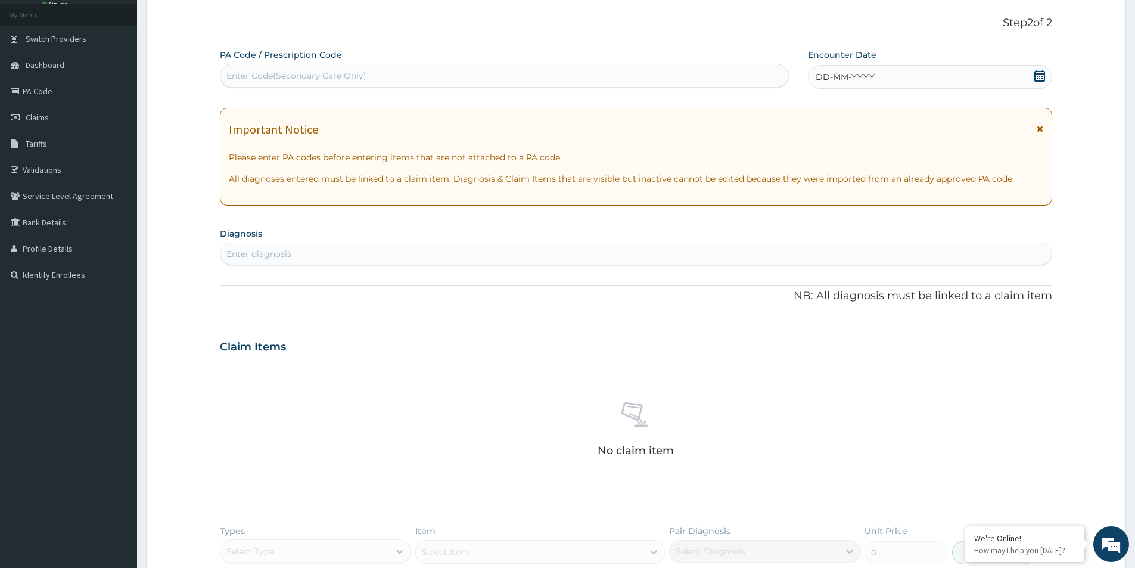
scroll to position [0, 0]
click at [298, 73] on div "Enter Code(Secondary Care Only)" at bounding box center [296, 76] width 140 height 12
paste input "PA/D6F9BC"
type input "PA/D6F9BC"
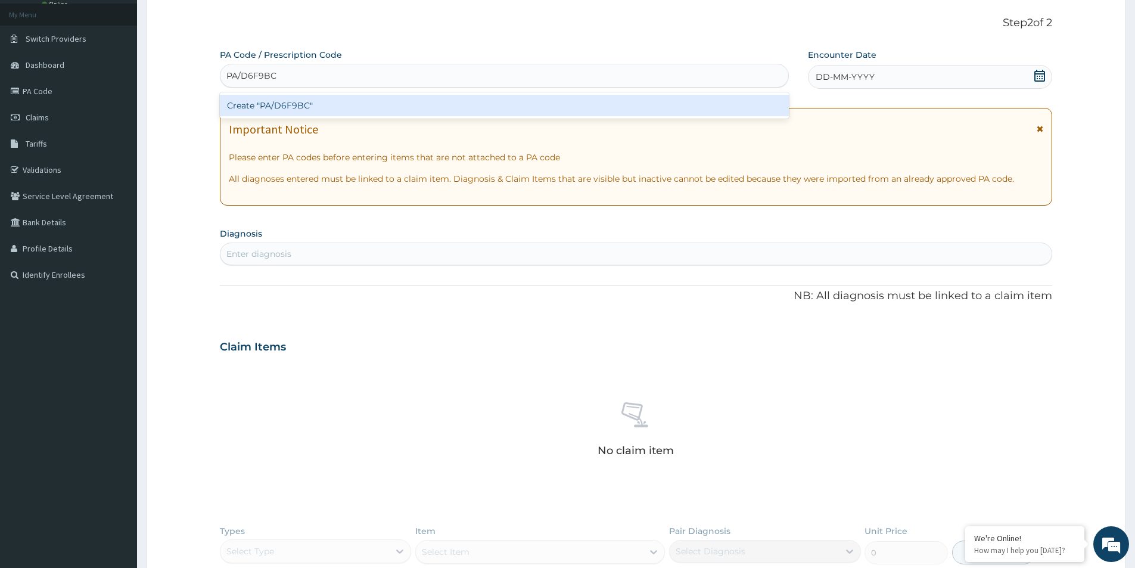
click at [344, 107] on div "Create "PA/D6F9BC"" at bounding box center [504, 105] width 569 height 21
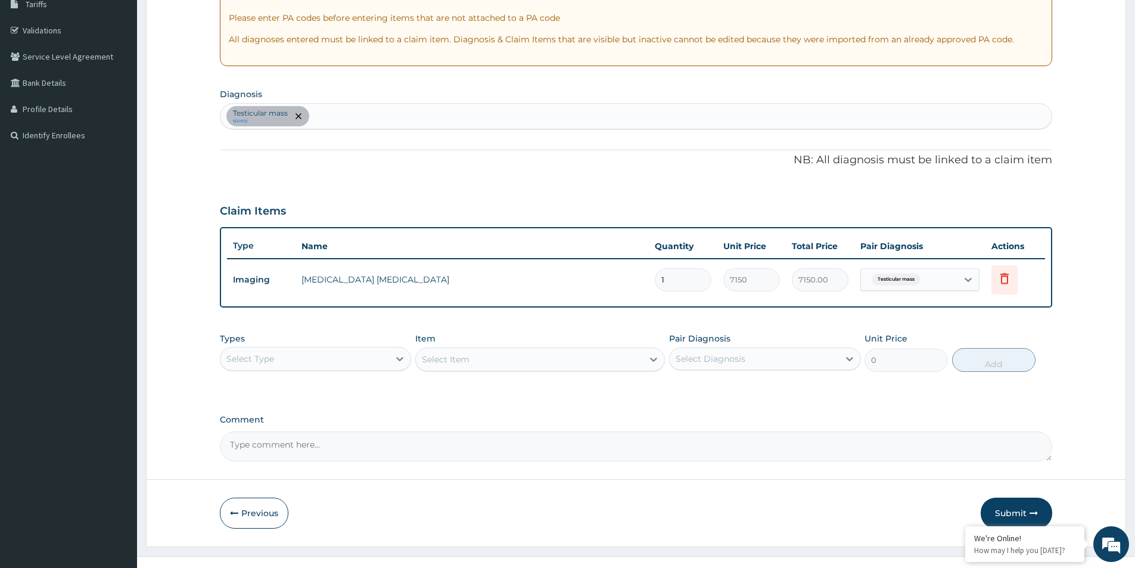
scroll to position [223, 0]
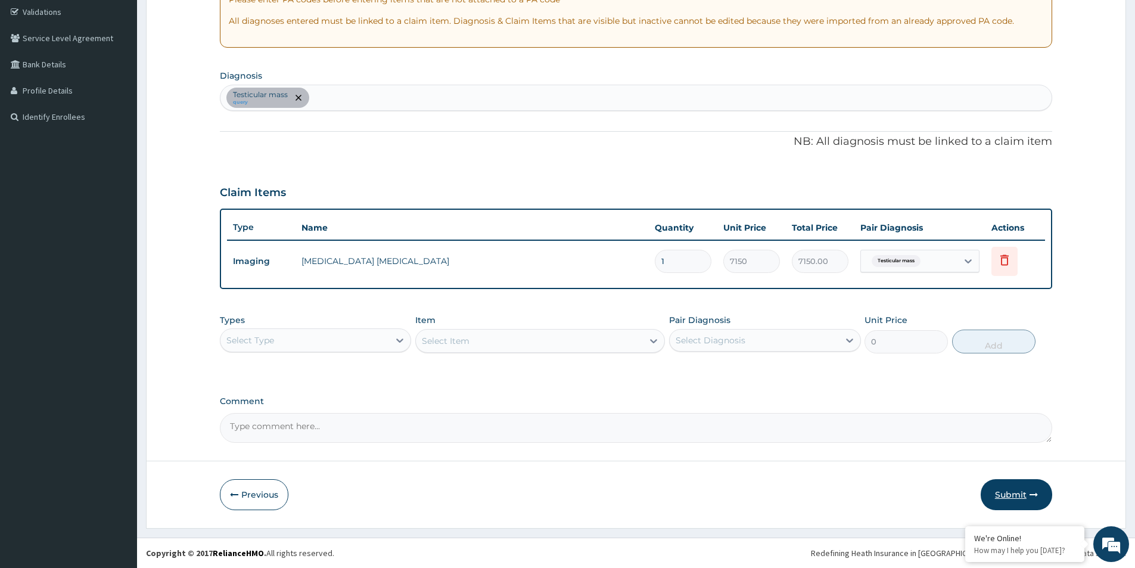
click at [1008, 494] on button "Submit" at bounding box center [1015, 494] width 71 height 31
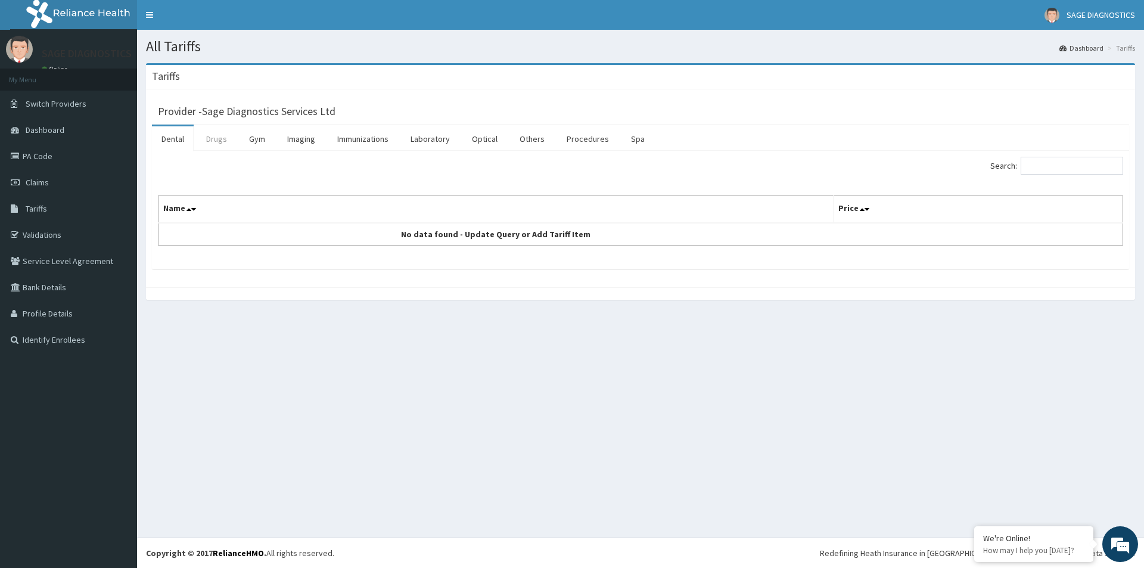
click at [210, 142] on link "Drugs" at bounding box center [217, 138] width 40 height 25
click at [247, 141] on link "Gym" at bounding box center [256, 138] width 35 height 25
click at [49, 180] on link "Claims" at bounding box center [68, 182] width 137 height 26
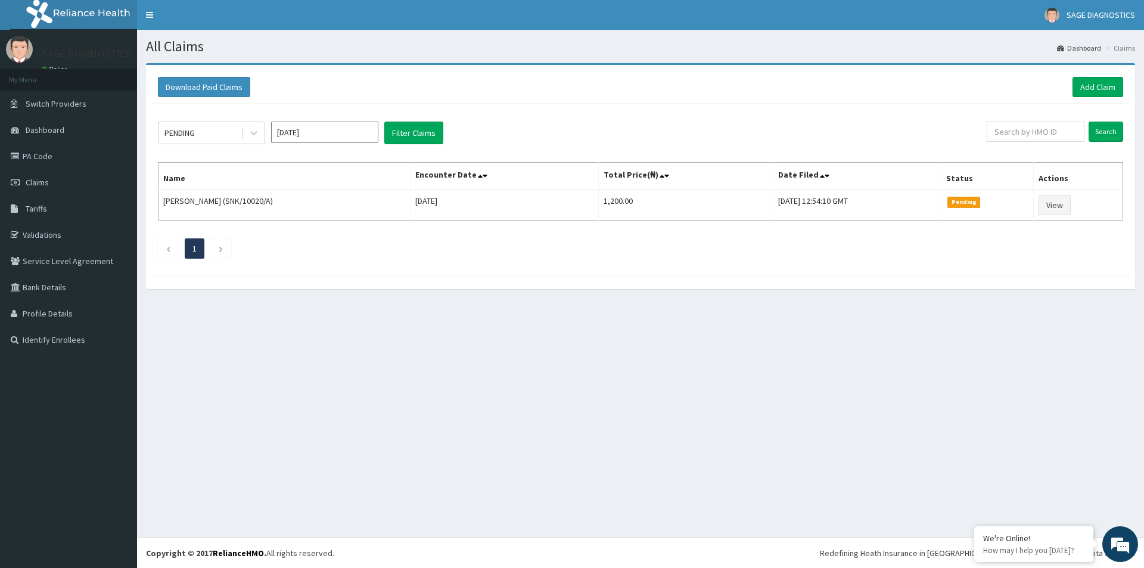
click at [331, 135] on input "[DATE]" at bounding box center [324, 132] width 107 height 21
click at [326, 234] on div "Aug" at bounding box center [325, 231] width 24 height 22
click at [410, 135] on button "Filter Claims" at bounding box center [413, 133] width 59 height 23
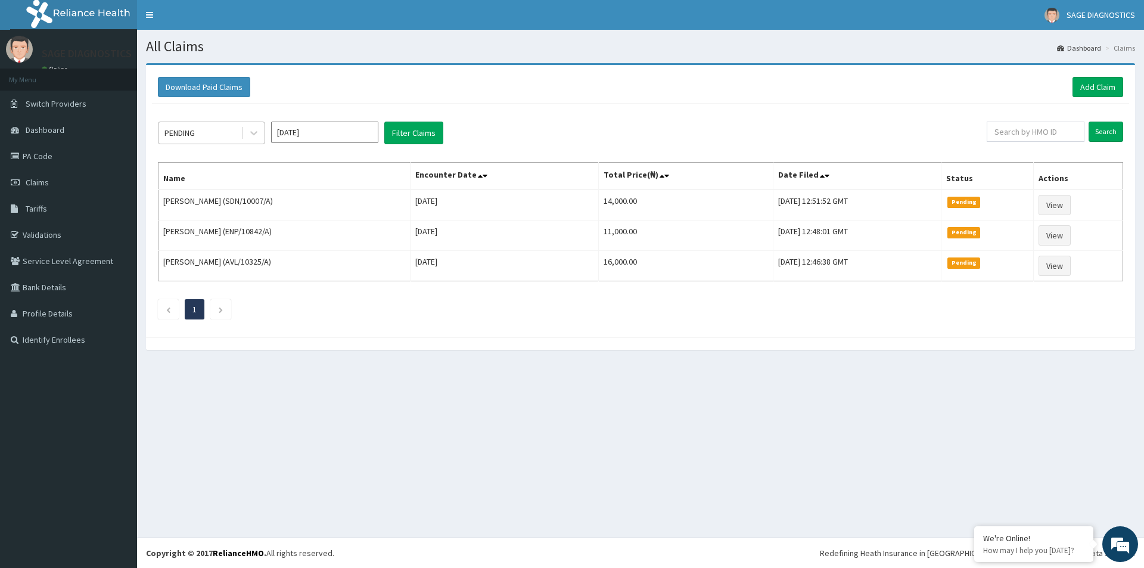
click at [231, 133] on div "PENDING" at bounding box center [199, 132] width 83 height 19
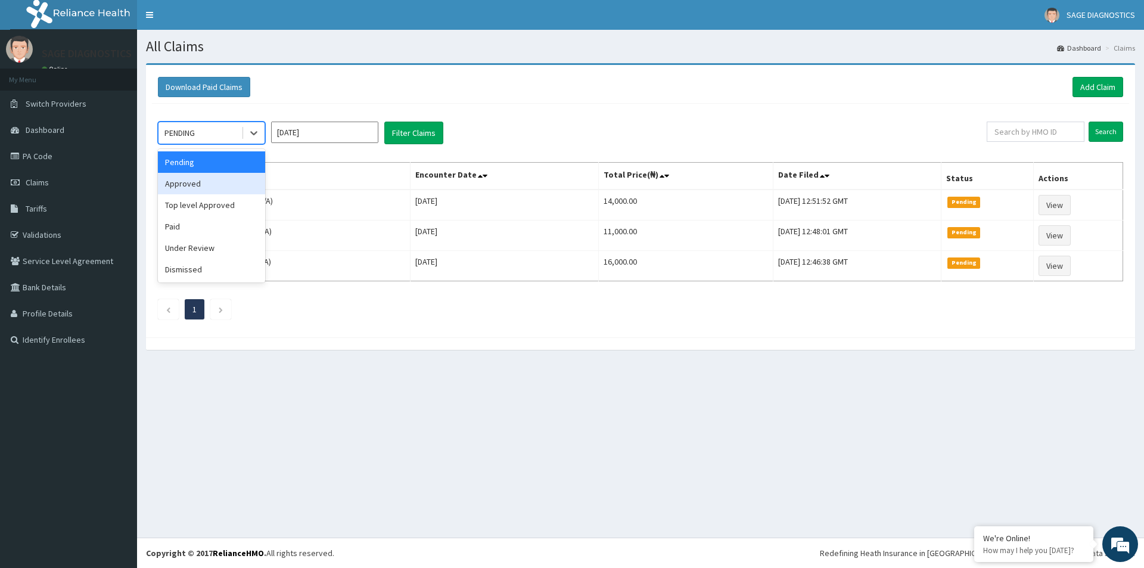
click at [202, 188] on div "Approved" at bounding box center [211, 183] width 107 height 21
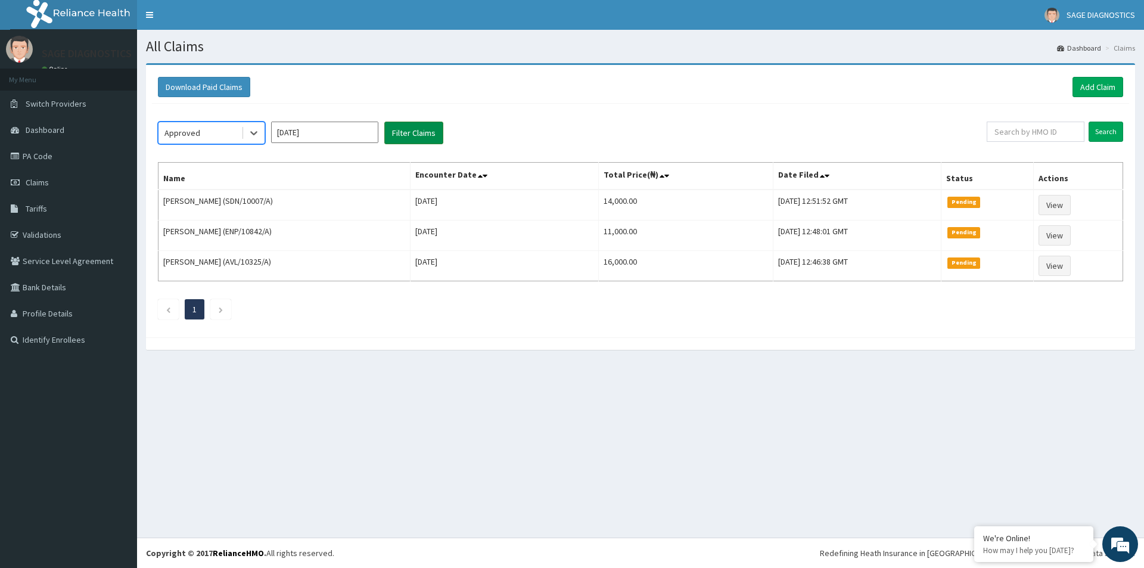
click at [393, 136] on button "Filter Claims" at bounding box center [413, 133] width 59 height 23
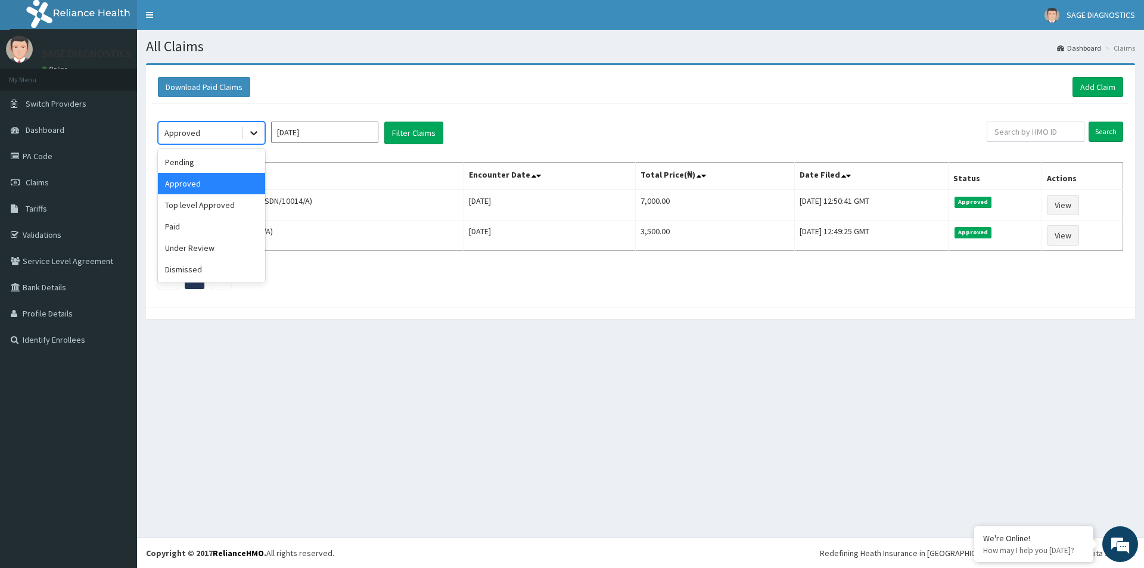
click at [257, 132] on icon at bounding box center [253, 134] width 7 height 4
click at [196, 226] on div "Paid" at bounding box center [211, 226] width 107 height 21
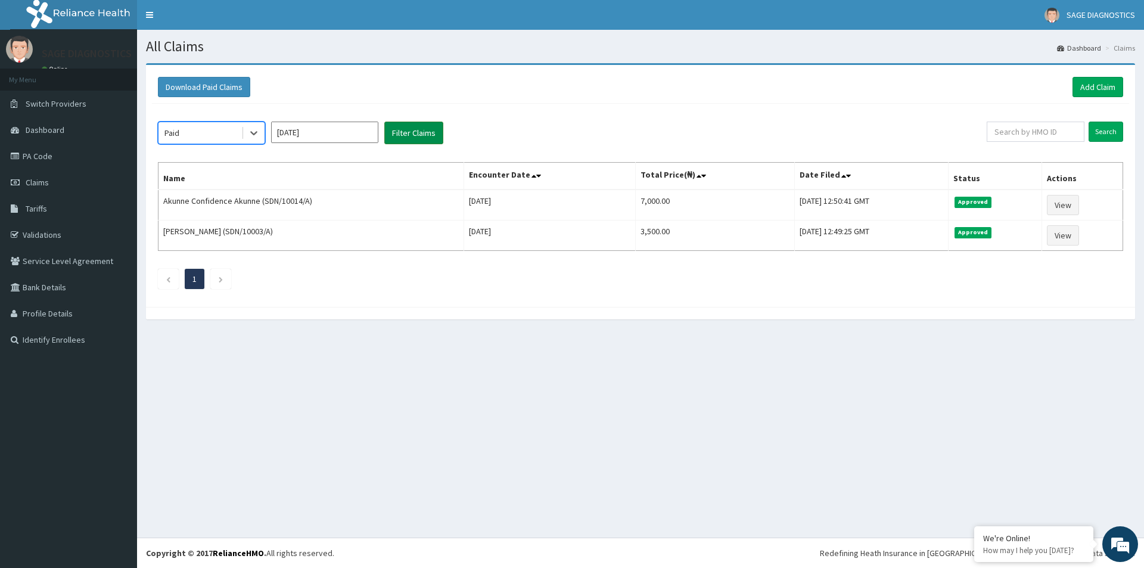
click at [398, 139] on button "Filter Claims" at bounding box center [413, 133] width 59 height 23
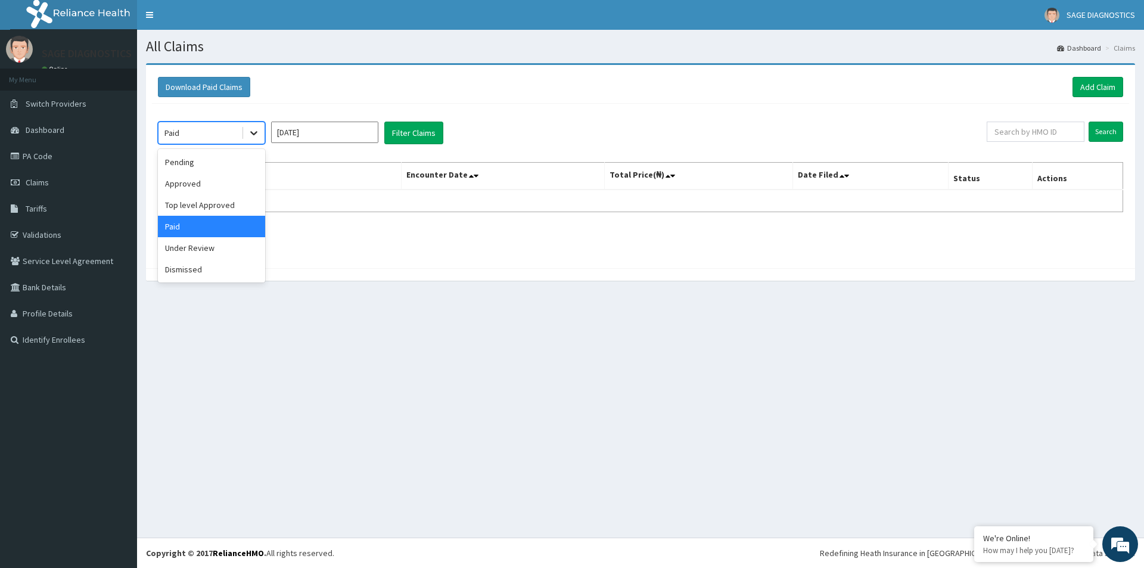
click at [248, 135] on icon at bounding box center [254, 133] width 12 height 12
click at [214, 180] on div "Approved" at bounding box center [211, 183] width 107 height 21
click at [341, 132] on input "[DATE]" at bounding box center [324, 132] width 107 height 21
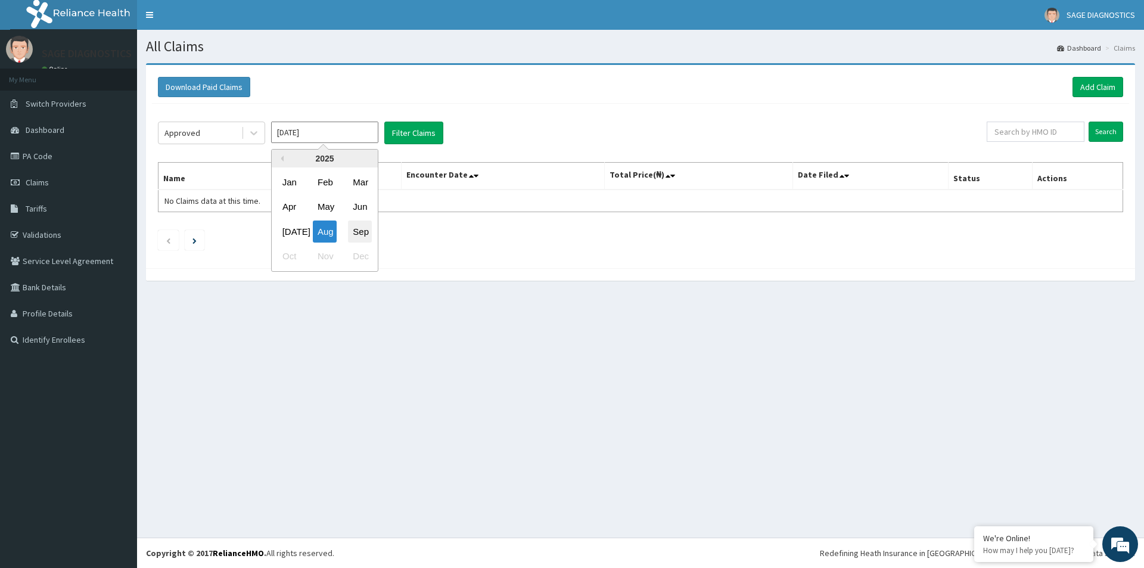
click at [358, 232] on div "Sep" at bounding box center [360, 231] width 24 height 22
click at [411, 131] on button "Filter Claims" at bounding box center [413, 133] width 59 height 23
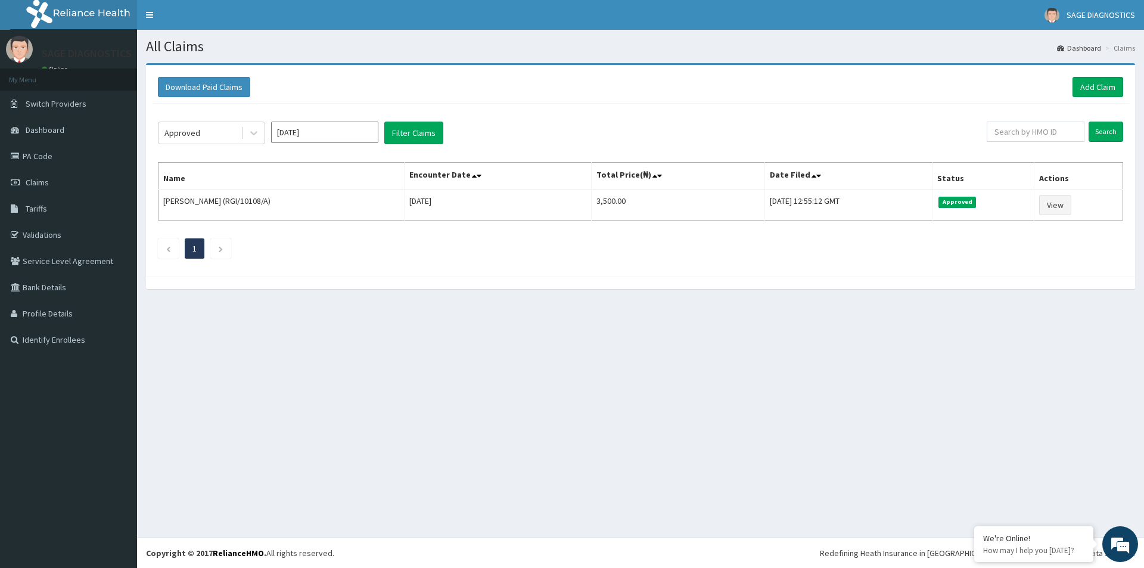
click at [315, 136] on input "[DATE]" at bounding box center [324, 132] width 107 height 21
click at [288, 229] on div "[DATE]" at bounding box center [290, 231] width 24 height 22
click at [398, 133] on button "Filter Claims" at bounding box center [413, 133] width 59 height 23
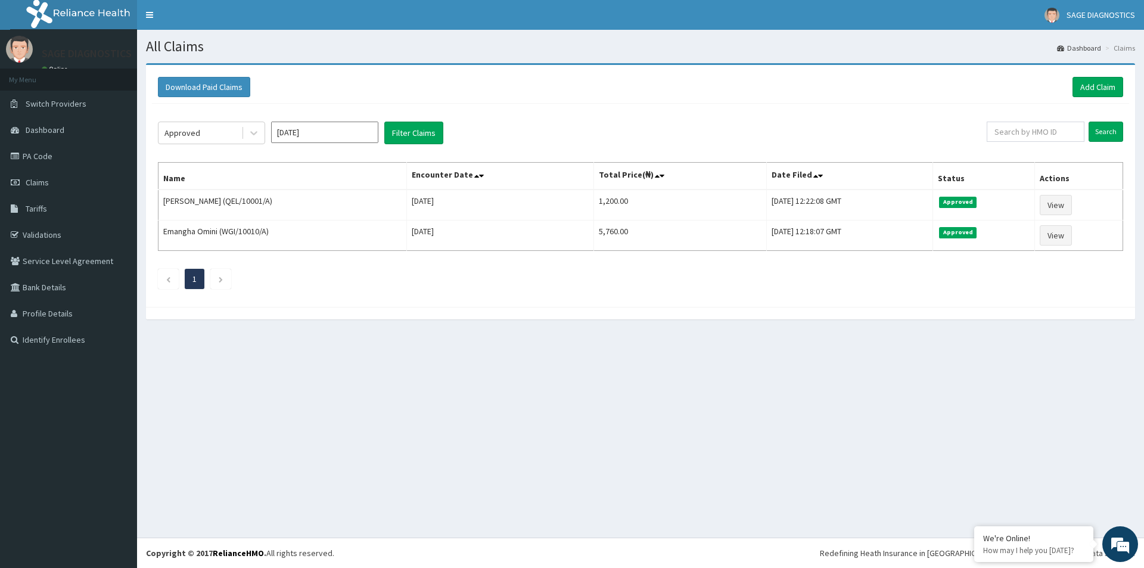
click at [325, 134] on input "[DATE]" at bounding box center [324, 132] width 107 height 21
click at [356, 206] on div "Jun" at bounding box center [360, 207] width 24 height 22
click at [396, 136] on button "Filter Claims" at bounding box center [413, 133] width 59 height 23
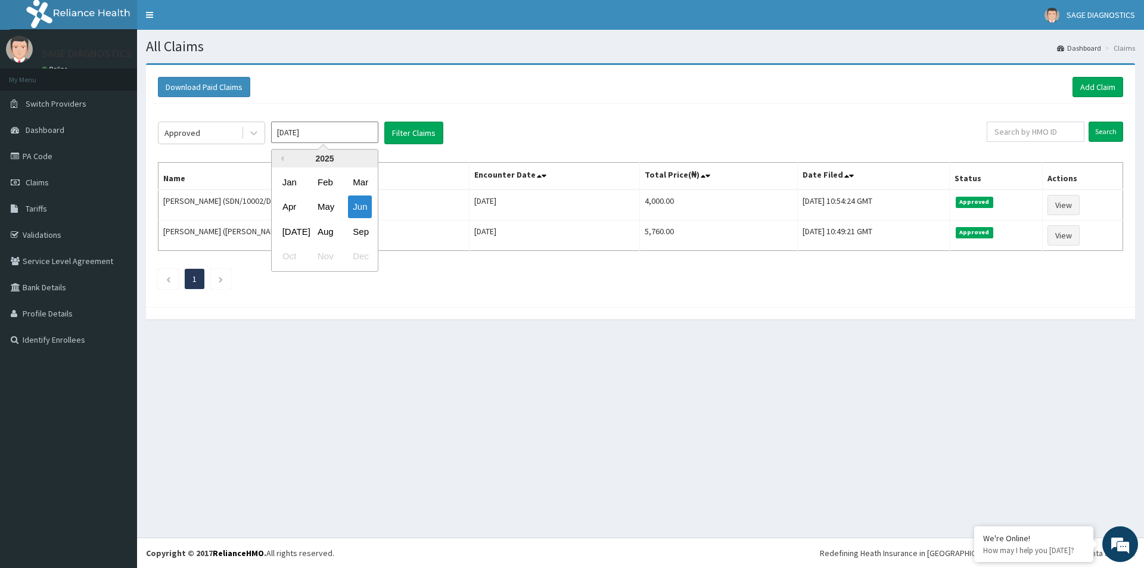
click at [356, 139] on input "[DATE]" at bounding box center [324, 132] width 107 height 21
click at [319, 204] on div "May" at bounding box center [325, 207] width 24 height 22
click at [394, 133] on button "Filter Claims" at bounding box center [413, 133] width 59 height 23
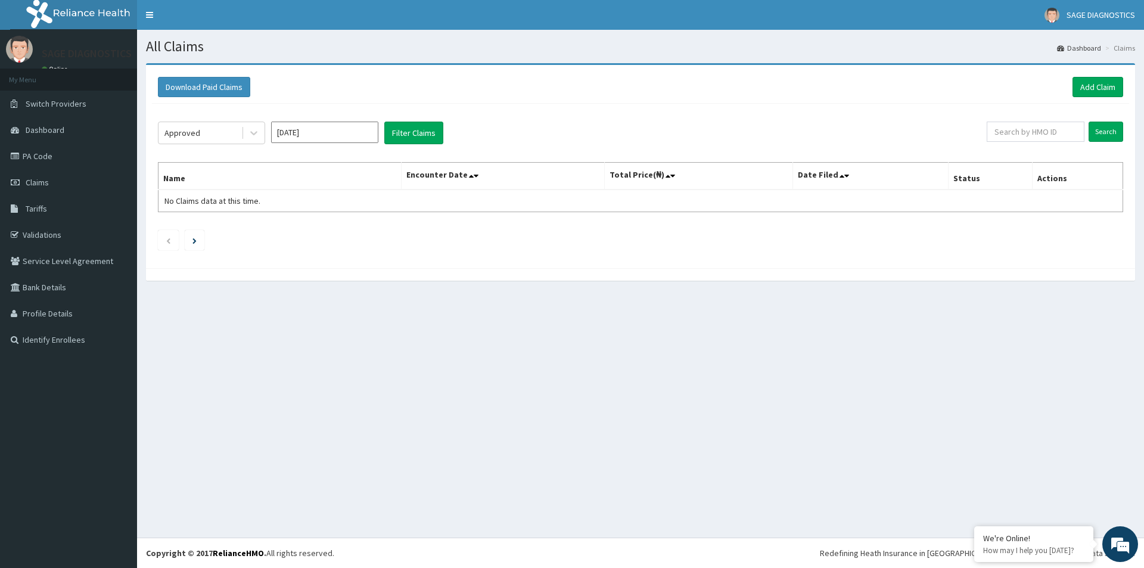
click at [350, 131] on input "[DATE]" at bounding box center [324, 132] width 107 height 21
drag, startPoint x: 283, startPoint y: 205, endPoint x: 288, endPoint y: 200, distance: 7.6
click at [282, 205] on div "Apr" at bounding box center [290, 207] width 24 height 22
click at [420, 129] on button "Filter Claims" at bounding box center [413, 133] width 59 height 23
click at [326, 132] on input "[DATE]" at bounding box center [324, 132] width 107 height 21
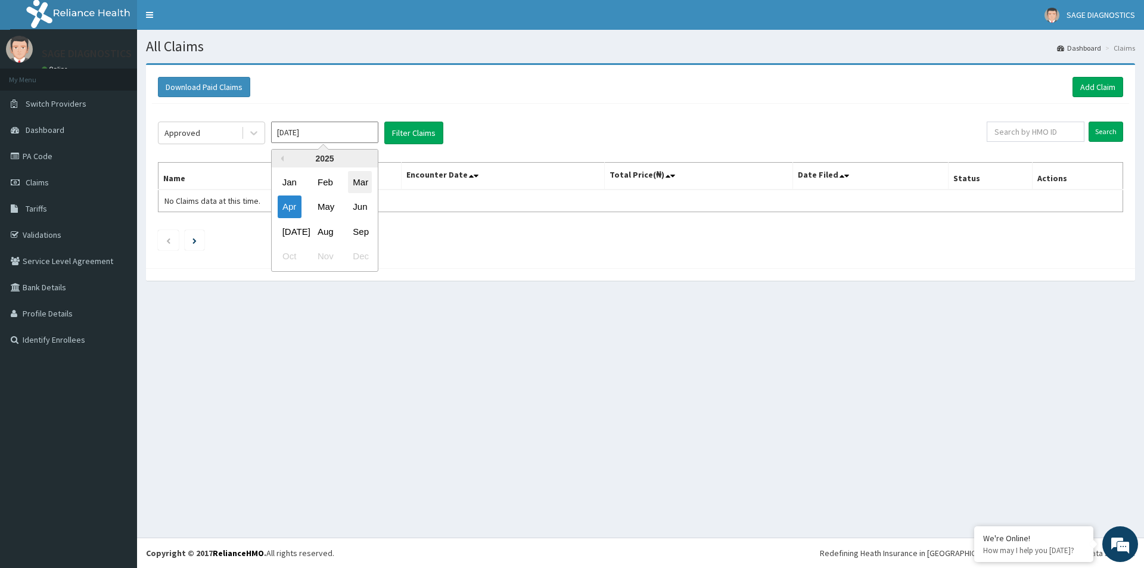
click at [357, 180] on div "Mar" at bounding box center [360, 182] width 24 height 22
click at [406, 133] on button "Filter Claims" at bounding box center [413, 133] width 59 height 23
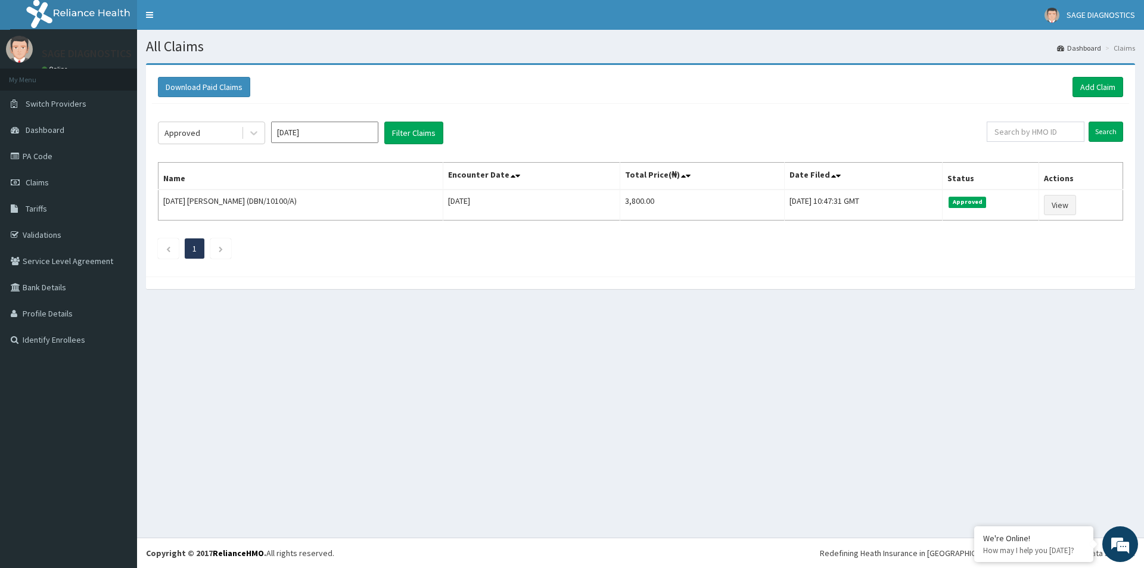
click at [340, 139] on input "[DATE]" at bounding box center [324, 132] width 107 height 21
click at [320, 185] on div "Feb" at bounding box center [325, 182] width 24 height 22
click at [406, 136] on button "Filter Claims" at bounding box center [413, 133] width 59 height 23
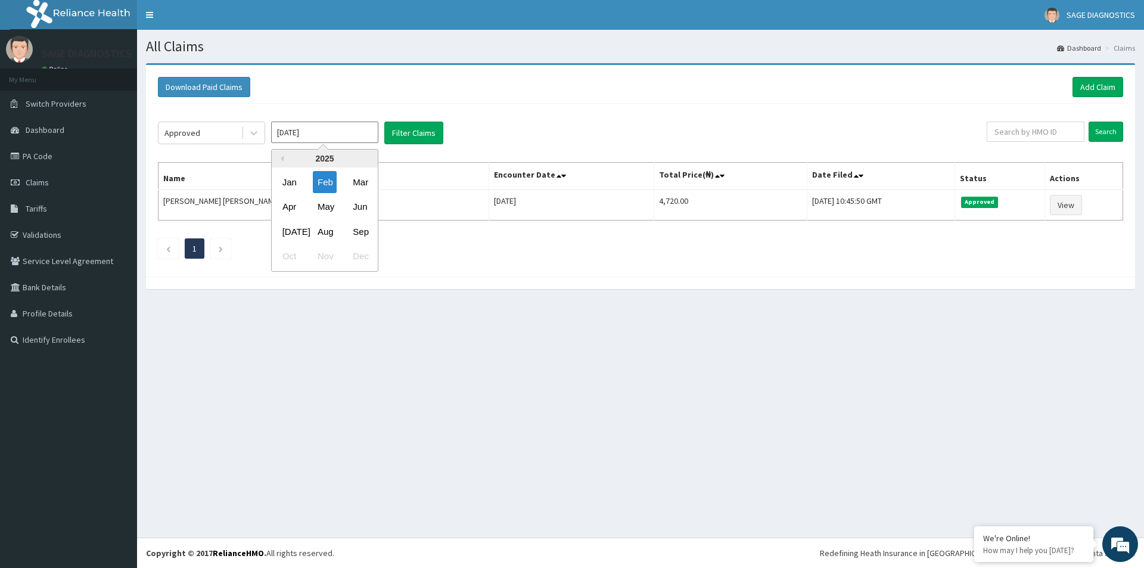
click at [348, 138] on input "[DATE]" at bounding box center [324, 132] width 107 height 21
click at [285, 180] on div "Jan" at bounding box center [290, 182] width 24 height 22
click at [420, 122] on div "Approved [DATE] Filter Claims Search Name Encounter Date Total Price(₦) Date Fi…" at bounding box center [640, 187] width 977 height 167
click at [420, 126] on button "Filter Claims" at bounding box center [413, 133] width 59 height 23
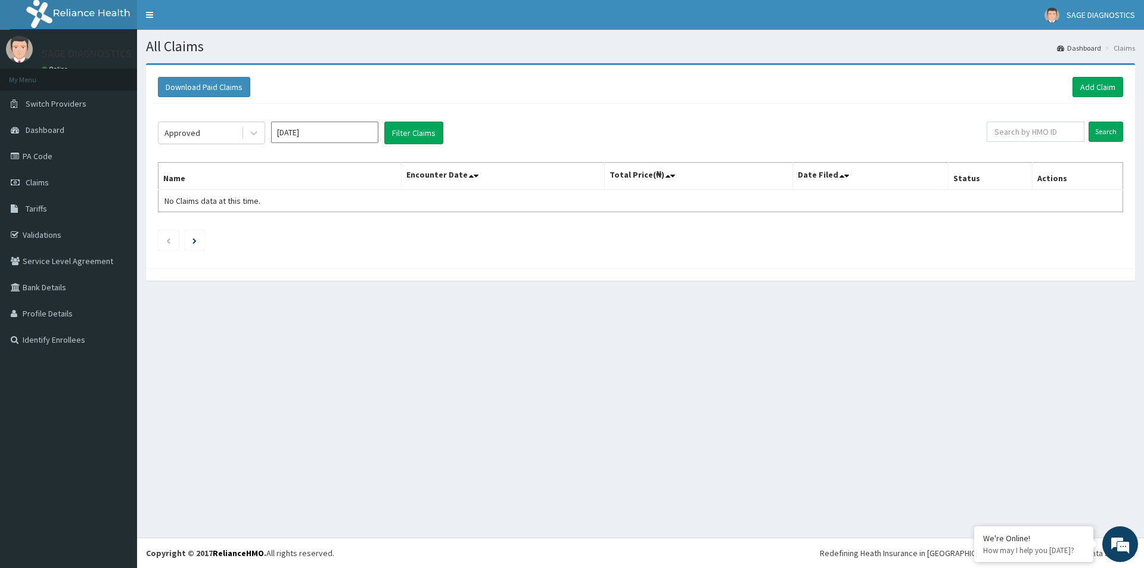
click at [356, 136] on input "[DATE]" at bounding box center [324, 132] width 107 height 21
click at [283, 161] on div "2025" at bounding box center [325, 159] width 106 height 18
click at [285, 158] on div "2025" at bounding box center [325, 159] width 106 height 18
click at [282, 158] on button "Previous Year" at bounding box center [281, 158] width 6 height 6
click at [359, 253] on div "Dec" at bounding box center [360, 256] width 24 height 22
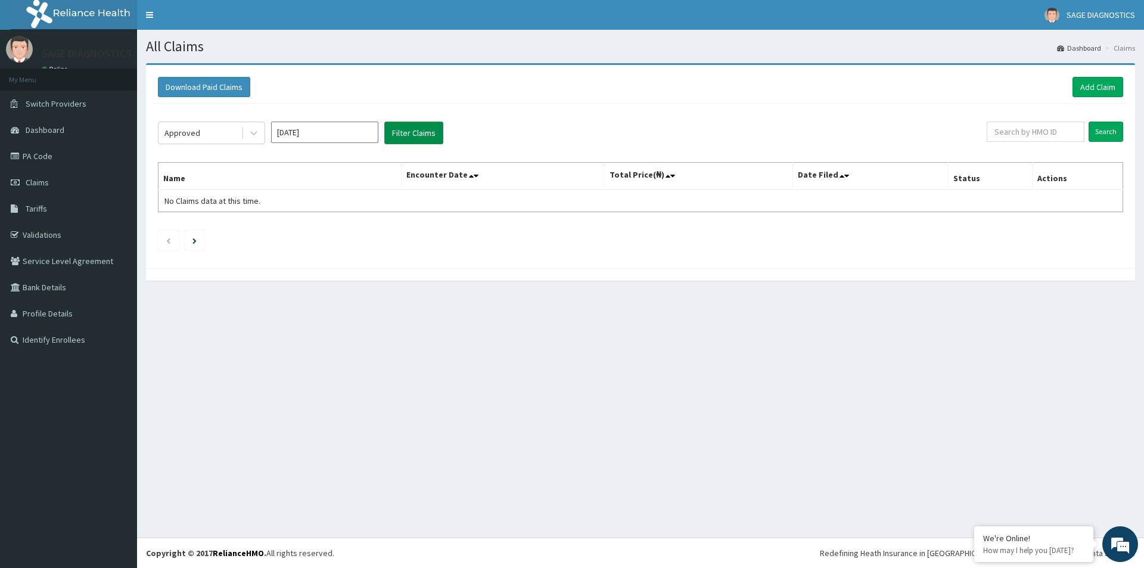
click at [416, 133] on button "Filter Claims" at bounding box center [413, 133] width 59 height 23
click at [335, 133] on input "[DATE]" at bounding box center [324, 132] width 107 height 21
click at [327, 249] on div "Nov" at bounding box center [325, 256] width 24 height 22
click at [409, 129] on button "Filter Claims" at bounding box center [413, 133] width 59 height 23
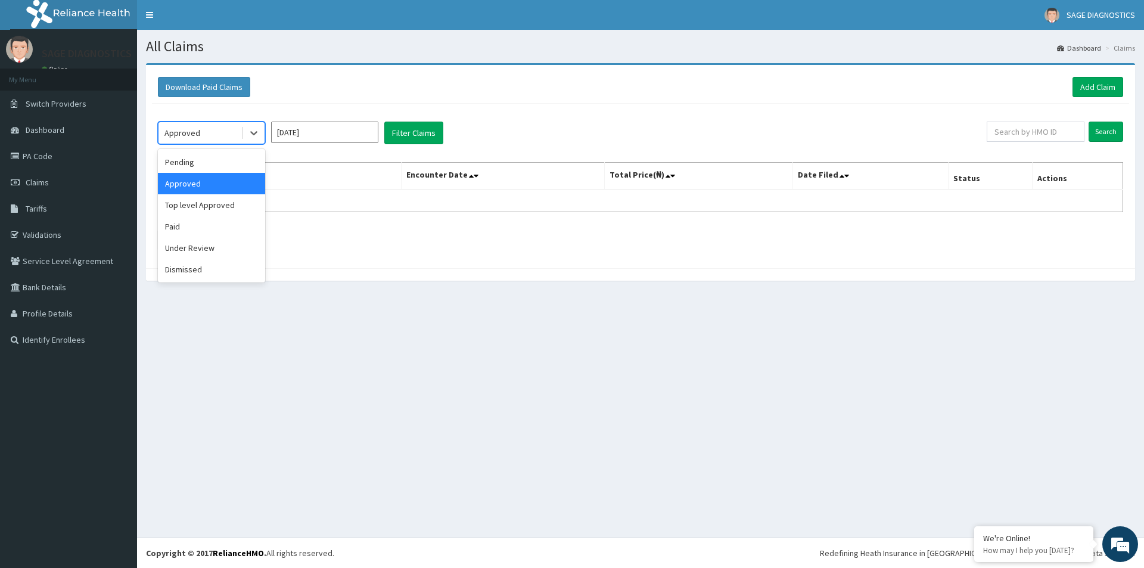
click at [242, 132] on span at bounding box center [242, 133] width 1 height 12
click at [222, 161] on div "Pending" at bounding box center [211, 161] width 107 height 21
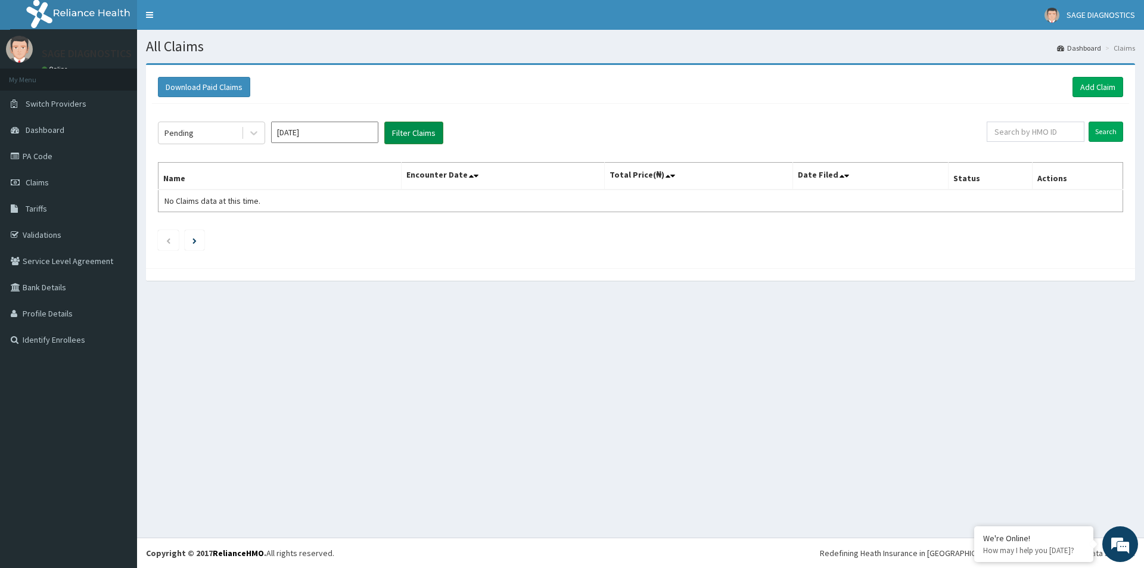
drag, startPoint x: 438, startPoint y: 127, endPoint x: 428, endPoint y: 130, distance: 10.7
click at [435, 129] on button "Filter Claims" at bounding box center [413, 133] width 59 height 23
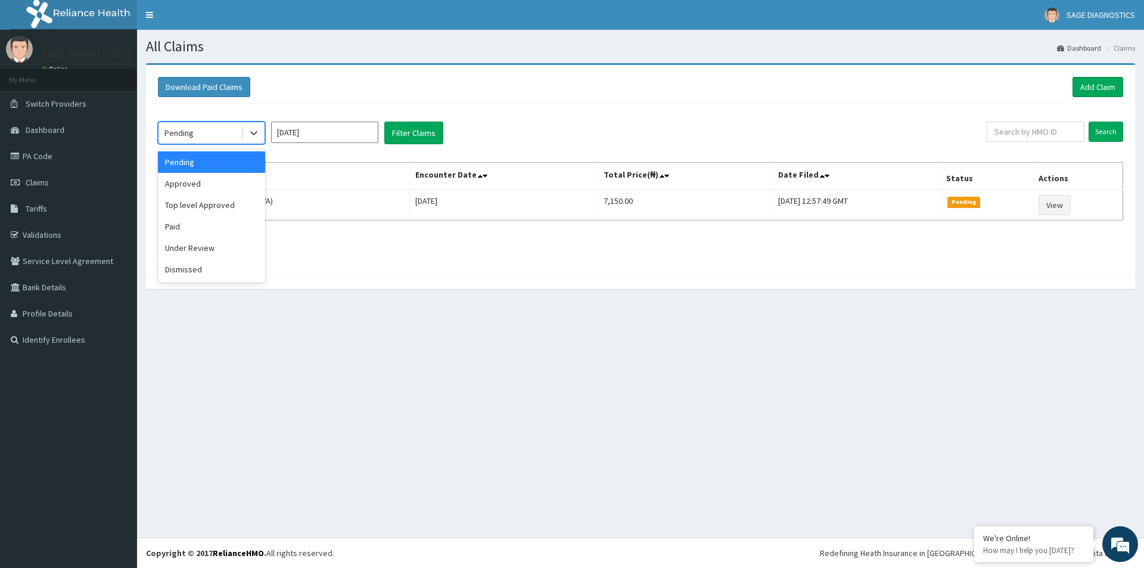
click at [241, 132] on div "Pending" at bounding box center [199, 132] width 83 height 19
click at [198, 162] on div "Pending" at bounding box center [211, 161] width 107 height 21
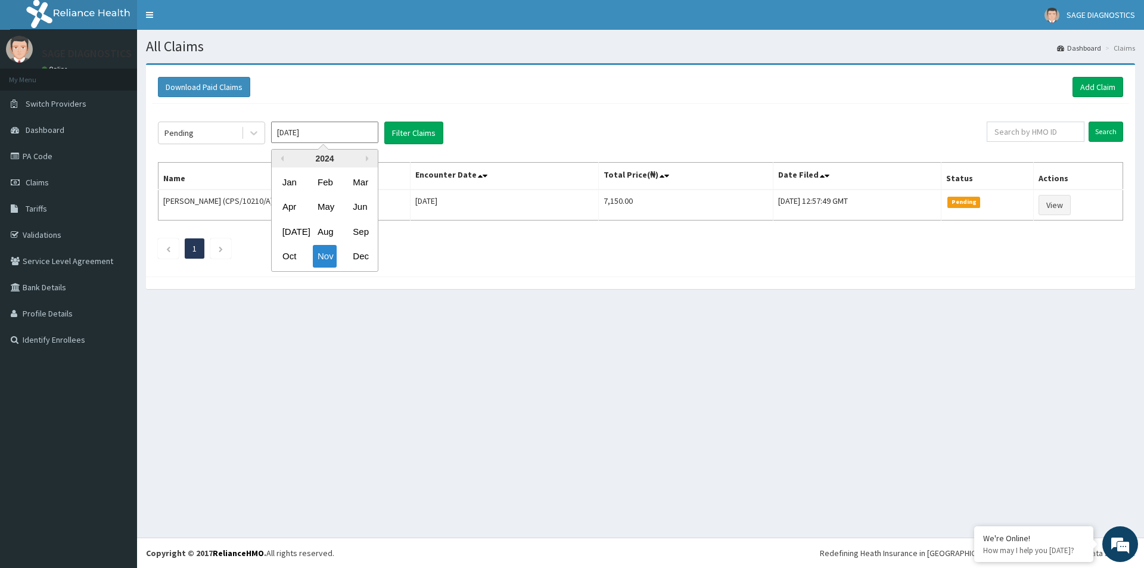
click at [316, 130] on input "[DATE]" at bounding box center [324, 132] width 107 height 21
click at [366, 158] on div "Previous Year Next Year [DATE] Feb Mar Apr May Jun [DATE] Aug Sep Oct Nov Dec" at bounding box center [324, 210] width 107 height 123
click at [365, 160] on div "2024" at bounding box center [325, 159] width 106 height 18
click at [368, 159] on button "Next Year" at bounding box center [369, 158] width 6 height 6
click at [367, 230] on div "Sep" at bounding box center [360, 231] width 24 height 22
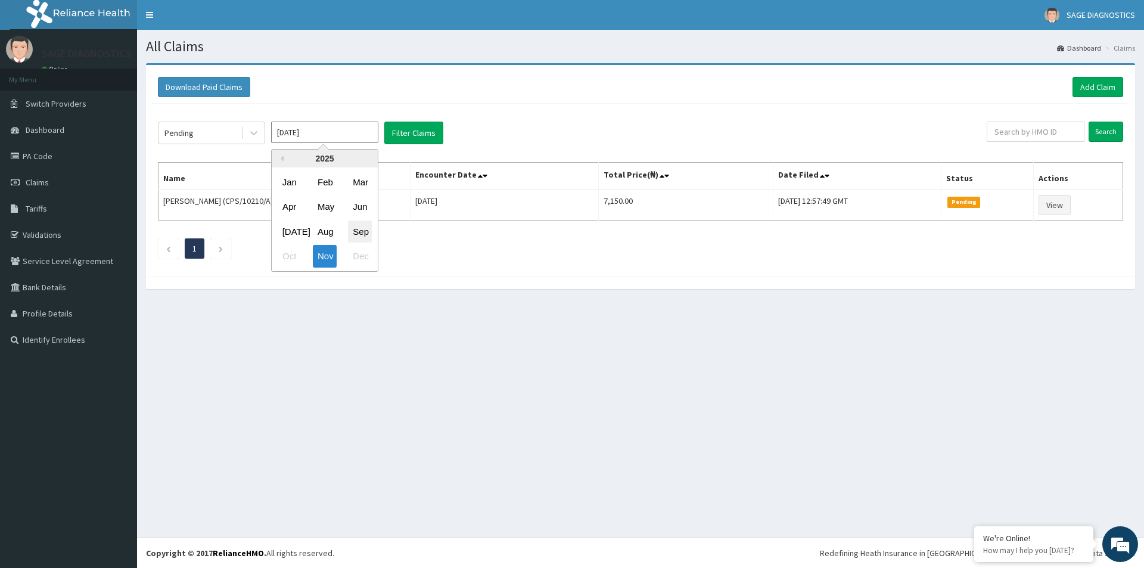
type input "[DATE]"
click at [411, 138] on button "Filter Claims" at bounding box center [413, 133] width 59 height 23
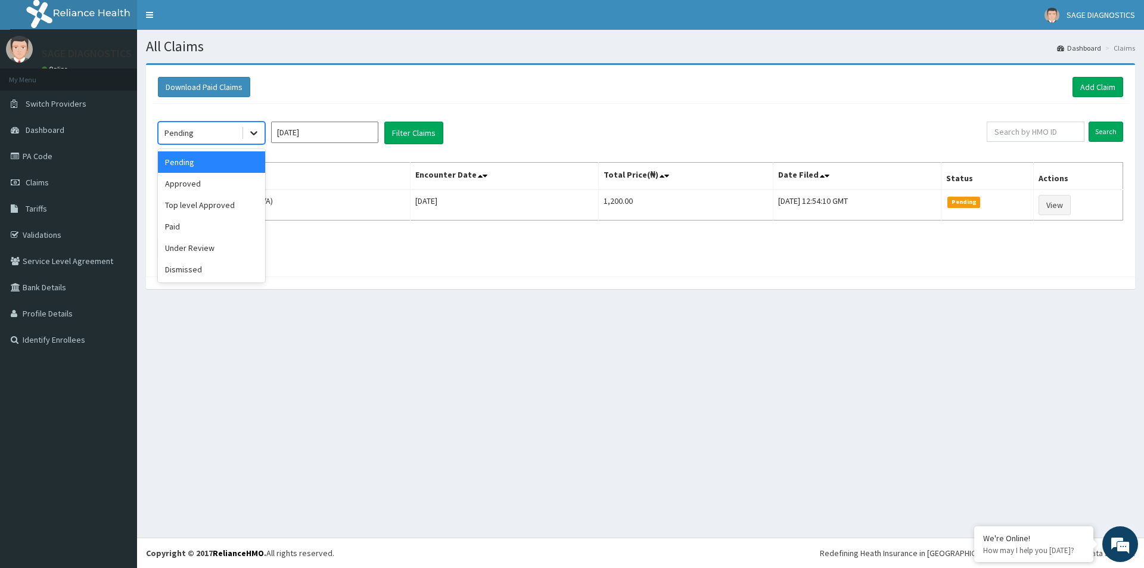
click at [251, 135] on icon at bounding box center [254, 133] width 12 height 12
click at [218, 190] on div "Approved" at bounding box center [211, 183] width 107 height 21
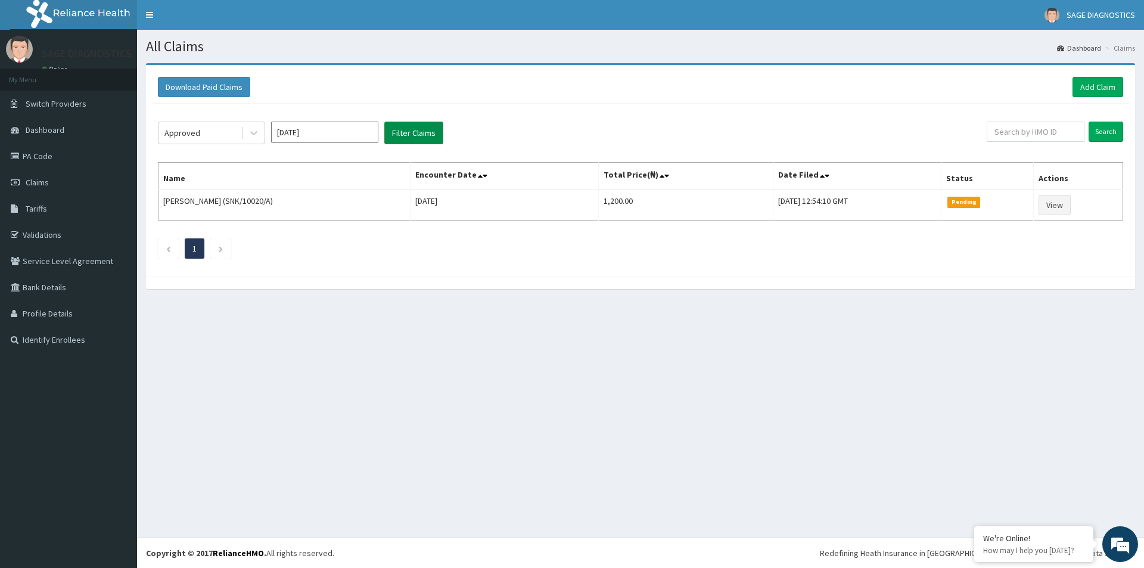
click at [393, 142] on button "Filter Claims" at bounding box center [413, 133] width 59 height 23
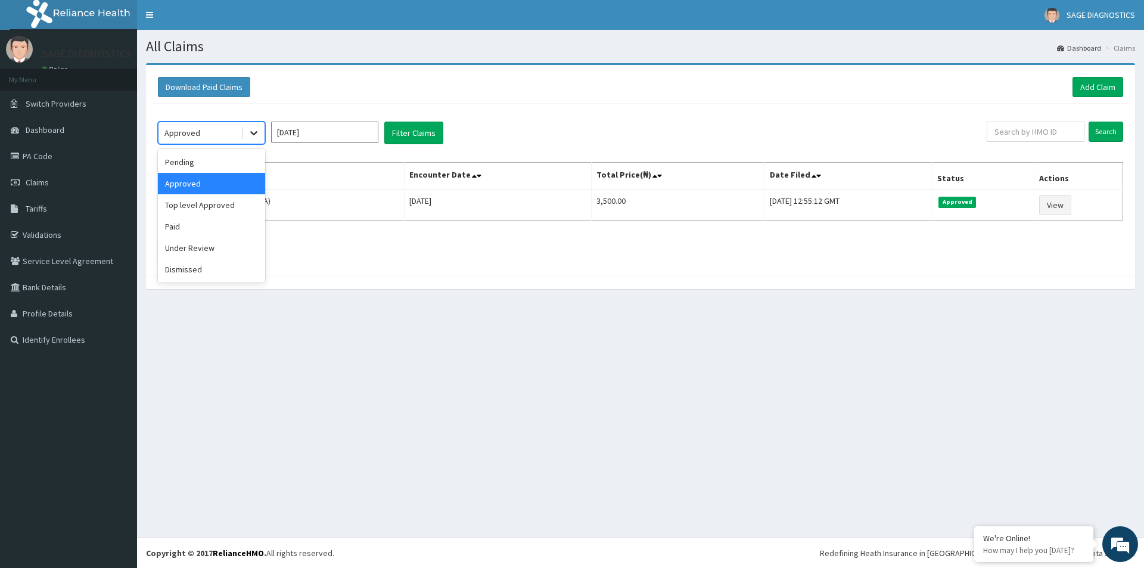
click at [250, 135] on icon at bounding box center [254, 133] width 12 height 12
click at [219, 158] on div "Pending" at bounding box center [211, 161] width 107 height 21
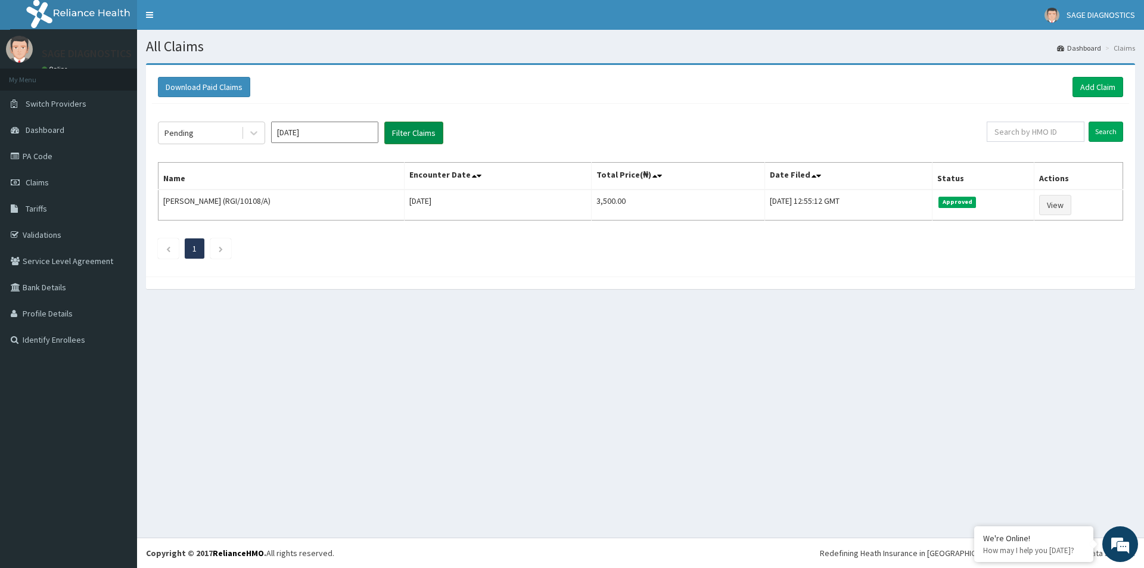
click at [402, 127] on button "Filter Claims" at bounding box center [413, 133] width 59 height 23
click at [401, 129] on button "Filter Claims" at bounding box center [413, 133] width 59 height 23
